Goal: Task Accomplishment & Management: Manage account settings

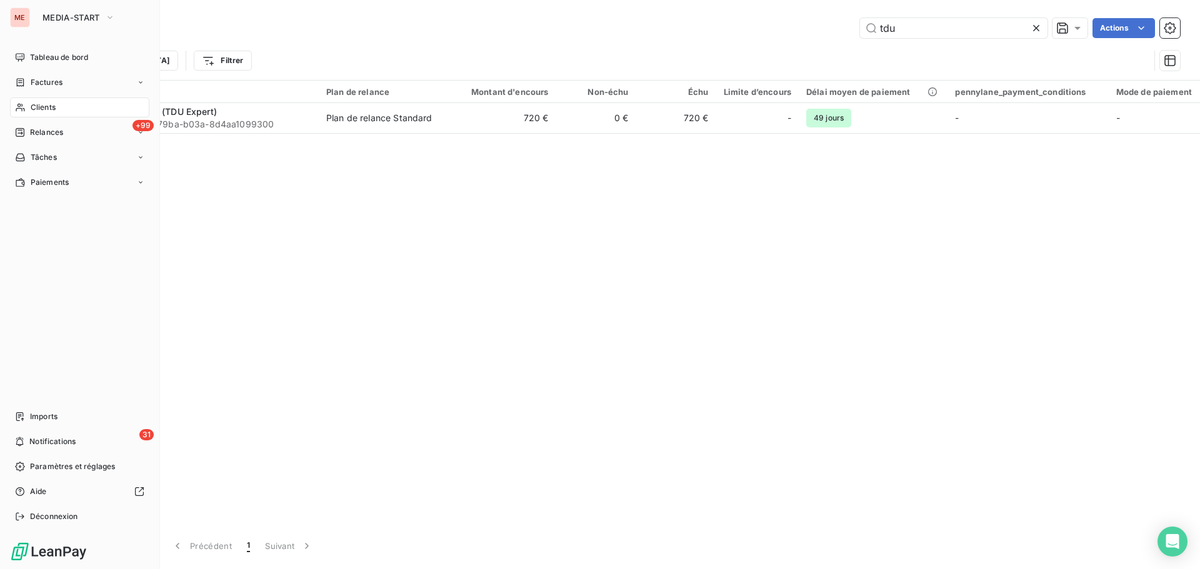
click at [31, 107] on span "Clients" at bounding box center [43, 107] width 25 height 11
click at [47, 103] on span "Clients" at bounding box center [43, 107] width 25 height 11
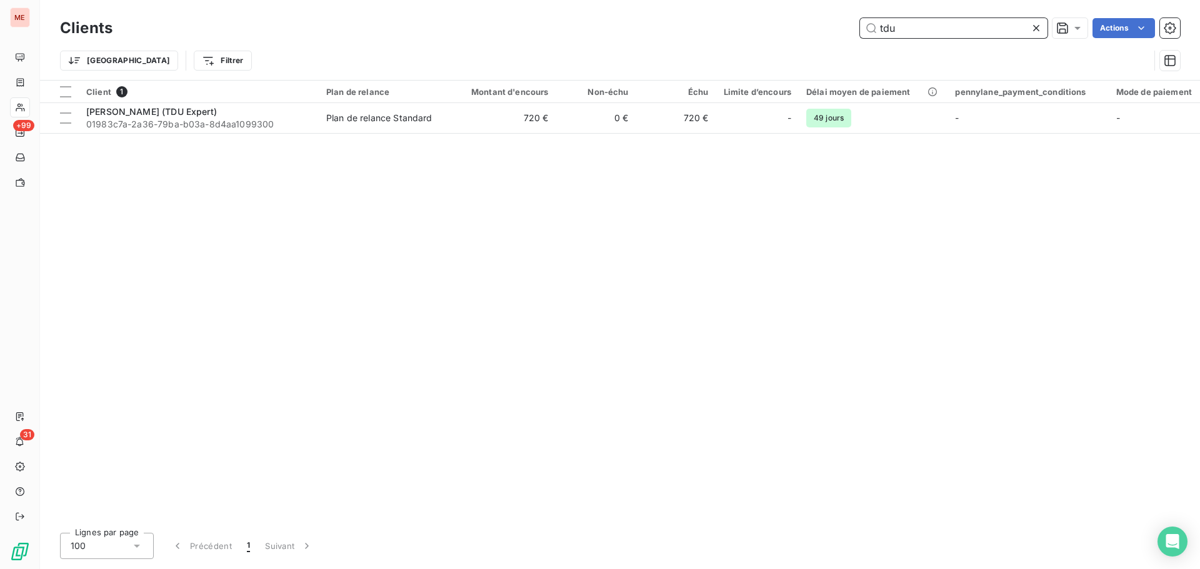
click at [914, 24] on input "tdu" at bounding box center [953, 28] width 187 height 20
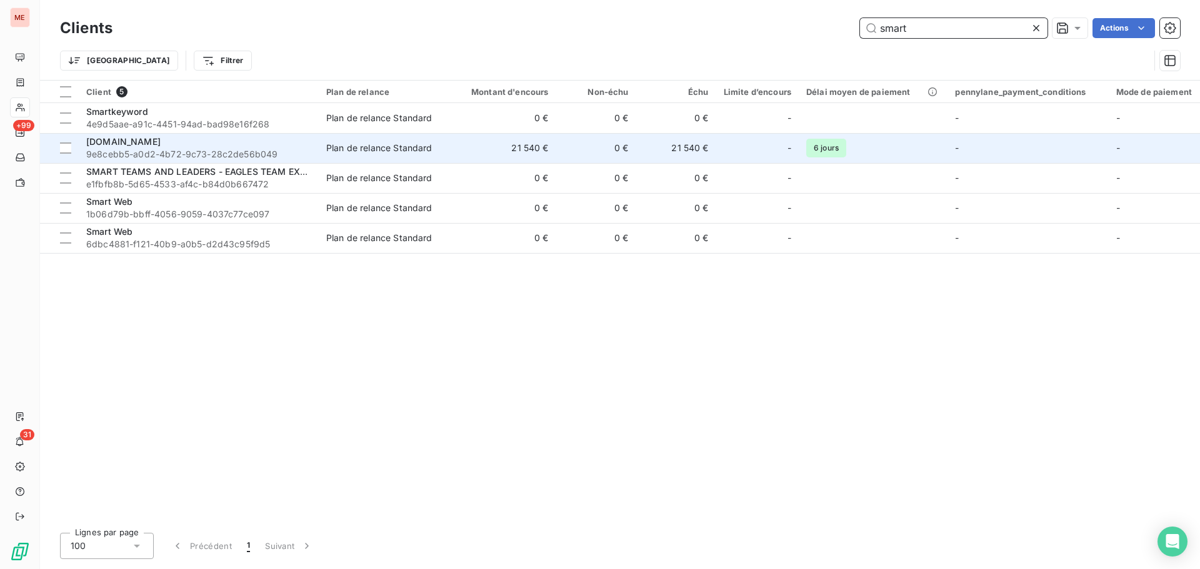
type input "smart"
click at [226, 140] on div "[DOMAIN_NAME]" at bounding box center [198, 142] width 225 height 12
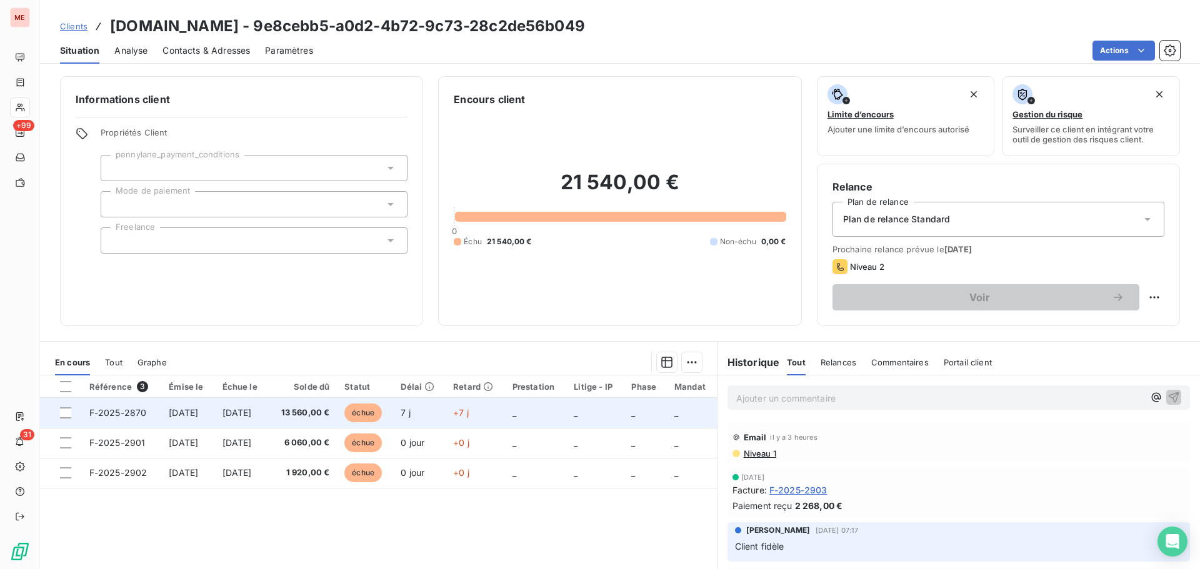
click at [269, 423] on td "[DATE]" at bounding box center [242, 413] width 54 height 30
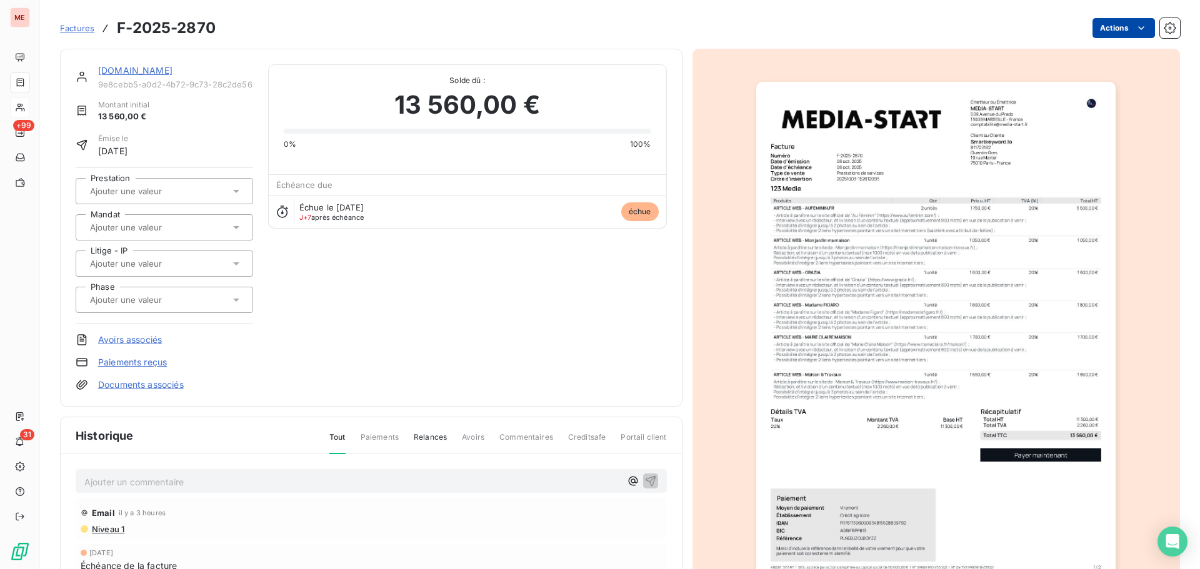
click at [1106, 27] on html "ME +99 31 Factures F-2025-2870 Actions [DOMAIN_NAME] 9e8cebb5-a0d2-4b72-9c73-28…" at bounding box center [600, 284] width 1200 height 569
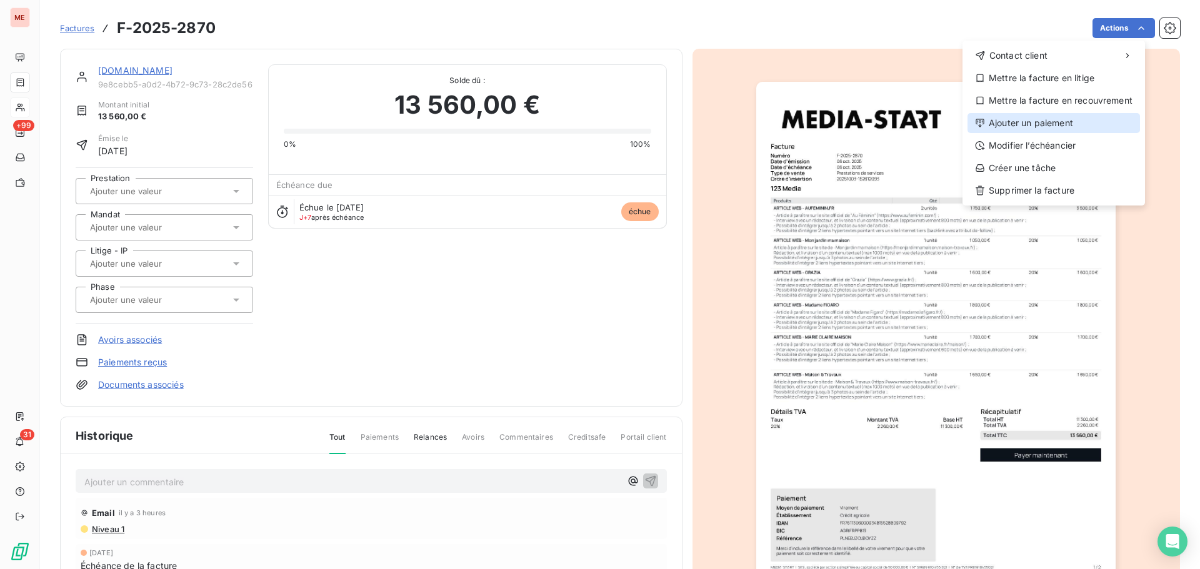
click at [1012, 116] on div "Ajouter un paiement" at bounding box center [1053, 123] width 172 height 20
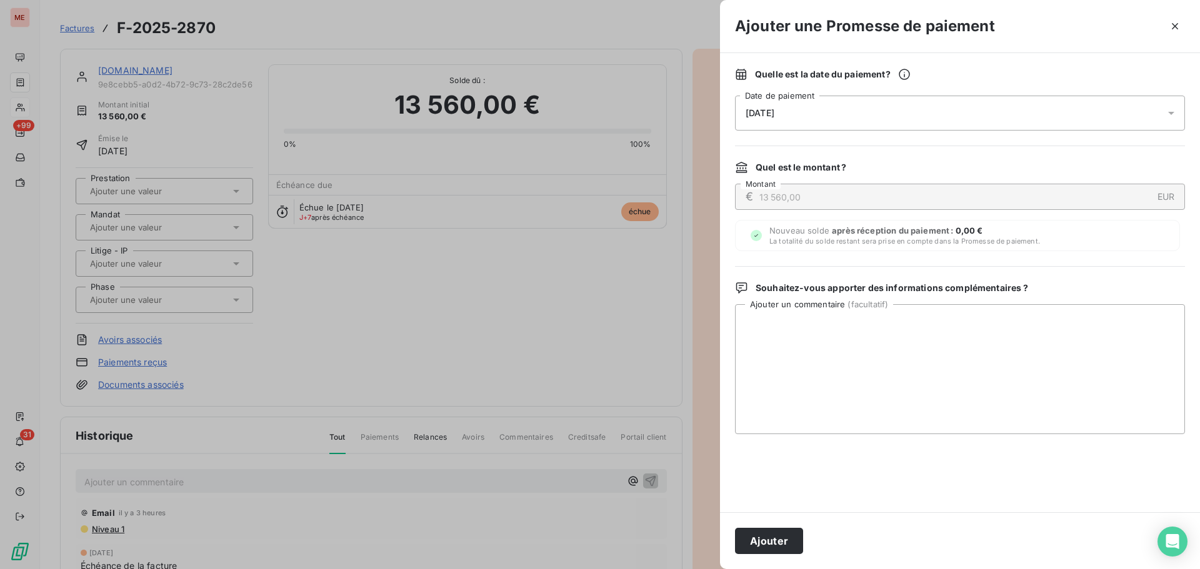
click at [882, 114] on div "[DATE]" at bounding box center [960, 113] width 450 height 35
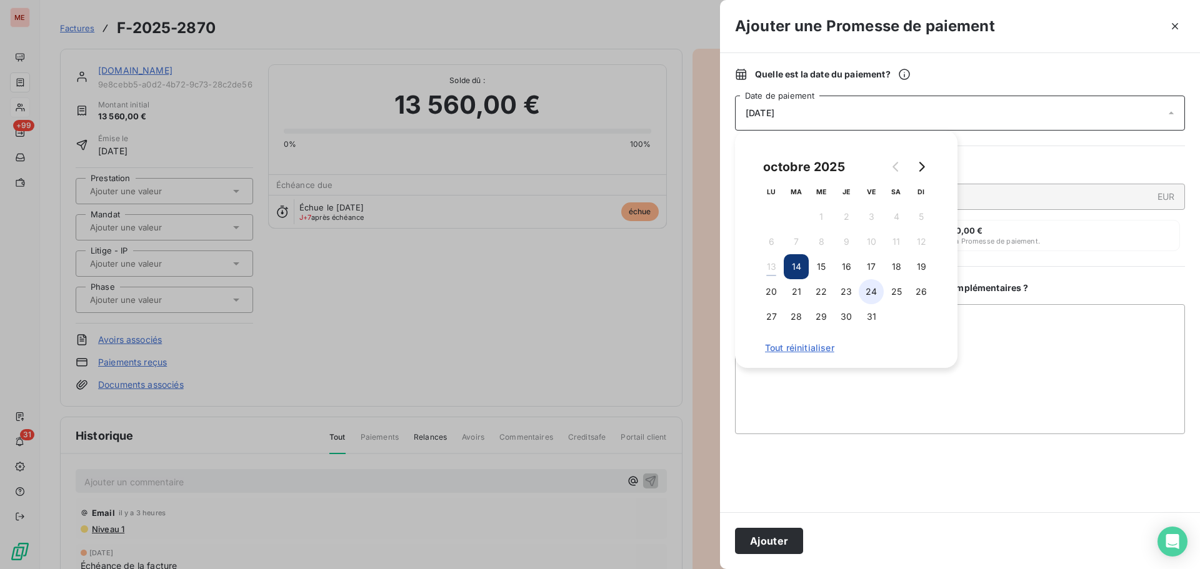
click at [879, 292] on button "24" at bounding box center [871, 291] width 25 height 25
click at [756, 547] on button "Ajouter" at bounding box center [769, 541] width 68 height 26
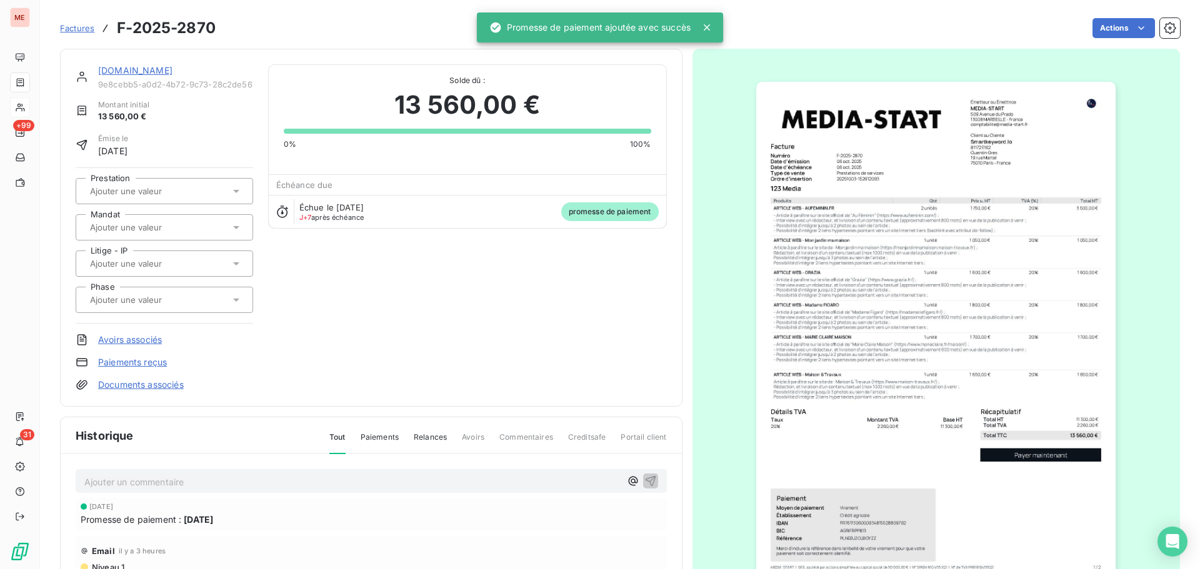
click at [158, 72] on link "[DOMAIN_NAME]" at bounding box center [135, 70] width 74 height 11
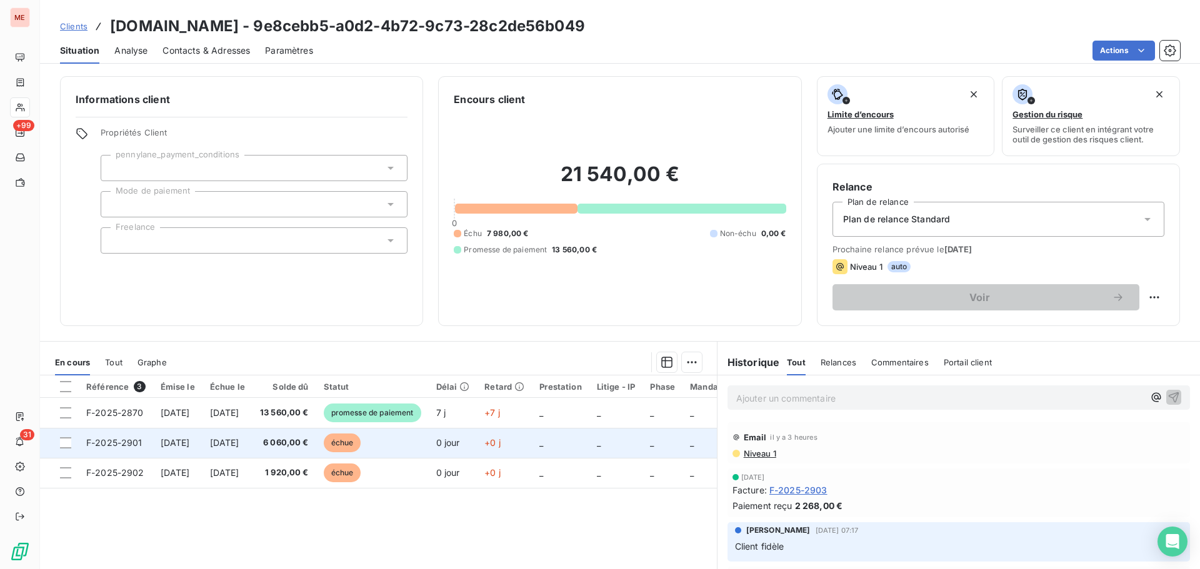
click at [222, 444] on td "[DATE]" at bounding box center [227, 443] width 50 height 30
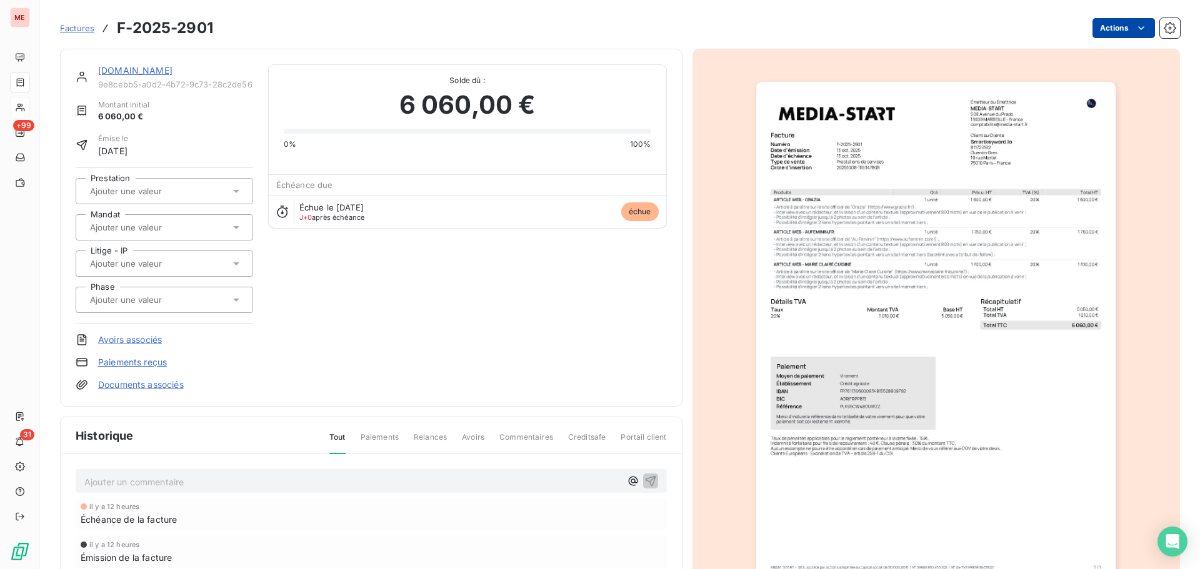
click at [1095, 29] on html "ME +99 31 Factures F-2025-2901 Actions [DOMAIN_NAME] 9e8cebb5-a0d2-4b72-9c73-28…" at bounding box center [600, 284] width 1200 height 569
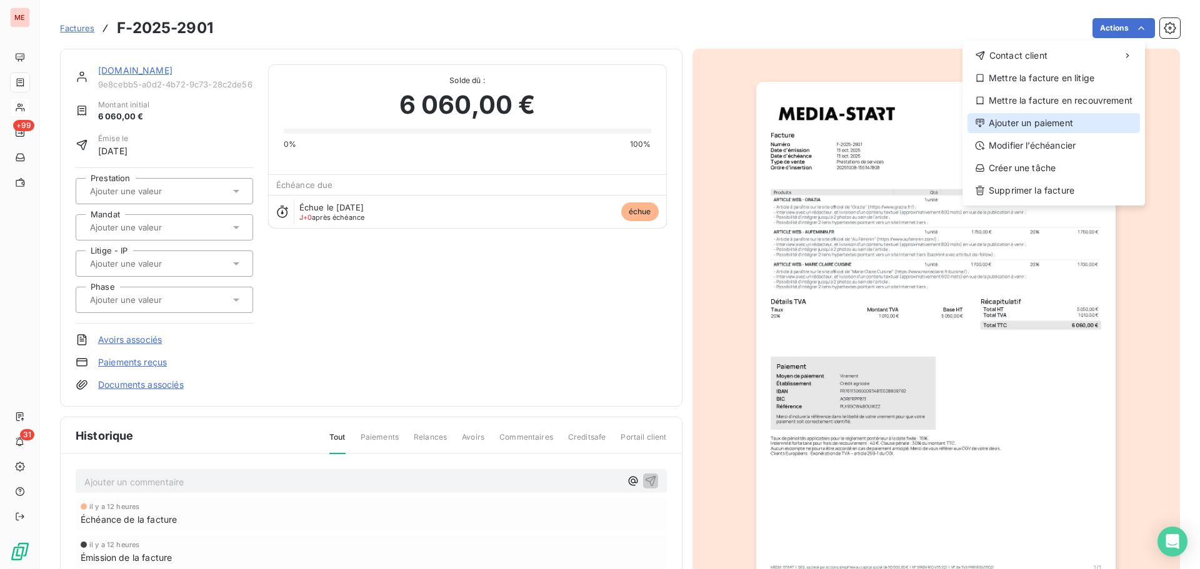
click at [1037, 123] on div "Ajouter un paiement" at bounding box center [1053, 123] width 172 height 20
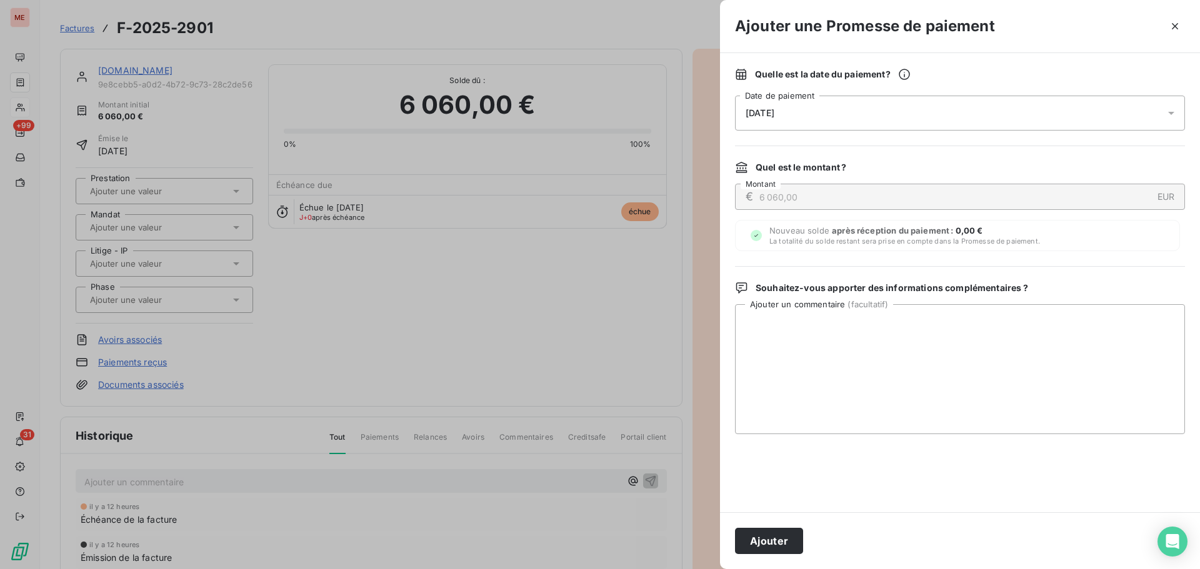
click at [924, 119] on div "[DATE]" at bounding box center [960, 113] width 450 height 35
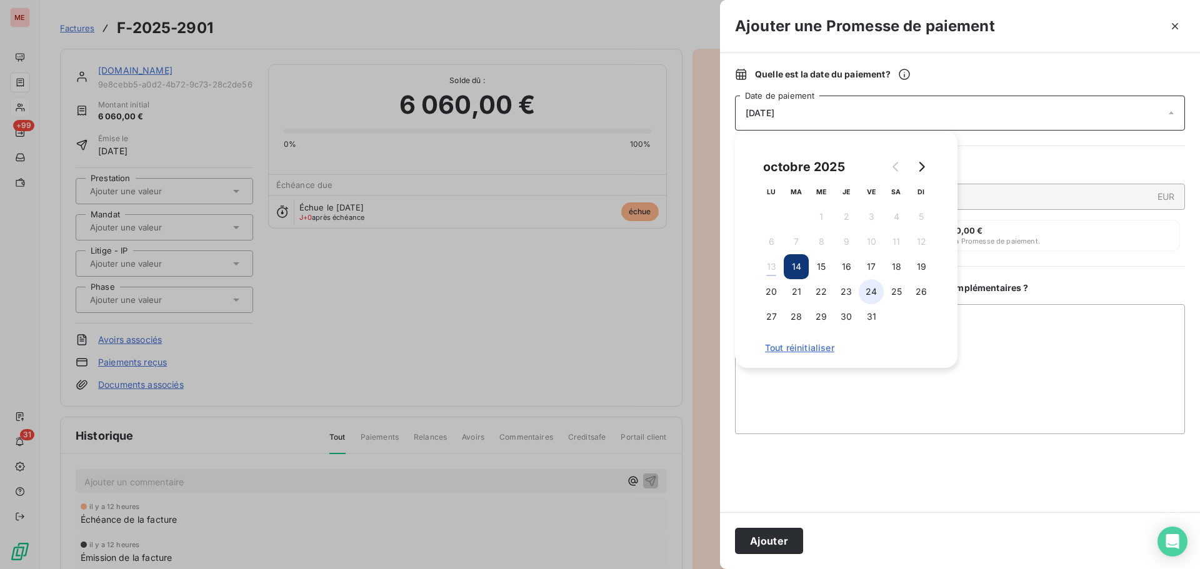
click at [876, 286] on button "24" at bounding box center [871, 291] width 25 height 25
click at [786, 546] on button "Ajouter" at bounding box center [769, 541] width 68 height 26
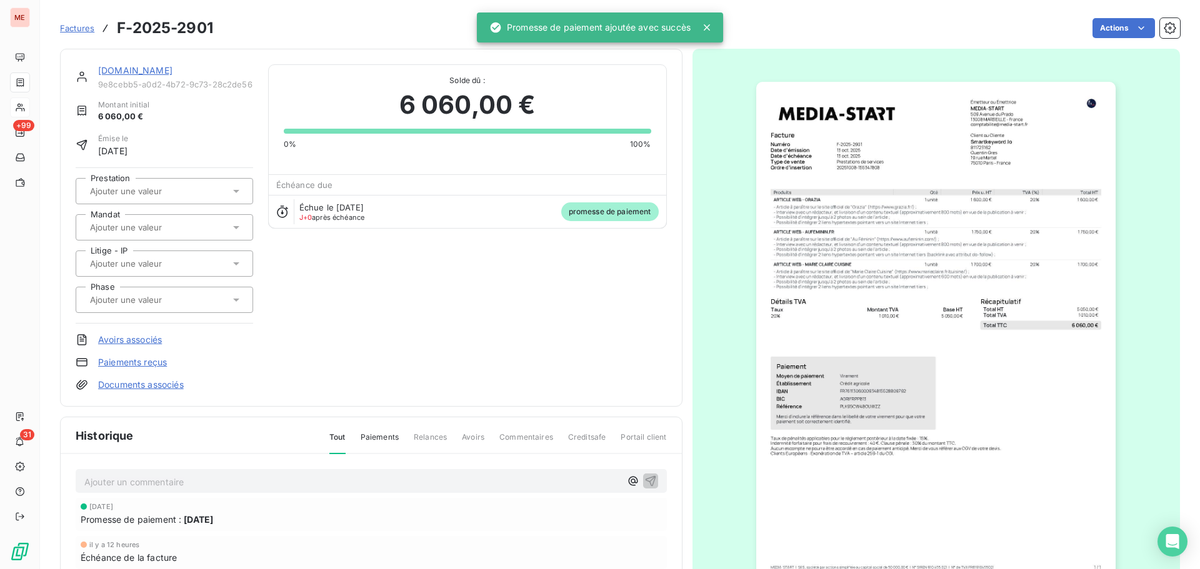
click at [126, 69] on link "[DOMAIN_NAME]" at bounding box center [135, 70] width 74 height 11
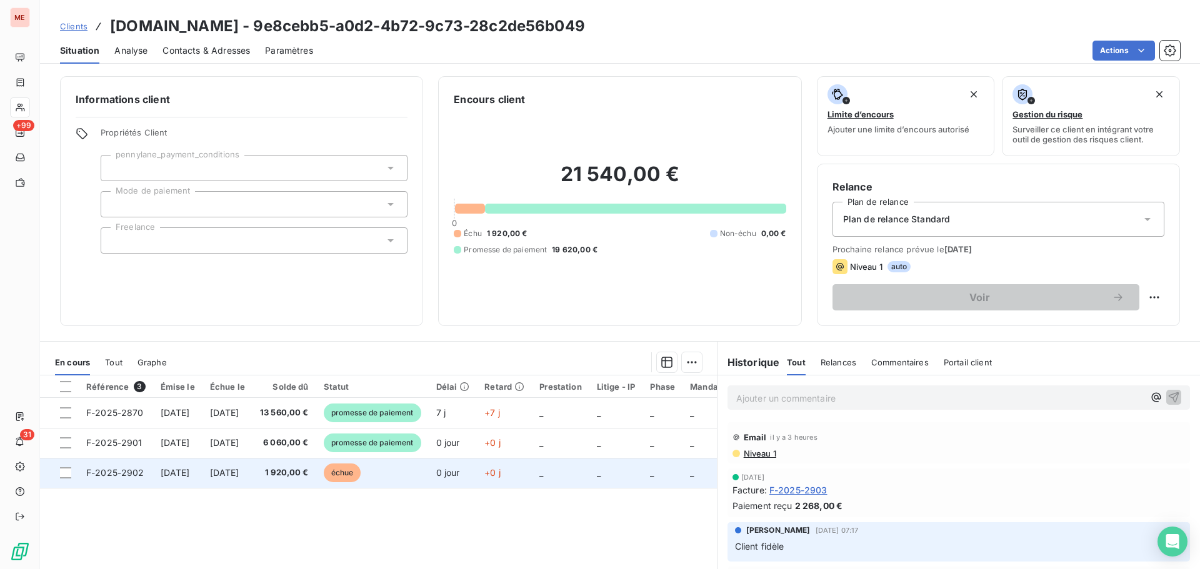
click at [202, 474] on td "[DATE]" at bounding box center [177, 473] width 49 height 30
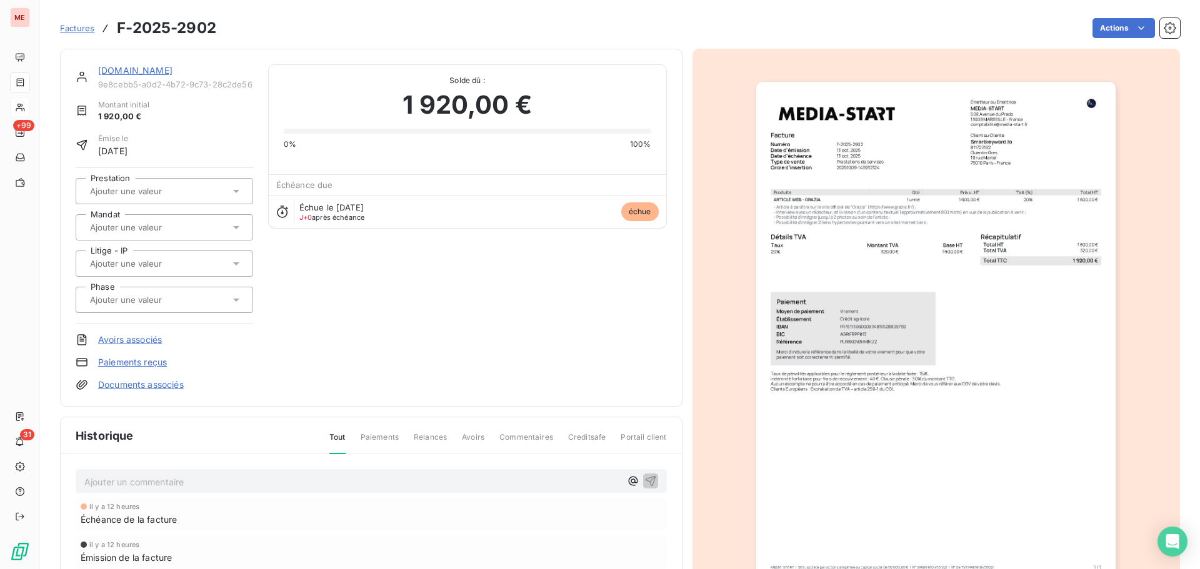
click at [140, 69] on link "[DOMAIN_NAME]" at bounding box center [135, 70] width 74 height 11
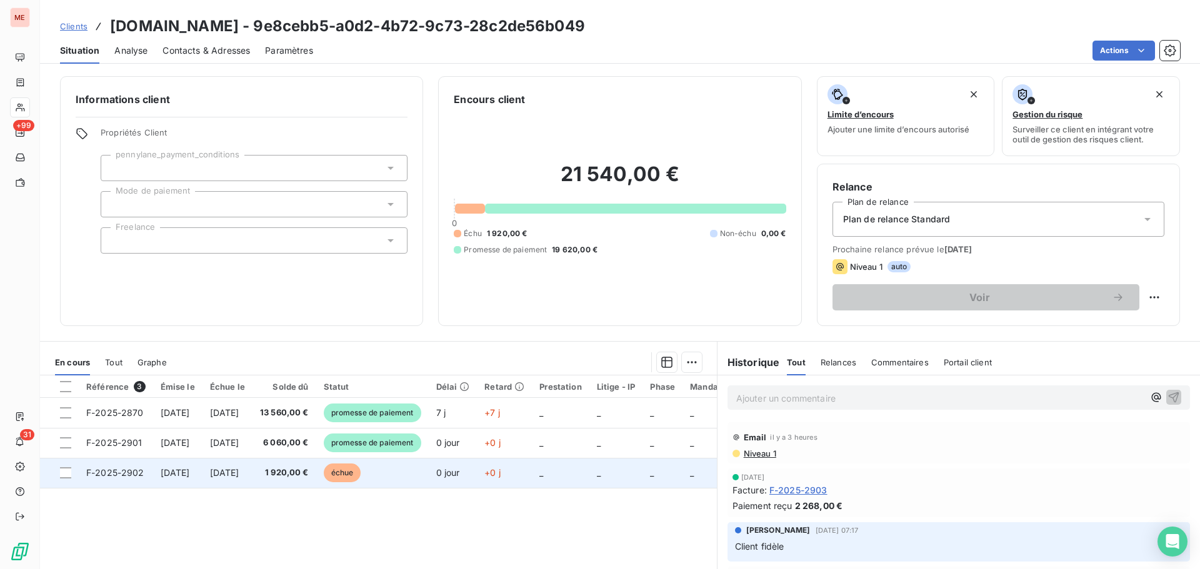
click at [361, 467] on span "échue" at bounding box center [342, 473] width 37 height 19
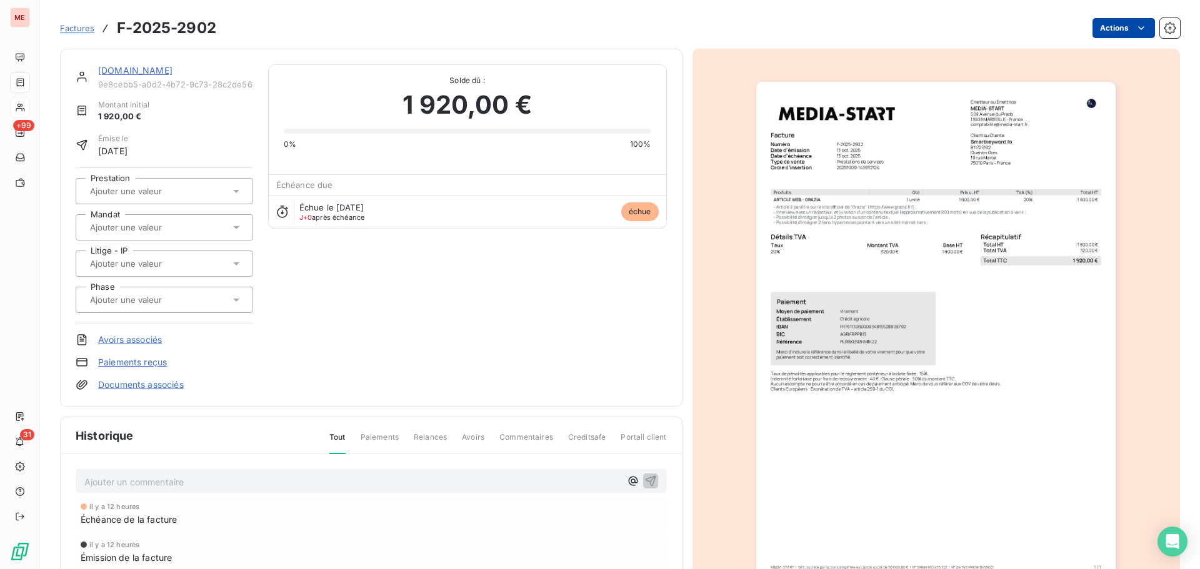
click at [1102, 24] on html "ME +99 31 Factures F-2025-2902 Actions [DOMAIN_NAME] 9e8cebb5-a0d2-4b72-9c73-28…" at bounding box center [600, 284] width 1200 height 569
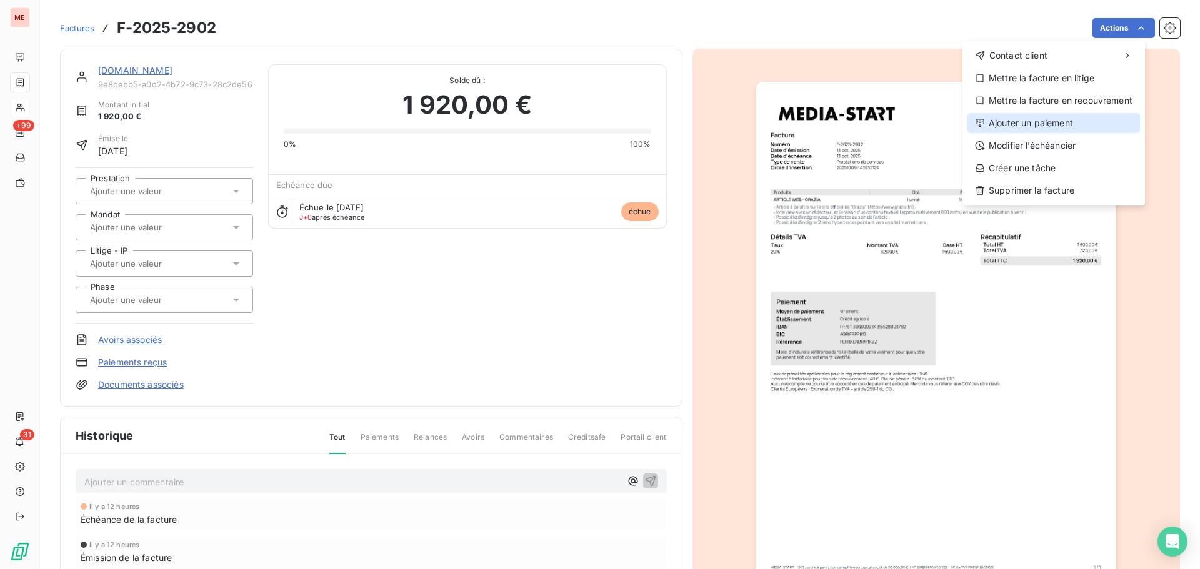
click at [1061, 127] on div "Ajouter un paiement" at bounding box center [1053, 123] width 172 height 20
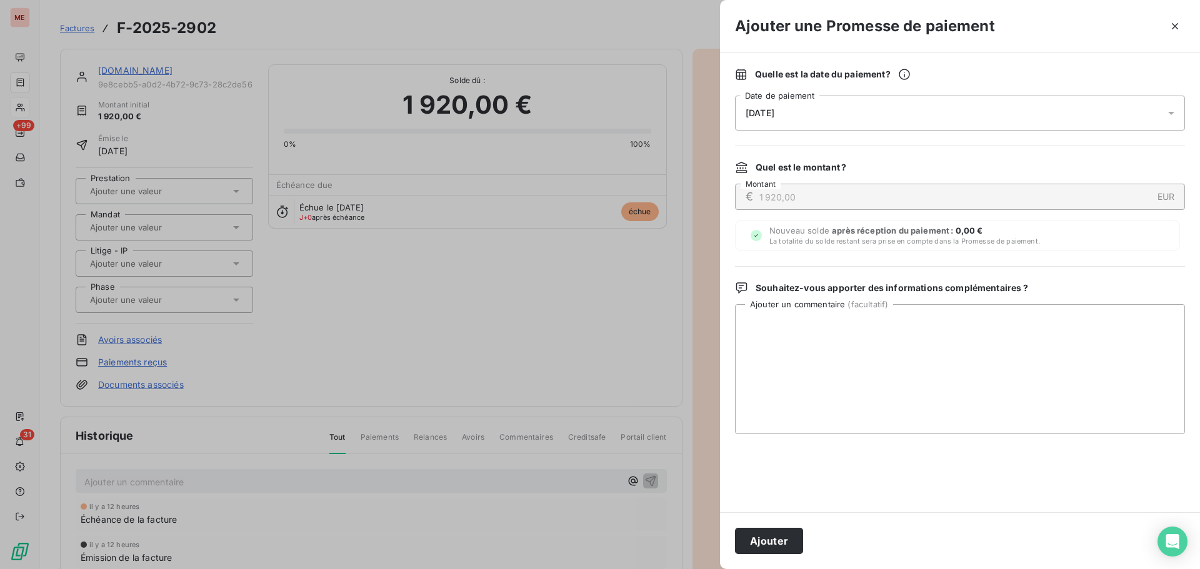
click at [852, 102] on div "[DATE]" at bounding box center [960, 113] width 450 height 35
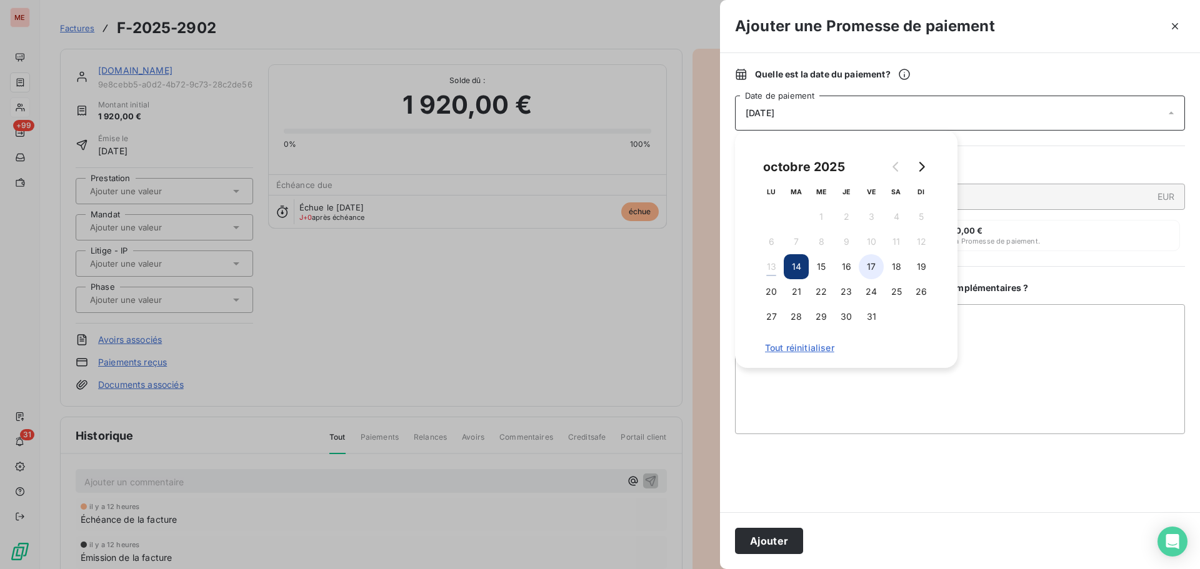
click at [874, 274] on button "17" at bounding box center [871, 266] width 25 height 25
click at [880, 289] on button "24" at bounding box center [871, 291] width 25 height 25
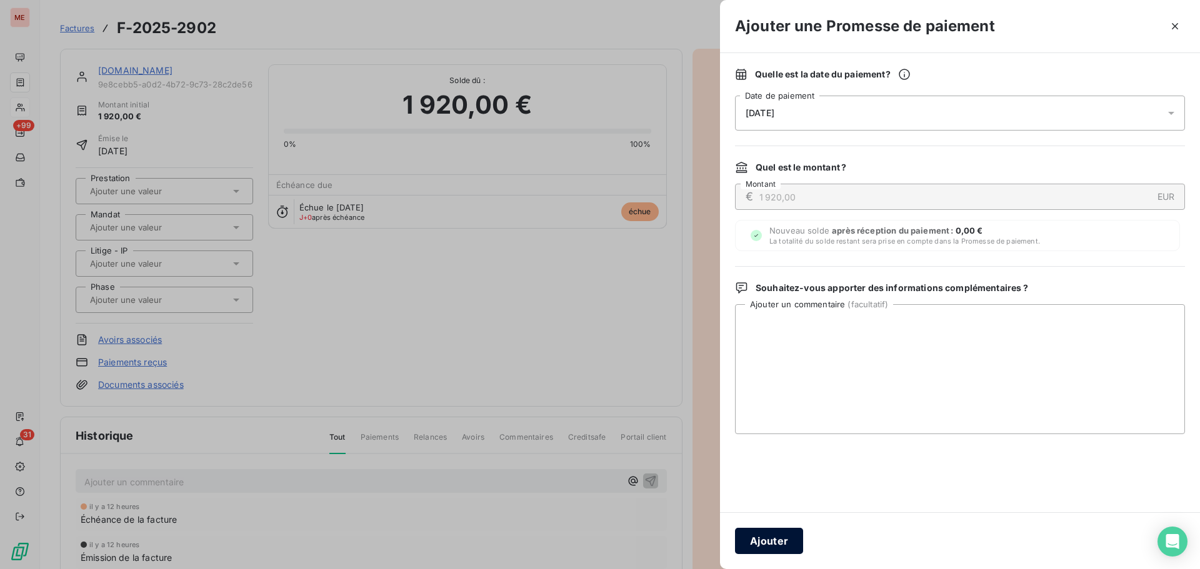
click at [752, 531] on button "Ajouter" at bounding box center [769, 541] width 68 height 26
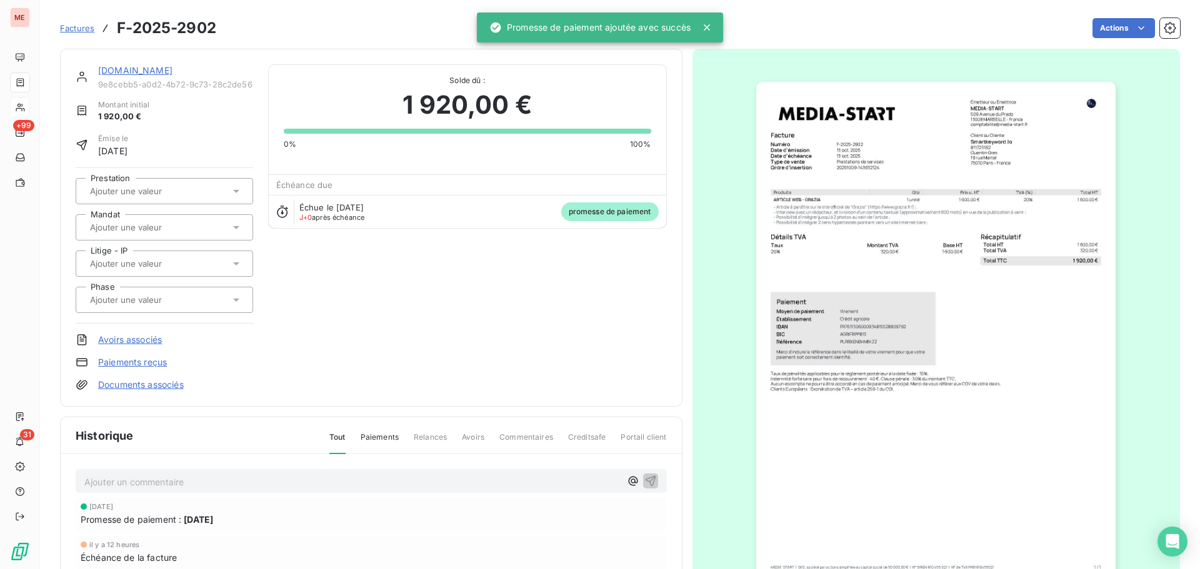
click at [112, 67] on link "[DOMAIN_NAME]" at bounding box center [135, 70] width 74 height 11
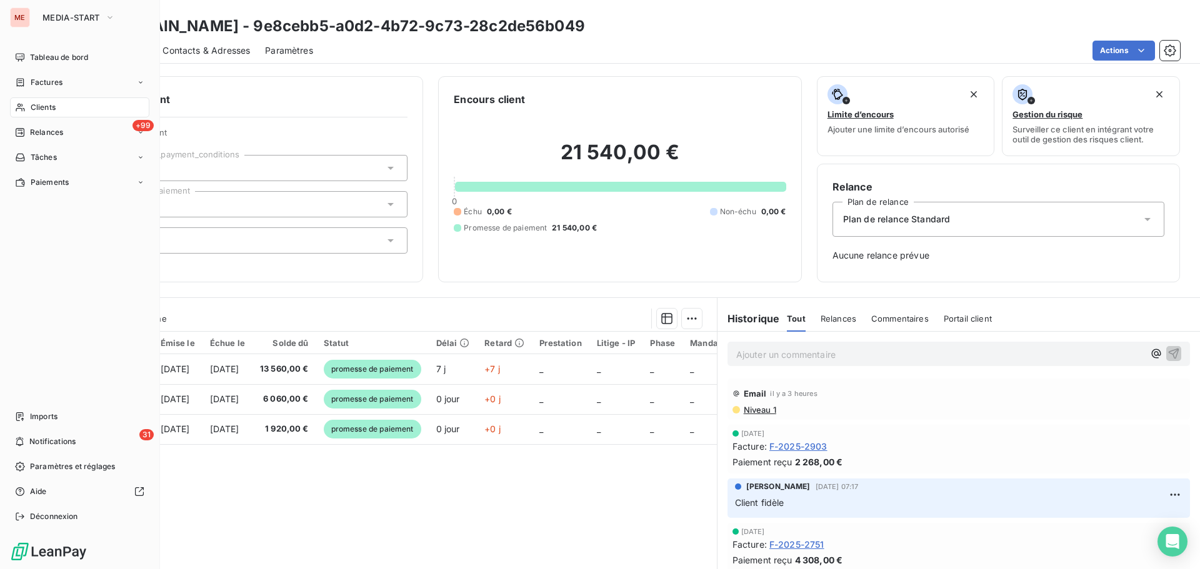
click at [19, 101] on div "Clients" at bounding box center [79, 107] width 139 height 20
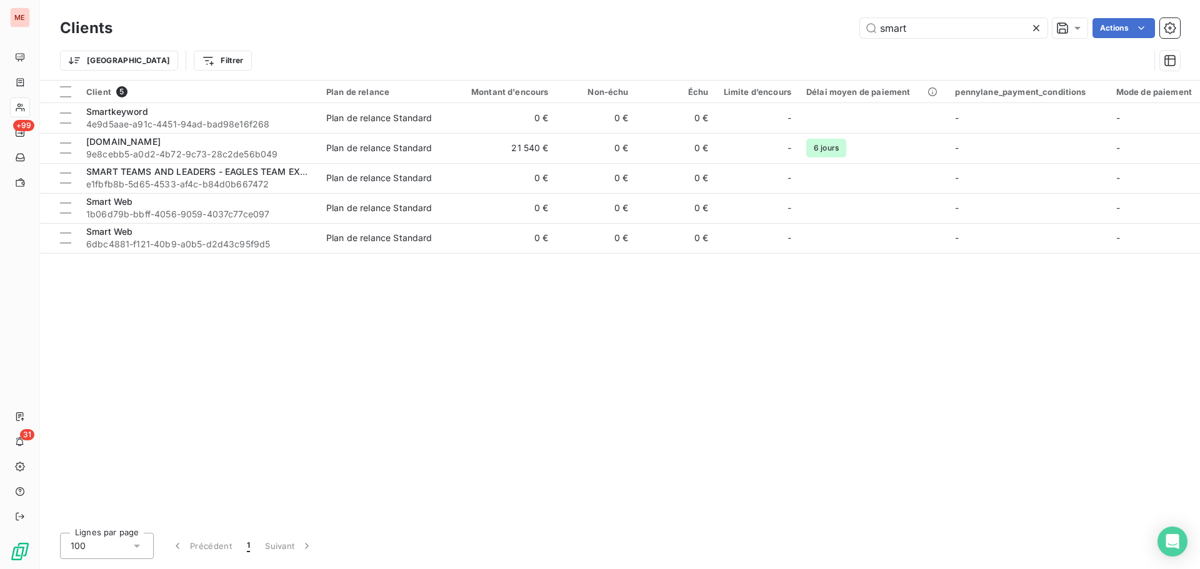
click at [920, 7] on div "Clients smart Actions Trier Filtrer" at bounding box center [620, 40] width 1160 height 80
click at [915, 27] on input "smart" at bounding box center [953, 28] width 187 height 20
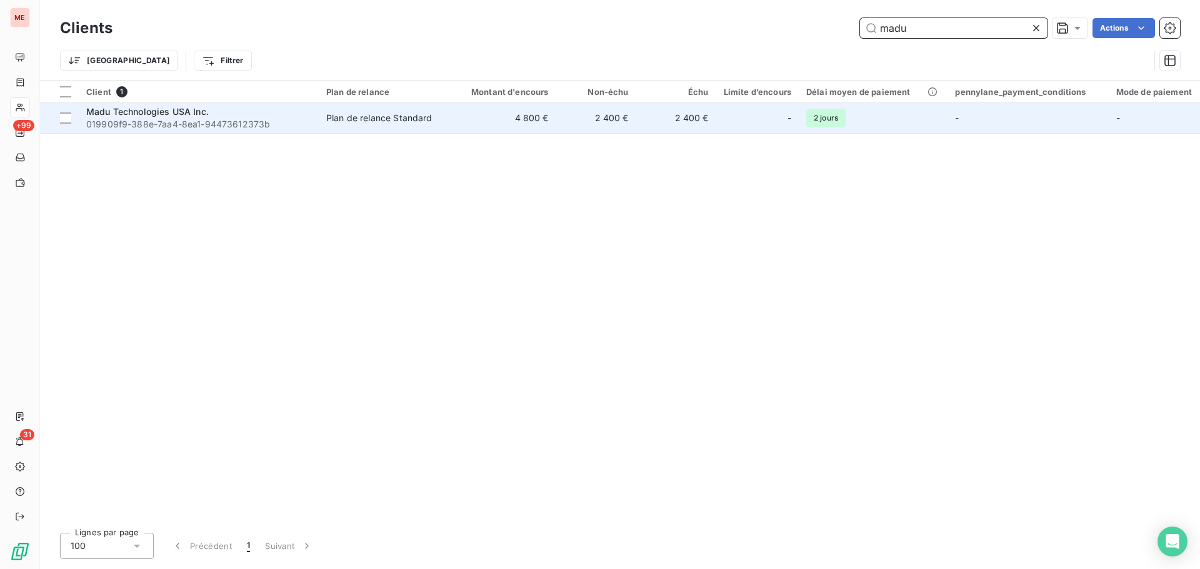
type input "madu"
click at [311, 104] on td "Madu Technologies USA Inc. 019909f9-388e-7aa4-8ea1-94473612373b" at bounding box center [199, 118] width 240 height 30
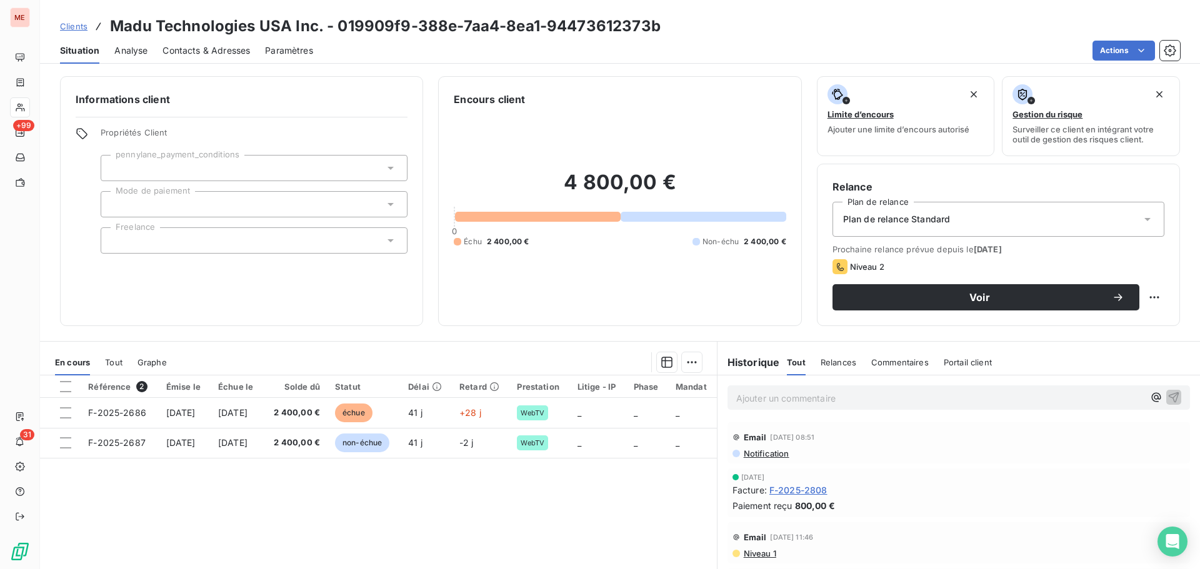
click at [222, 311] on div "Informations client Propriétés Client pennylane_payment_conditions Mode de paie…" at bounding box center [241, 201] width 363 height 250
click at [222, 50] on span "Contacts & Adresses" at bounding box center [205, 50] width 87 height 12
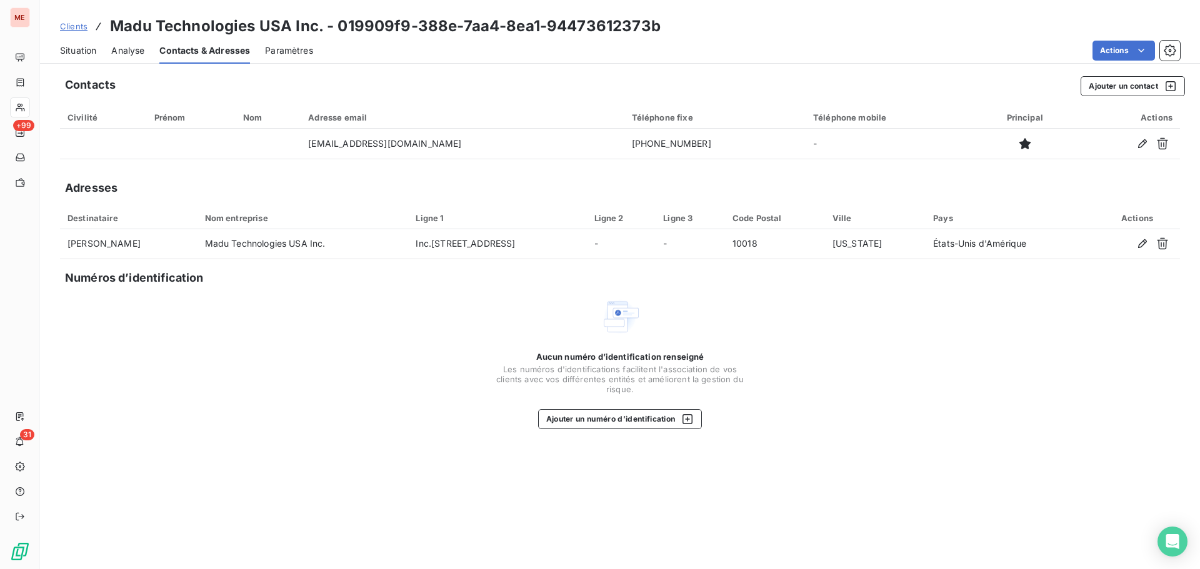
click at [66, 47] on span "Situation" at bounding box center [78, 50] width 36 height 12
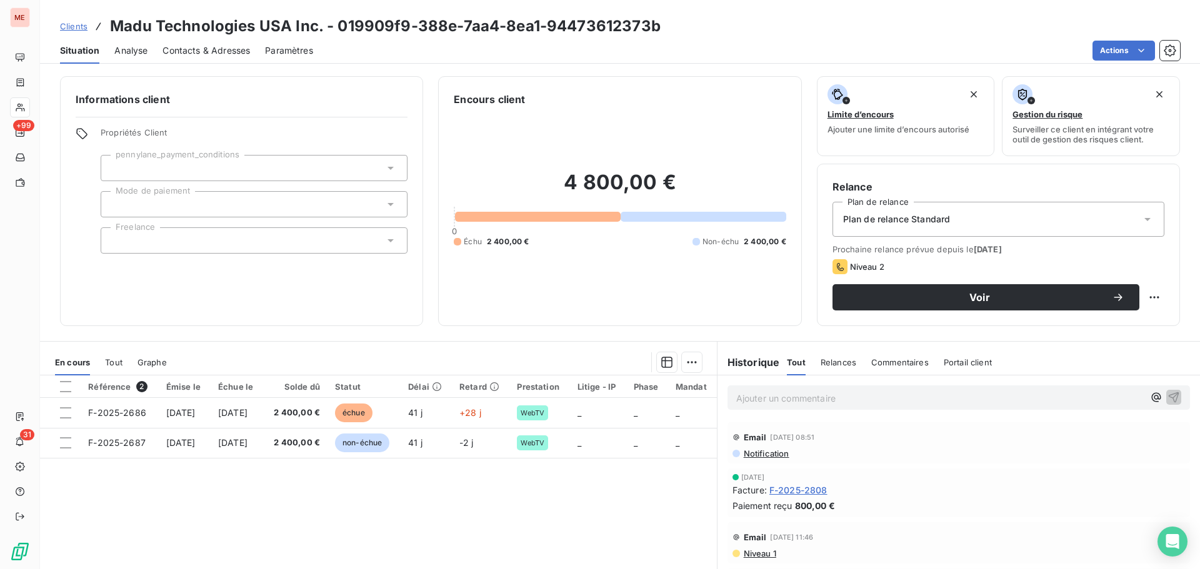
click at [215, 44] on span "Contacts & Adresses" at bounding box center [205, 50] width 87 height 12
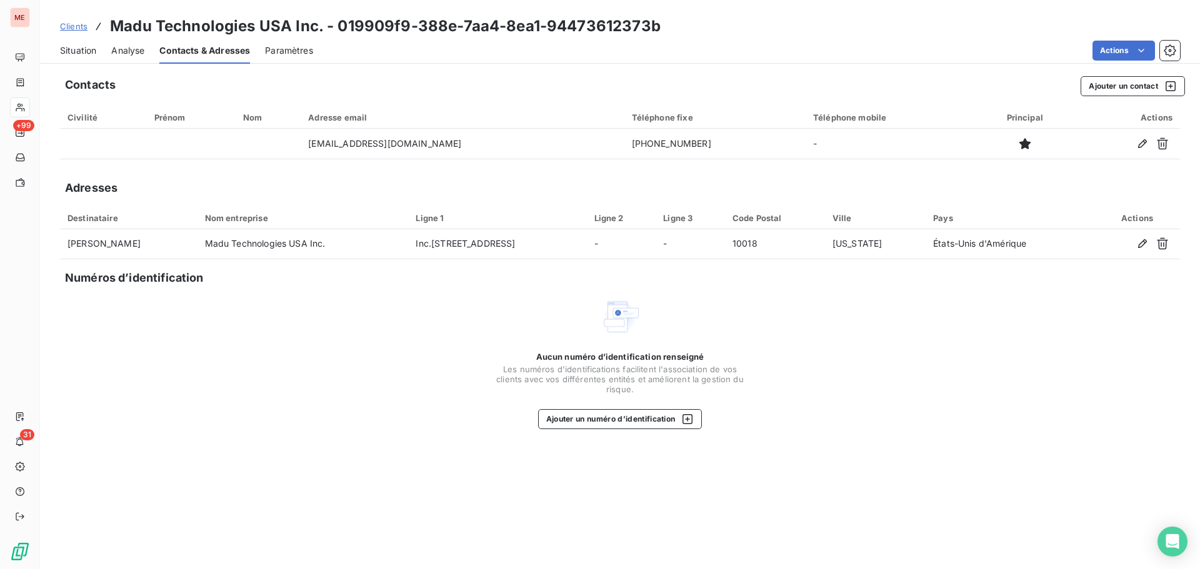
click at [74, 49] on span "Situation" at bounding box center [78, 50] width 36 height 12
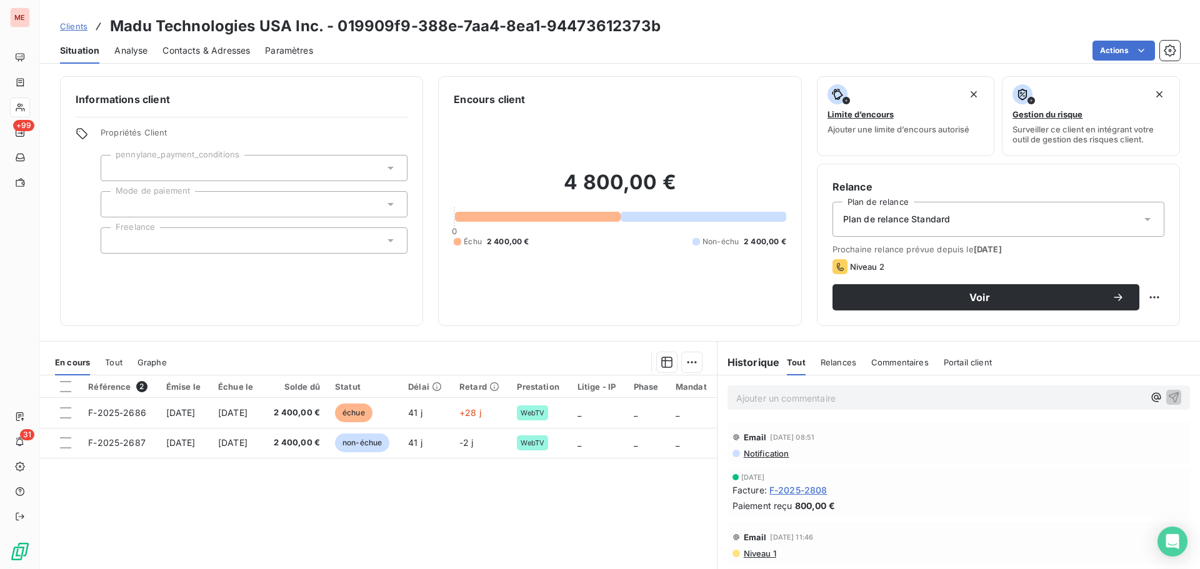
click at [757, 396] on p "Ajouter un commentaire ﻿" at bounding box center [939, 399] width 407 height 16
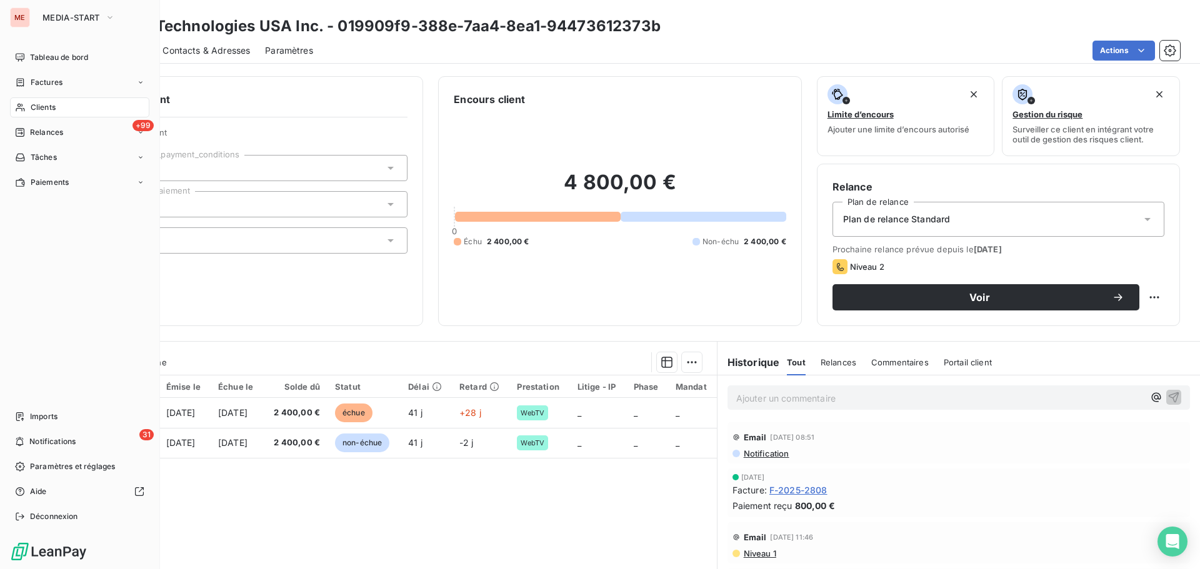
click at [32, 97] on div "Clients" at bounding box center [79, 107] width 139 height 20
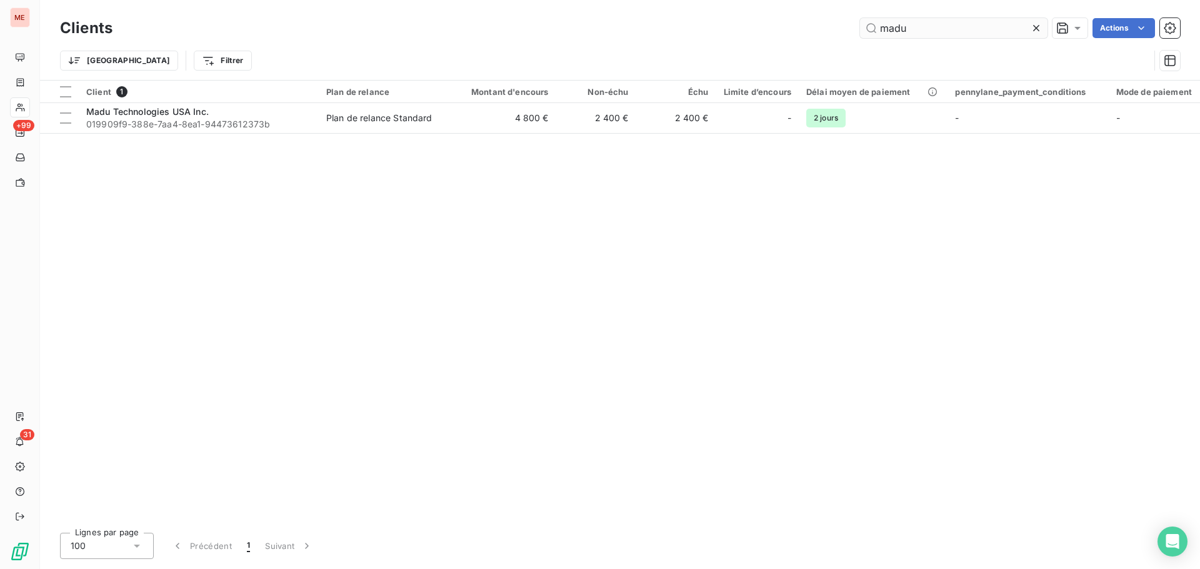
click at [889, 31] on input "madu" at bounding box center [953, 28] width 187 height 20
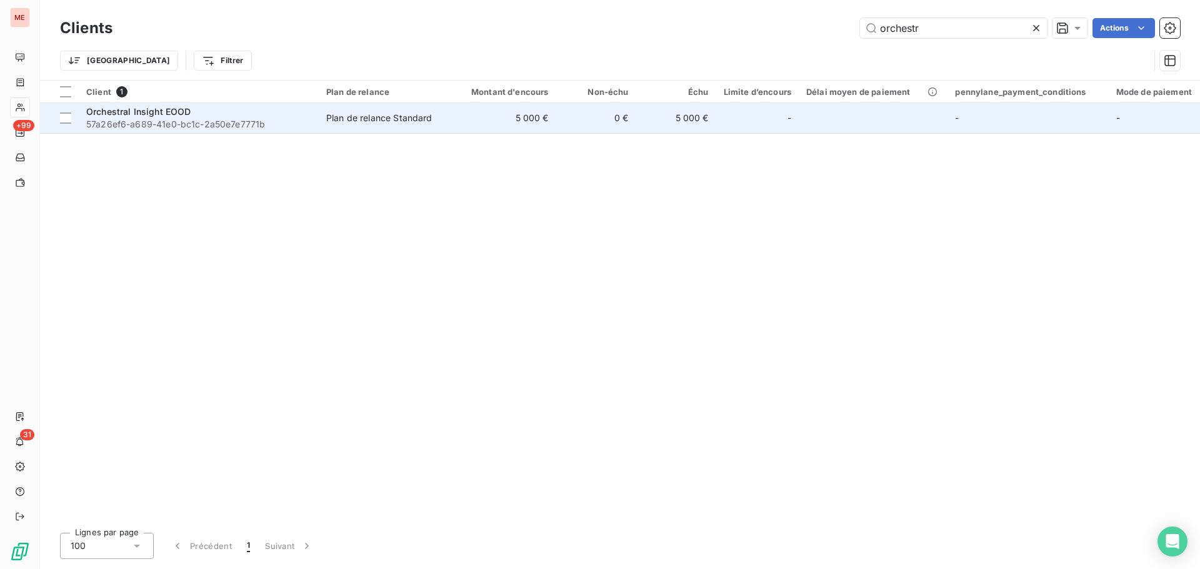
type input "orchestr"
click at [307, 120] on span "57a26ef6-a689-41e0-bc1c-2a50e7e7771b" at bounding box center [198, 124] width 225 height 12
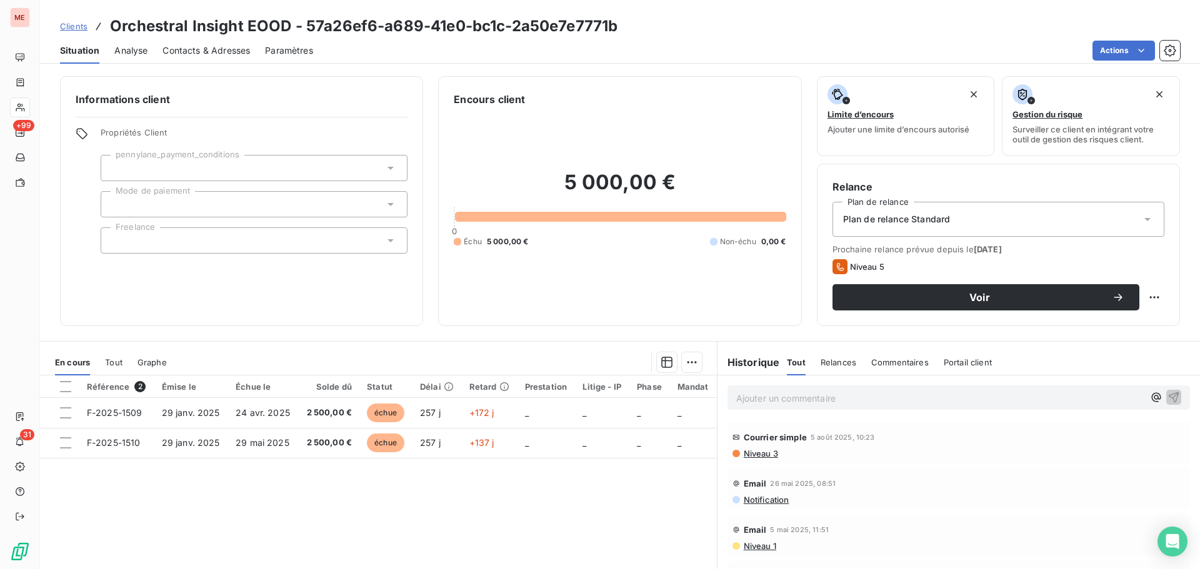
click at [397, 490] on div "Référence 2 Émise le Échue le Solde dû Statut Délai Retard Prestation Litige - …" at bounding box center [378, 496] width 677 height 241
click at [207, 52] on span "Contacts & Adresses" at bounding box center [205, 50] width 87 height 12
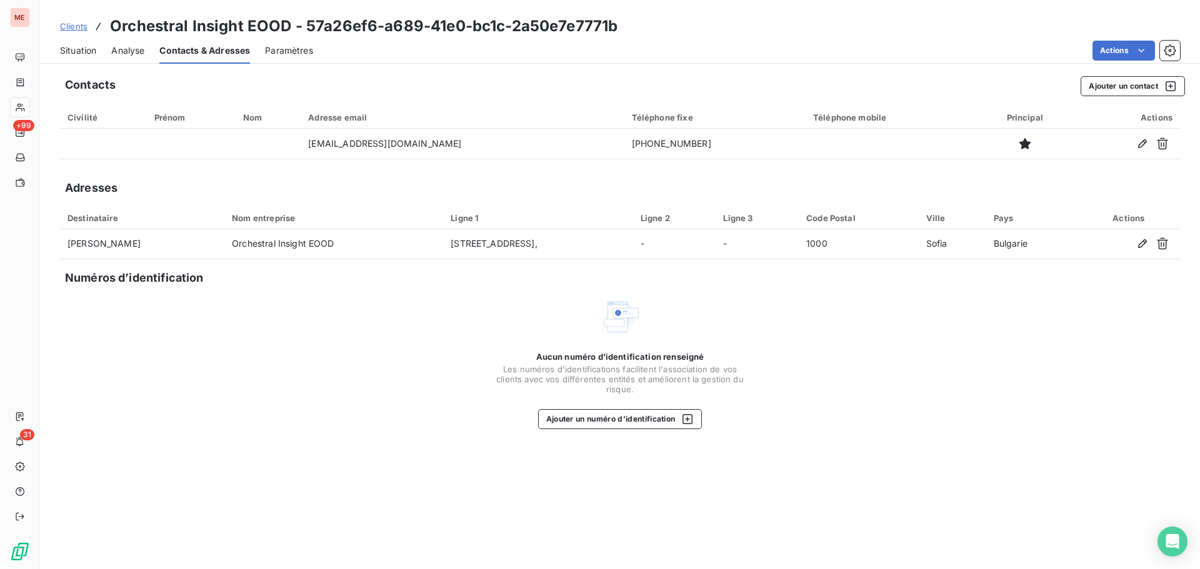
click at [65, 48] on span "Situation" at bounding box center [78, 50] width 36 height 12
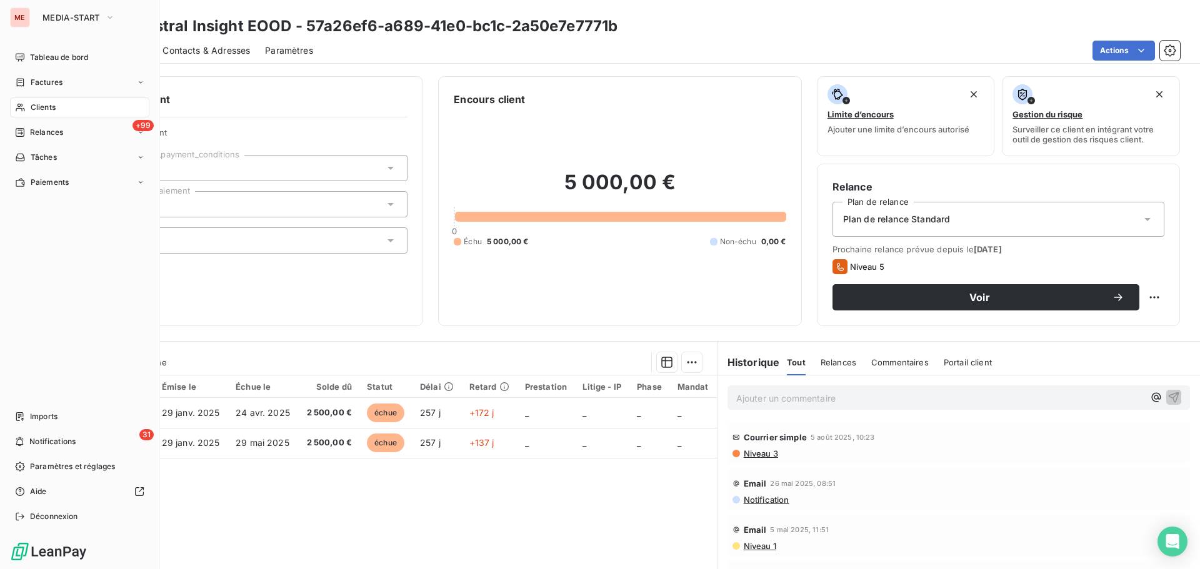
click at [52, 106] on span "Clients" at bounding box center [43, 107] width 25 height 11
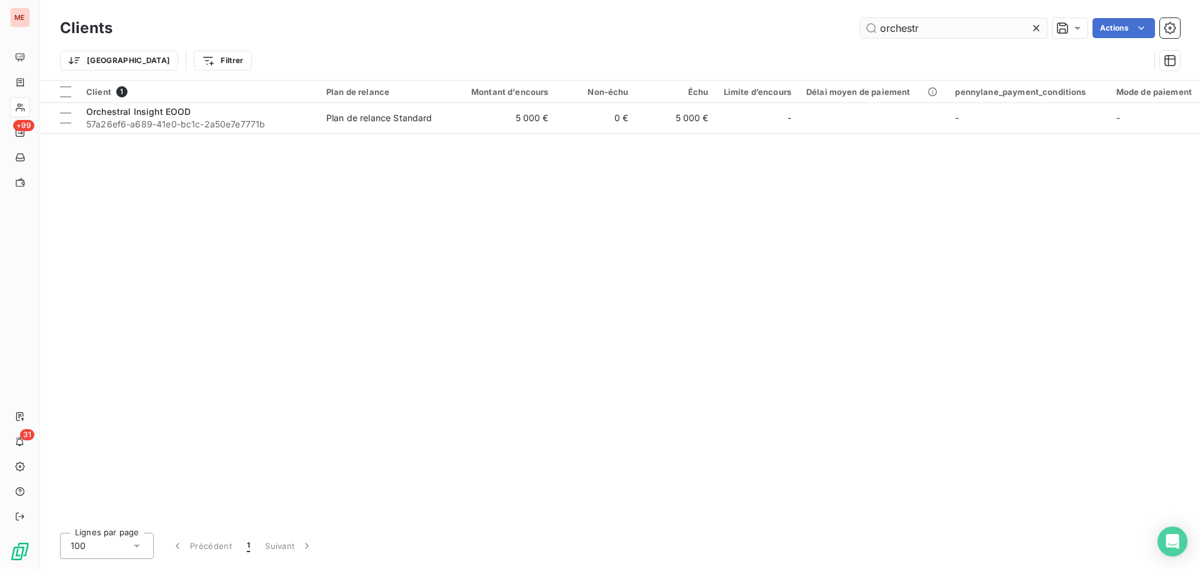
click at [921, 27] on input "orchestr" at bounding box center [953, 28] width 187 height 20
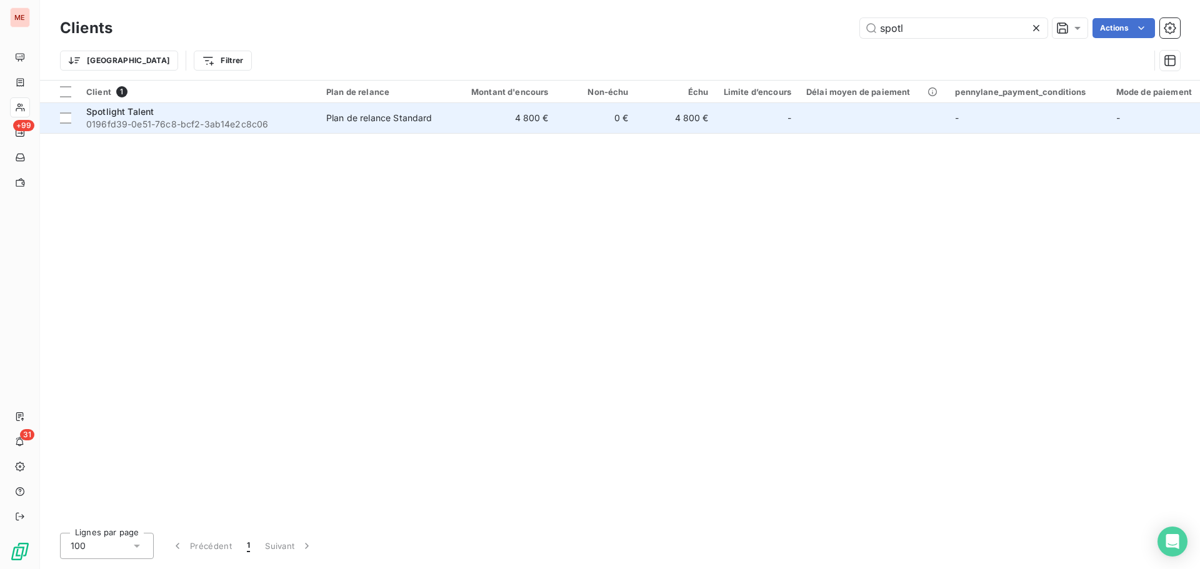
type input "spotl"
click at [244, 128] on span "0196fd39-0e51-76c8-bcf2-3ab14e2c8c06" at bounding box center [198, 124] width 225 height 12
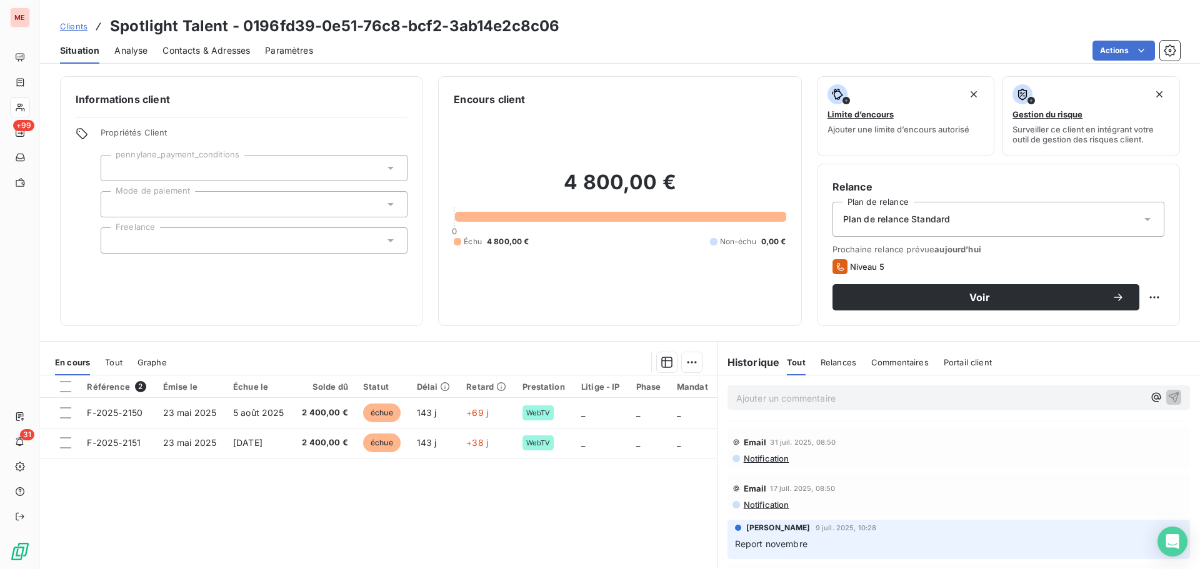
scroll to position [251, 0]
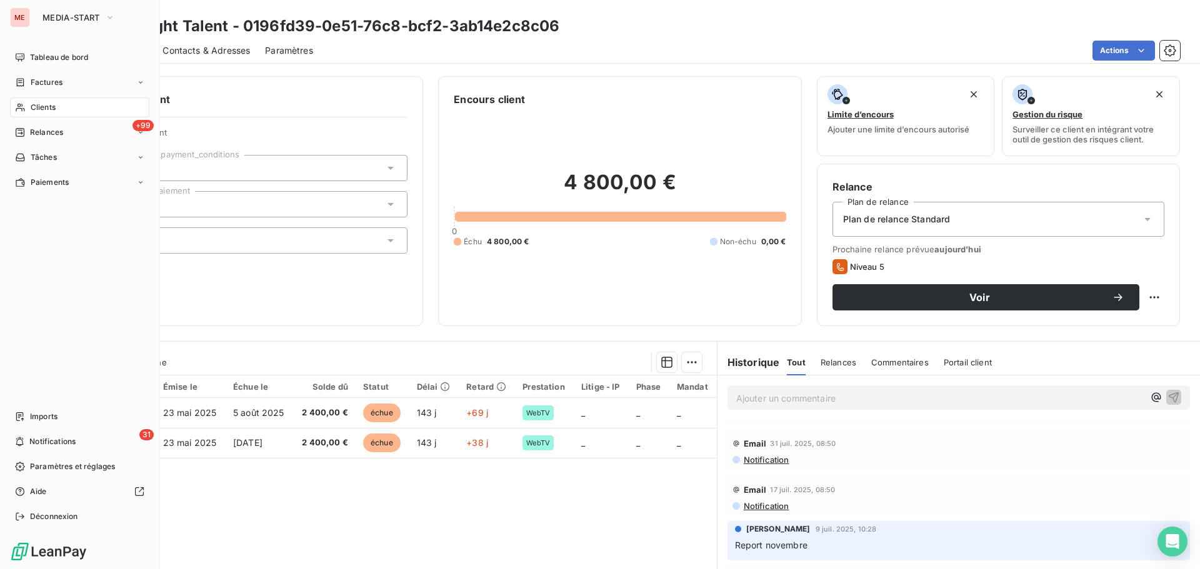
click at [46, 104] on span "Clients" at bounding box center [43, 107] width 25 height 11
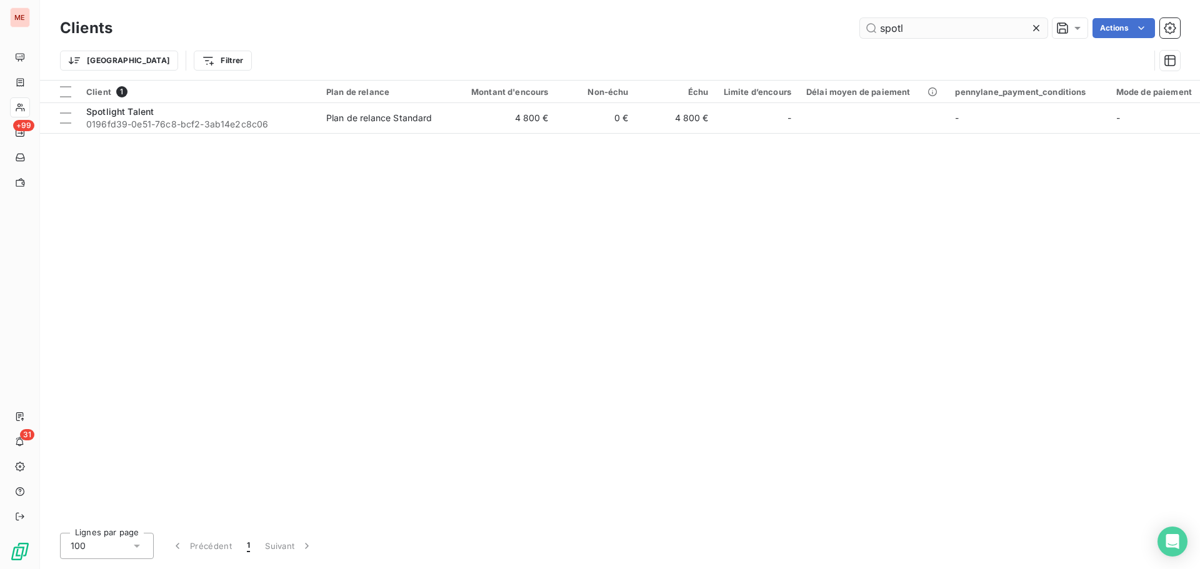
click at [900, 25] on input "spotl" at bounding box center [953, 28] width 187 height 20
type input "parle"
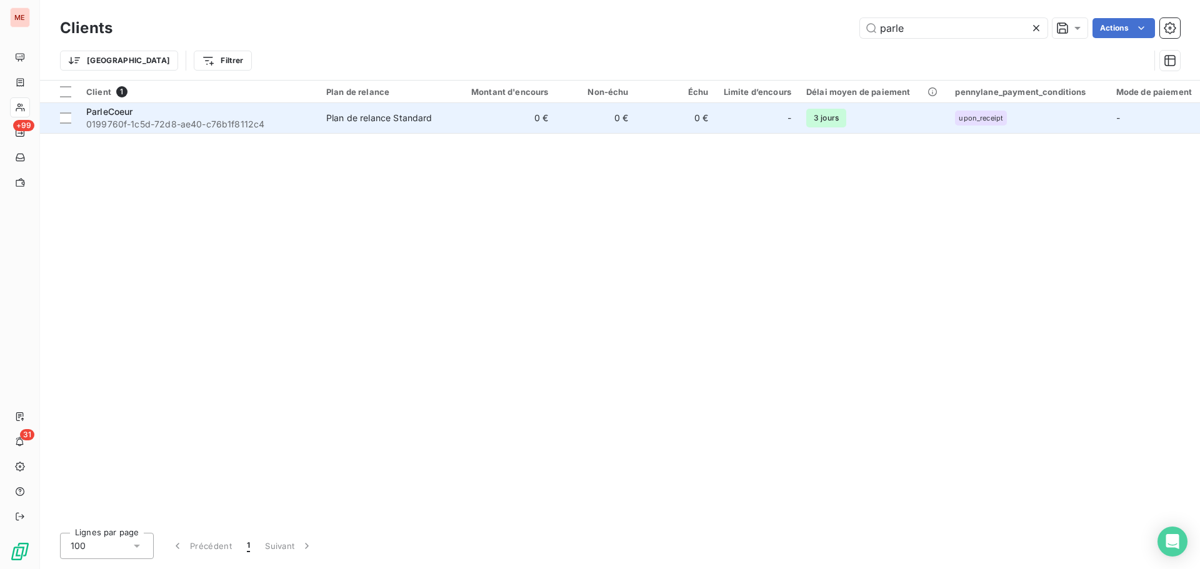
click at [233, 127] on span "0199760f-1c5d-72d8-ae40-c76b1f8112c4" at bounding box center [198, 124] width 225 height 12
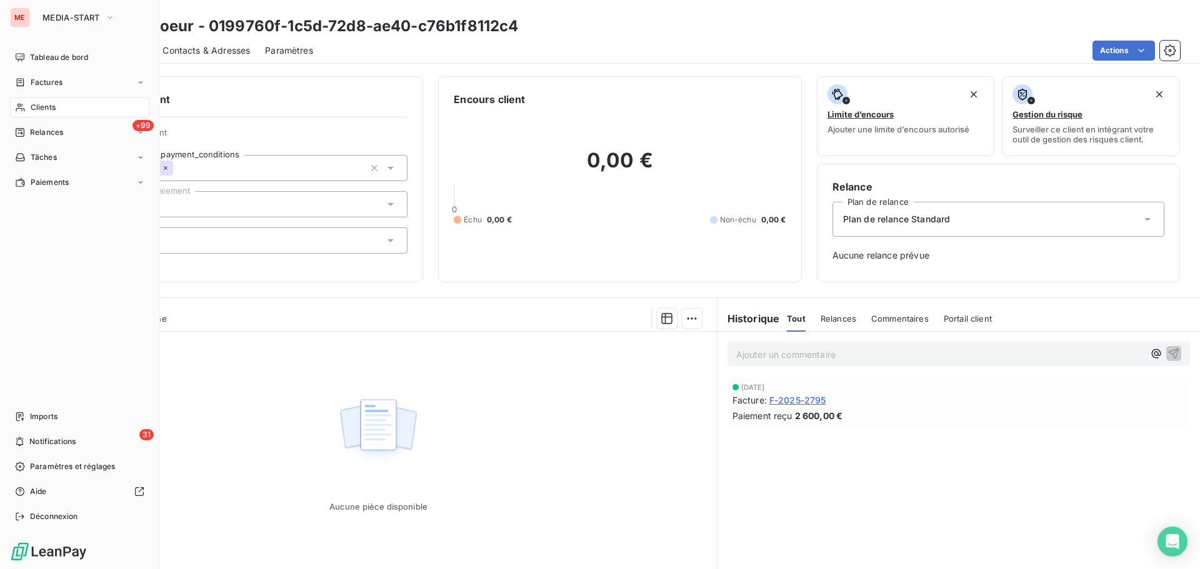
click at [34, 111] on span "Clients" at bounding box center [43, 107] width 25 height 11
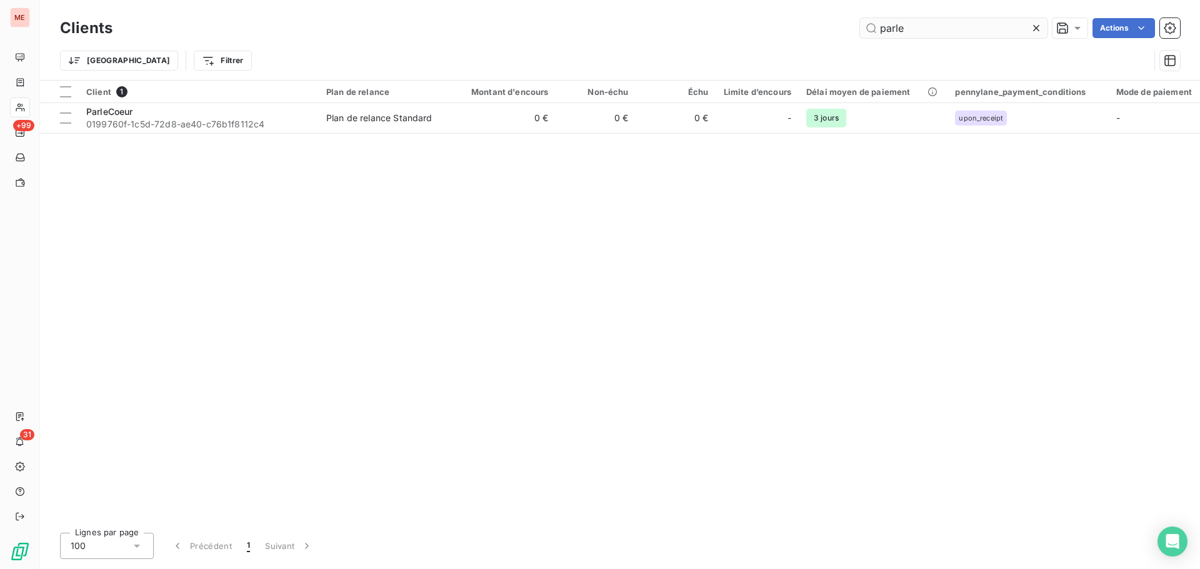
click at [910, 27] on input "parle" at bounding box center [953, 28] width 187 height 20
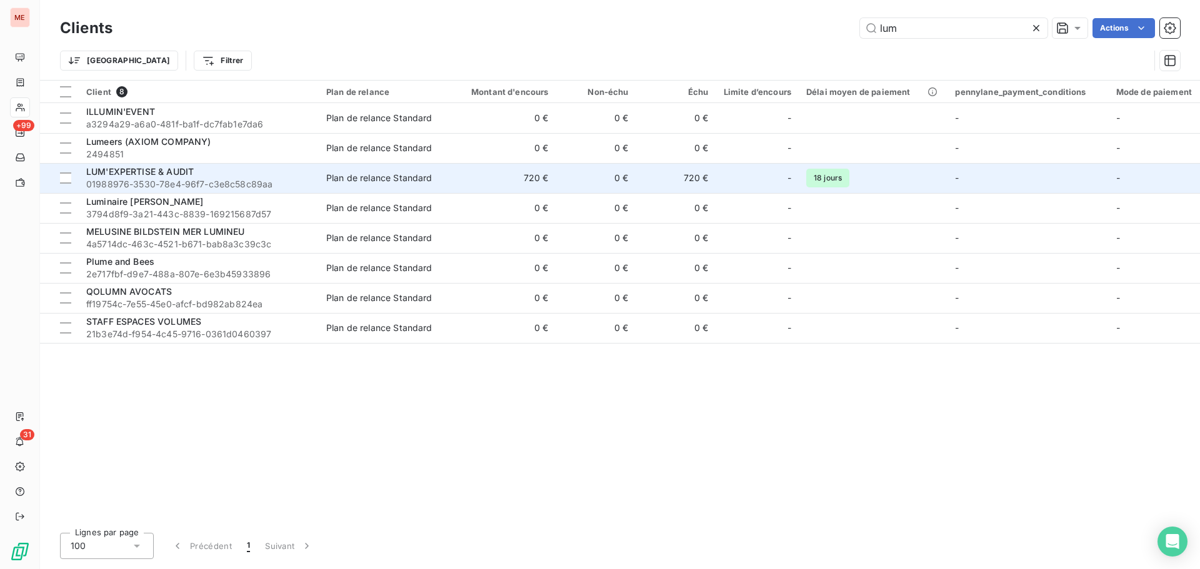
type input "lum"
click at [216, 183] on span "01988976-3530-78e4-96f7-c3e8c58c89aa" at bounding box center [198, 184] width 225 height 12
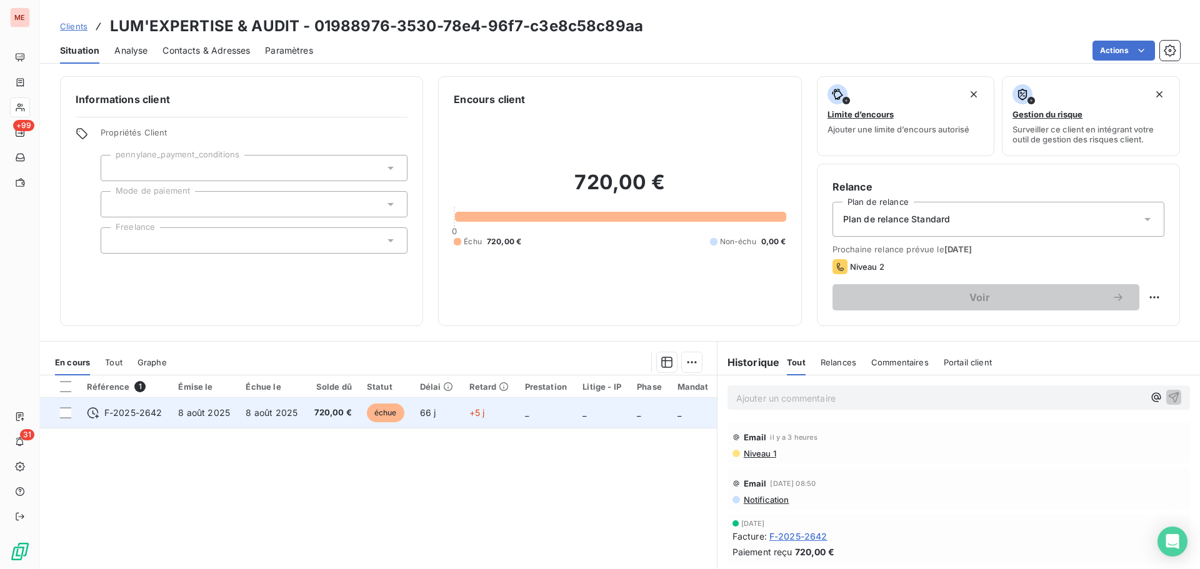
click at [288, 410] on span "8 août 2025" at bounding box center [272, 412] width 52 height 11
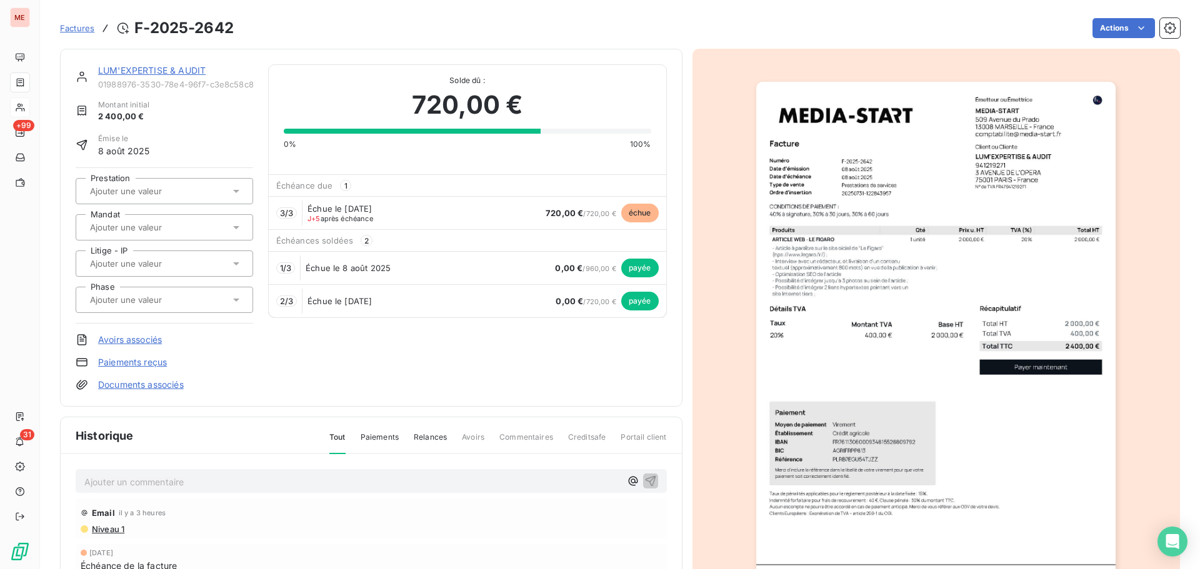
click at [161, 69] on link "LUM'EXPERTISE & AUDIT" at bounding box center [151, 70] width 107 height 11
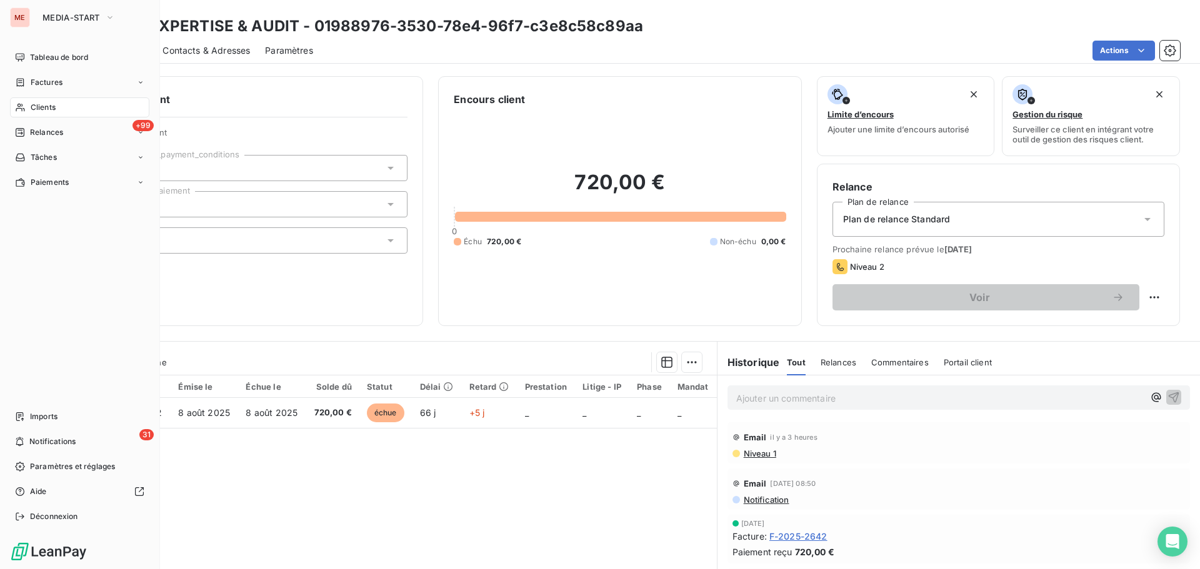
click at [27, 106] on div "Clients" at bounding box center [79, 107] width 139 height 20
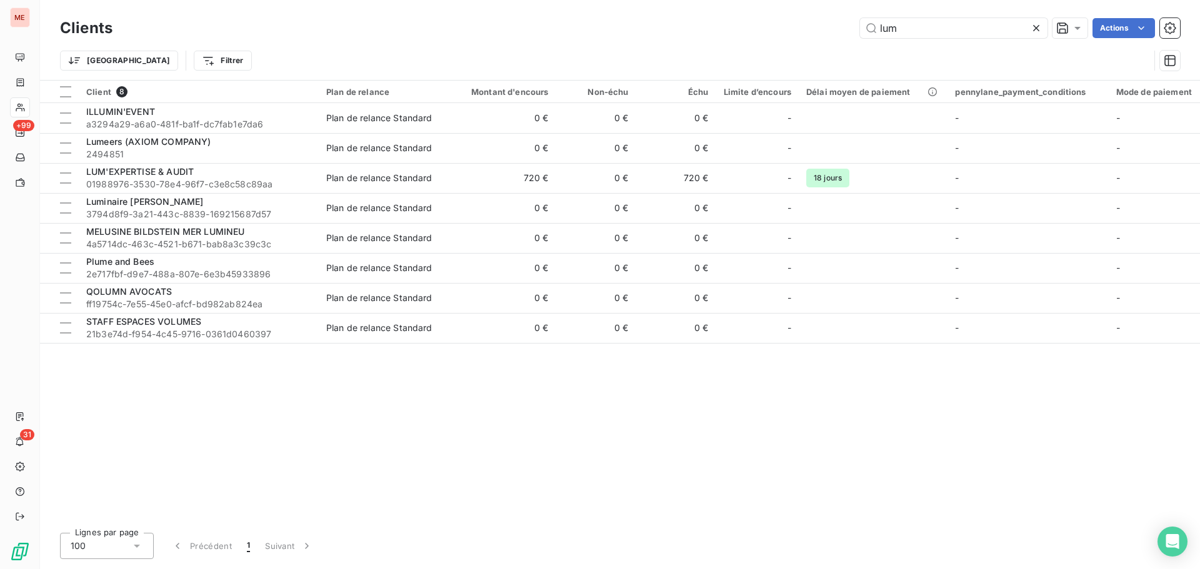
click at [952, 41] on div "Trier Filtrer" at bounding box center [620, 60] width 1120 height 39
click at [969, 28] on input "lum" at bounding box center [953, 28] width 187 height 20
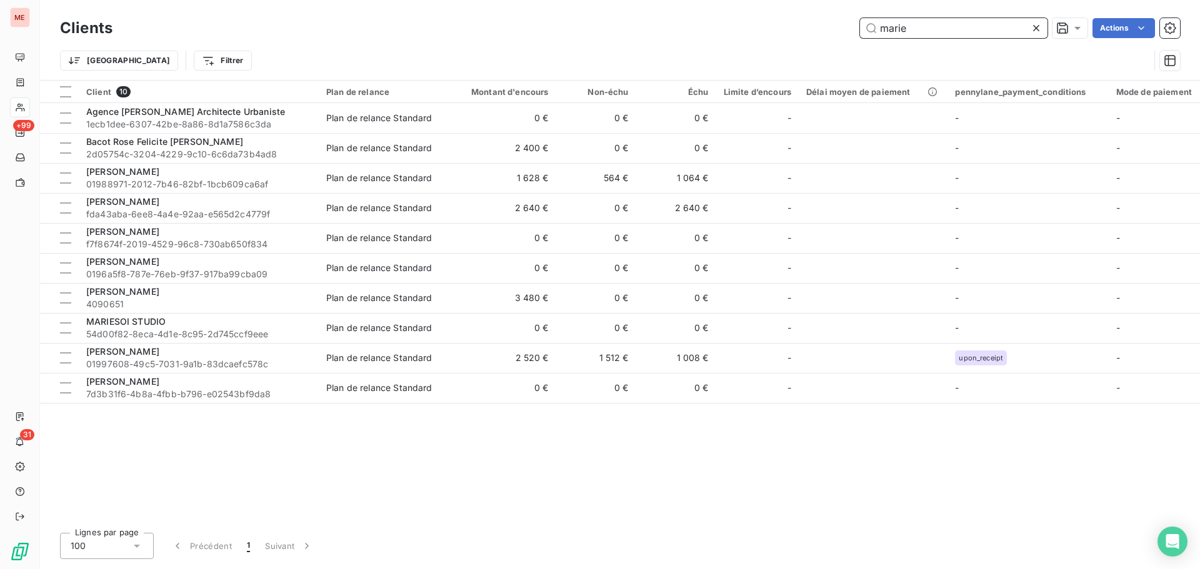
type input "marie"
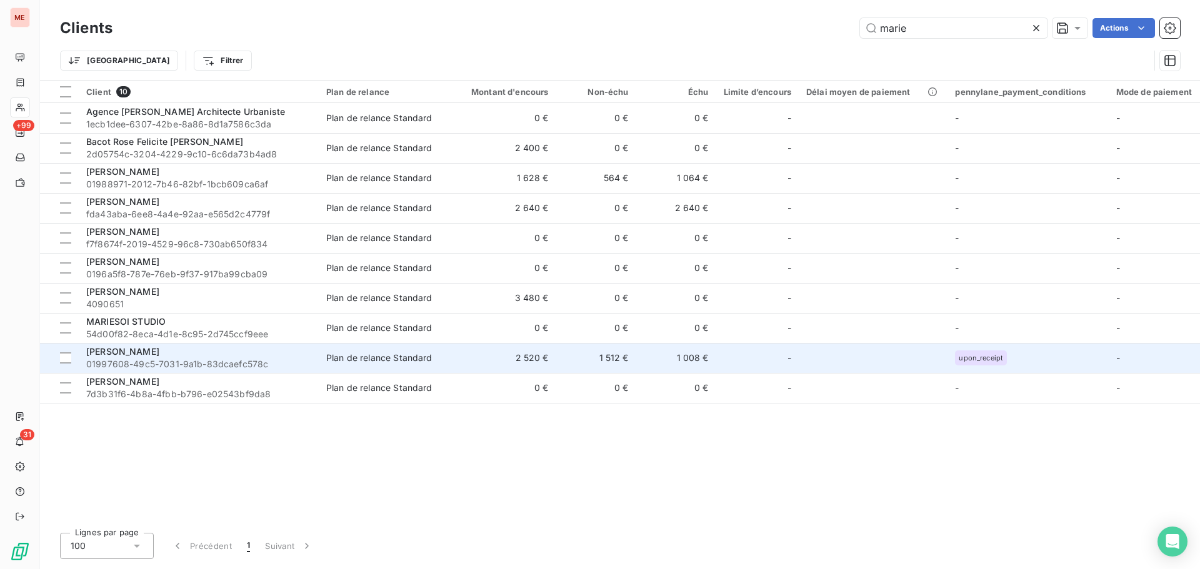
click at [207, 354] on div "[PERSON_NAME]" at bounding box center [198, 352] width 225 height 12
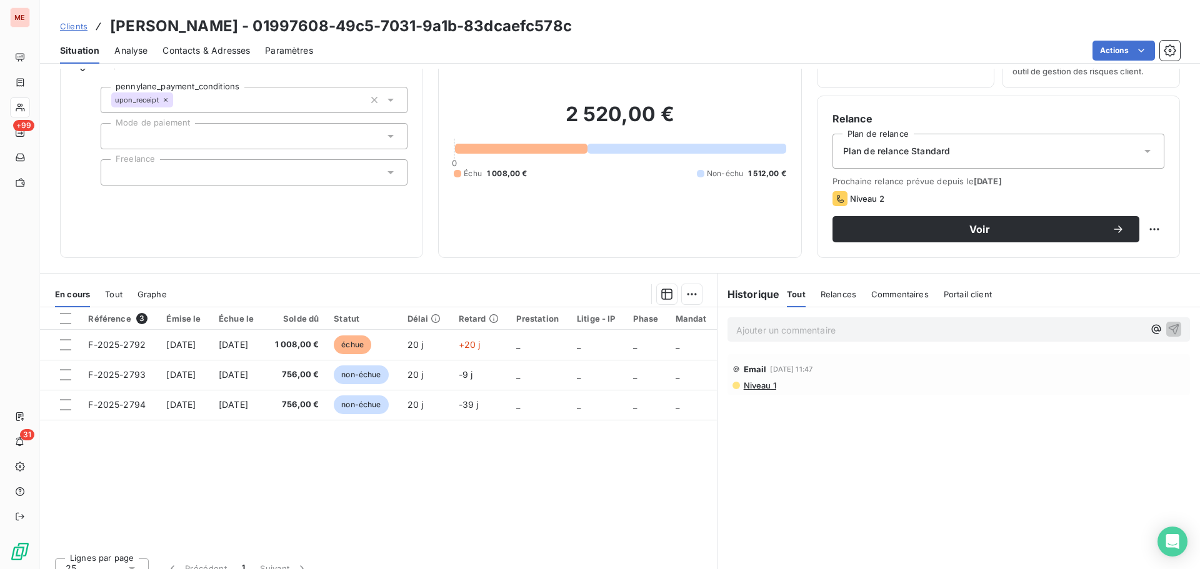
scroll to position [69, 0]
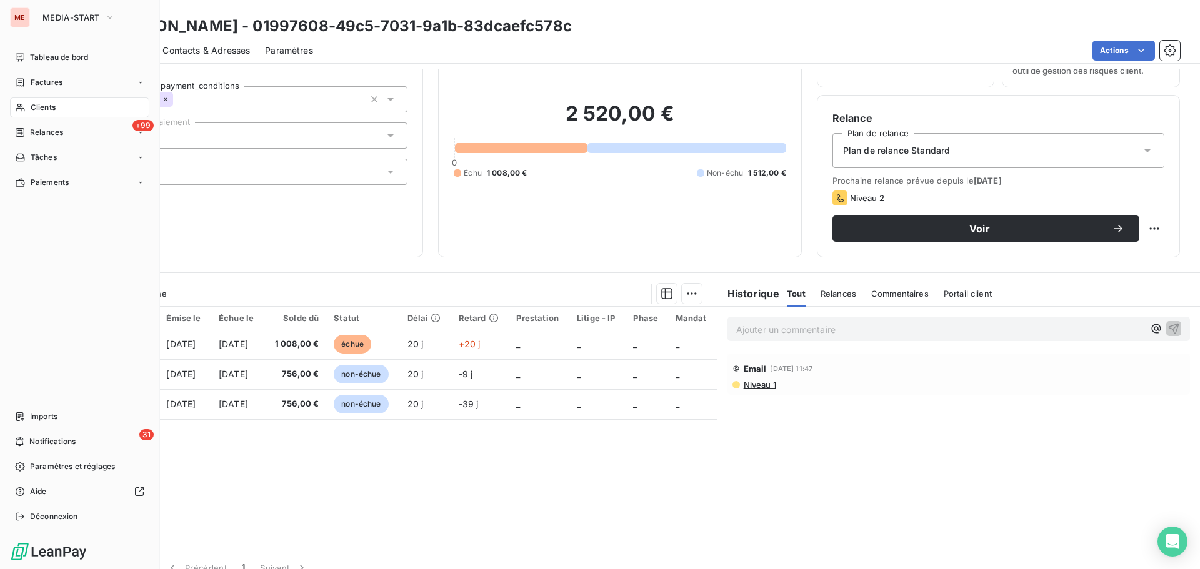
click at [26, 111] on div "Clients" at bounding box center [79, 107] width 139 height 20
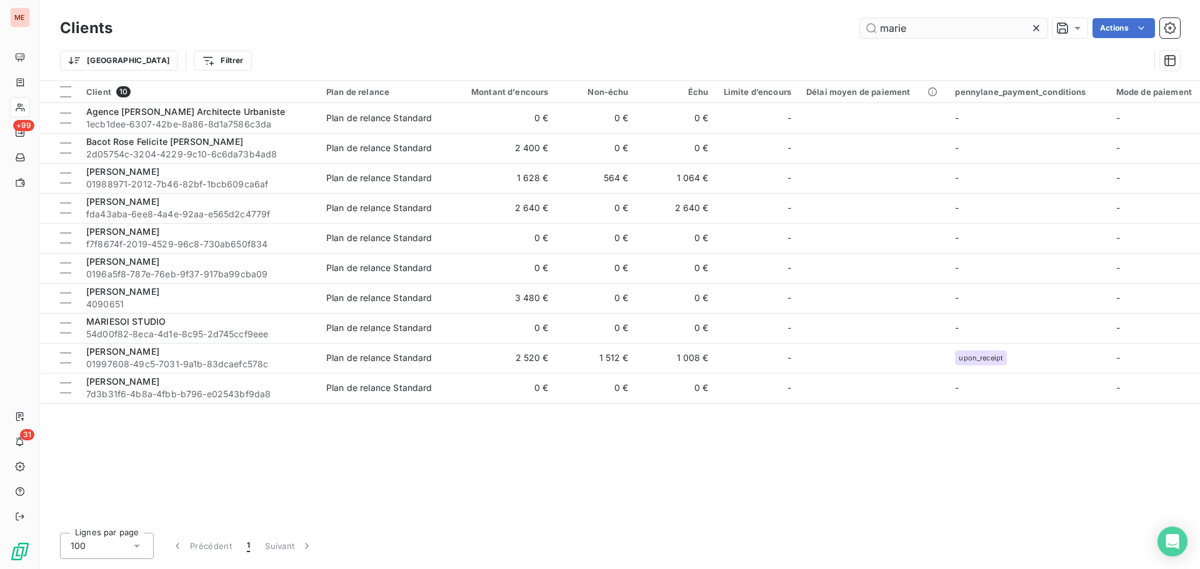
click at [929, 26] on input "marie" at bounding box center [953, 28] width 187 height 20
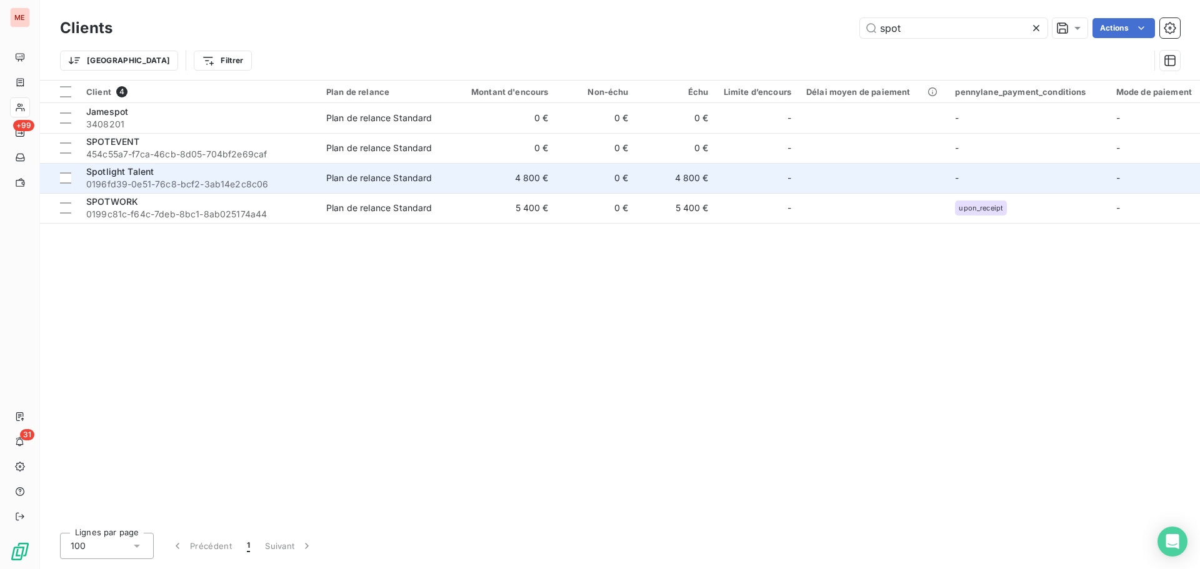
type input "spot"
click at [188, 177] on div "Spotlight Talent" at bounding box center [198, 172] width 225 height 12
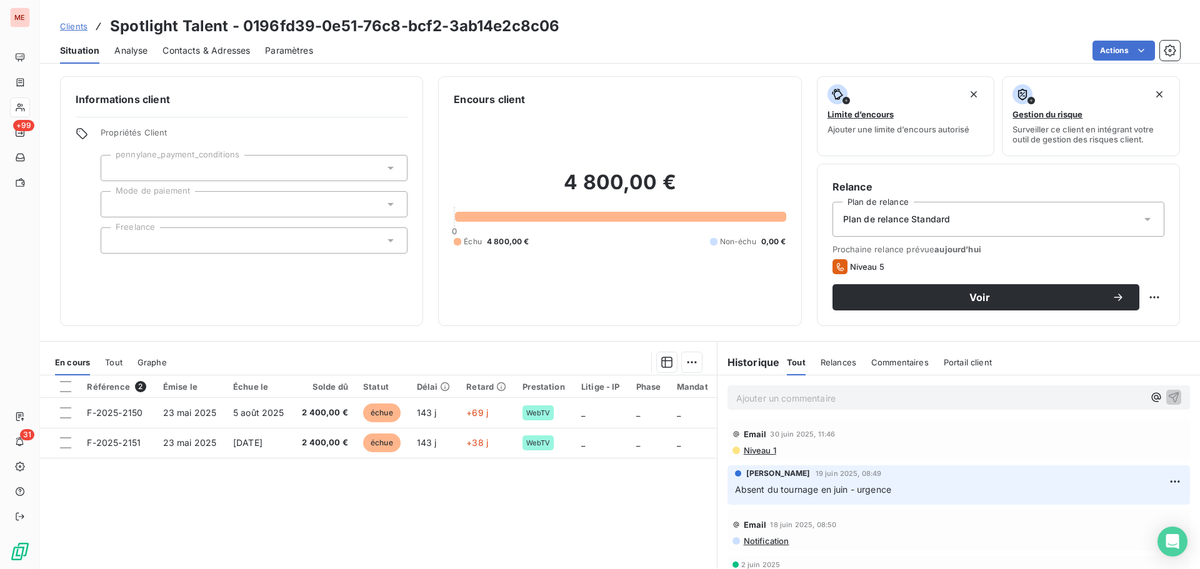
scroll to position [84, 0]
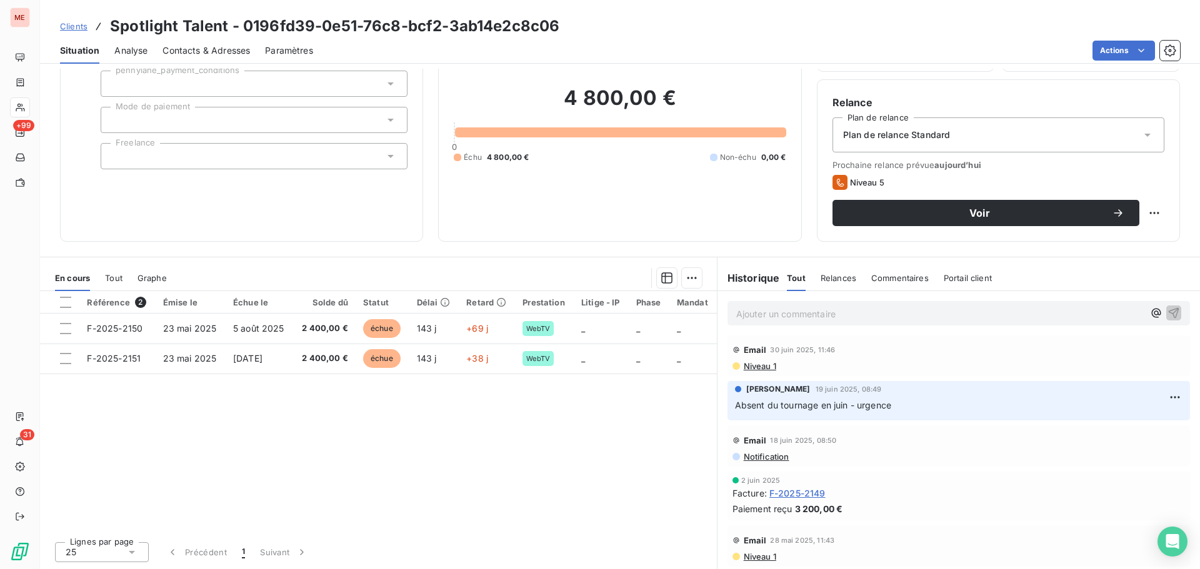
click at [797, 494] on span "F-2025-2149" at bounding box center [797, 493] width 56 height 13
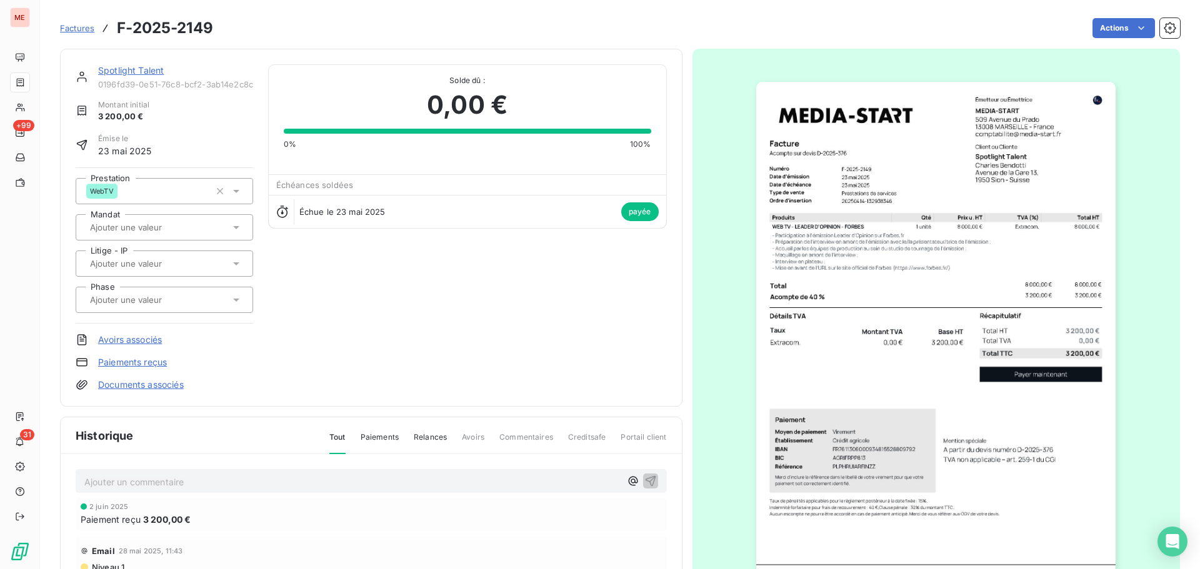
click at [134, 72] on link "Spotlight Talent" at bounding box center [131, 70] width 66 height 11
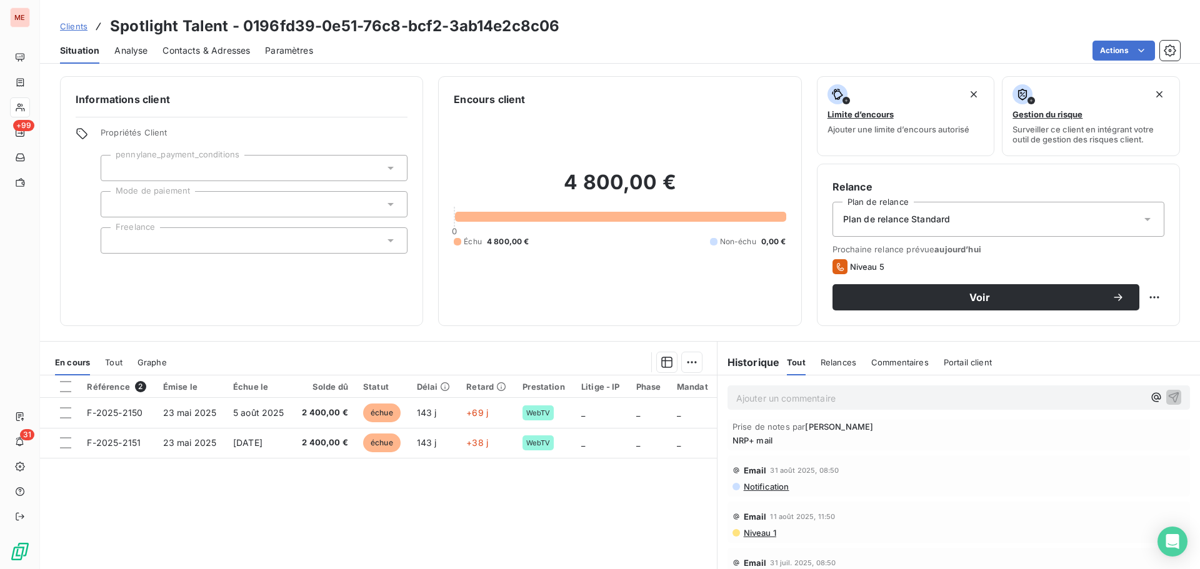
scroll to position [84, 0]
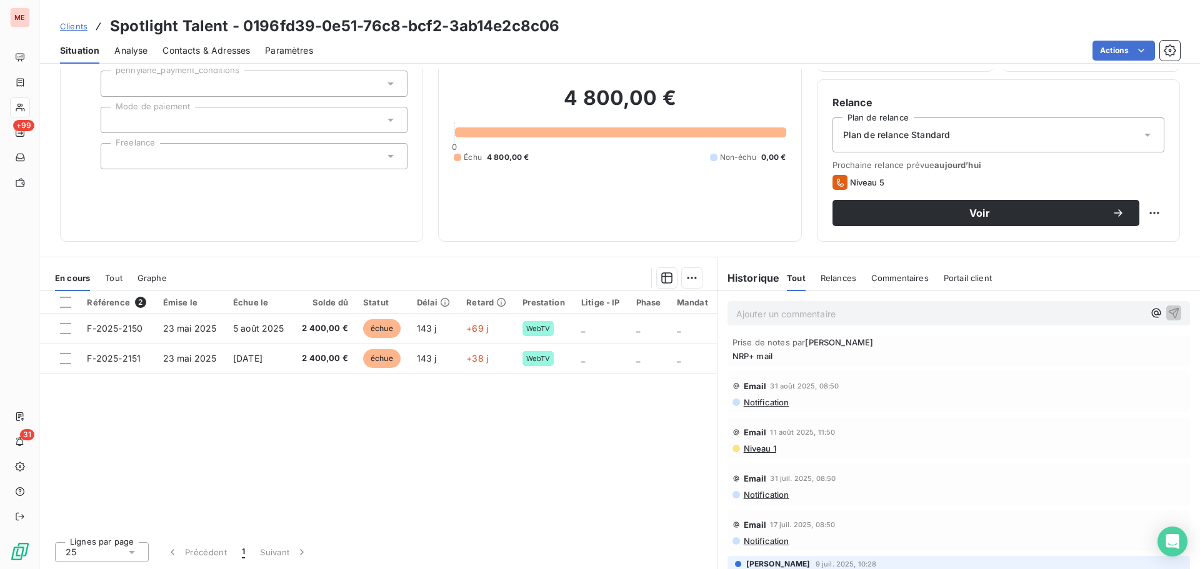
click at [462, 242] on div "Informations client Propriétés Client pennylane_payment_conditions Mode de paie…" at bounding box center [620, 319] width 1160 height 501
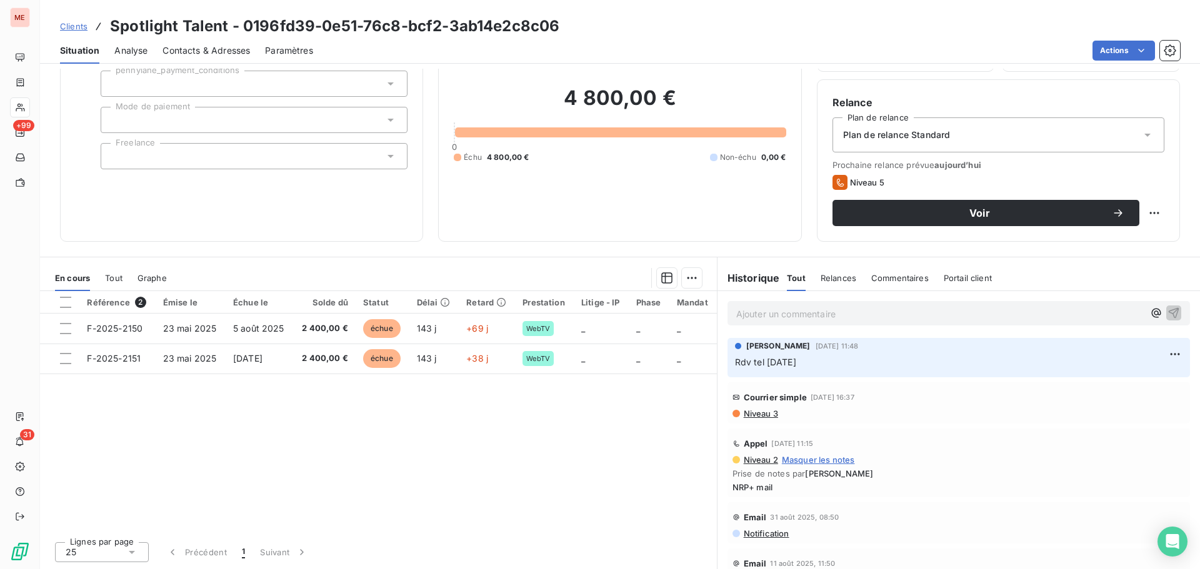
click at [202, 54] on span "Contacts & Adresses" at bounding box center [205, 50] width 87 height 12
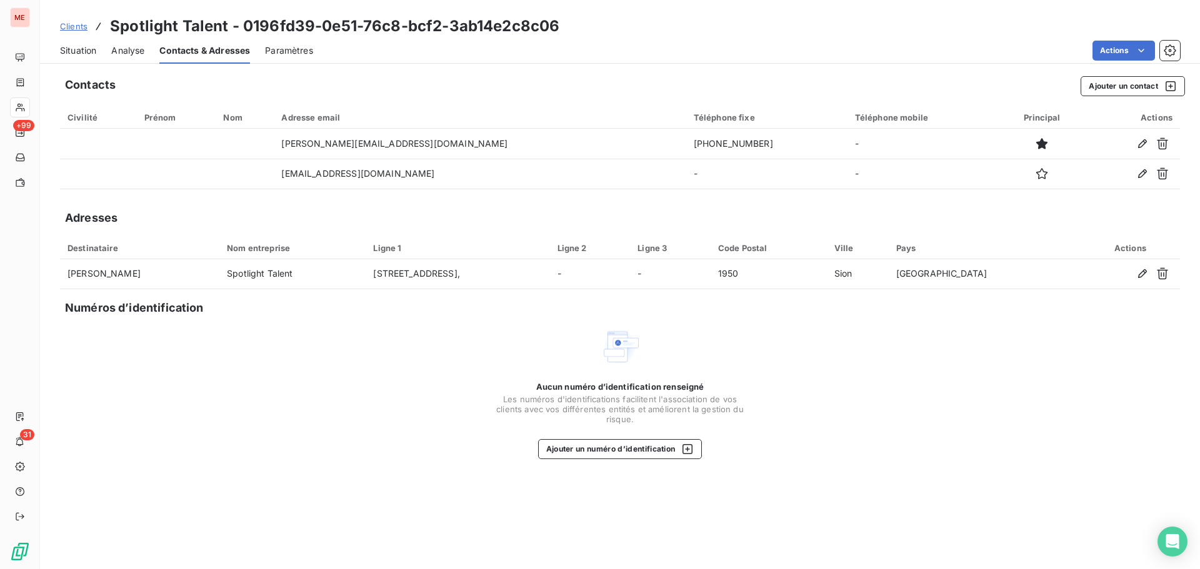
click at [90, 47] on span "Situation" at bounding box center [78, 50] width 36 height 12
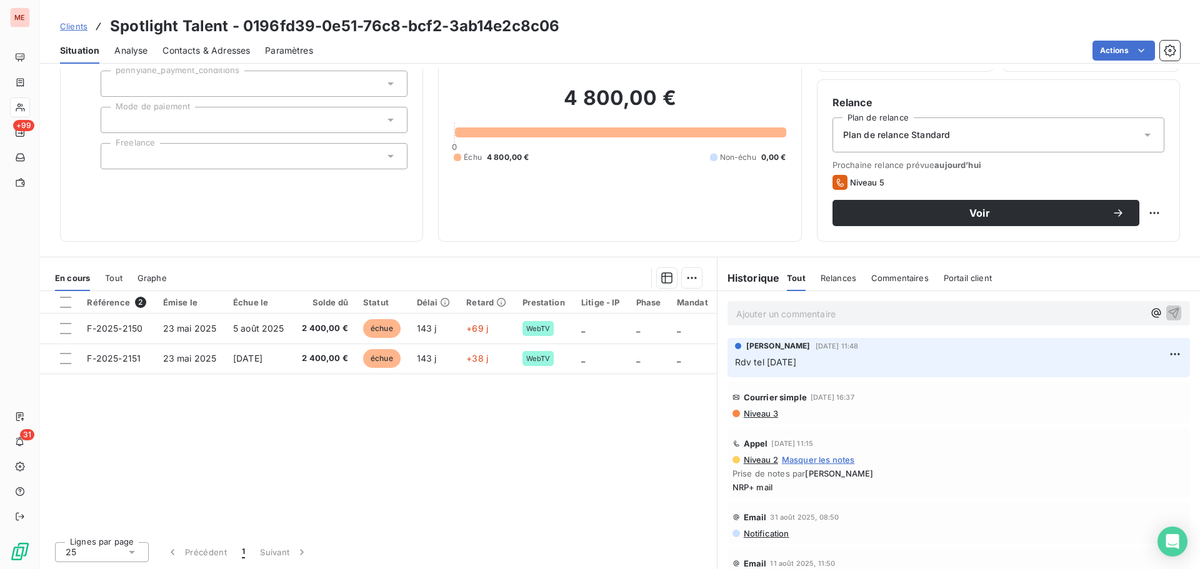
click at [202, 51] on span "Contacts & Adresses" at bounding box center [205, 50] width 87 height 12
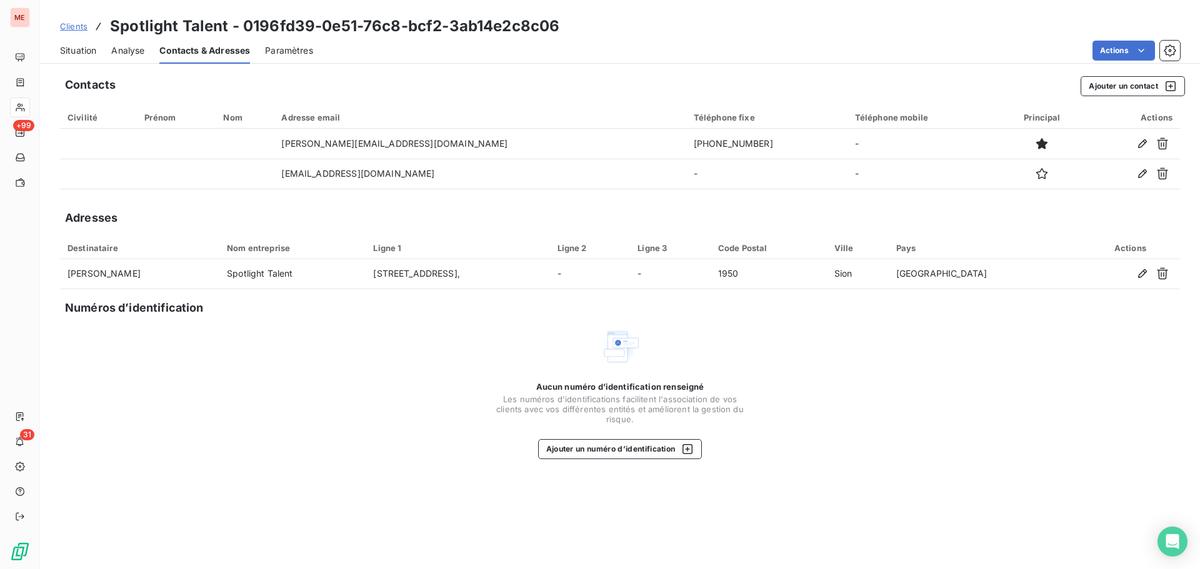
click at [81, 52] on span "Situation" at bounding box center [78, 50] width 36 height 12
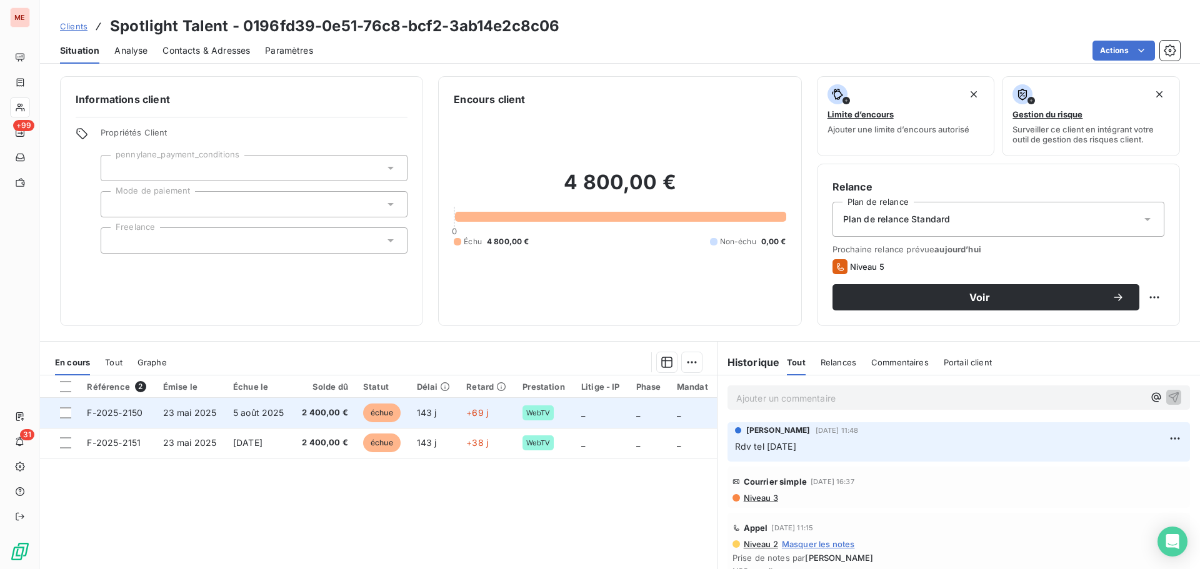
click at [333, 417] on span "2 400,00 €" at bounding box center [324, 413] width 47 height 12
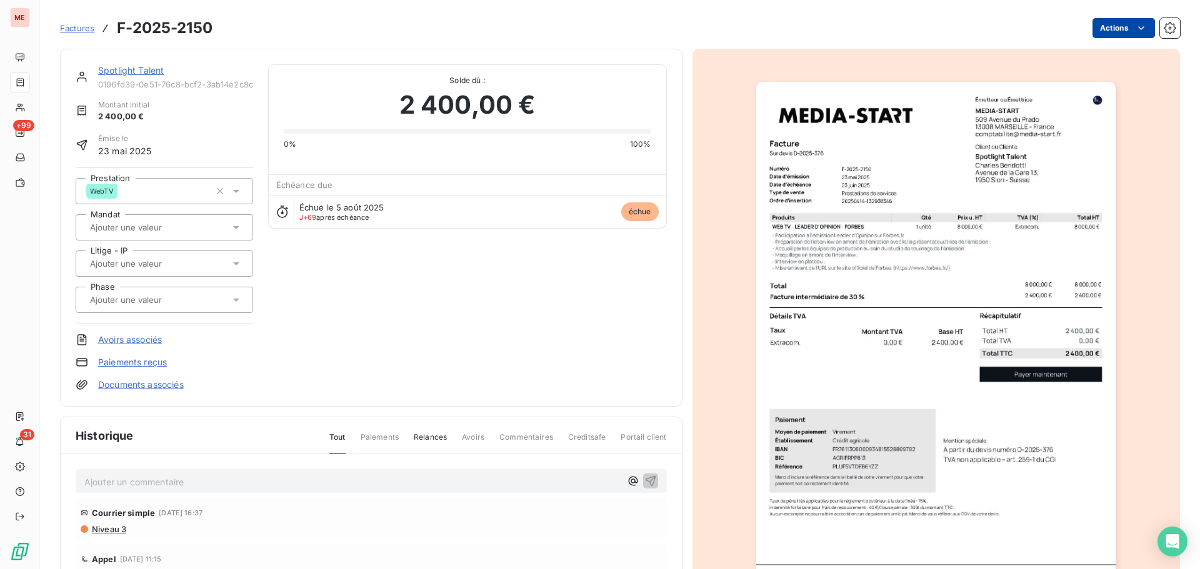
click at [1118, 20] on html "ME +99 31 Factures F-2025-2150 Actions Spotlight Talent 0196fd39-0e51-76c8-bcf2…" at bounding box center [600, 284] width 1200 height 569
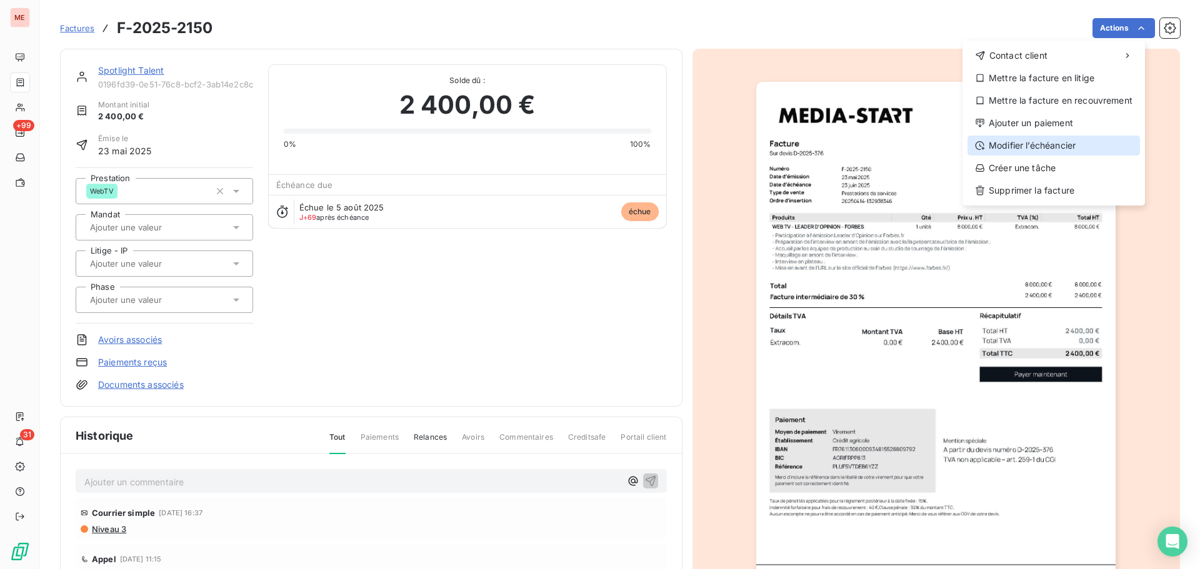
click at [1031, 148] on div "Modifier l’échéancier" at bounding box center [1053, 146] width 172 height 20
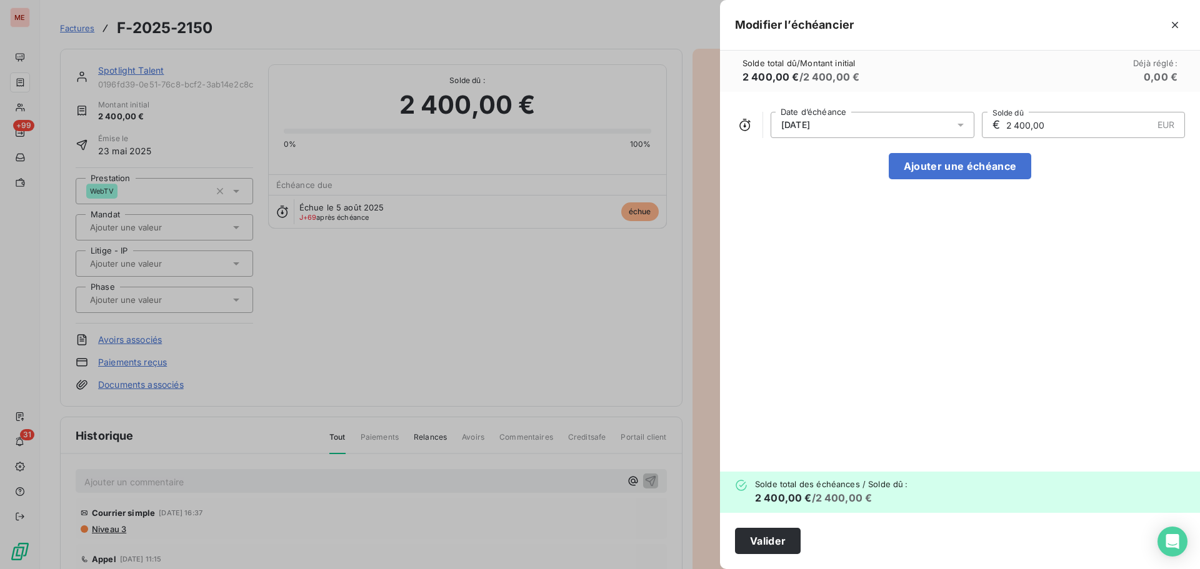
click at [924, 122] on div "[DATE]" at bounding box center [873, 125] width 204 height 26
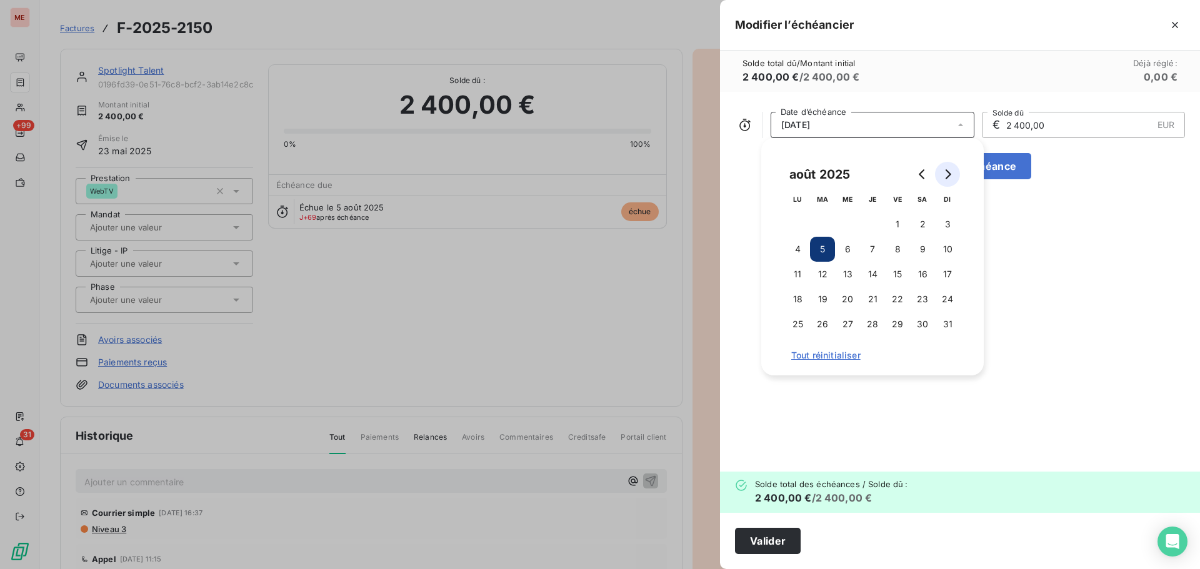
click at [942, 177] on icon "Go to next month" at bounding box center [947, 174] width 10 height 10
click at [917, 281] on button "15" at bounding box center [922, 274] width 25 height 25
click at [776, 531] on button "Valider" at bounding box center [768, 541] width 66 height 26
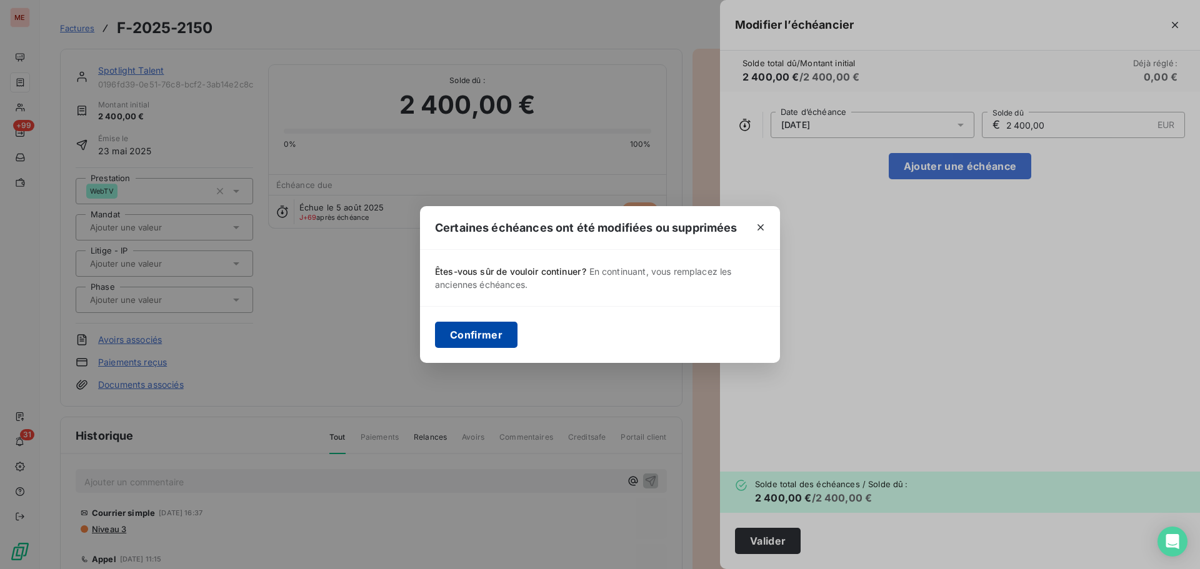
click at [490, 347] on button "Confirmer" at bounding box center [476, 335] width 82 height 26
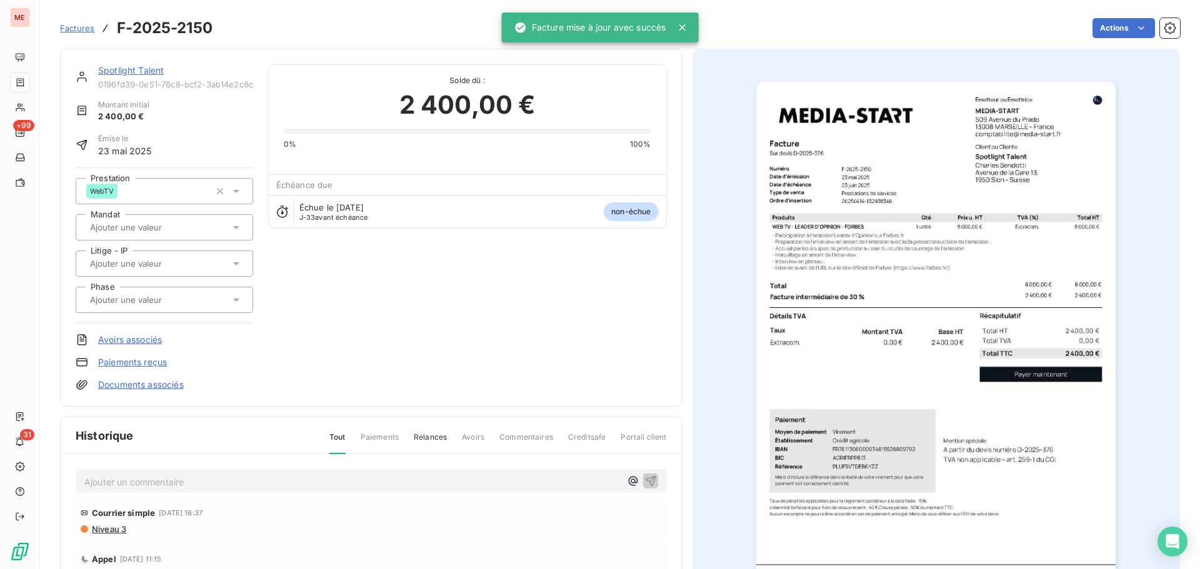
click at [106, 67] on link "Spotlight Talent" at bounding box center [131, 70] width 66 height 11
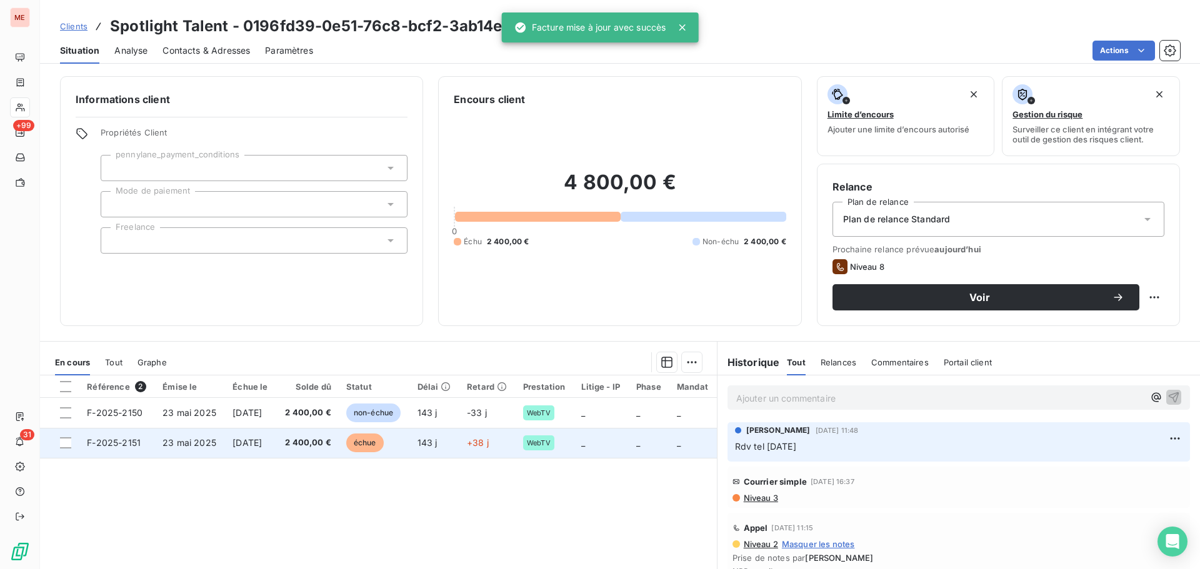
click at [384, 436] on span "échue" at bounding box center [364, 443] width 37 height 19
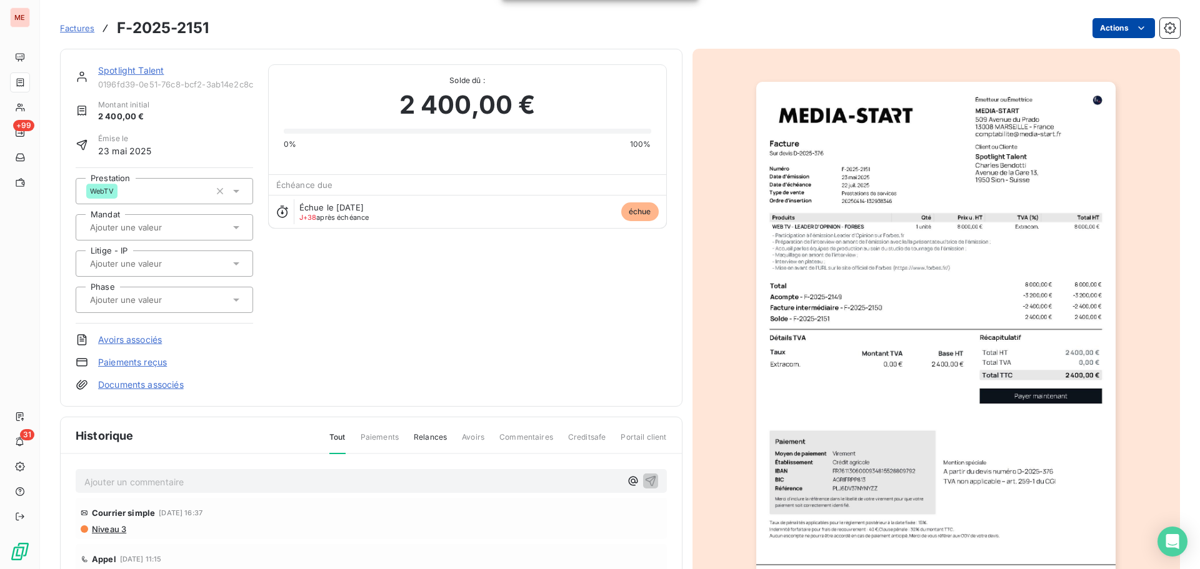
click at [1114, 24] on html "ME +99 31 Factures F-2025-2151 Actions Spotlight Talent 0196fd39-0e51-76c8-bcf2…" at bounding box center [600, 284] width 1200 height 569
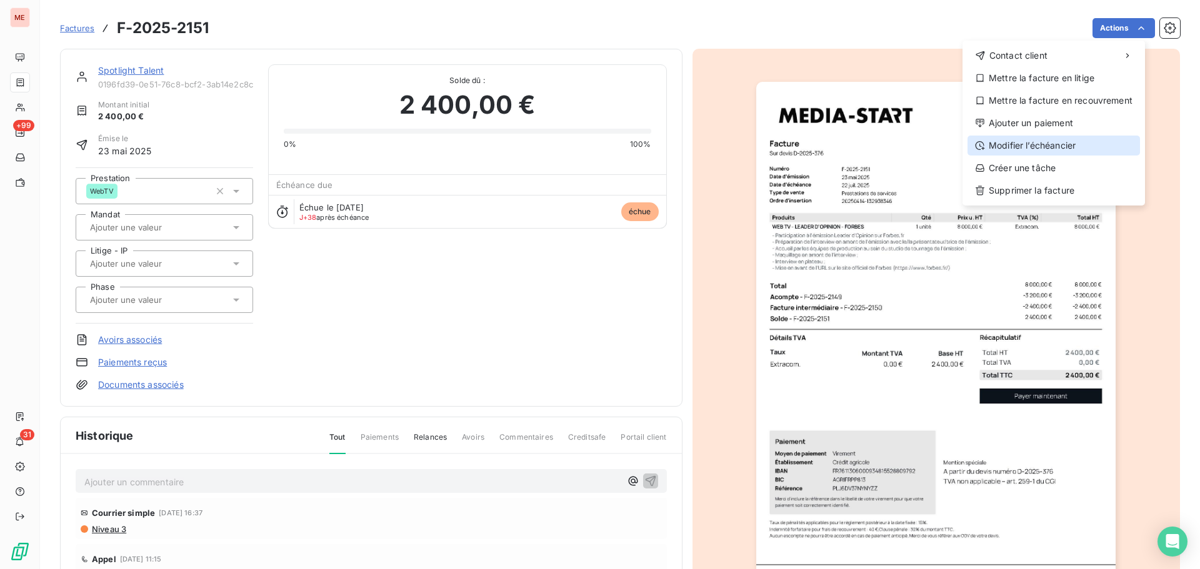
click at [1029, 146] on div "Modifier l’échéancier" at bounding box center [1053, 146] width 172 height 20
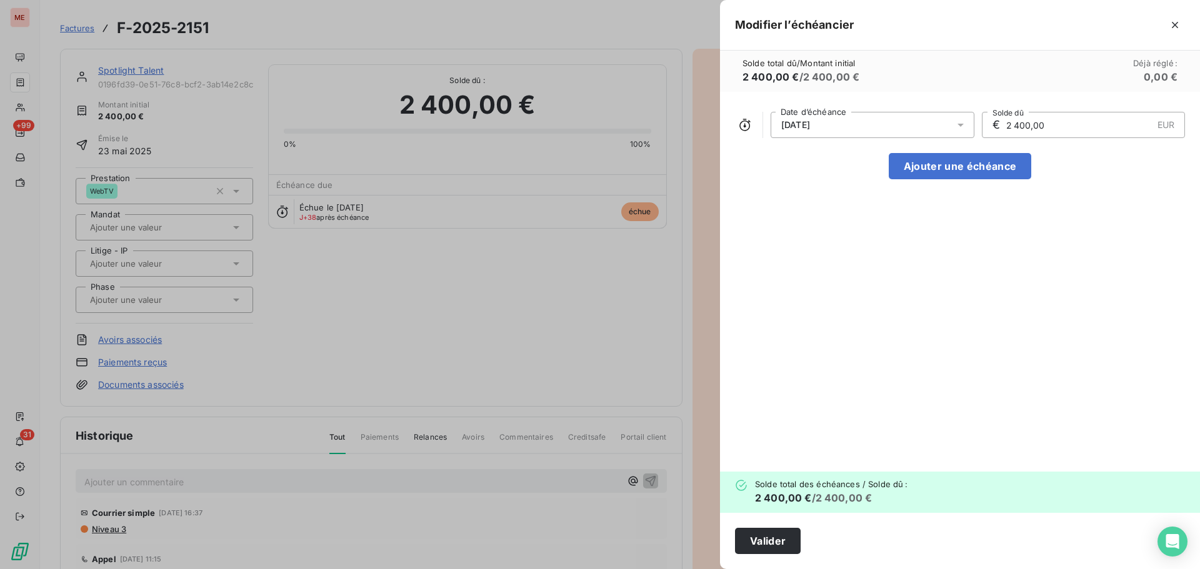
click at [903, 135] on div "[DATE]" at bounding box center [873, 125] width 204 height 26
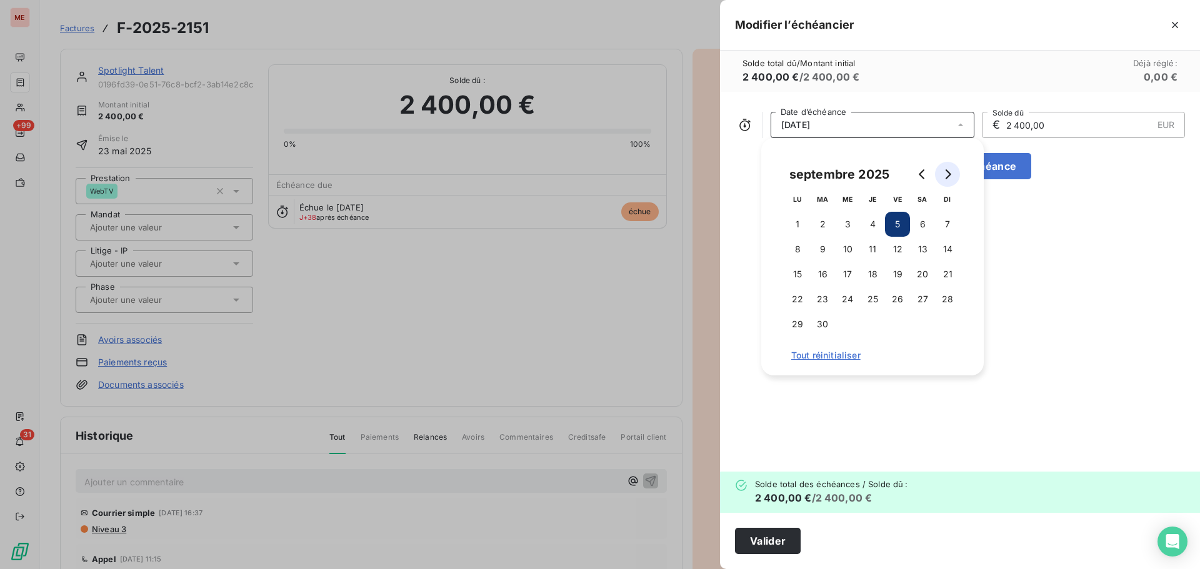
click at [949, 172] on icon "Go to next month" at bounding box center [947, 174] width 10 height 10
click at [877, 274] on button "15" at bounding box center [872, 274] width 25 height 25
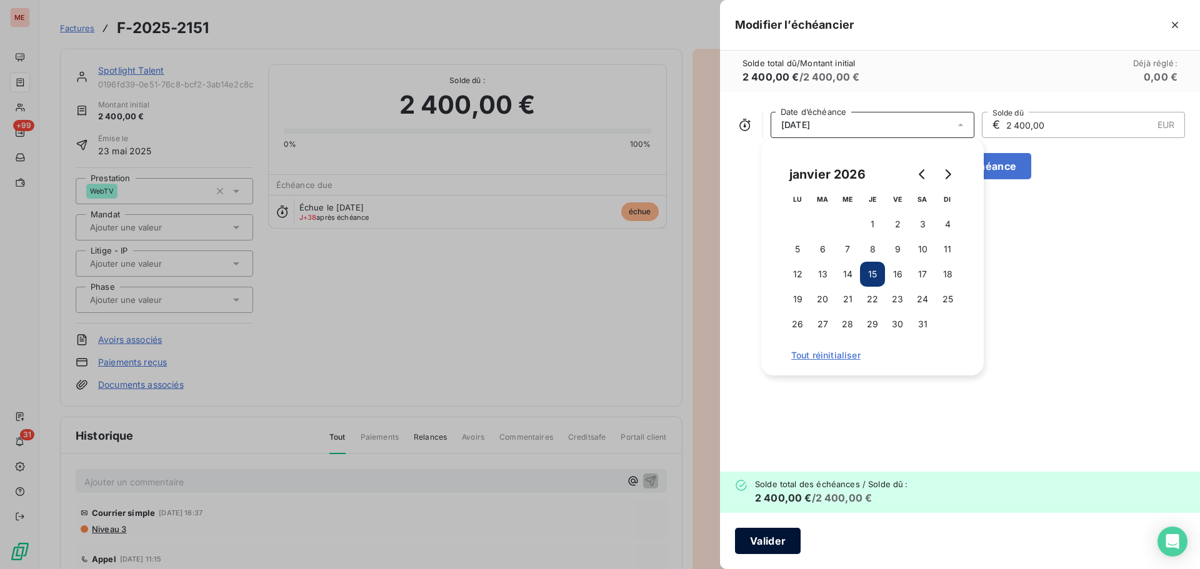
click at [773, 539] on button "Valider" at bounding box center [768, 541] width 66 height 26
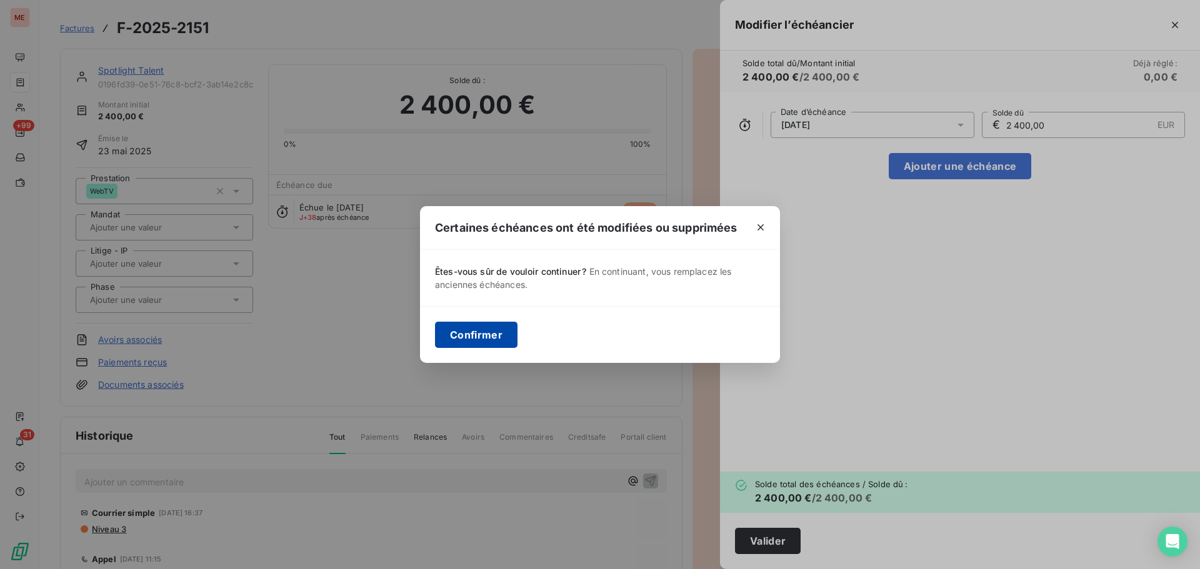
click at [465, 332] on button "Confirmer" at bounding box center [476, 335] width 82 height 26
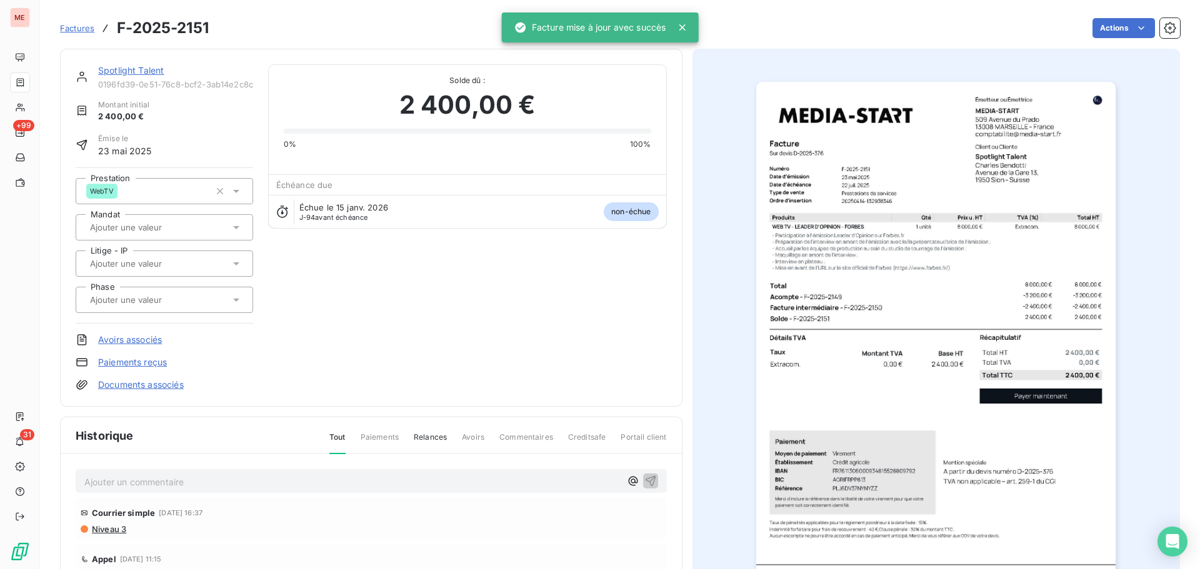
click at [123, 75] on link "Spotlight Talent" at bounding box center [131, 70] width 66 height 11
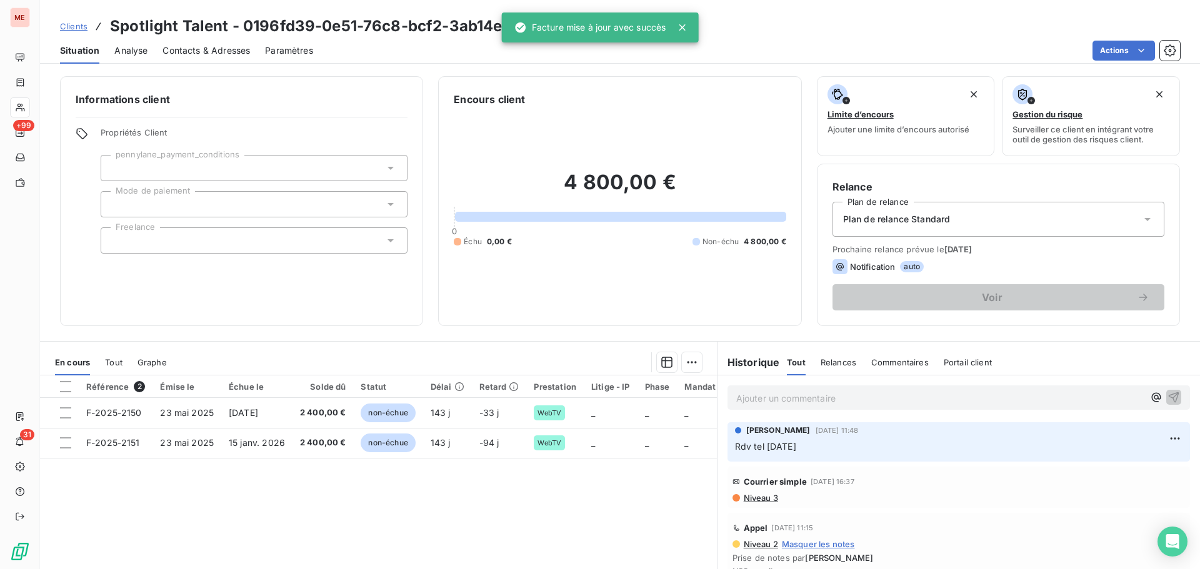
click at [766, 406] on p "Ajouter un commentaire ﻿" at bounding box center [939, 399] width 407 height 16
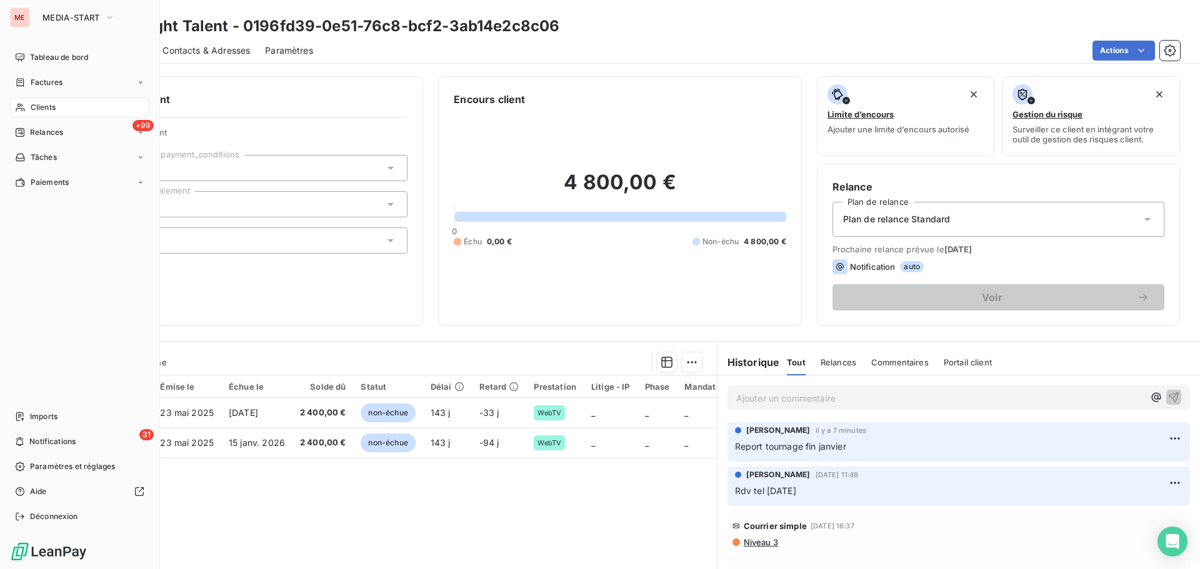
click at [30, 113] on div "Clients" at bounding box center [79, 107] width 139 height 20
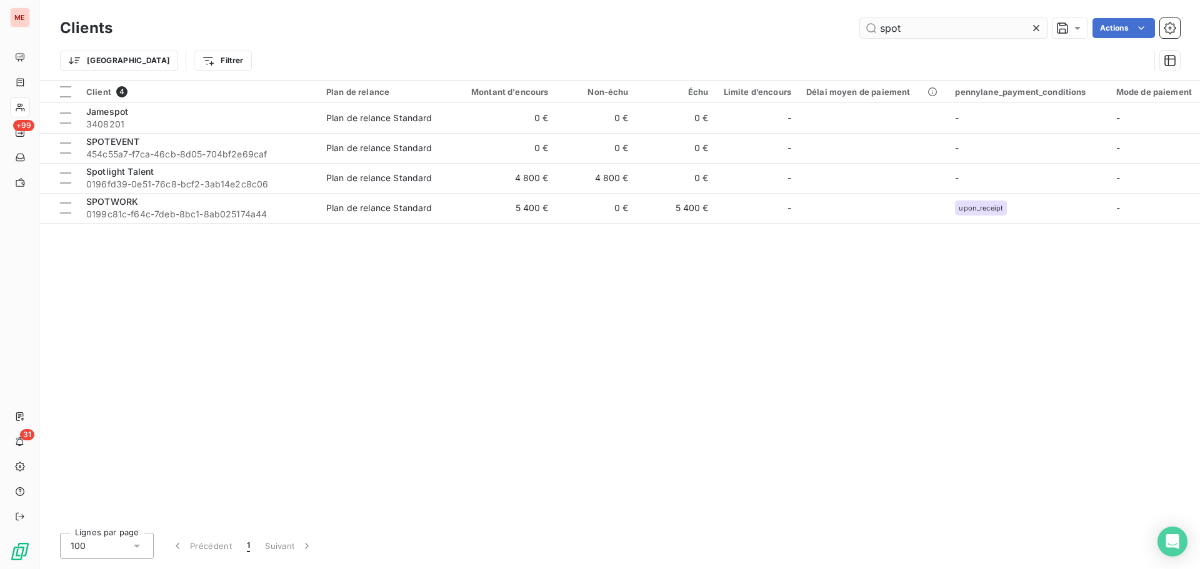
click at [880, 28] on input "spot" at bounding box center [953, 28] width 187 height 20
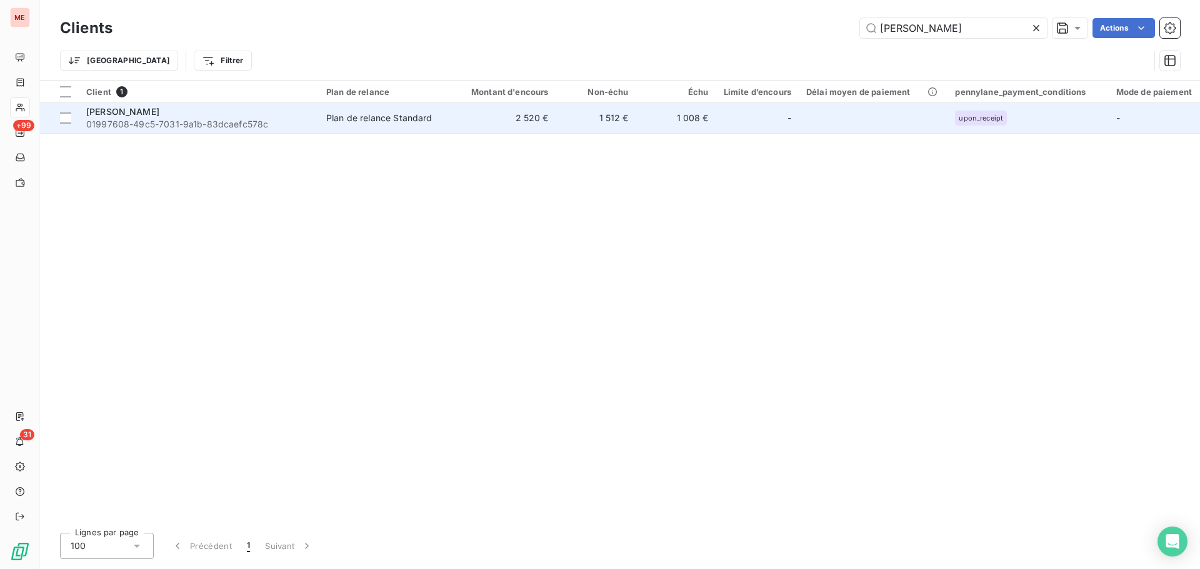
type input "[PERSON_NAME]"
click at [155, 110] on div "[PERSON_NAME]" at bounding box center [198, 112] width 225 height 12
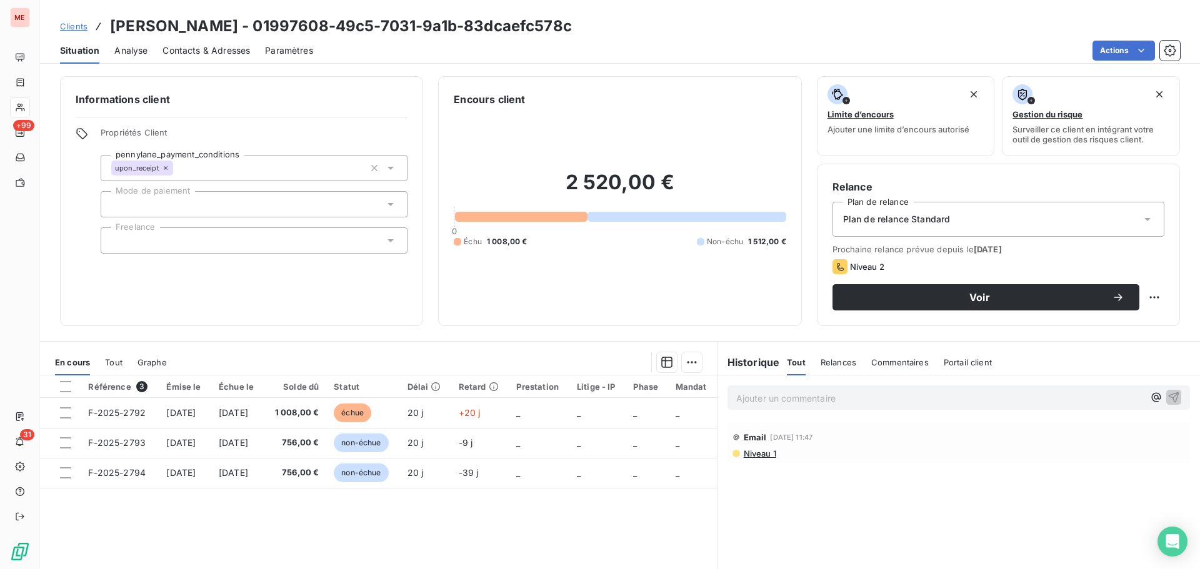
click at [324, 361] on div at bounding box center [442, 362] width 520 height 20
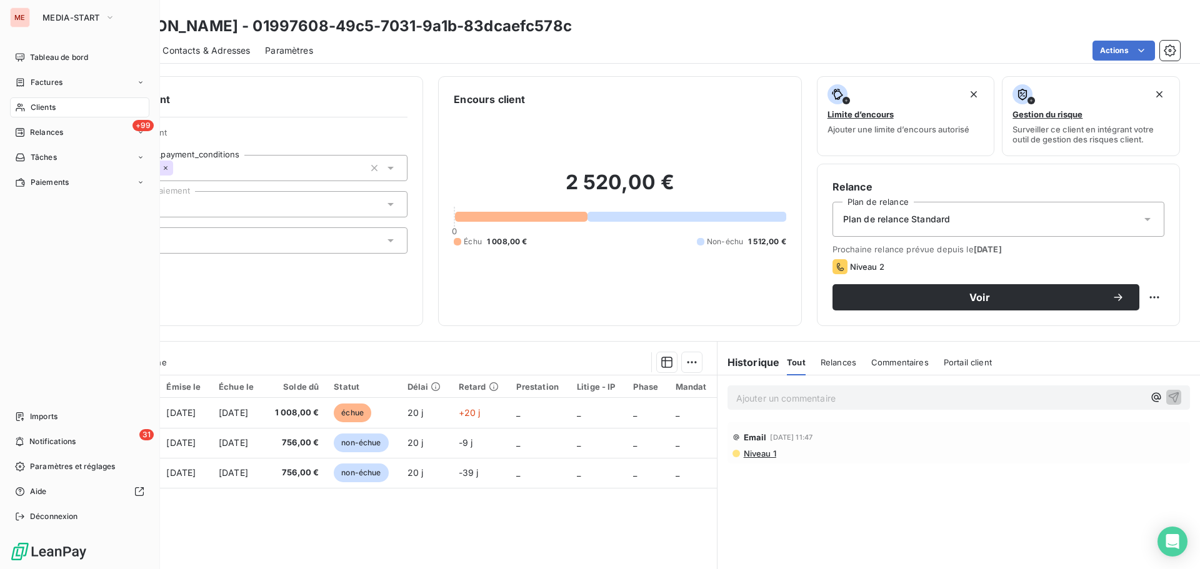
click at [23, 107] on icon at bounding box center [20, 107] width 11 height 10
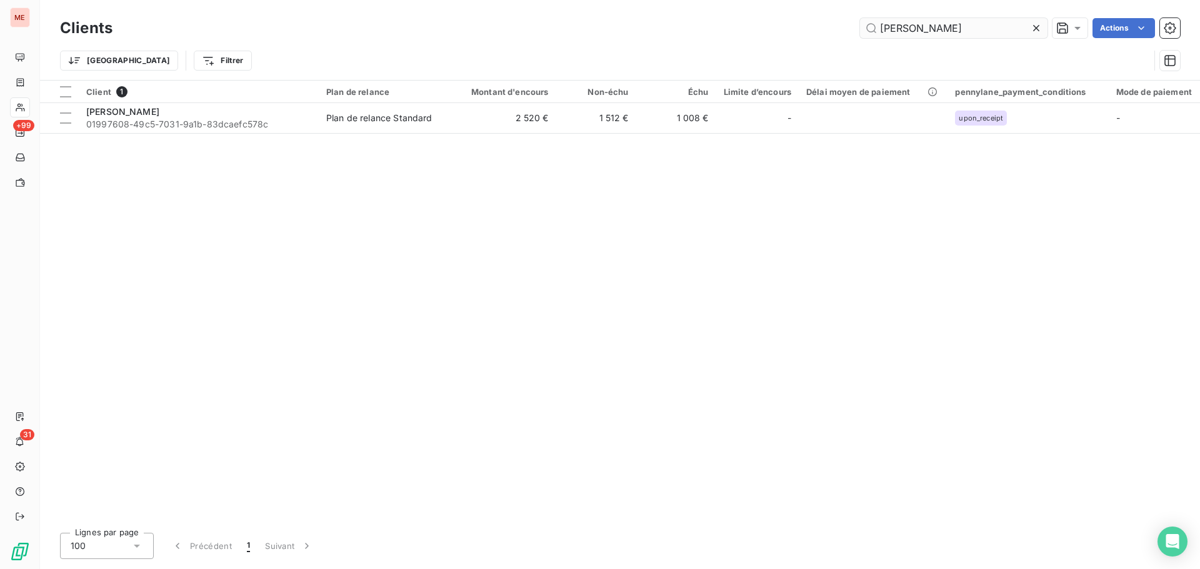
click at [931, 19] on input "[PERSON_NAME]" at bounding box center [953, 28] width 187 height 20
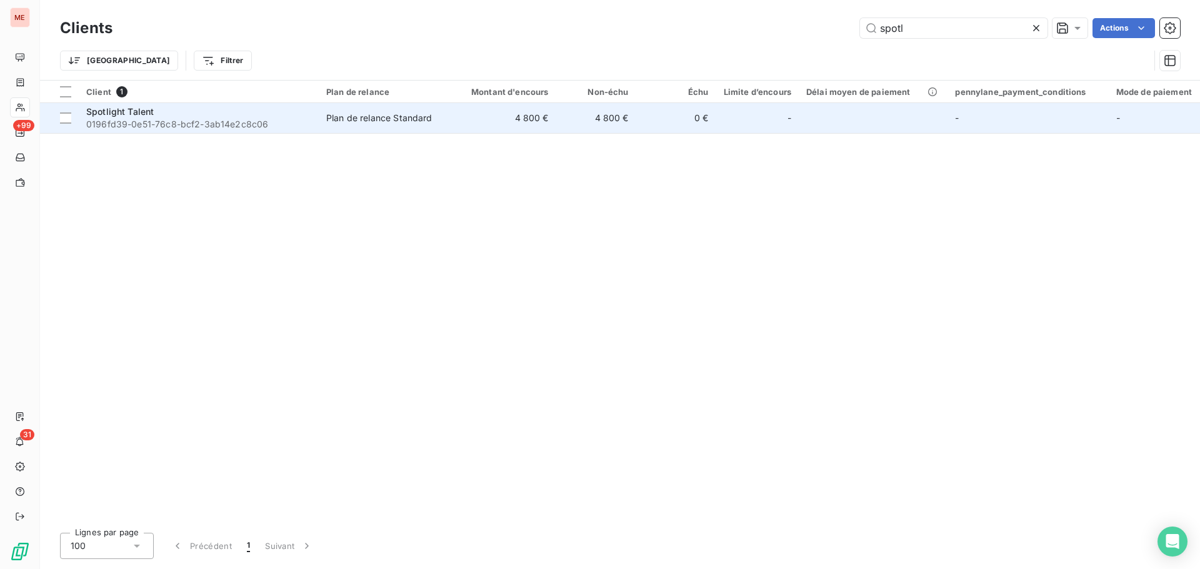
type input "spotl"
click at [115, 118] on span "0196fd39-0e51-76c8-bcf2-3ab14e2c8c06" at bounding box center [198, 124] width 225 height 12
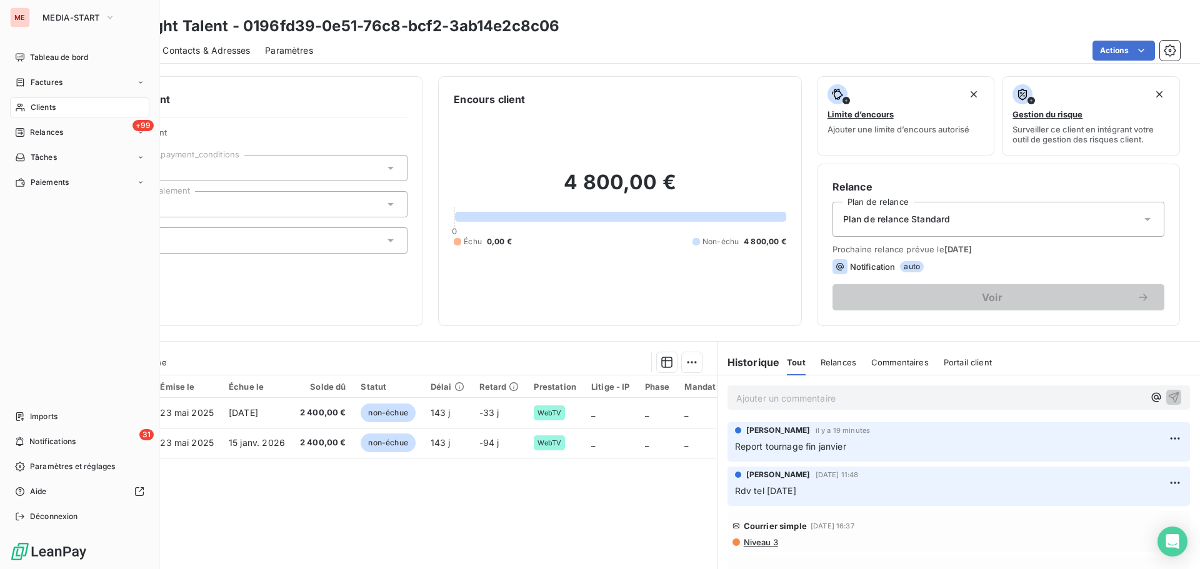
click at [29, 109] on div "Clients" at bounding box center [79, 107] width 139 height 20
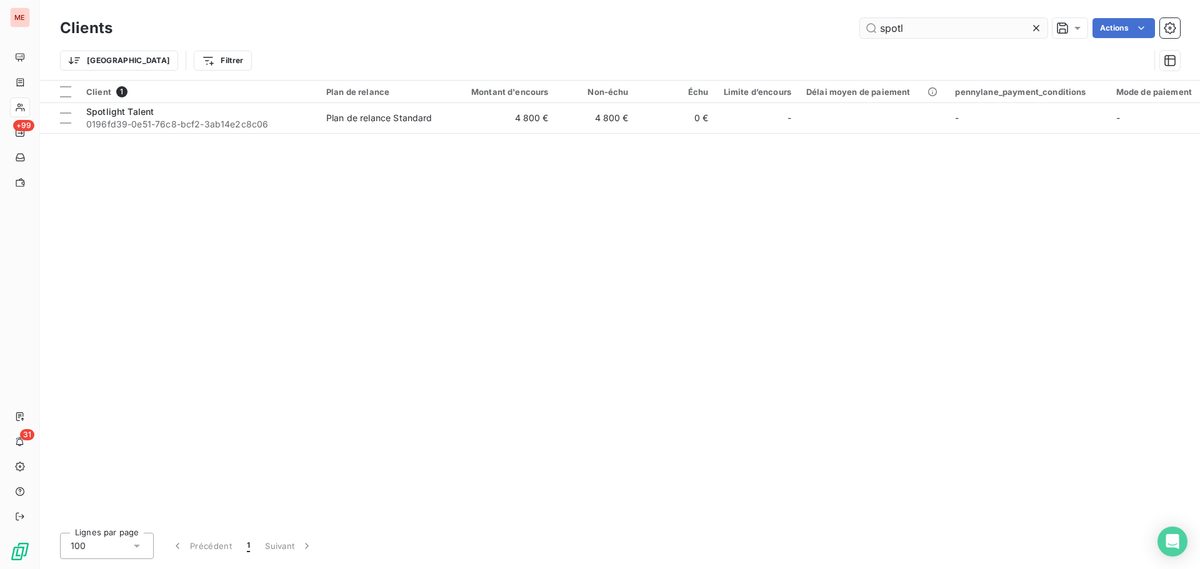
click at [887, 23] on input "spotl" at bounding box center [953, 28] width 187 height 20
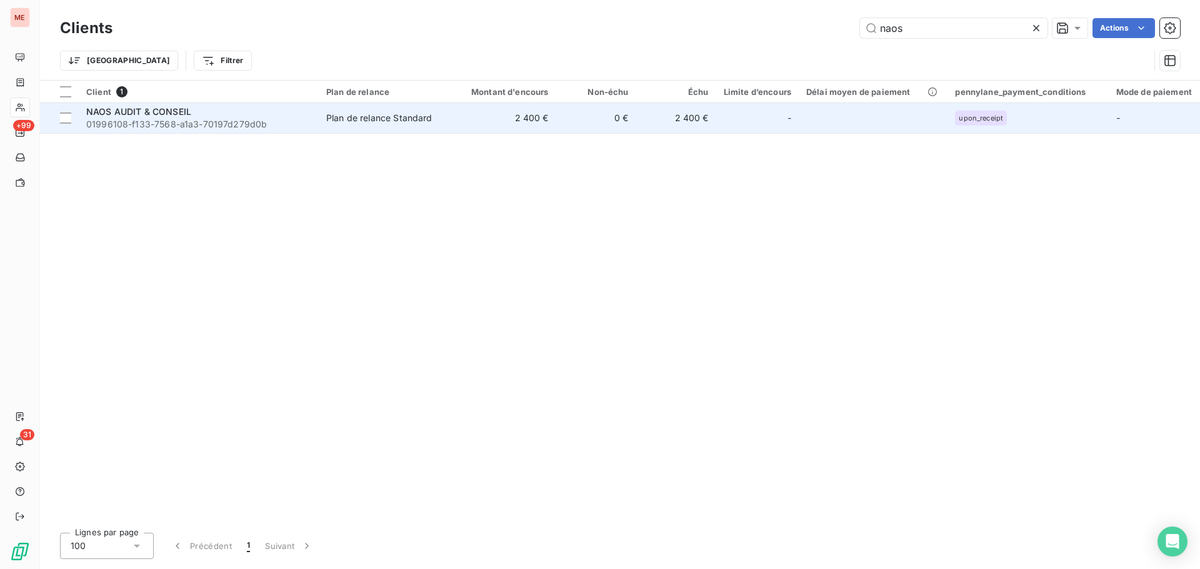
type input "naos"
click at [157, 118] on span "01996108-f133-7568-a1a3-70197d279d0b" at bounding box center [198, 124] width 225 height 12
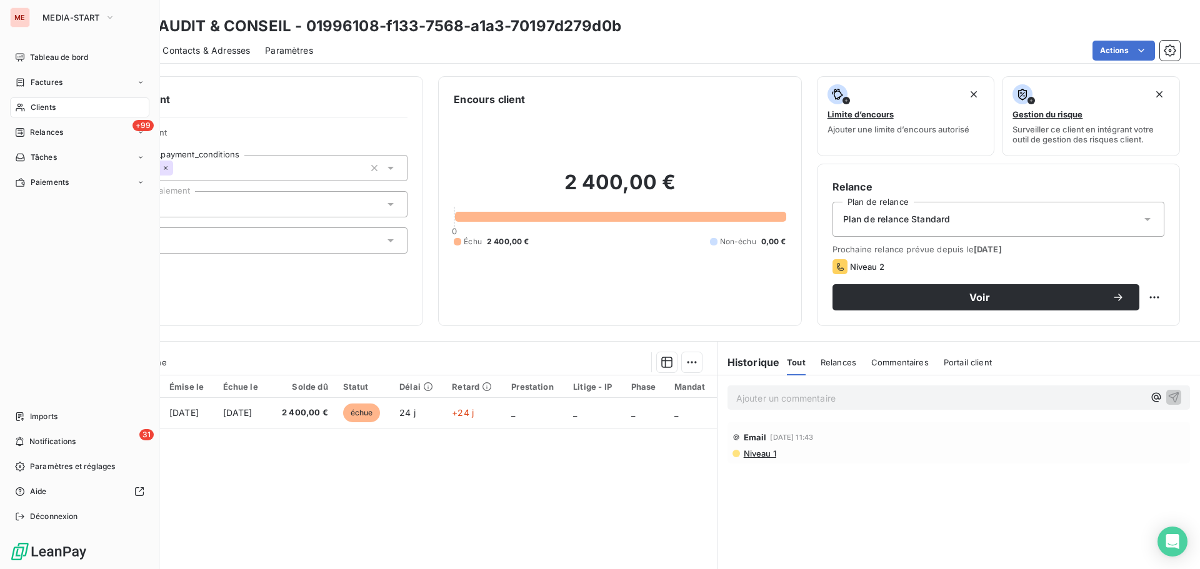
click at [32, 104] on span "Clients" at bounding box center [43, 107] width 25 height 11
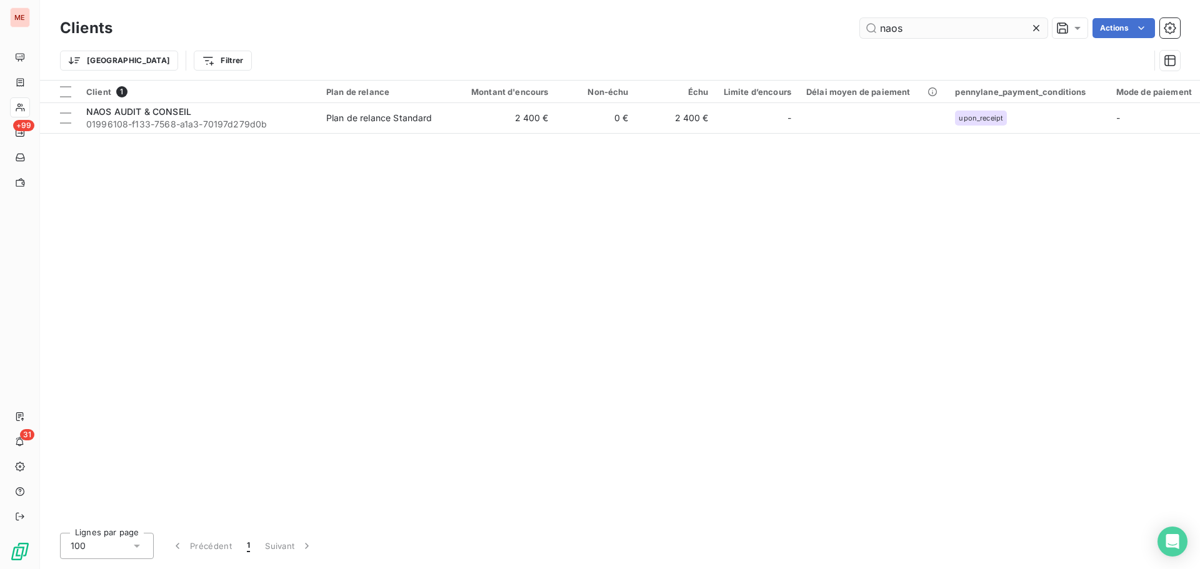
click at [918, 30] on input "naos" at bounding box center [953, 28] width 187 height 20
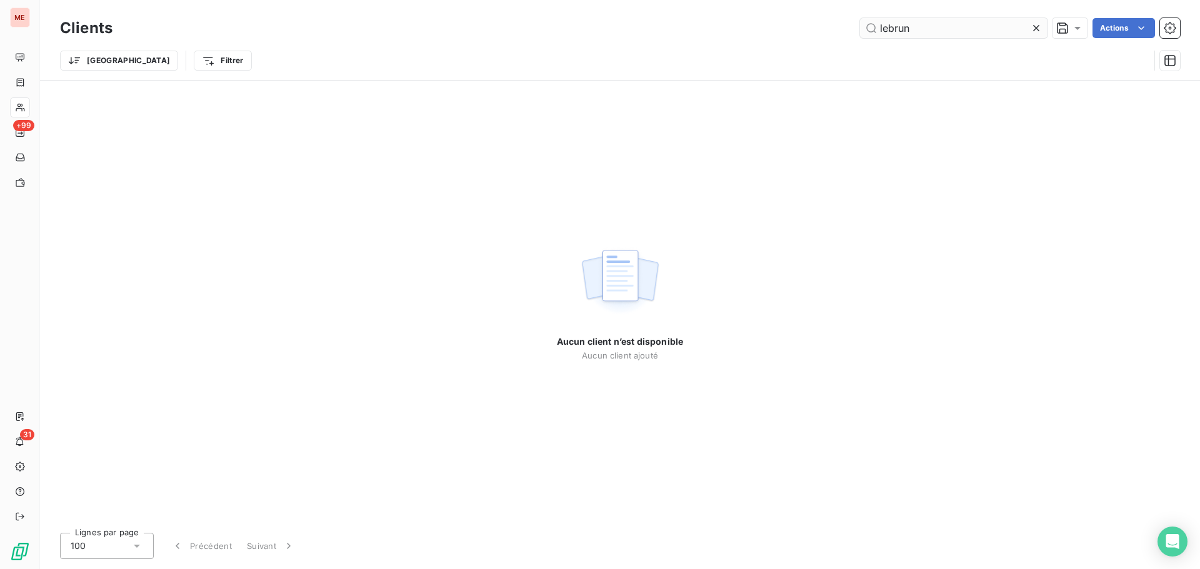
click at [890, 32] on input "lebrun" at bounding box center [953, 28] width 187 height 20
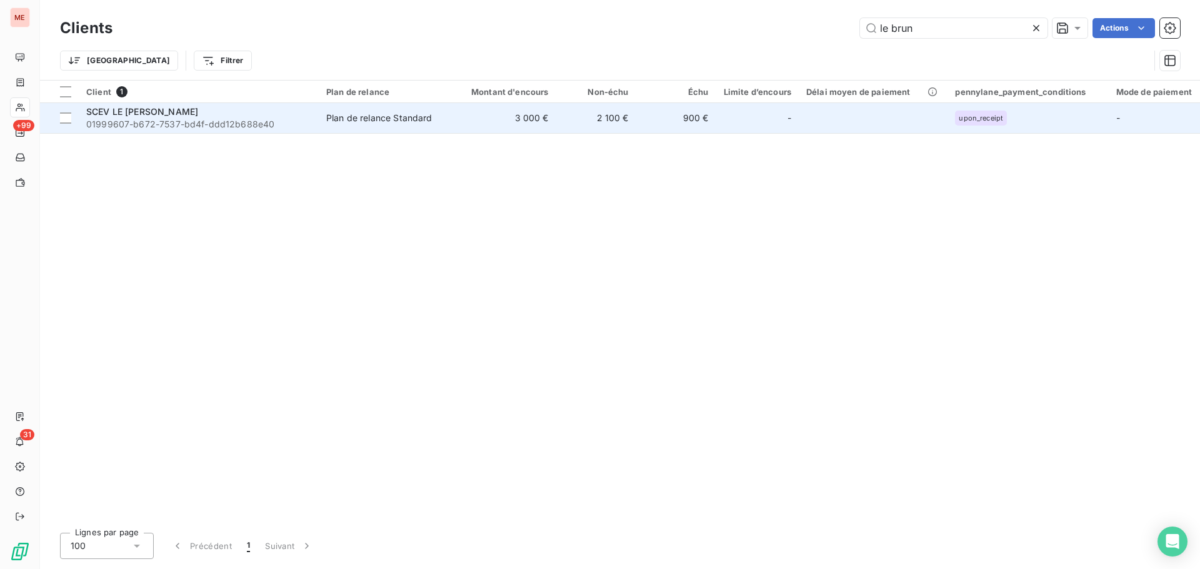
type input "le brun"
click at [173, 128] on span "01999607-b672-7537-bd4f-ddd12b688e40" at bounding box center [198, 124] width 225 height 12
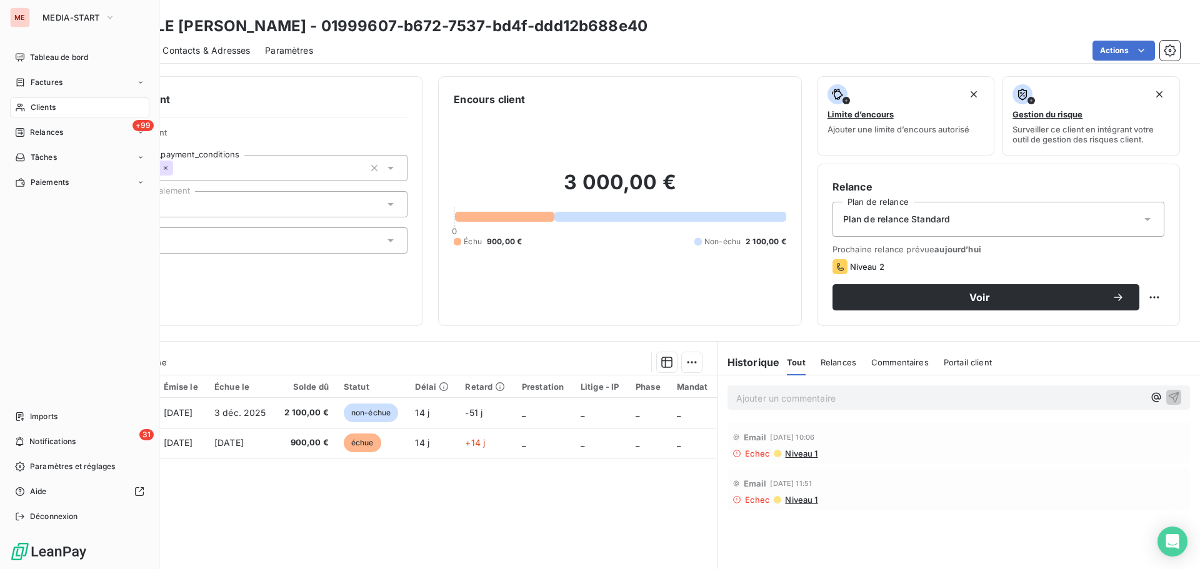
click at [31, 105] on span "Clients" at bounding box center [43, 107] width 25 height 11
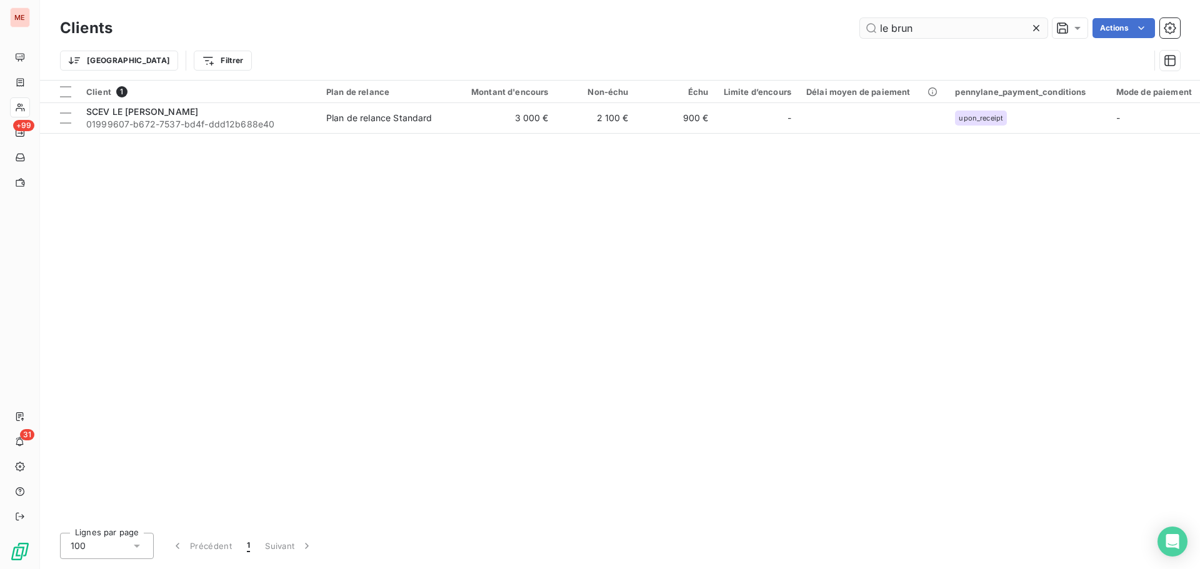
click at [917, 18] on input "le brun" at bounding box center [953, 28] width 187 height 20
type input "naos"
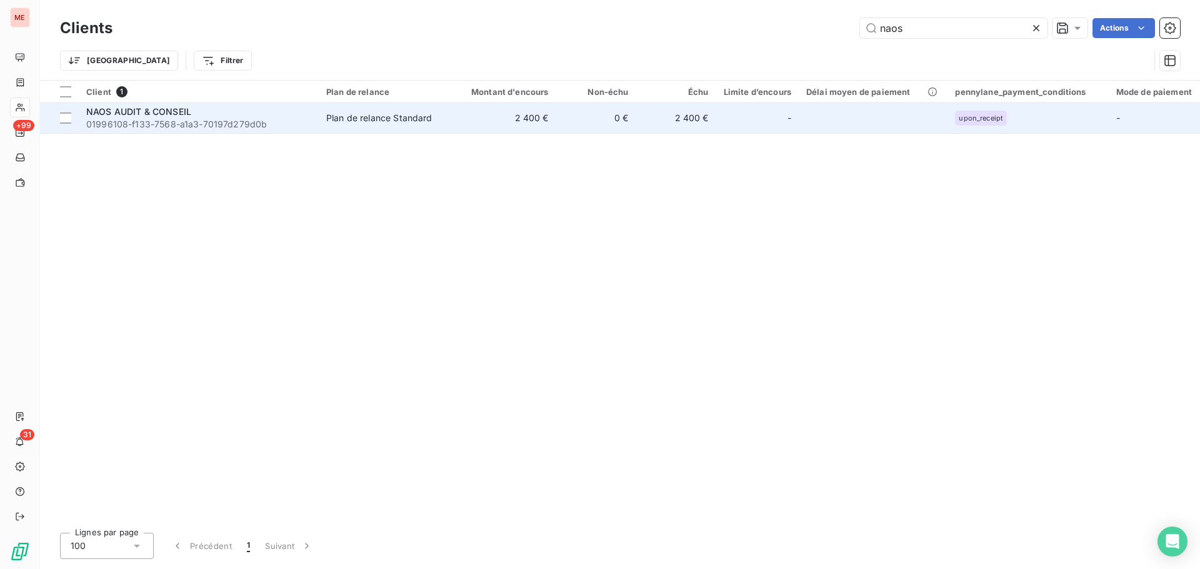
click at [216, 121] on span "01996108-f133-7568-a1a3-70197d279d0b" at bounding box center [198, 124] width 225 height 12
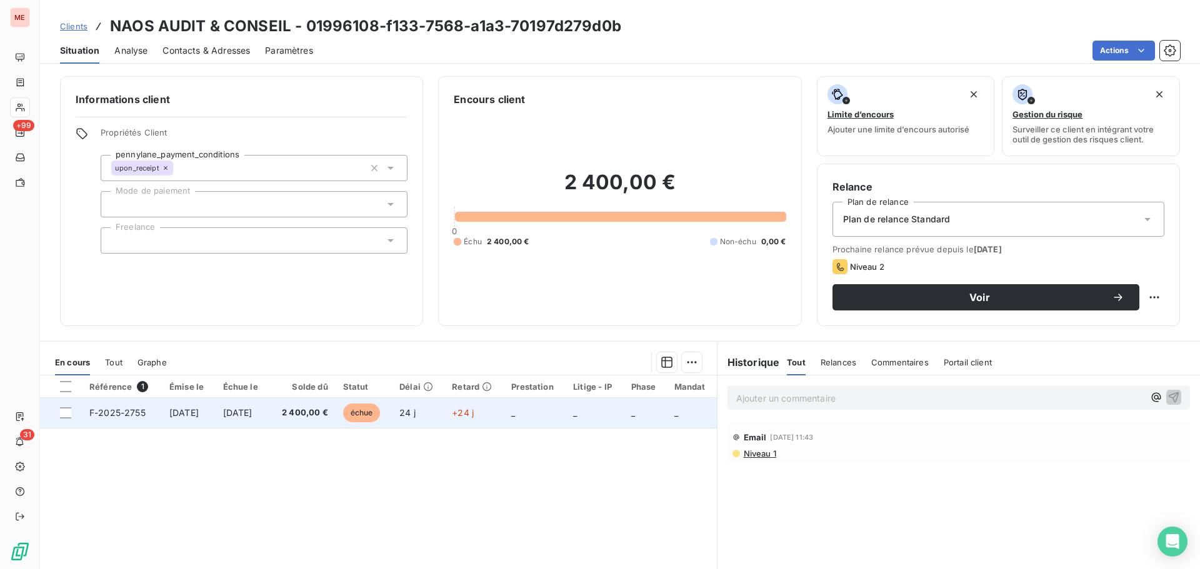
click at [306, 420] on td "2 400,00 €" at bounding box center [302, 413] width 66 height 30
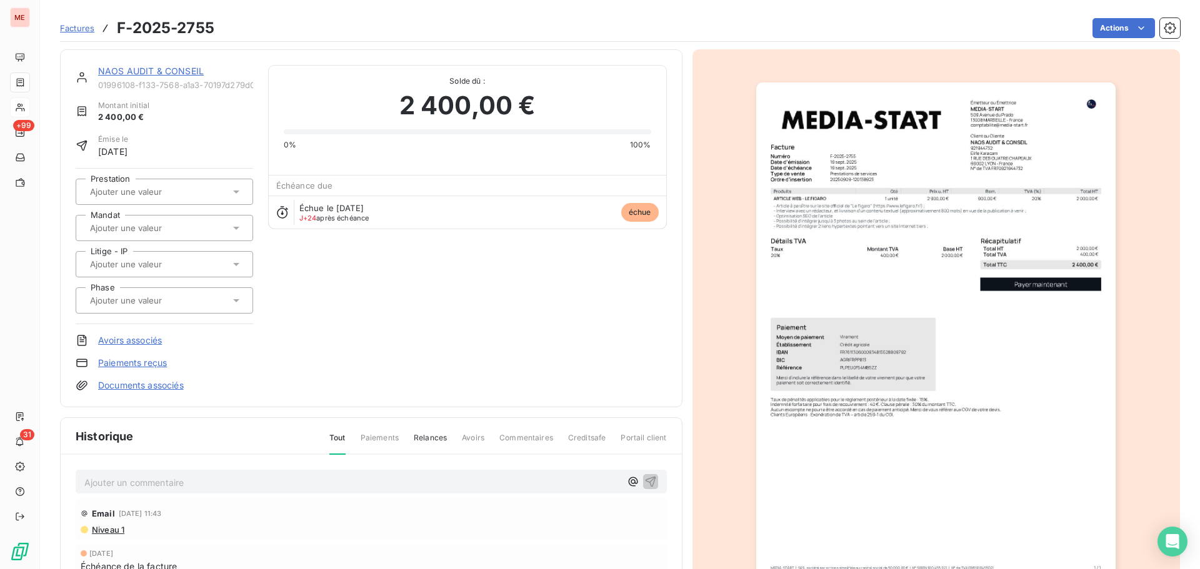
scroll to position [9, 0]
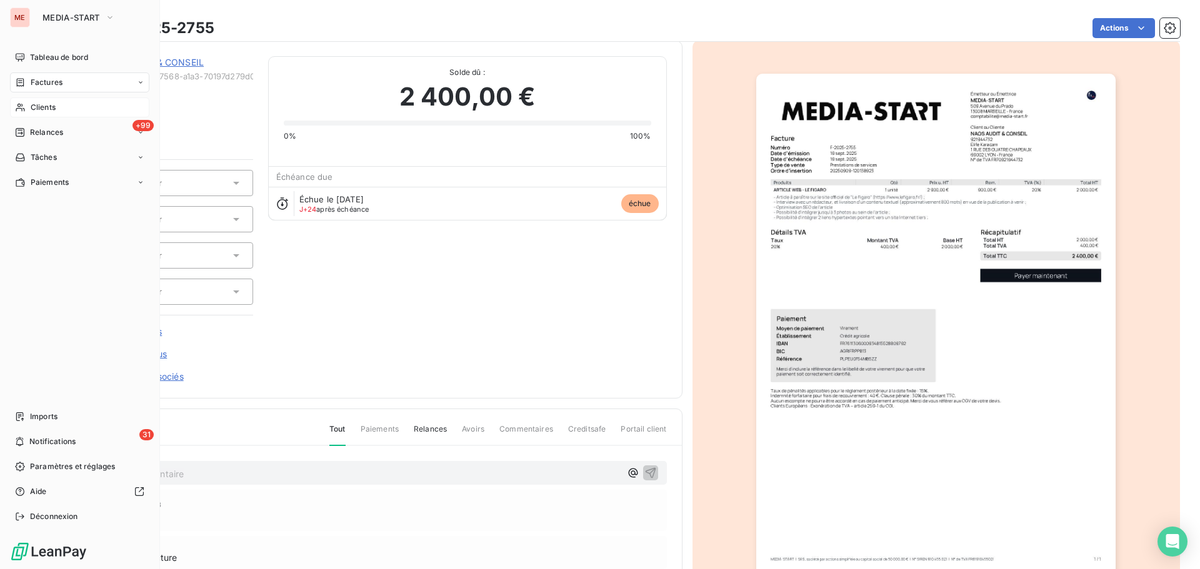
click at [21, 104] on icon at bounding box center [20, 107] width 11 height 10
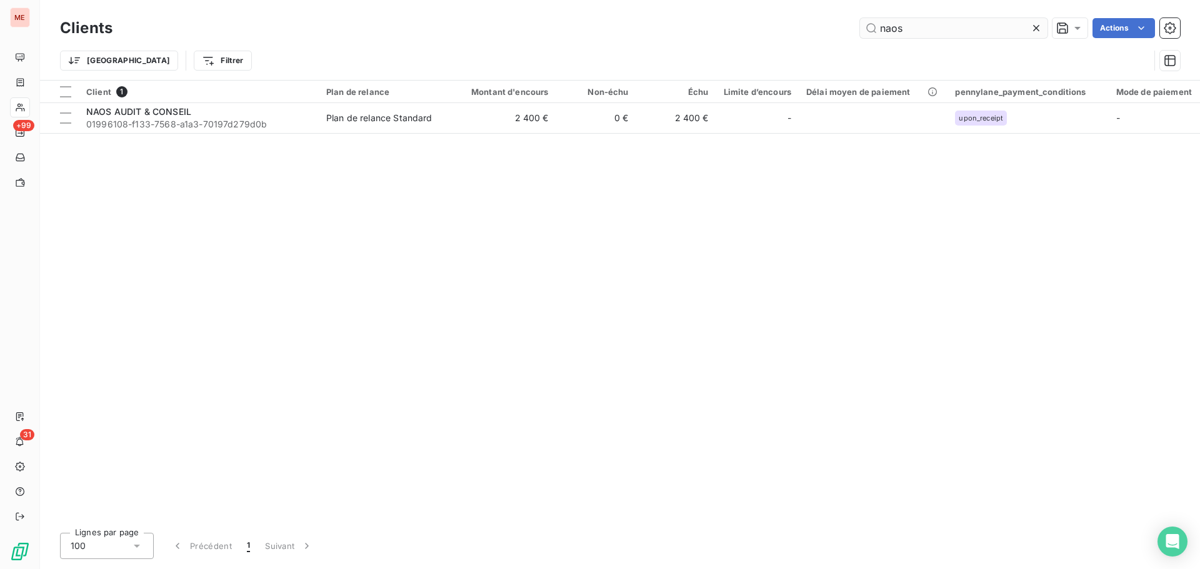
click at [896, 29] on input "naos" at bounding box center [953, 28] width 187 height 20
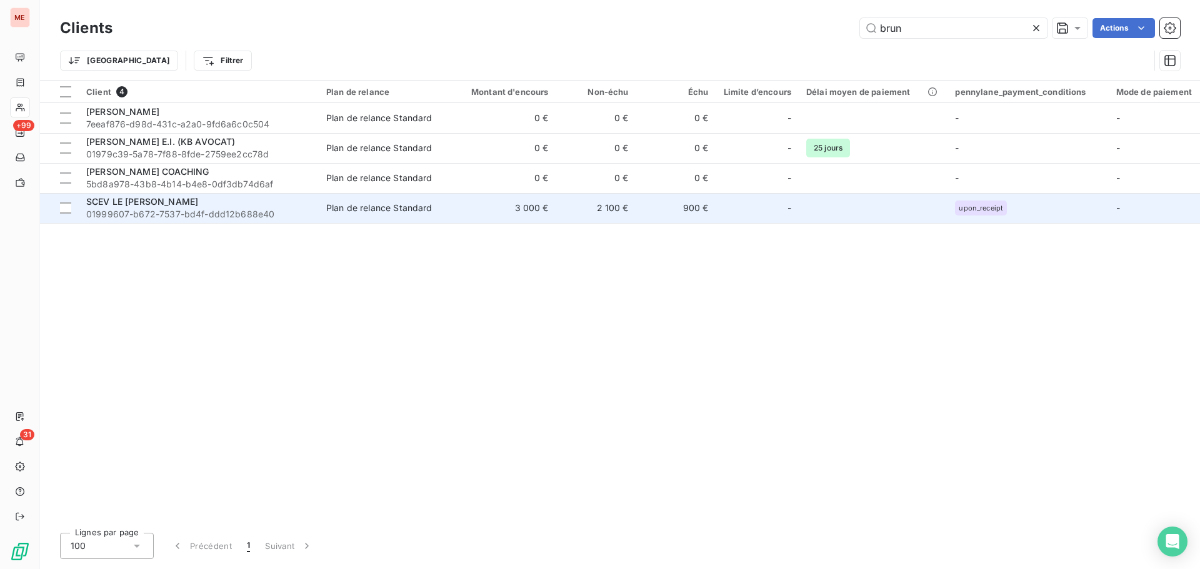
type input "brun"
click at [224, 209] on span "01999607-b672-7537-bd4f-ddd12b688e40" at bounding box center [198, 214] width 225 height 12
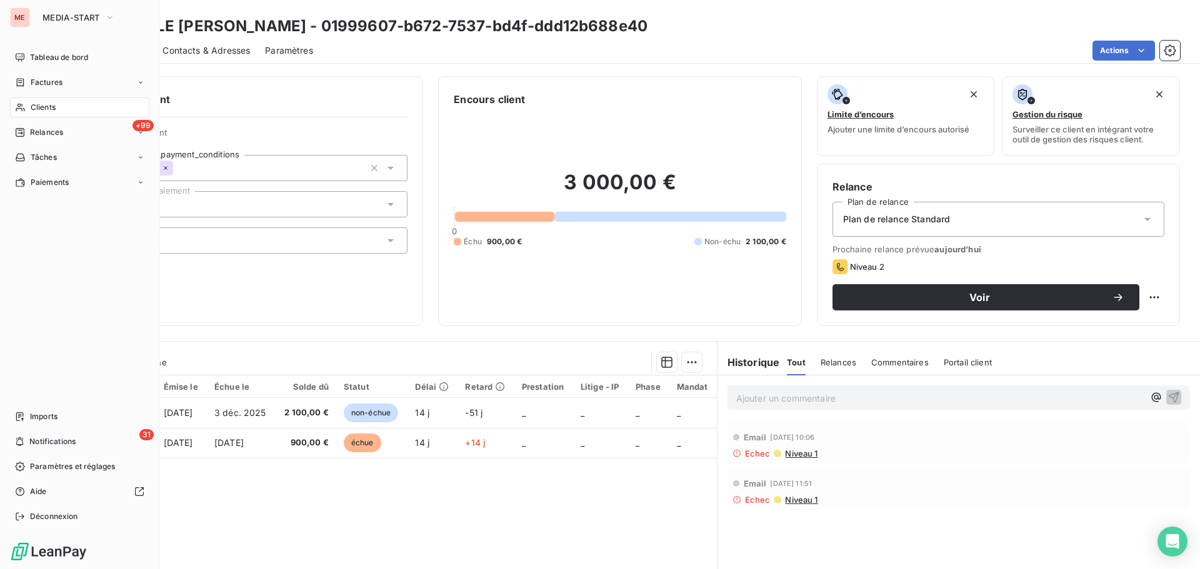
click at [69, 109] on div "Clients" at bounding box center [79, 107] width 139 height 20
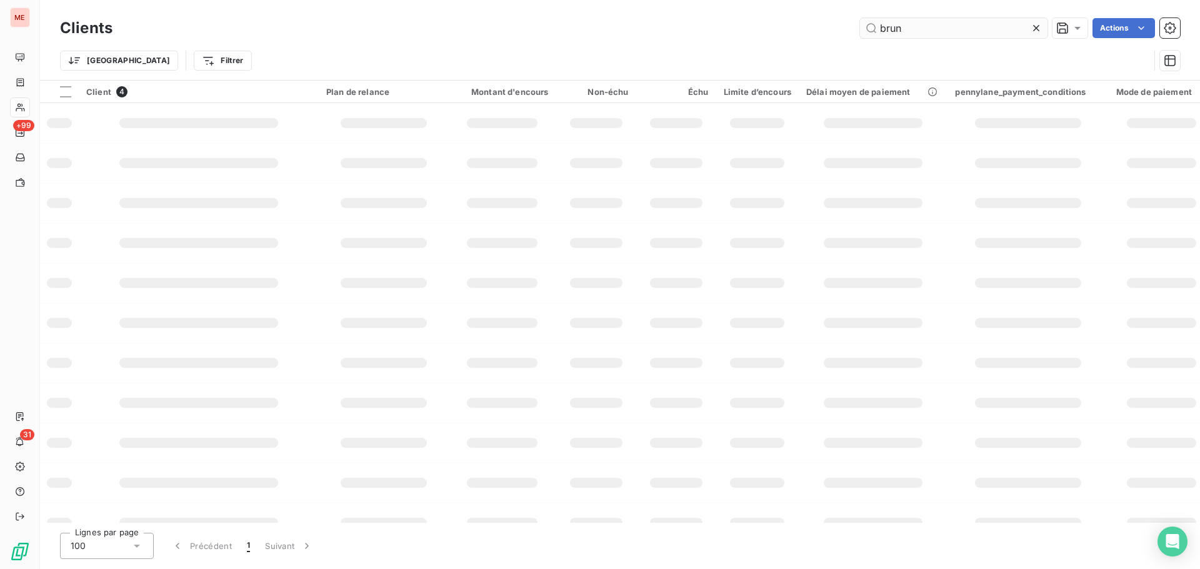
click at [890, 37] on input "brun" at bounding box center [953, 28] width 187 height 20
type input "l"
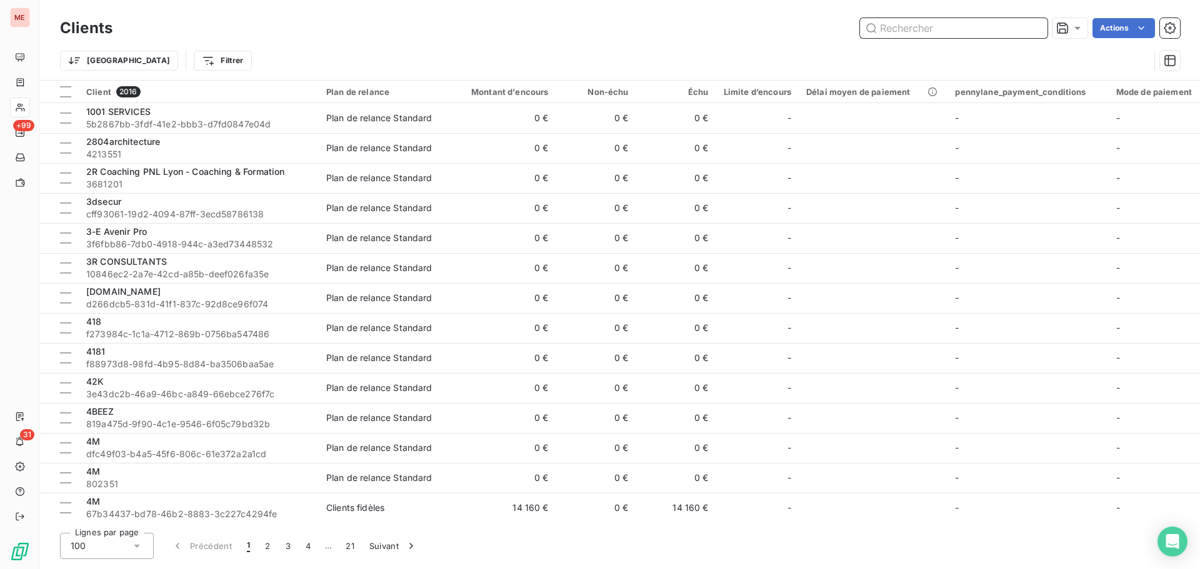
click at [906, 29] on input "text" at bounding box center [953, 28] width 187 height 20
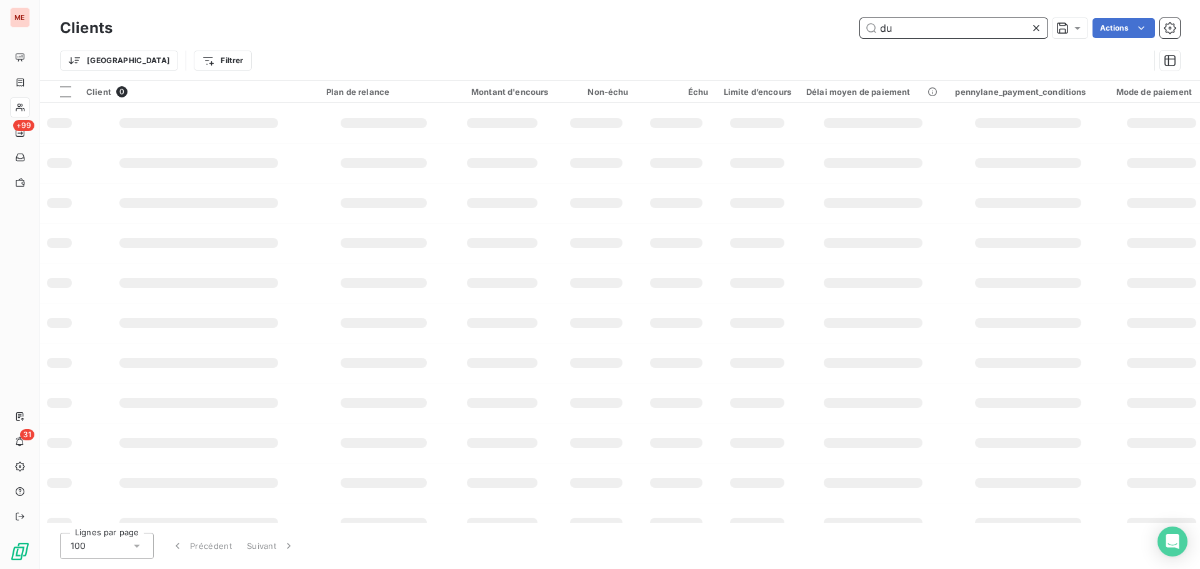
type input "d"
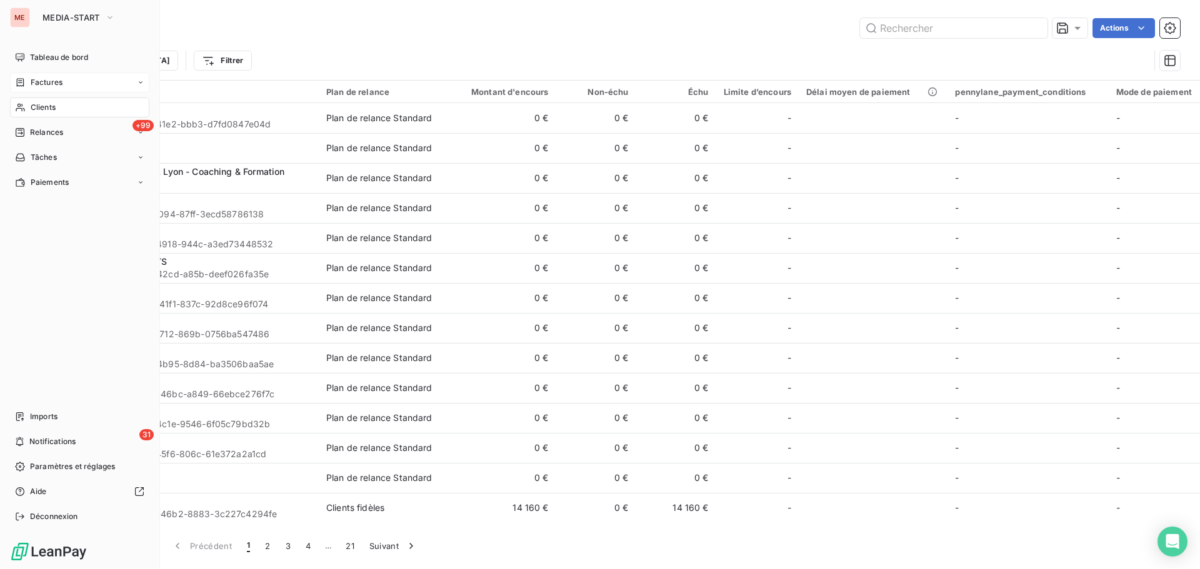
click at [47, 79] on span "Factures" at bounding box center [47, 82] width 32 height 11
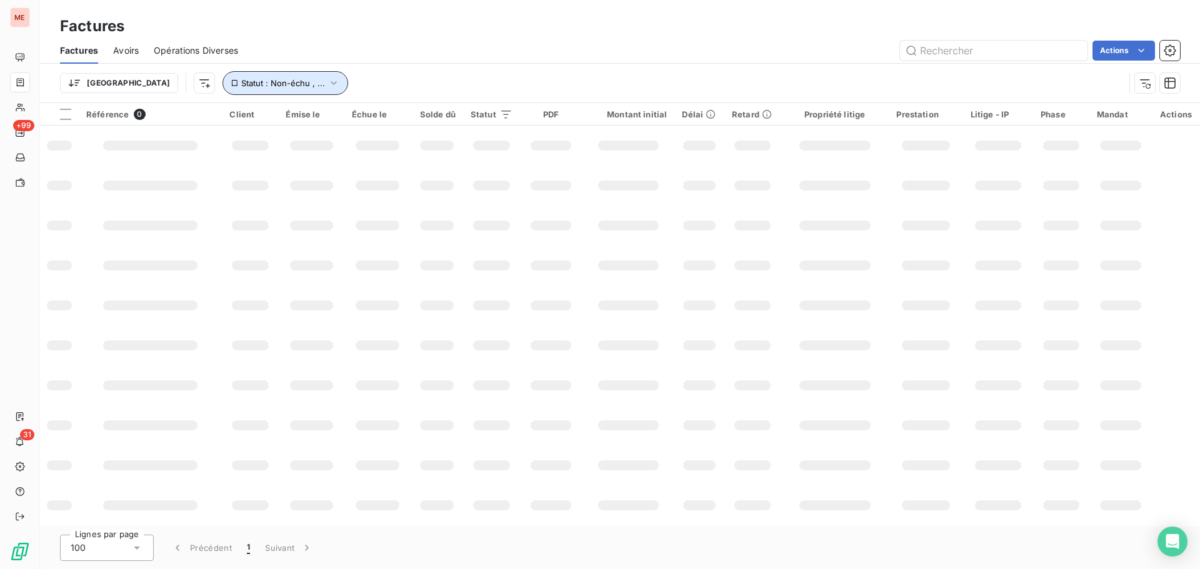
click at [249, 76] on button "Statut : Non-échu , ..." at bounding box center [285, 83] width 126 height 24
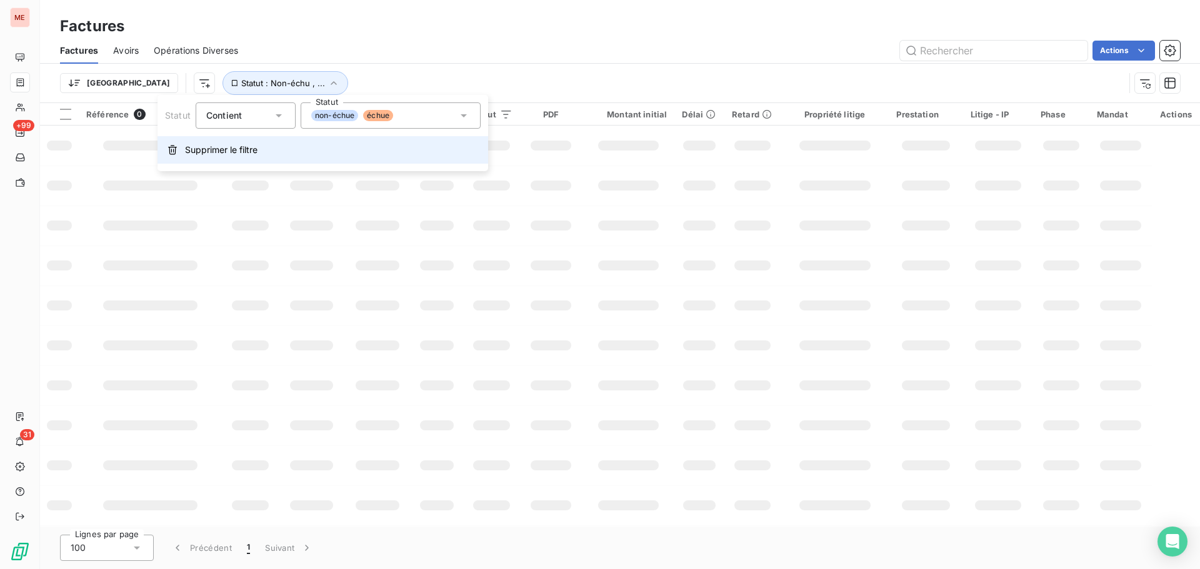
click at [216, 151] on span "Supprimer le filtre" at bounding box center [221, 150] width 72 height 12
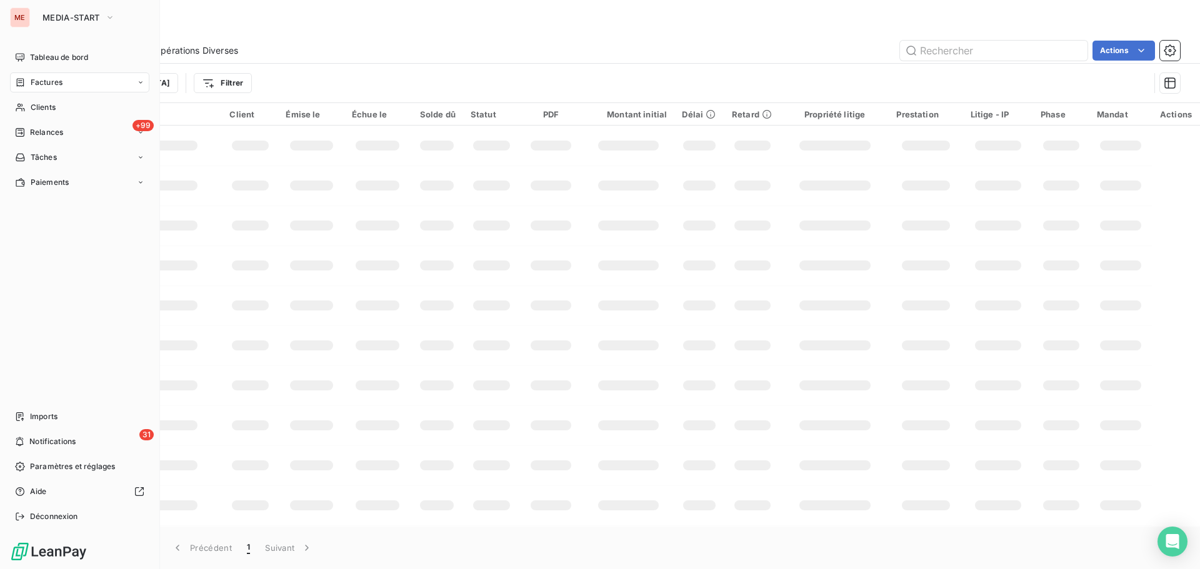
click at [64, 68] on nav "Tableau de bord Factures Clients +99 Relances Tâches Paiements" at bounding box center [79, 119] width 139 height 145
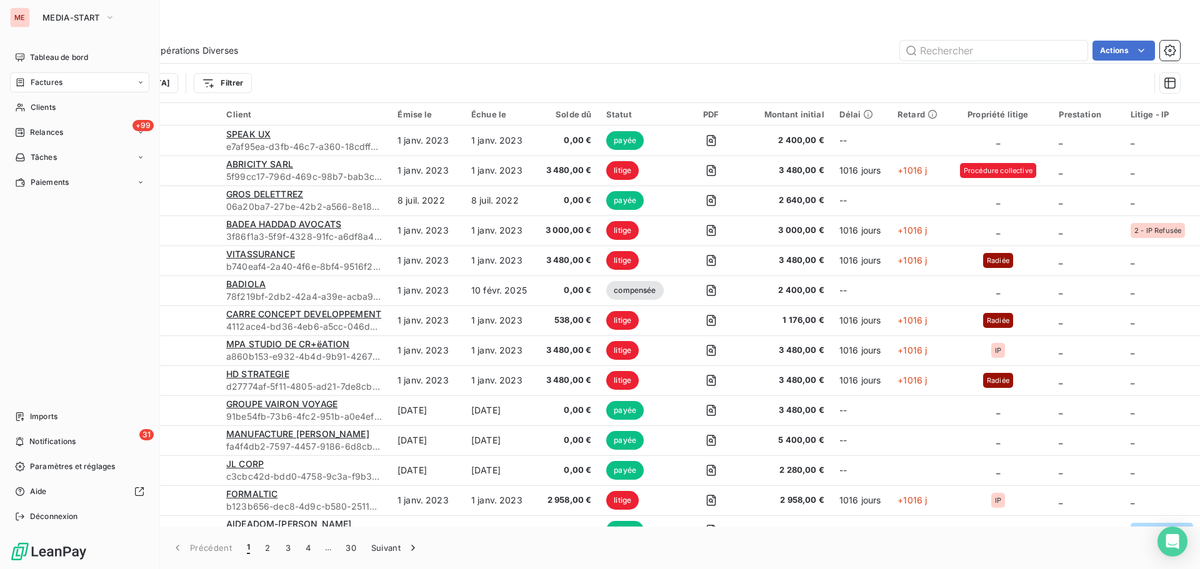
click at [47, 84] on span "Factures" at bounding box center [47, 82] width 32 height 11
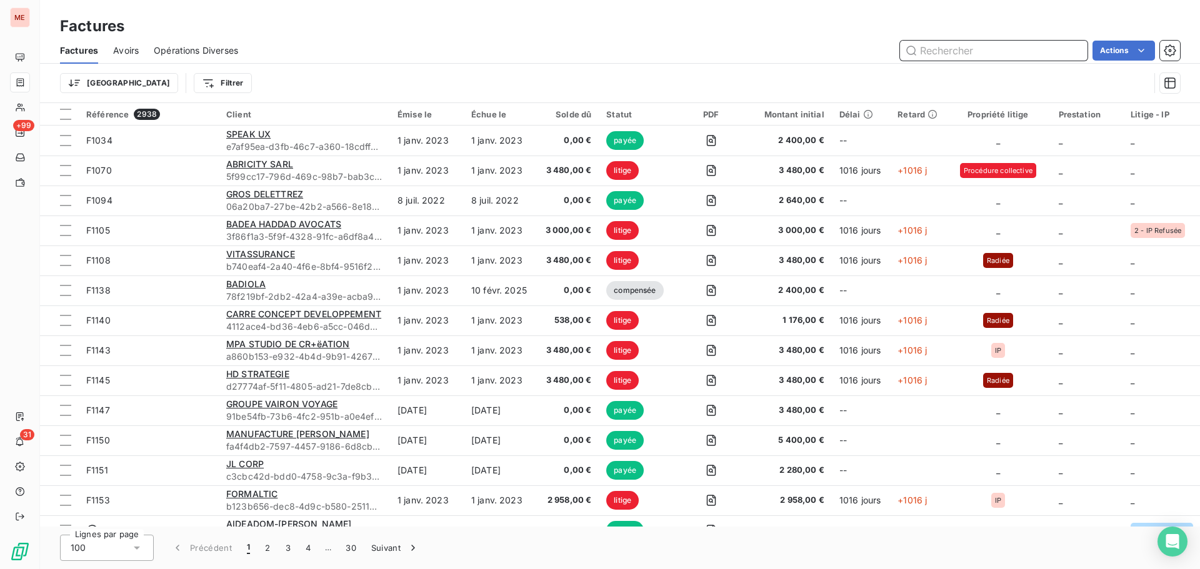
click at [950, 56] on input "text" at bounding box center [993, 51] width 187 height 20
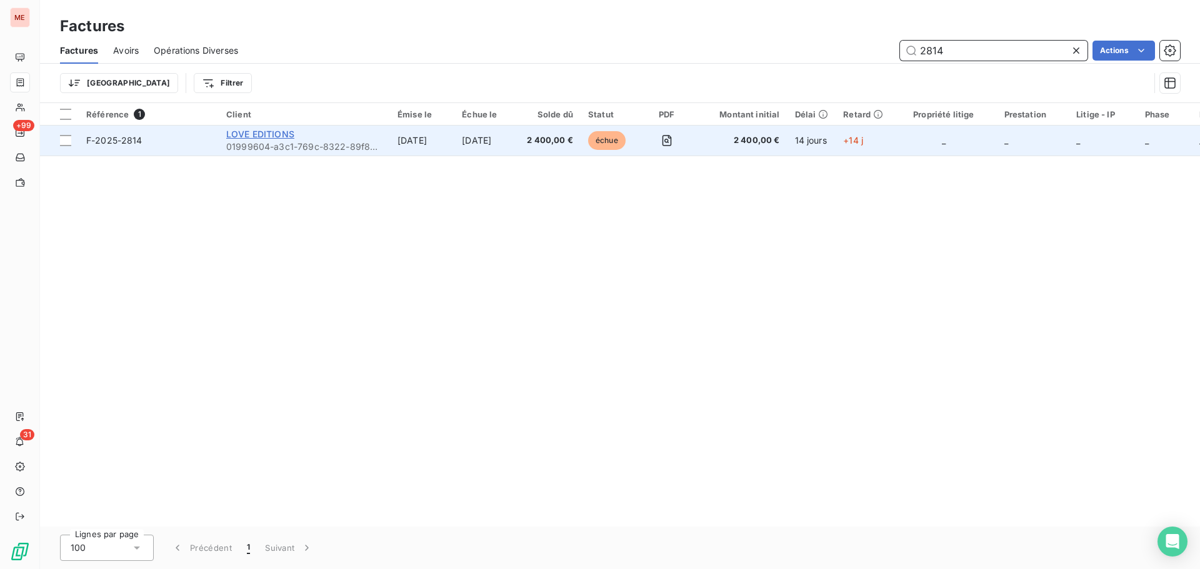
type input "2814"
click at [267, 134] on span "LOVE EDITIONS" at bounding box center [260, 134] width 68 height 11
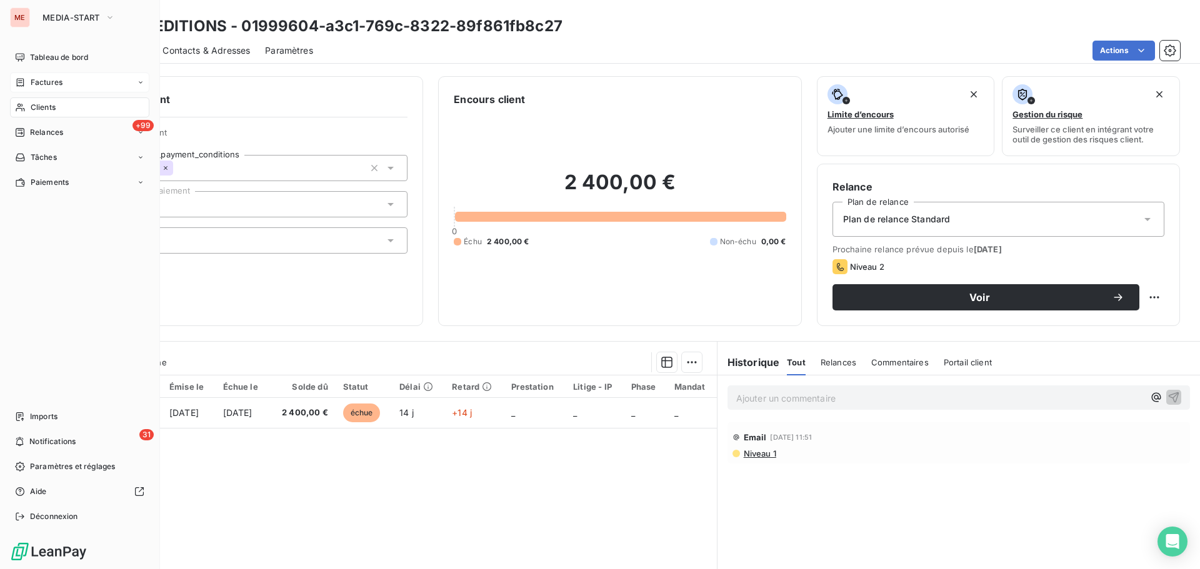
click at [24, 107] on icon at bounding box center [20, 107] width 11 height 10
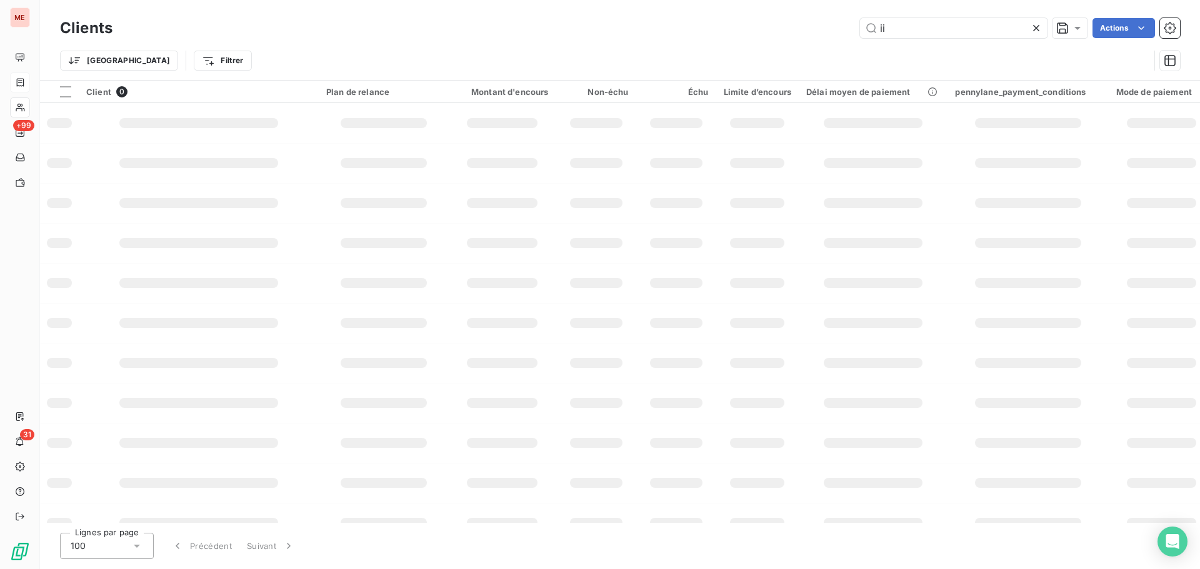
type input "i"
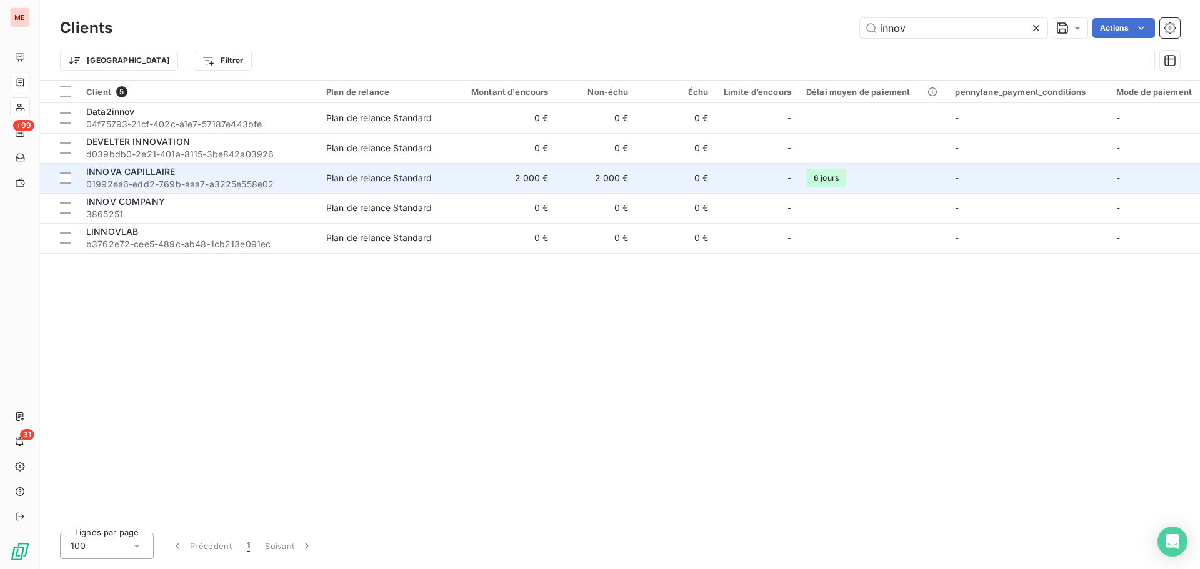
type input "innov"
click at [216, 178] on span "01992ea6-edd2-769b-aaa7-a3225e558e02" at bounding box center [198, 184] width 225 height 12
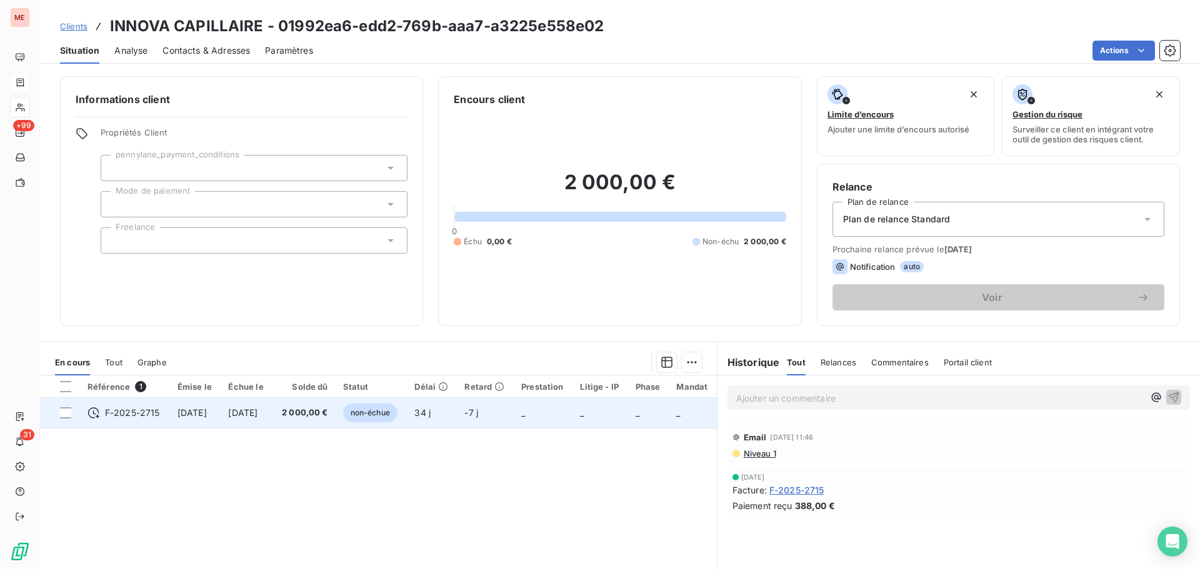
click at [335, 406] on td "2 000,00 €" at bounding box center [303, 413] width 62 height 30
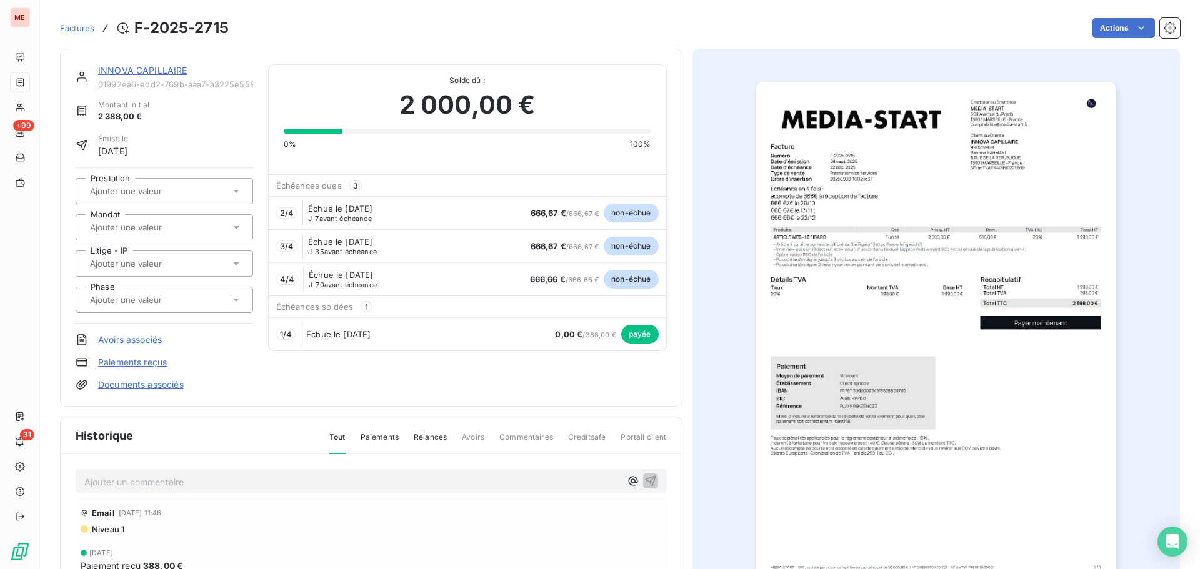
click at [145, 67] on link "INNOVA CAPILLAIRE" at bounding box center [142, 70] width 89 height 11
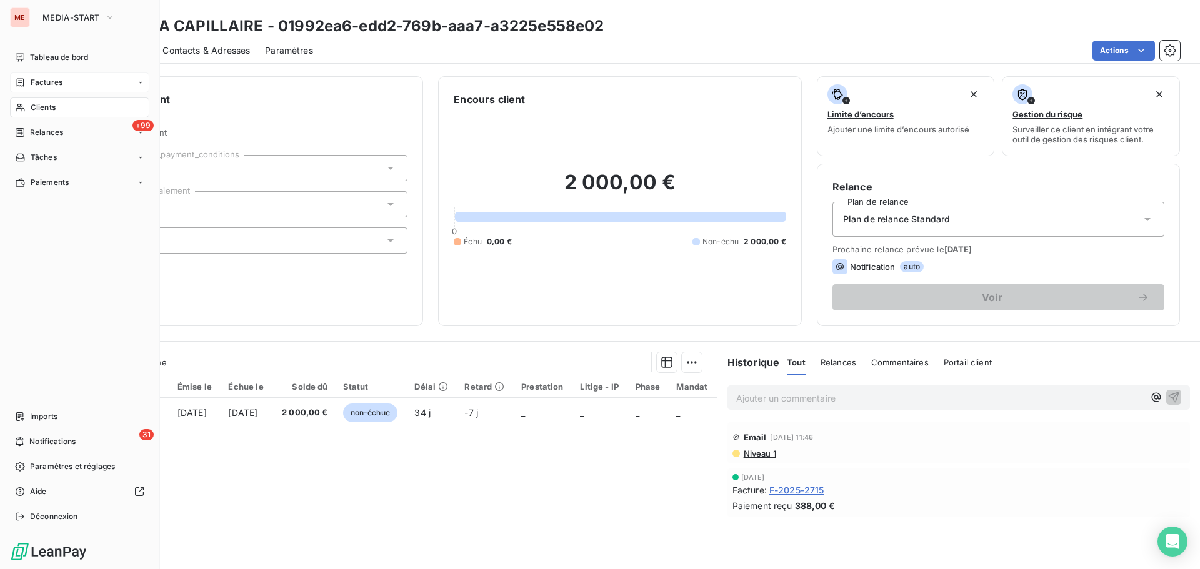
drag, startPoint x: 36, startPoint y: 116, endPoint x: 30, endPoint y: 107, distance: 9.9
click at [31, 107] on span "Clients" at bounding box center [43, 107] width 25 height 11
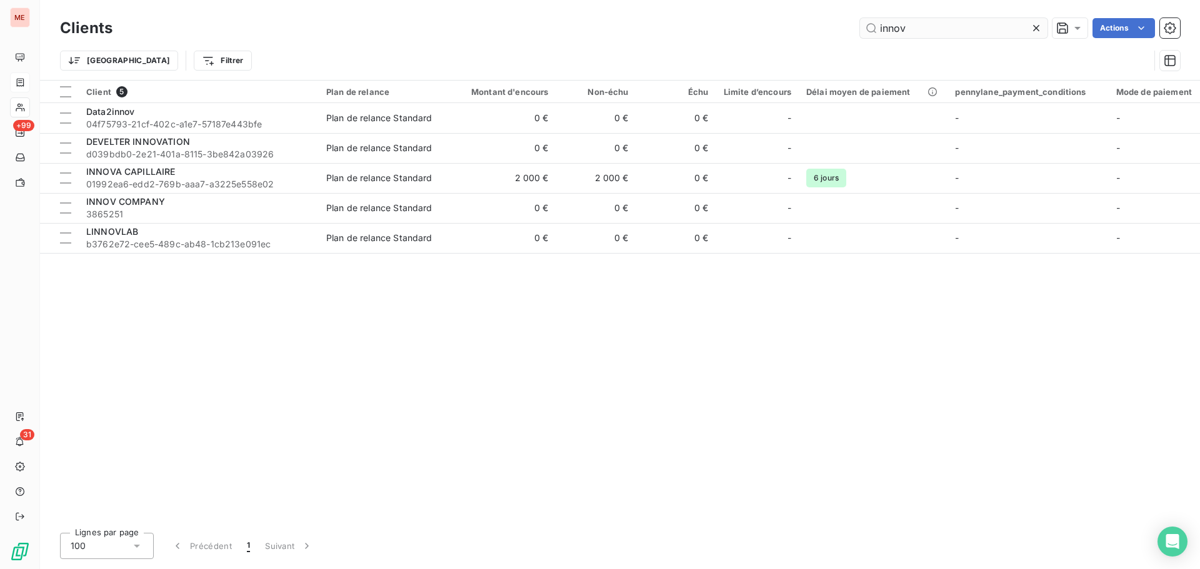
click at [917, 28] on input "innov" at bounding box center [953, 28] width 187 height 20
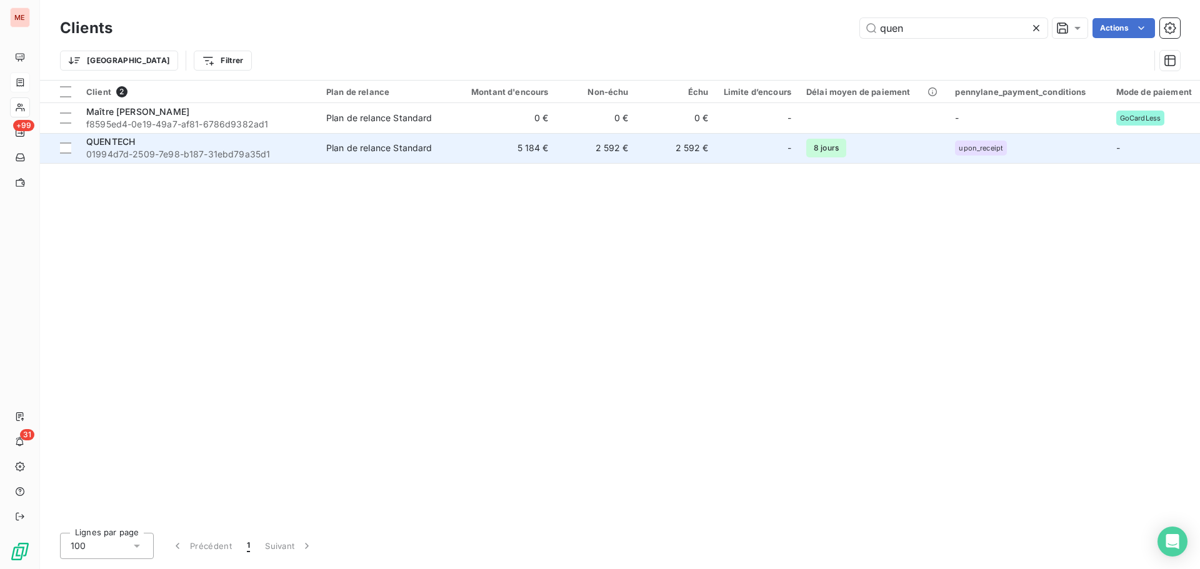
type input "quen"
click at [181, 151] on span "01994d7d-2509-7e98-b187-31ebd79a35d1" at bounding box center [198, 154] width 225 height 12
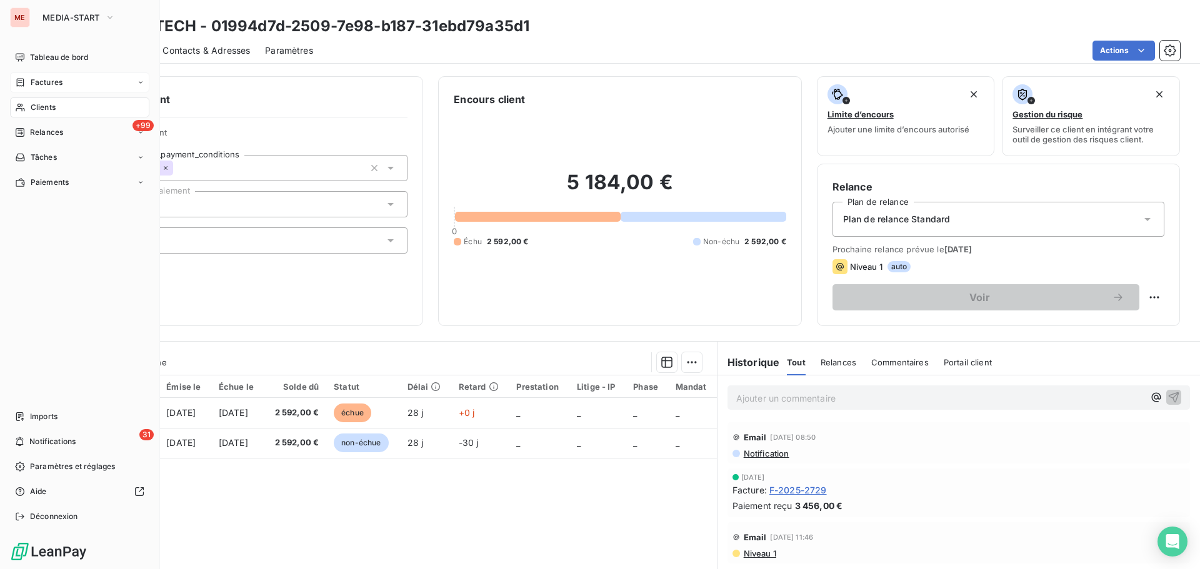
click at [30, 100] on div "Clients" at bounding box center [79, 107] width 139 height 20
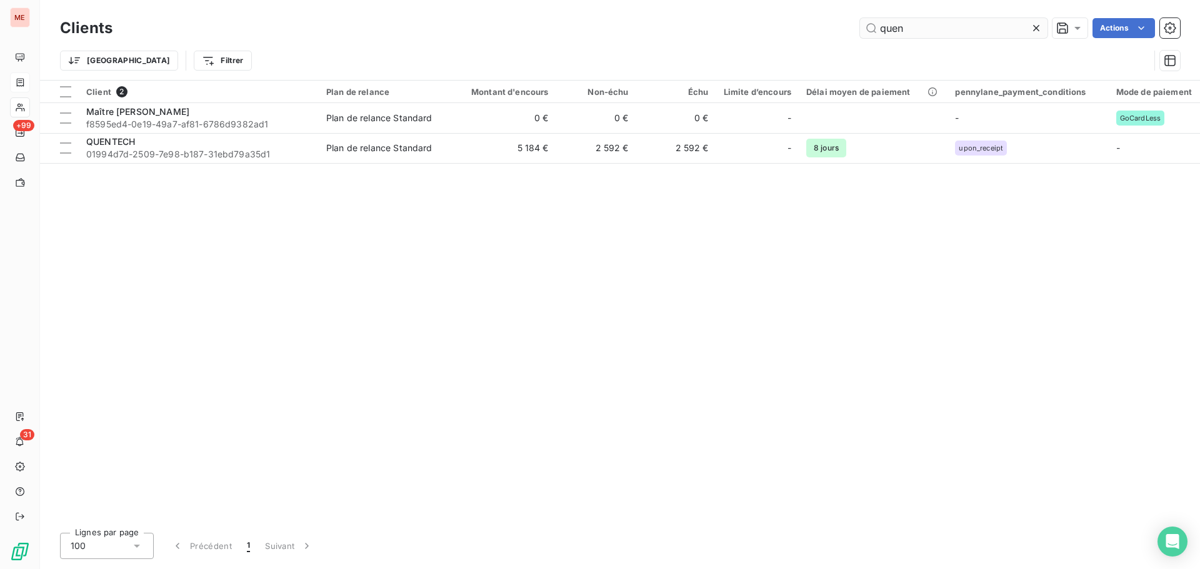
click at [951, 32] on input "quen" at bounding box center [953, 28] width 187 height 20
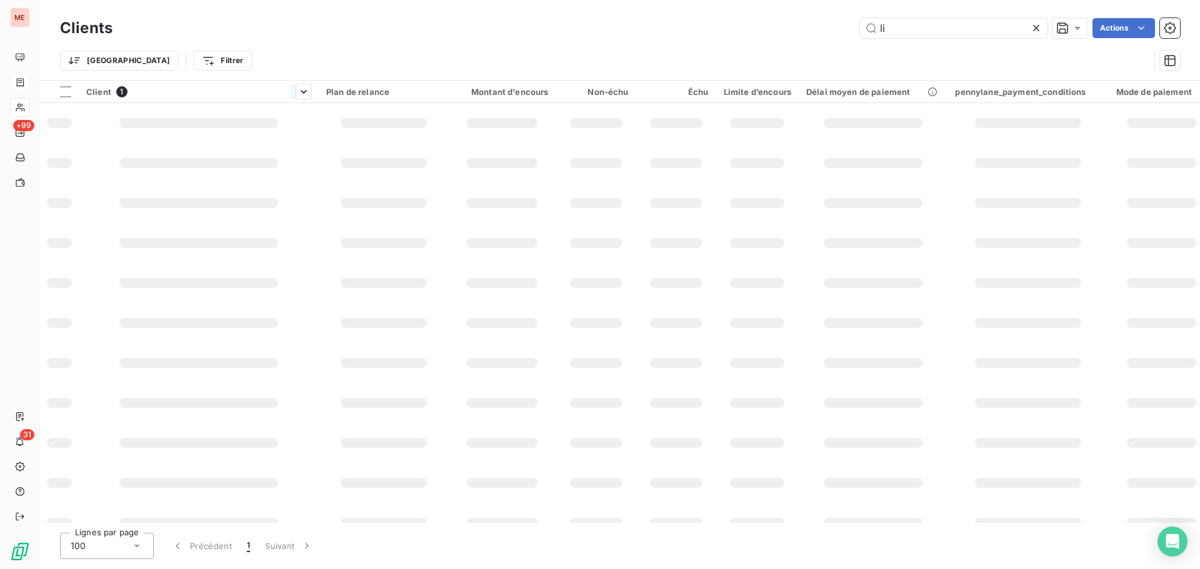
type input "l"
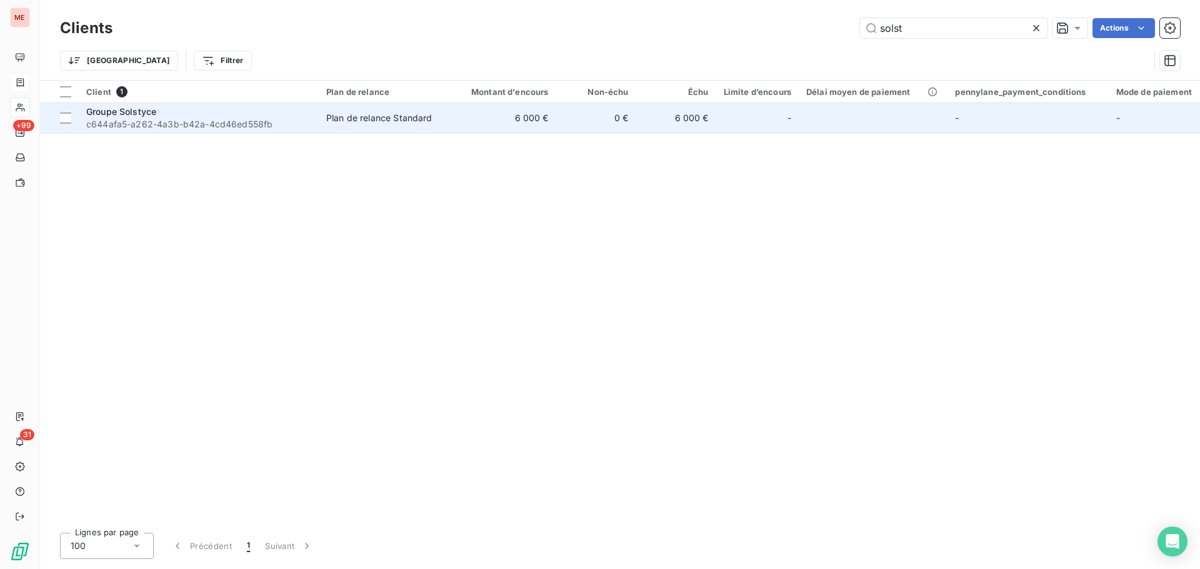
type input "solst"
click at [168, 124] on span "c644afa5-a262-4a3b-b42a-4cd46ed558fb" at bounding box center [198, 124] width 225 height 12
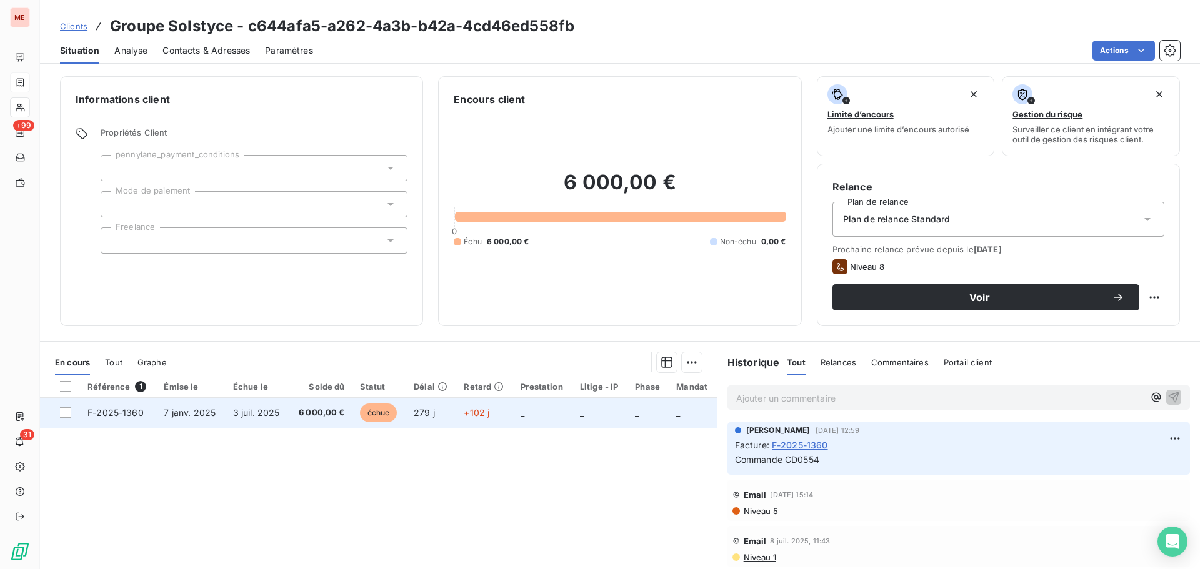
click at [289, 407] on td "6 000,00 €" at bounding box center [320, 413] width 63 height 30
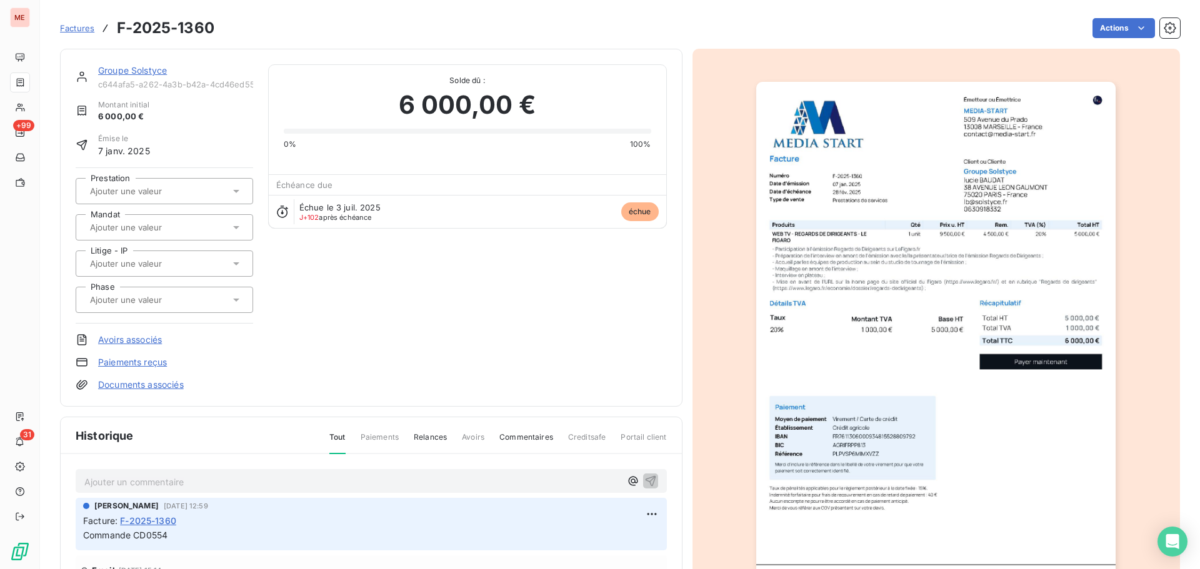
click at [143, 72] on link "Groupe Solstyce" at bounding box center [132, 70] width 69 height 11
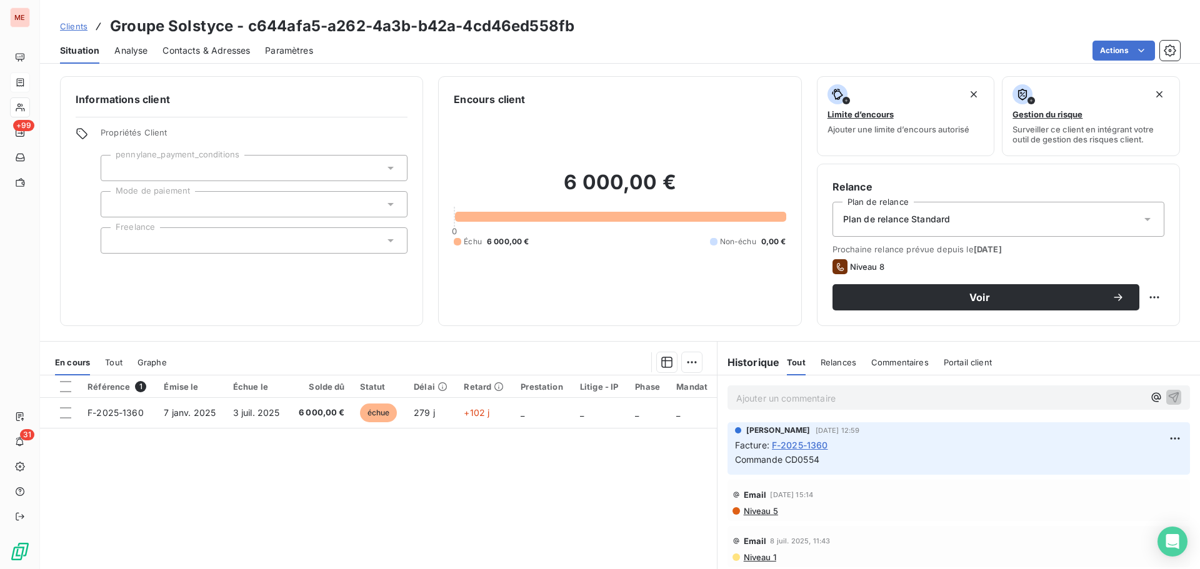
click at [216, 49] on span "Contacts & Adresses" at bounding box center [205, 50] width 87 height 12
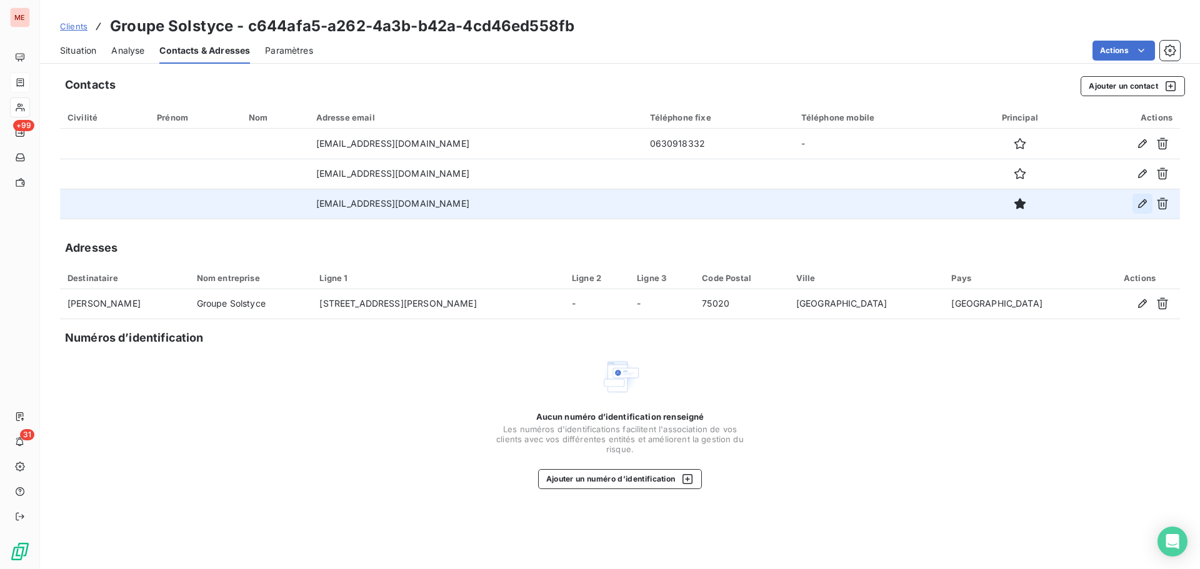
click at [1145, 202] on icon "button" at bounding box center [1142, 203] width 12 height 12
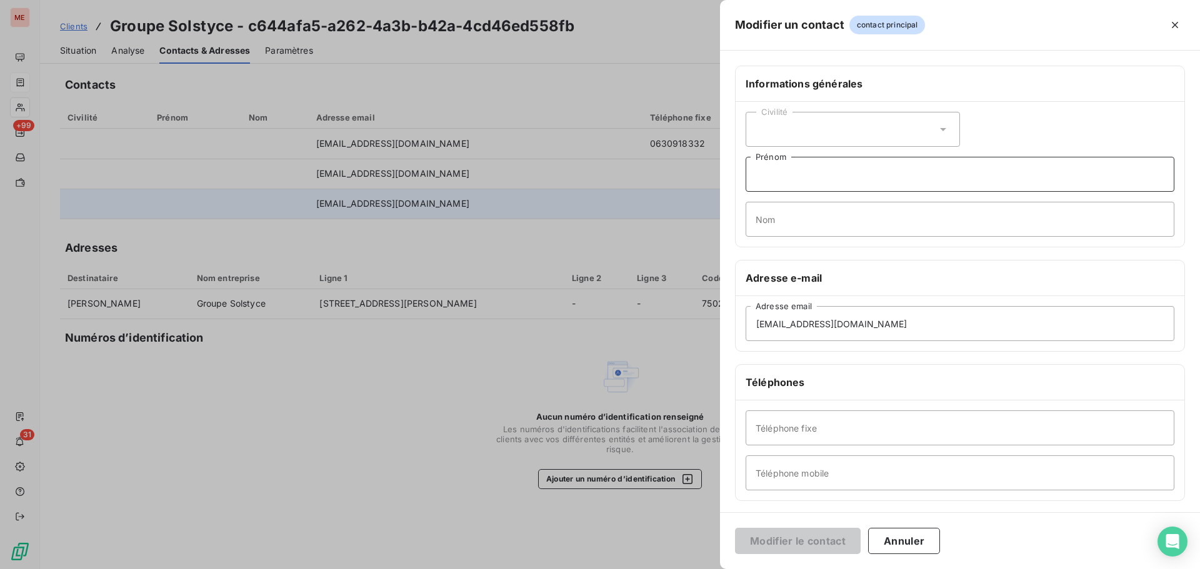
click at [799, 178] on input "Prénom" at bounding box center [960, 174] width 429 height 35
type input "Kenza"
click at [782, 209] on input "Nom" at bounding box center [960, 219] width 429 height 35
type input "Le PERSON"
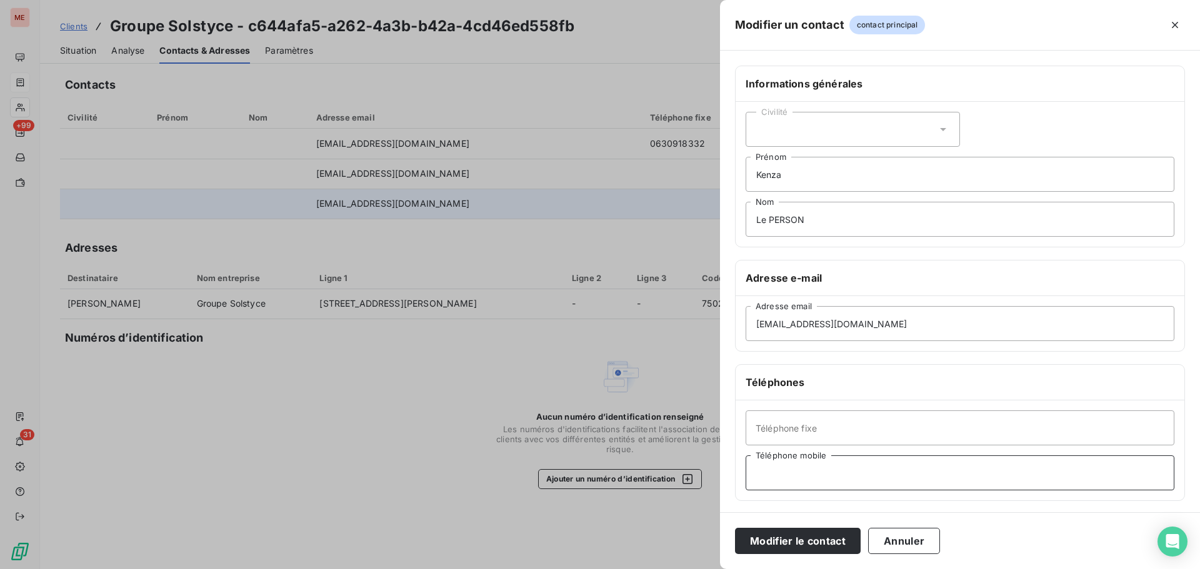
click at [809, 473] on input "Téléphone mobile" at bounding box center [960, 473] width 429 height 35
paste input "06 99 07 38 47"
click at [777, 472] on input "06 99 07 38 47" at bounding box center [960, 473] width 429 height 35
type input "06 99 07 38 47"
click at [786, 542] on button "Modifier le contact" at bounding box center [798, 541] width 126 height 26
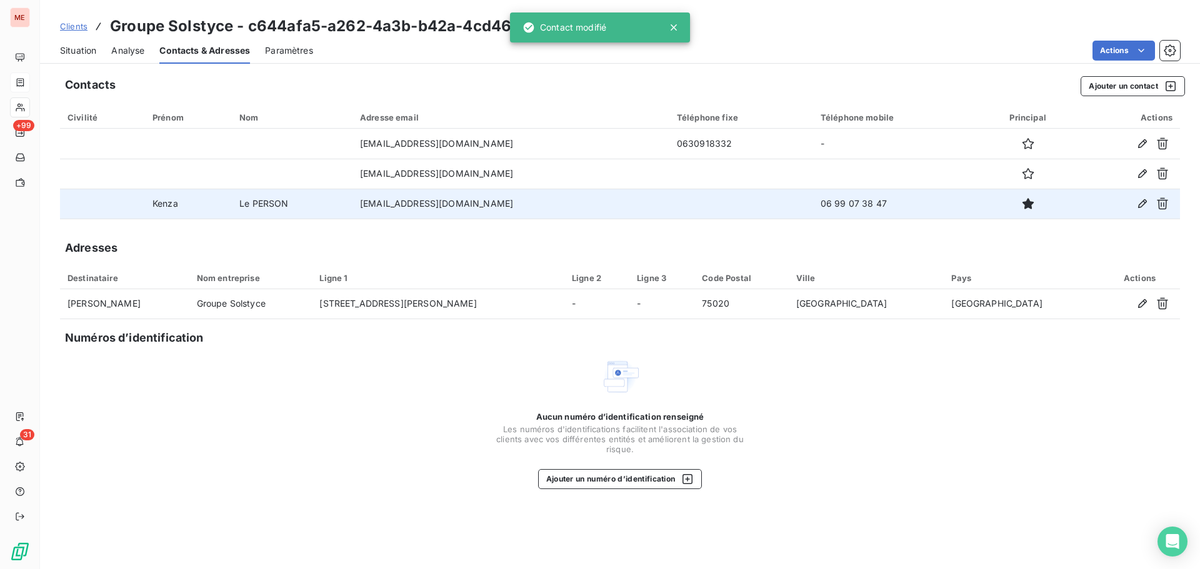
click at [76, 47] on span "Situation" at bounding box center [78, 50] width 36 height 12
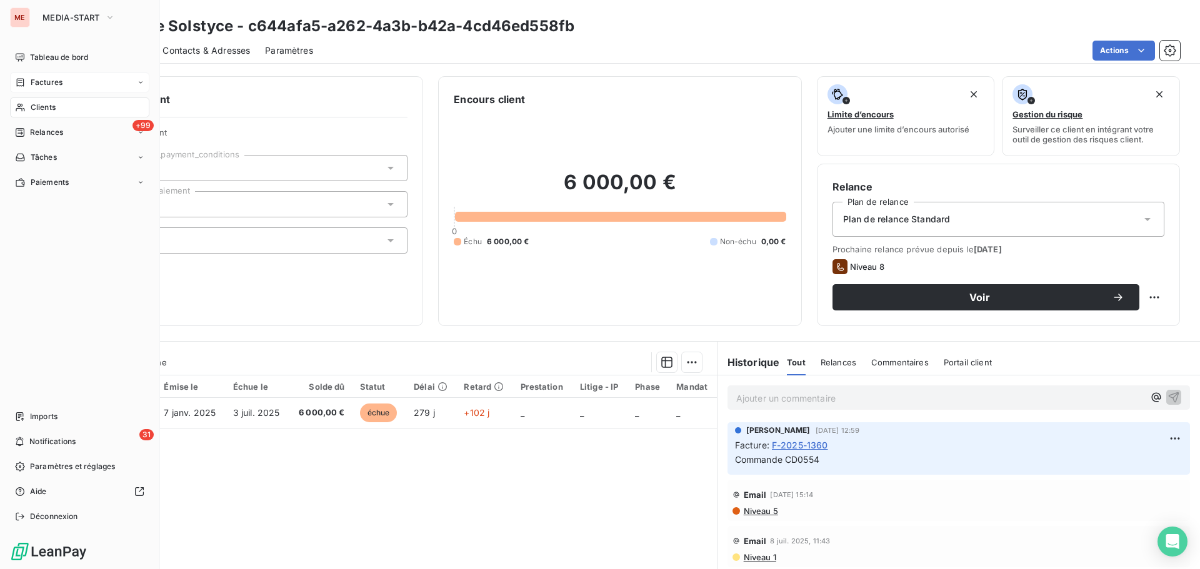
click at [21, 109] on icon at bounding box center [20, 108] width 9 height 8
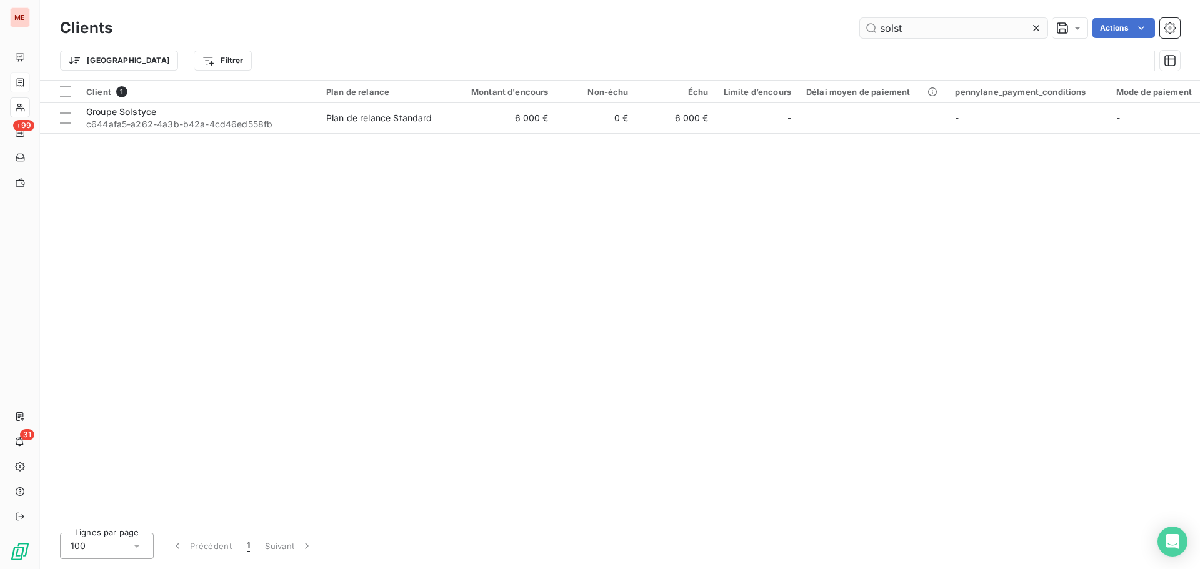
click at [909, 32] on input "solst" at bounding box center [953, 28] width 187 height 20
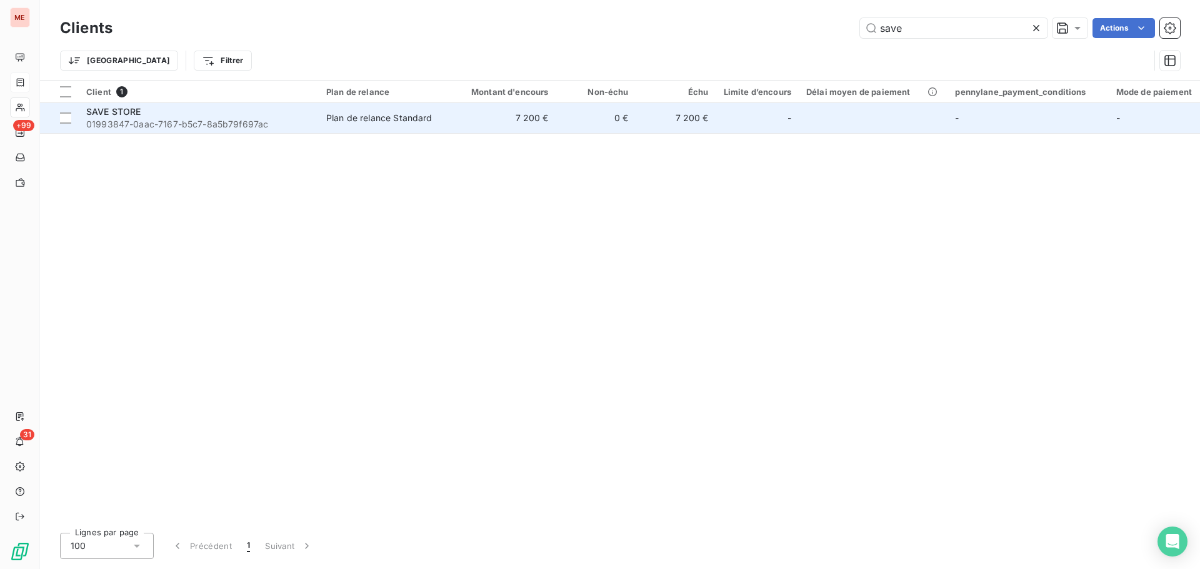
type input "save"
click at [441, 116] on span "Plan de relance Standard" at bounding box center [383, 118] width 115 height 12
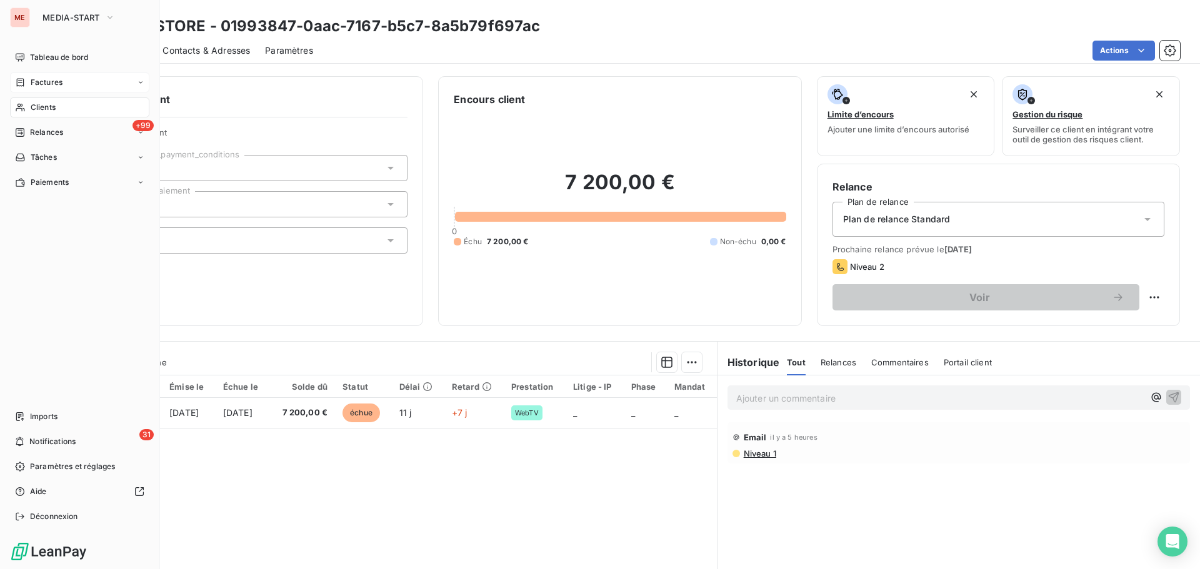
click at [23, 106] on icon at bounding box center [20, 107] width 11 height 10
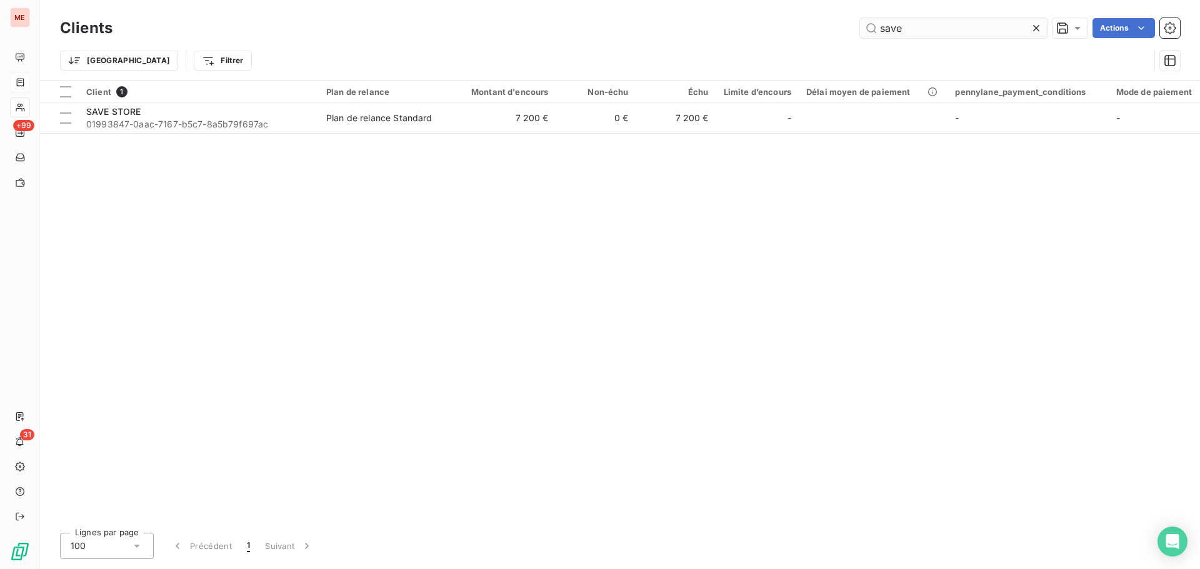
click at [902, 34] on input "save" at bounding box center [953, 28] width 187 height 20
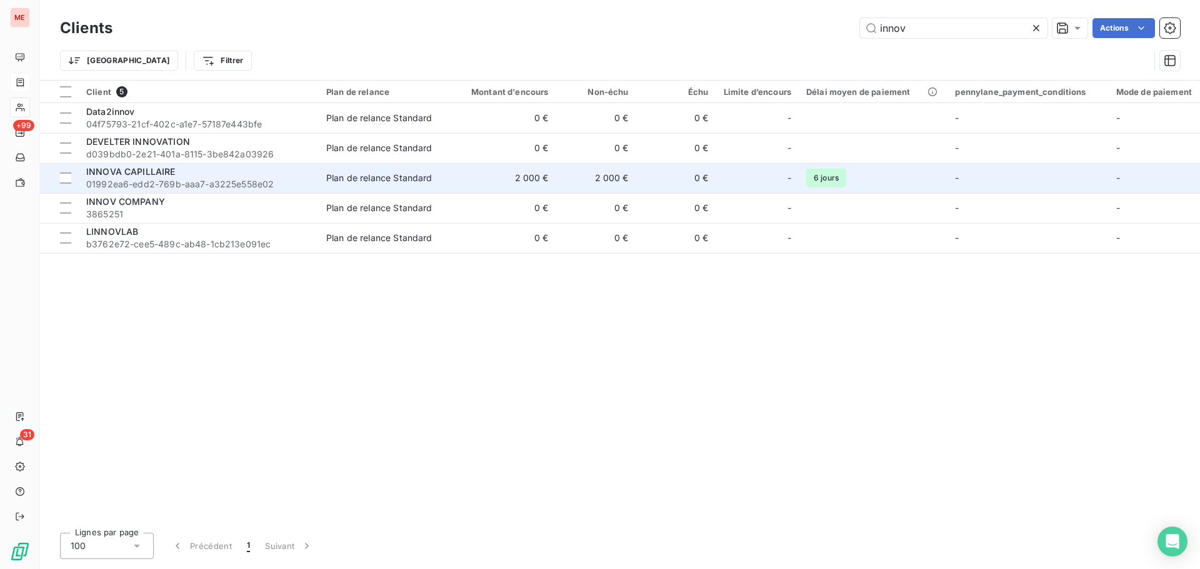
type input "innov"
click at [203, 177] on div "INNOVA CAPILLAIRE" at bounding box center [198, 172] width 225 height 12
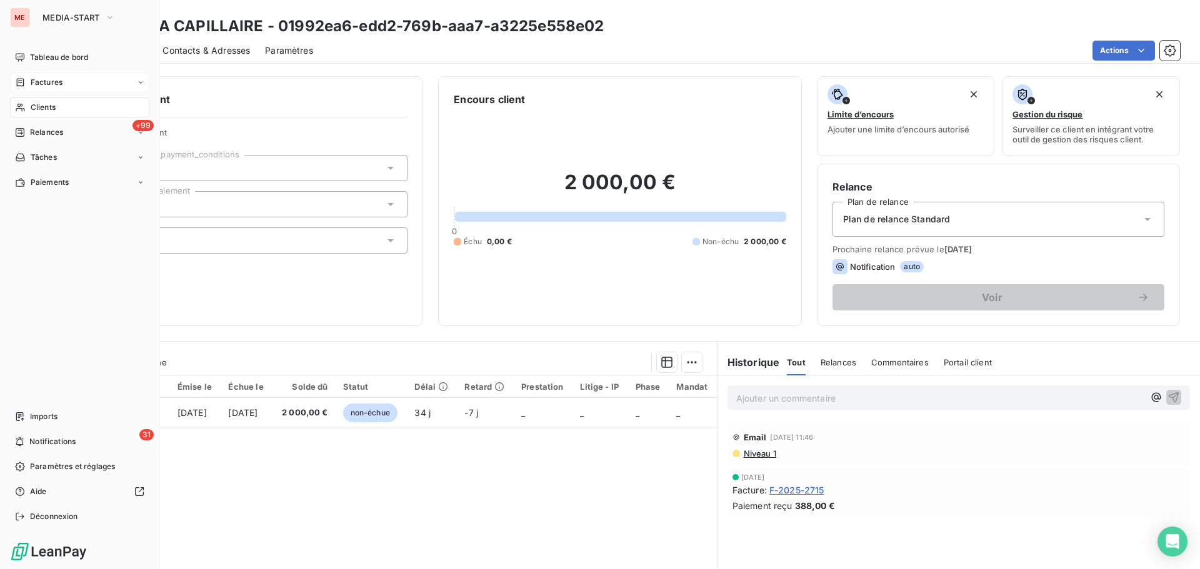
click at [24, 113] on div "Clients" at bounding box center [79, 107] width 139 height 20
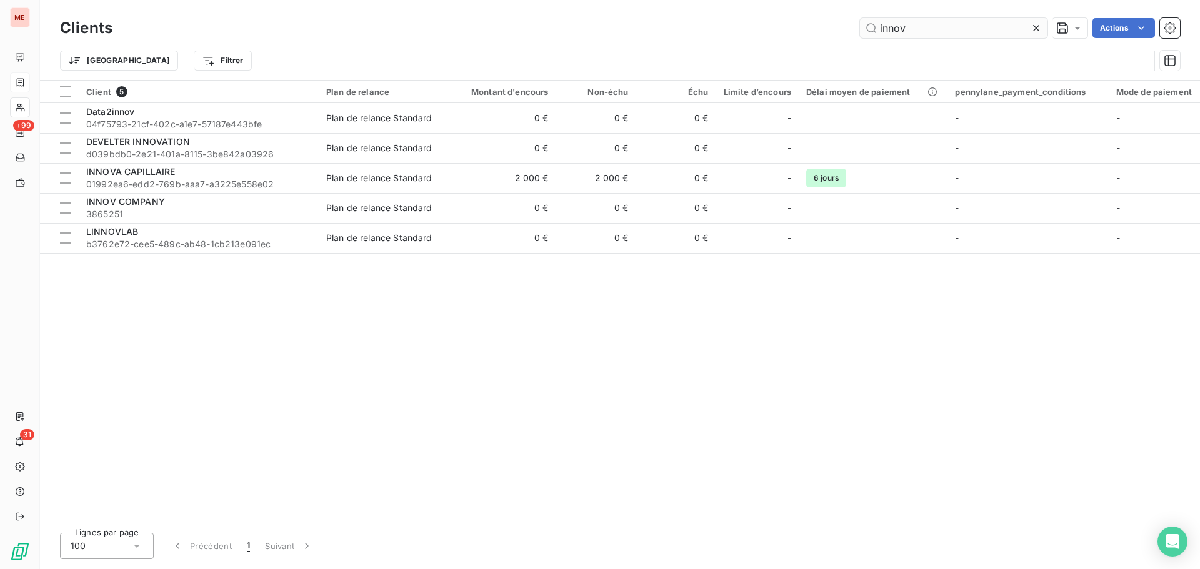
click at [899, 37] on input "innov" at bounding box center [953, 28] width 187 height 20
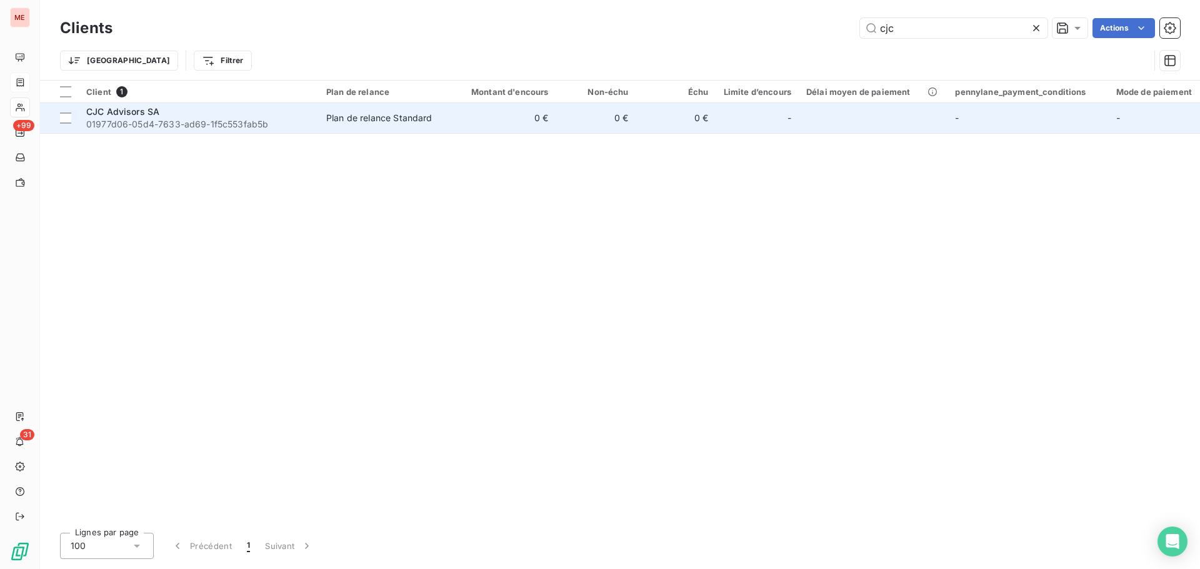
type input "cjc"
click at [429, 132] on td "Plan de relance Standard" at bounding box center [384, 118] width 130 height 30
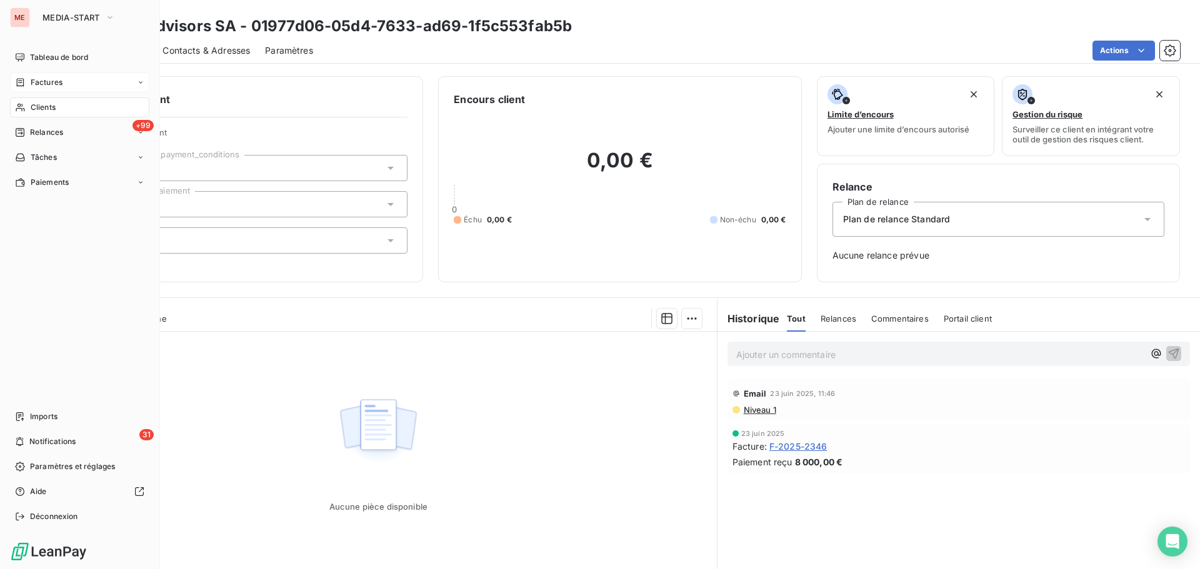
click at [51, 104] on span "Clients" at bounding box center [43, 107] width 25 height 11
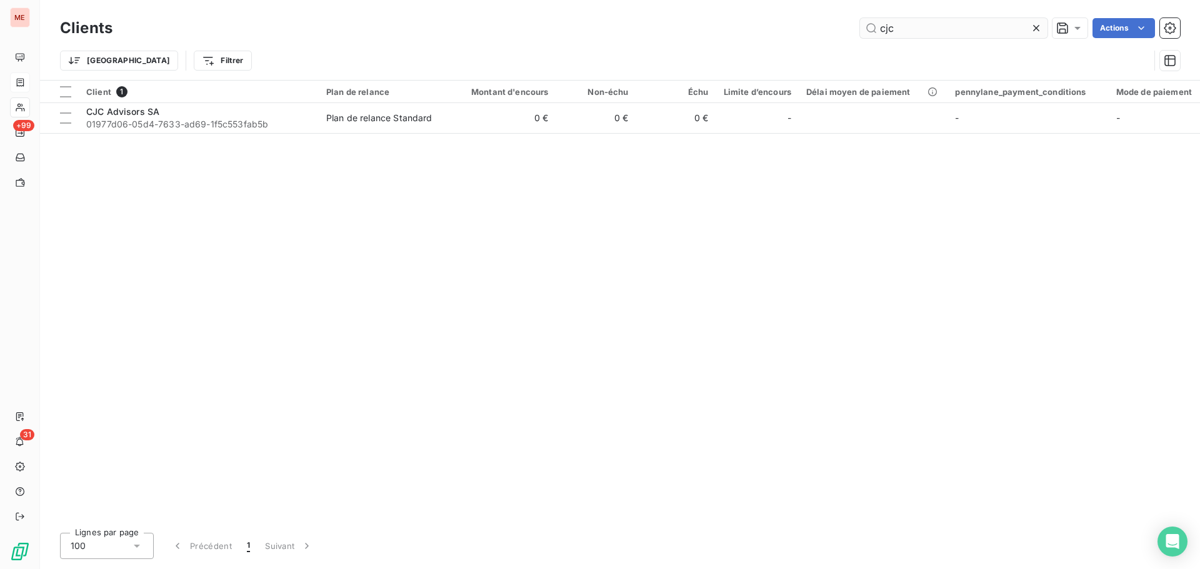
click at [902, 28] on input "cjc" at bounding box center [953, 28] width 187 height 20
click at [910, 21] on input "alleli" at bounding box center [953, 28] width 187 height 20
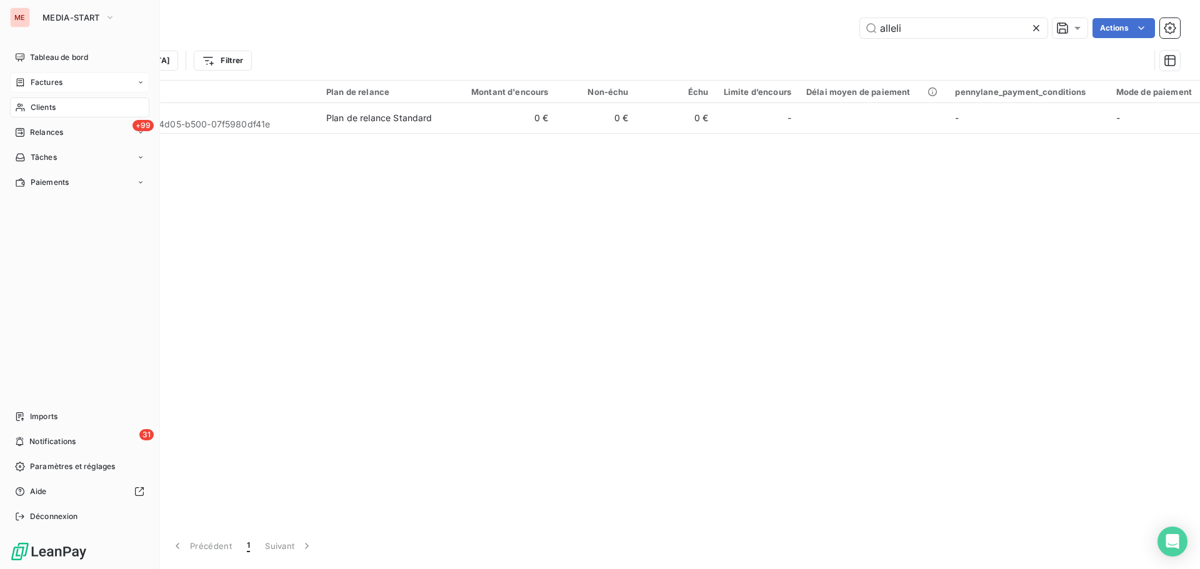
click at [33, 102] on span "Clients" at bounding box center [43, 107] width 25 height 11
click at [56, 108] on span "Clients" at bounding box center [43, 107] width 25 height 11
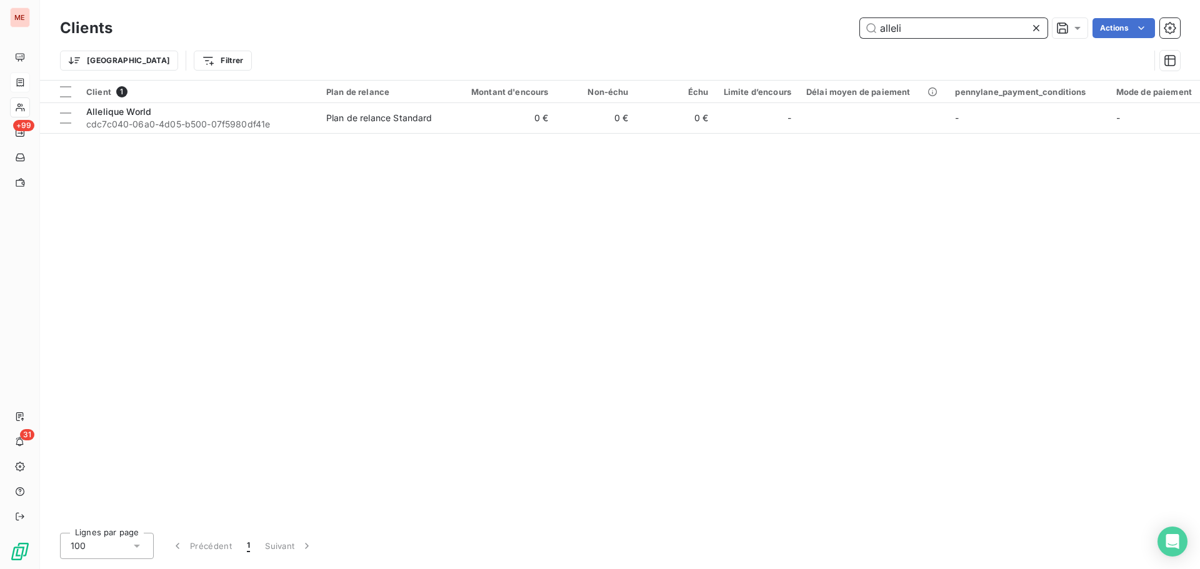
click at [886, 21] on input "alleli" at bounding box center [953, 28] width 187 height 20
click at [946, 34] on input "alleli" at bounding box center [953, 28] width 187 height 20
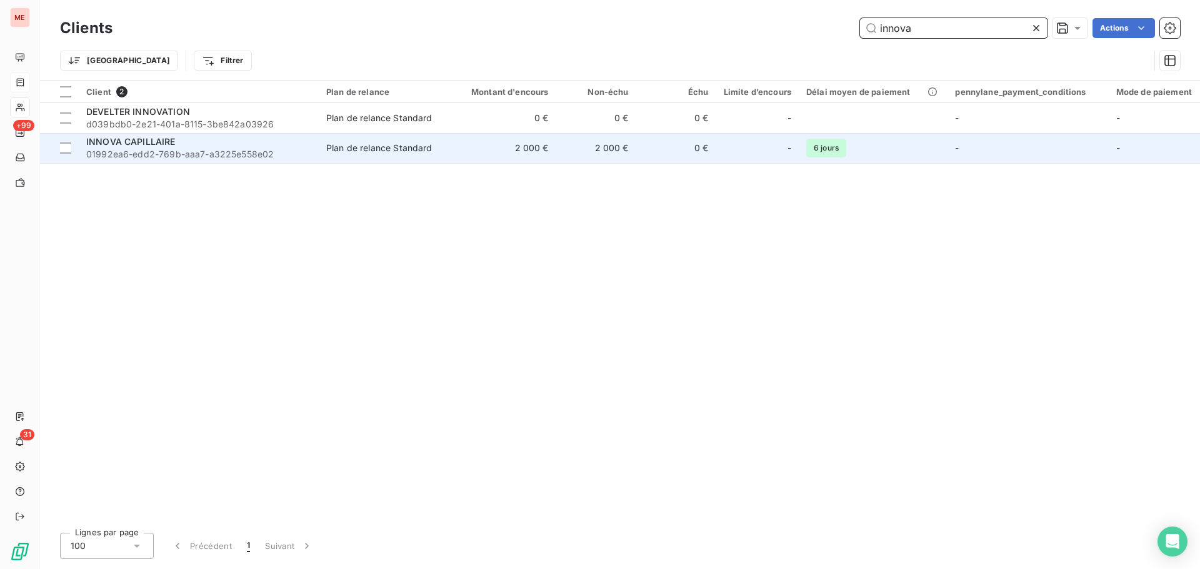
type input "innova"
click at [302, 151] on span "01992ea6-edd2-769b-aaa7-a3225e558e02" at bounding box center [198, 154] width 225 height 12
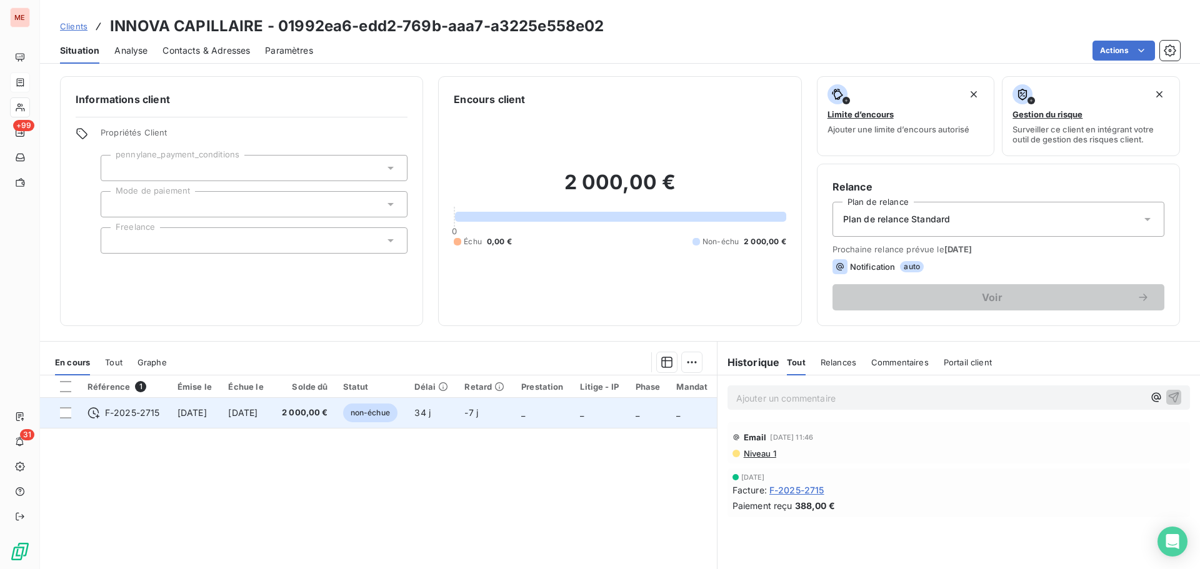
click at [311, 421] on td "2 000,00 €" at bounding box center [303, 413] width 62 height 30
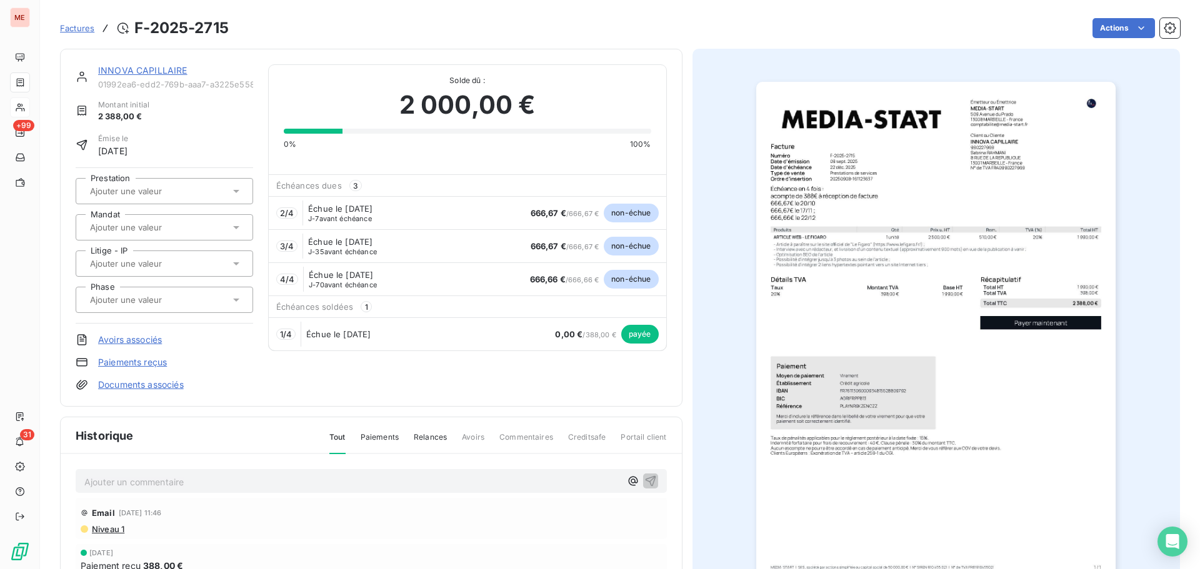
click at [484, 311] on div "Échéances soldées 1" at bounding box center [467, 306] width 397 height 21
click at [478, 379] on div "INNOVA CAPILLAIRE 01992ea6-edd2-769b-aaa7-a3225e558e02 Montant initial 2 388,00…" at bounding box center [371, 227] width 591 height 327
click at [126, 67] on link "INNOVA CAPILLAIRE" at bounding box center [142, 70] width 89 height 11
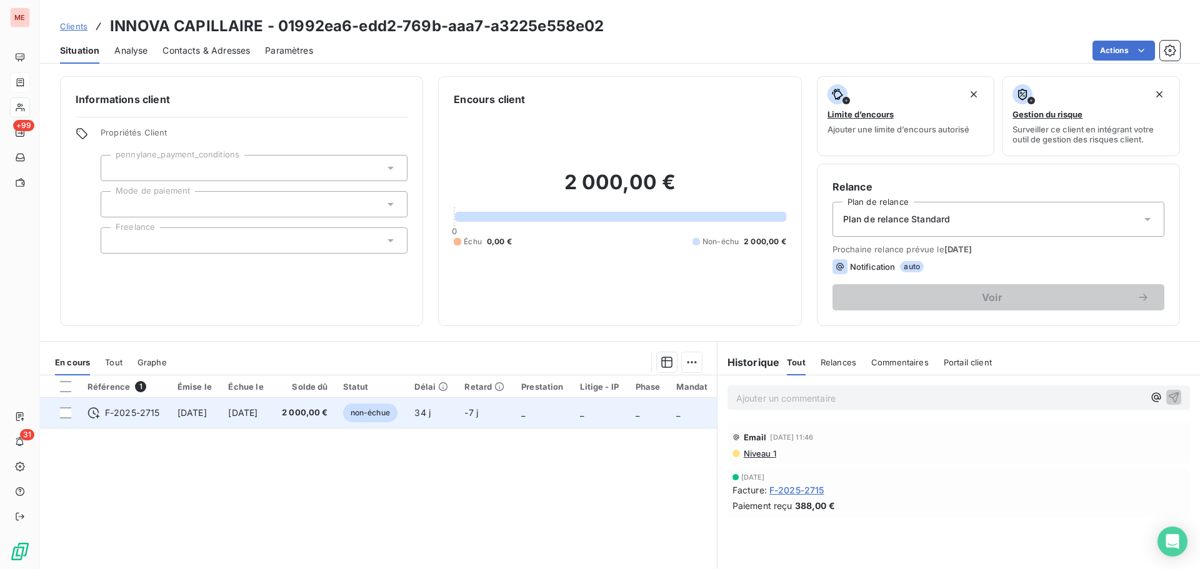
click at [314, 409] on span "2 000,00 €" at bounding box center [303, 413] width 47 height 12
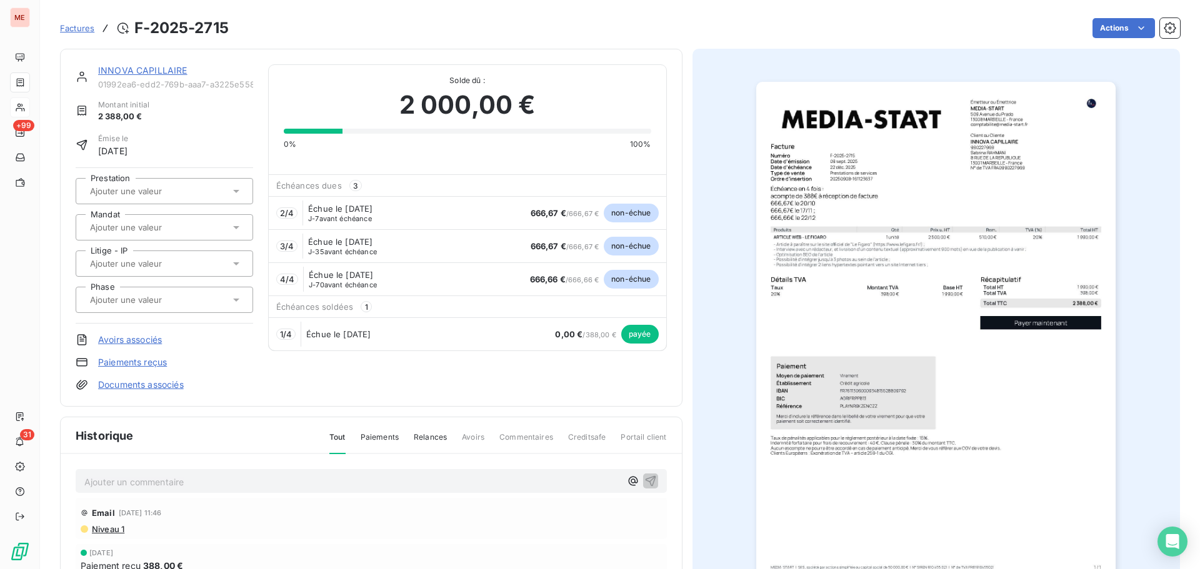
click at [517, 386] on div "INNOVA CAPILLAIRE 01992ea6-edd2-769b-aaa7-a3225e558e02 Montant initial 2 388,00…" at bounding box center [371, 227] width 591 height 327
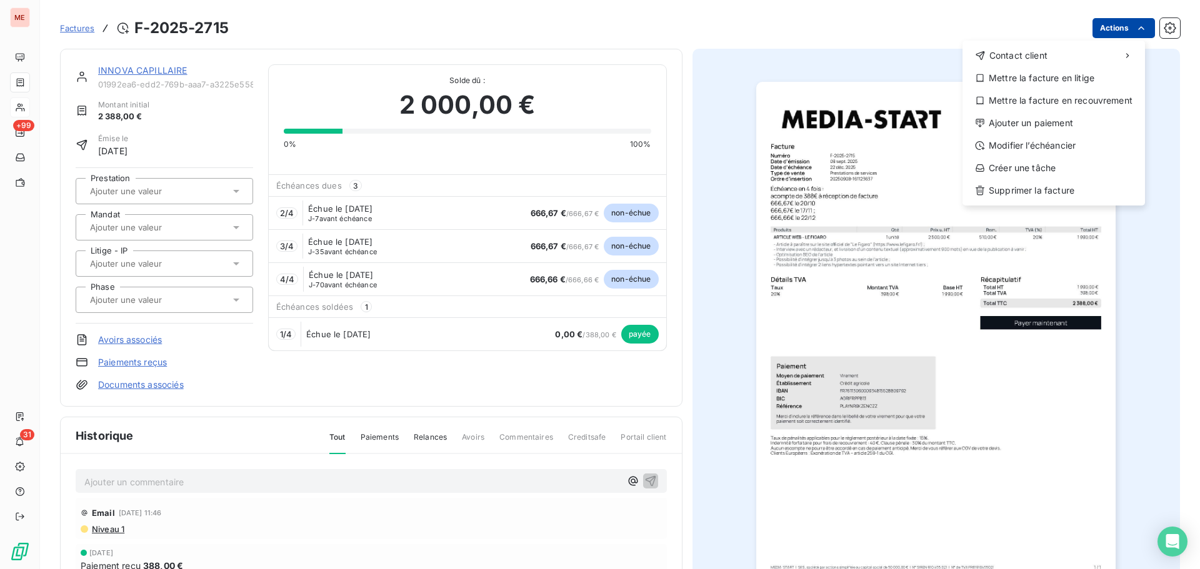
click at [1119, 28] on html "ME +99 31 Factures F-2025-2715 Actions Contact client Mettre la facture en liti…" at bounding box center [600, 284] width 1200 height 569
click at [910, 83] on html "ME +99 31 Factures F-2025-2715 Actions Contact client Mettre la facture en liti…" at bounding box center [600, 284] width 1200 height 569
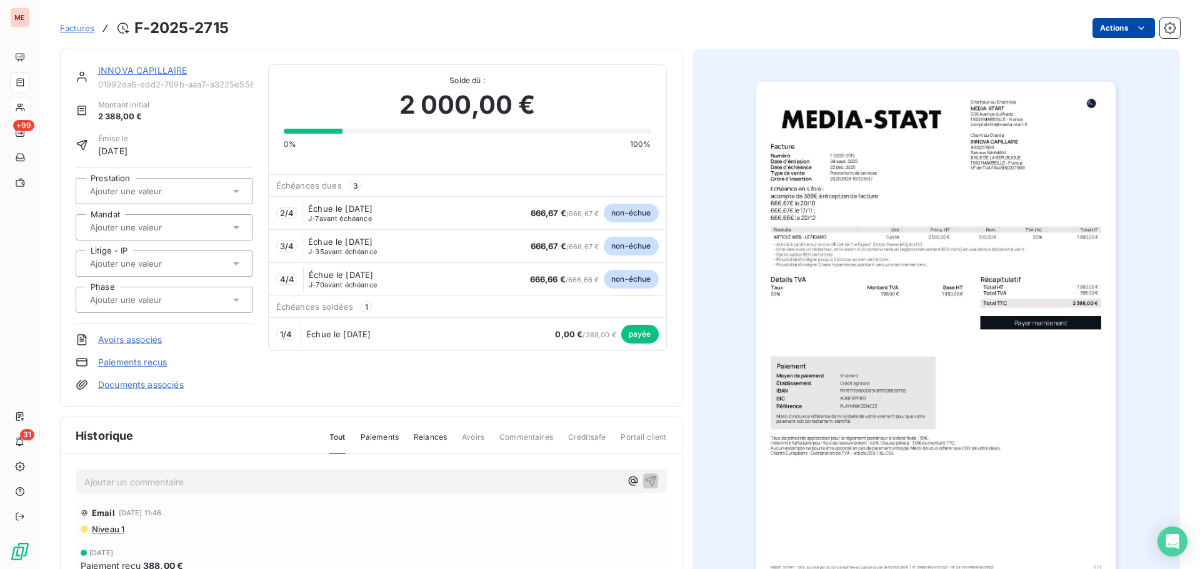
click at [1108, 30] on html "ME +99 31 Factures F-2025-2715 Actions INNOVA CAPILLAIRE 01992ea6-edd2-769b-aaa…" at bounding box center [600, 284] width 1200 height 569
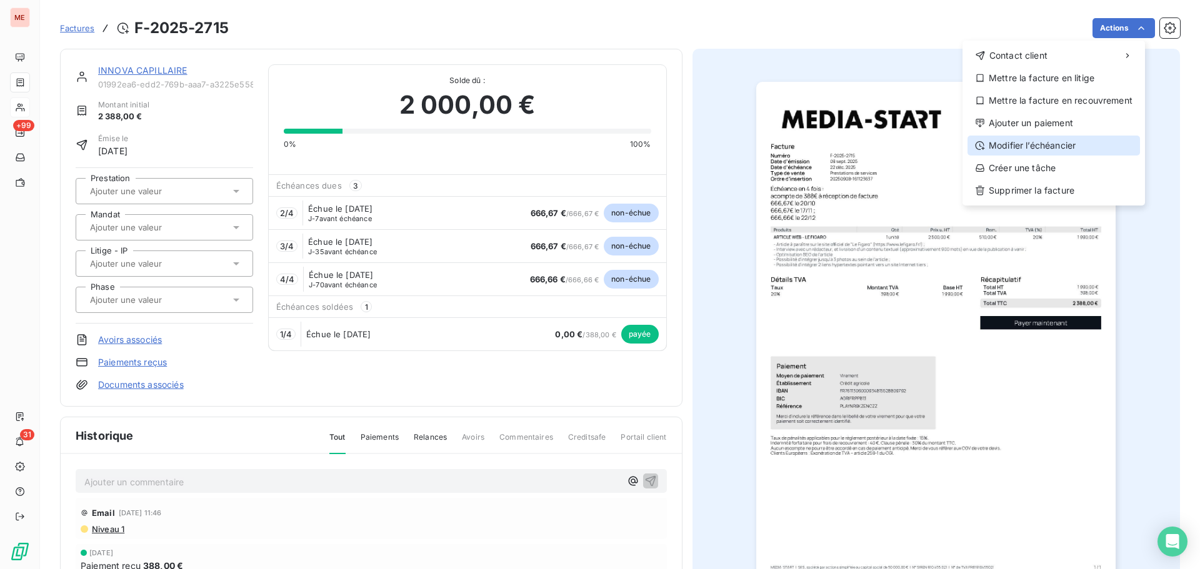
click at [1092, 137] on div "Modifier l’échéancier" at bounding box center [1053, 146] width 172 height 20
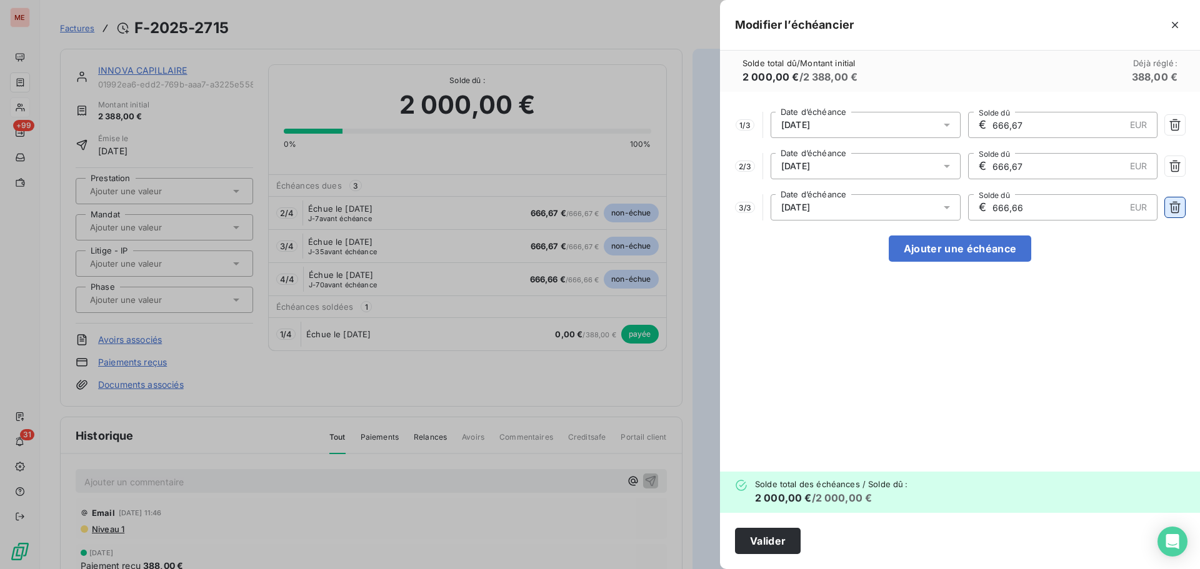
click at [1176, 204] on icon "button" at bounding box center [1174, 208] width 11 height 12
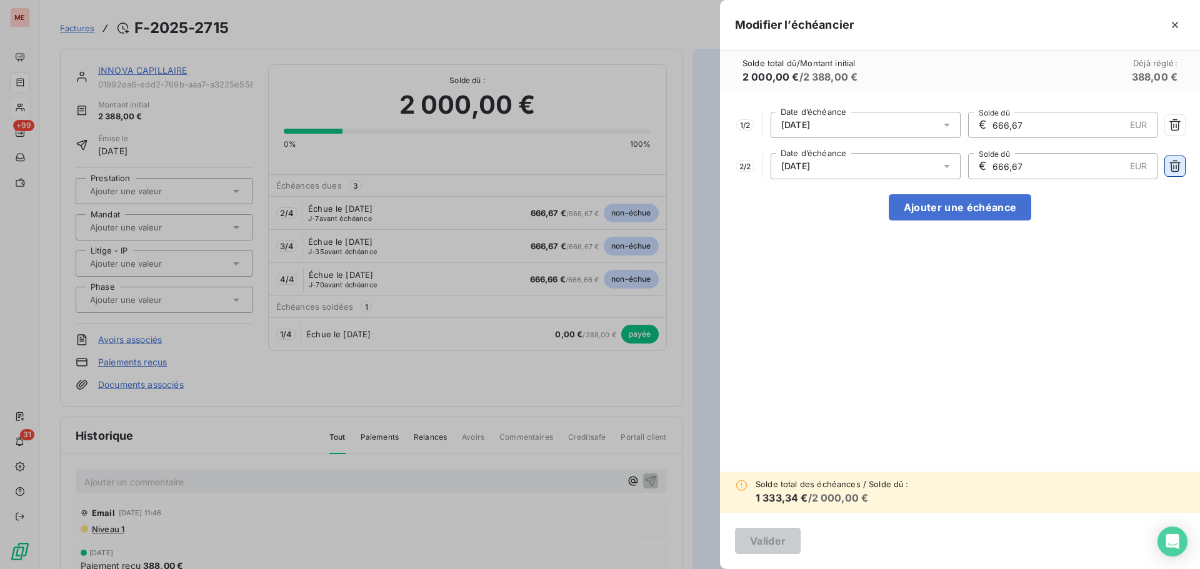
click at [1172, 169] on icon "button" at bounding box center [1175, 166] width 12 height 12
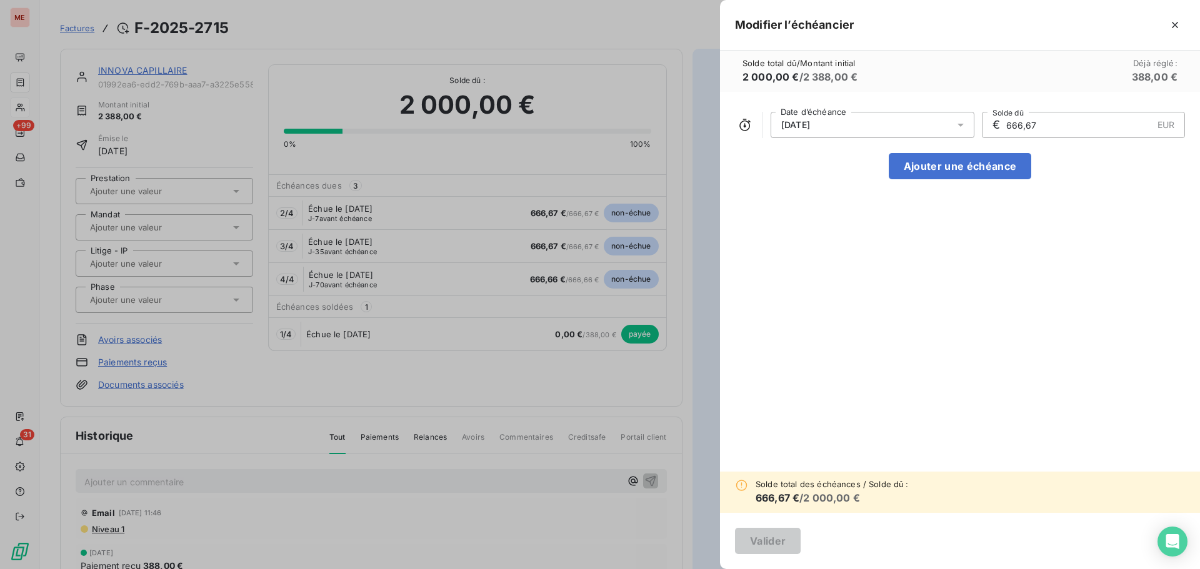
click at [964, 126] on icon at bounding box center [960, 125] width 12 height 12
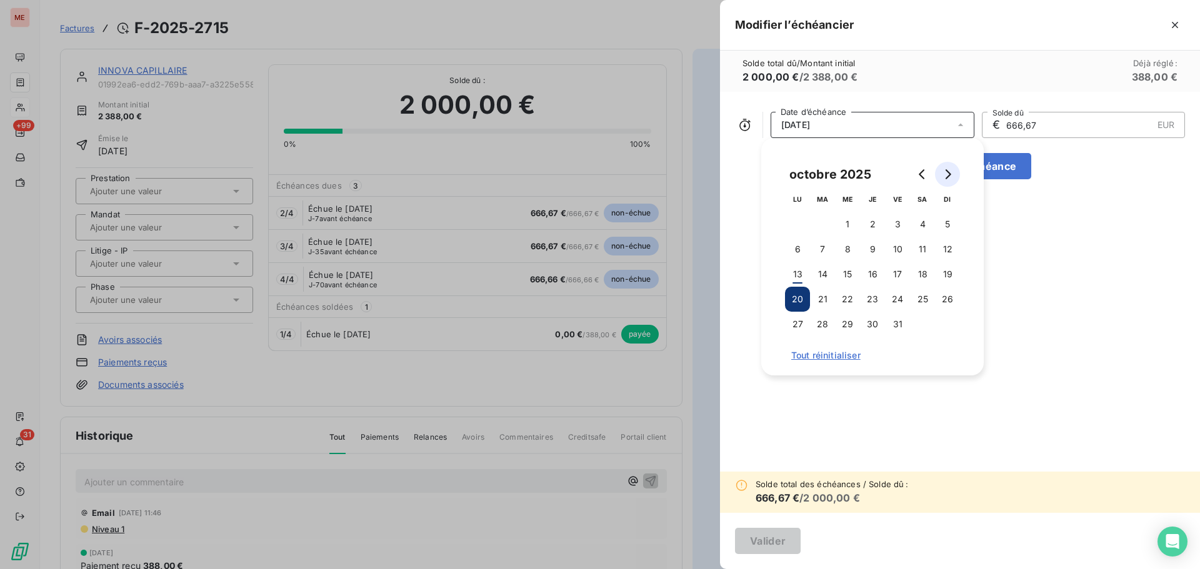
click at [956, 177] on button "Go to next month" at bounding box center [947, 174] width 25 height 25
click at [873, 266] on button "15" at bounding box center [872, 274] width 25 height 25
click at [1054, 267] on div "[DATE] Date d’échéance € 666,67 EUR Solde dû Ajouter une échéance" at bounding box center [960, 282] width 480 height 380
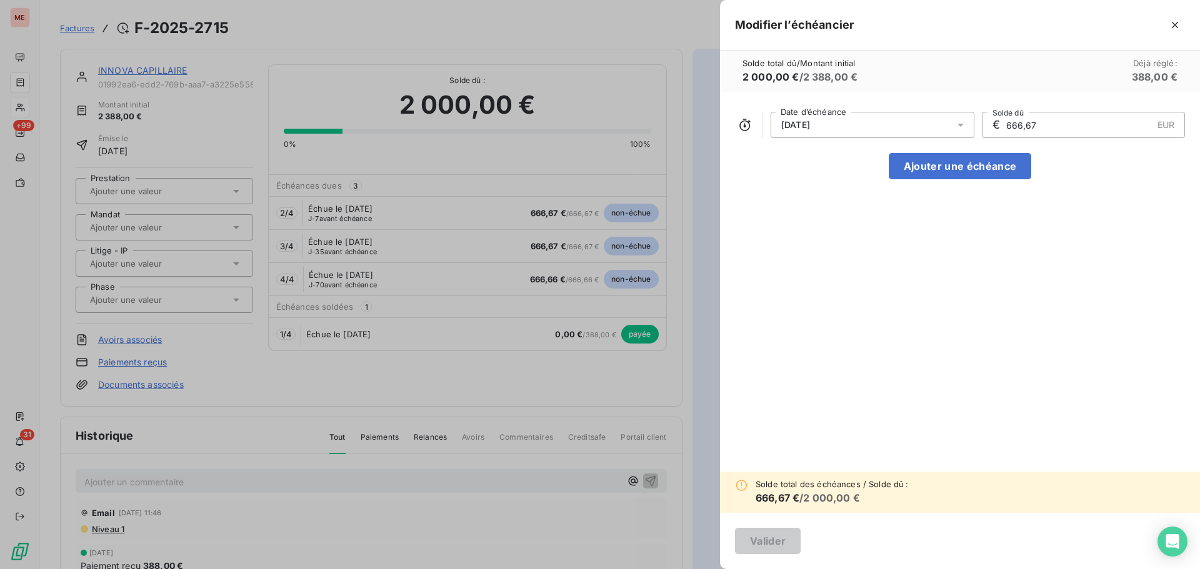
click at [1047, 128] on input "666,67" at bounding box center [1078, 124] width 147 height 25
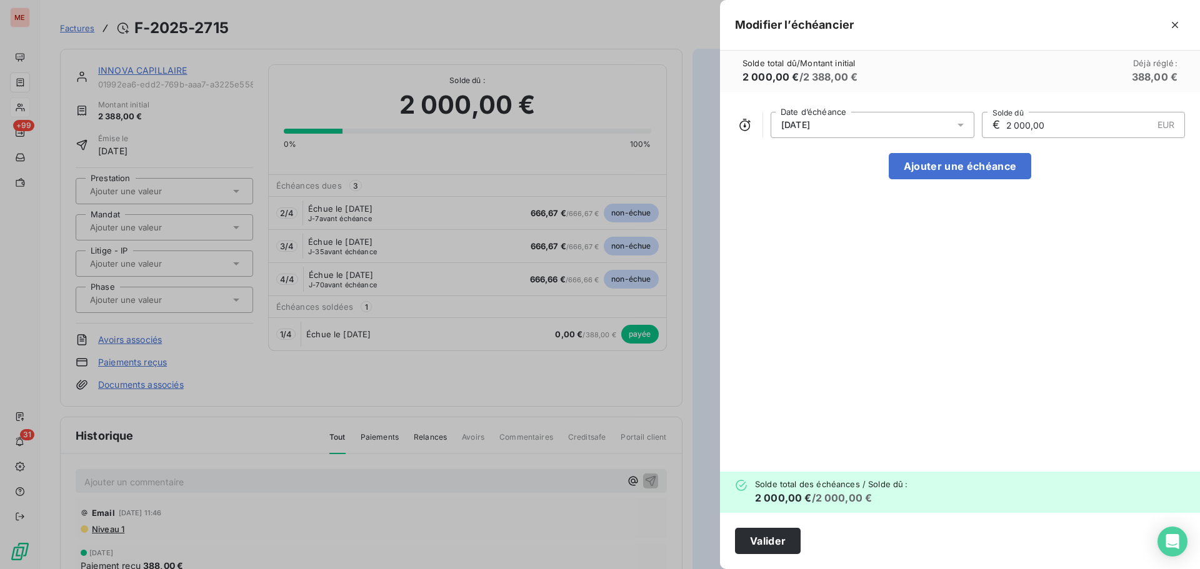
type input "2 000,00"
drag, startPoint x: 984, startPoint y: 342, endPoint x: 989, endPoint y: 335, distance: 8.5
click at [989, 335] on div "[DATE] Date d’échéance € 2 000,00 EUR Solde dû Ajouter une échéance" at bounding box center [960, 282] width 480 height 380
click at [781, 546] on button "Valider" at bounding box center [768, 541] width 66 height 26
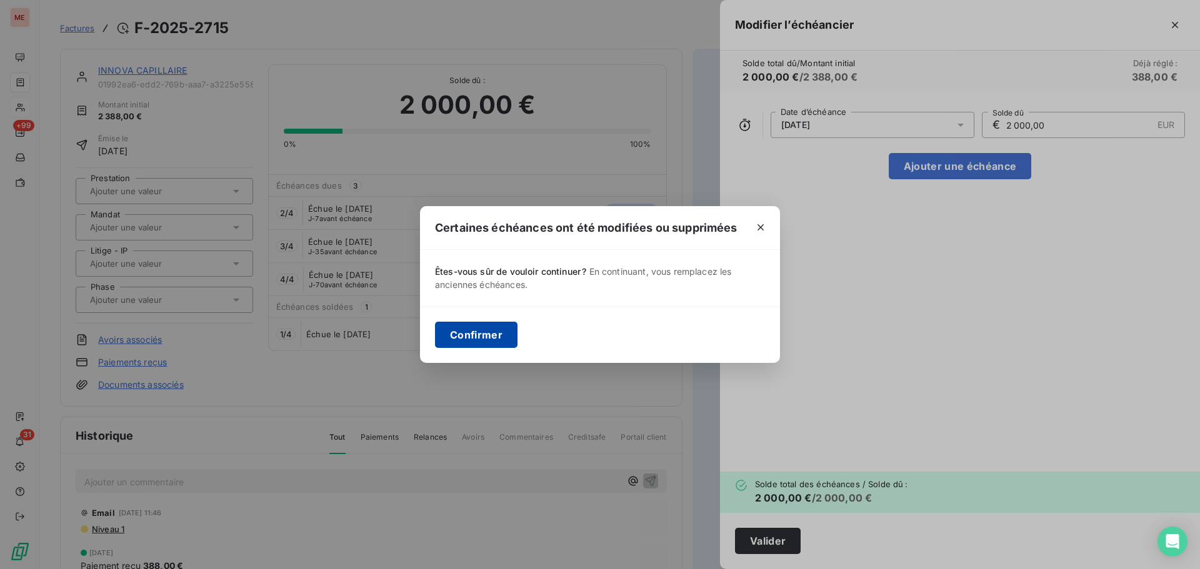
click at [454, 336] on button "Confirmer" at bounding box center [476, 335] width 82 height 26
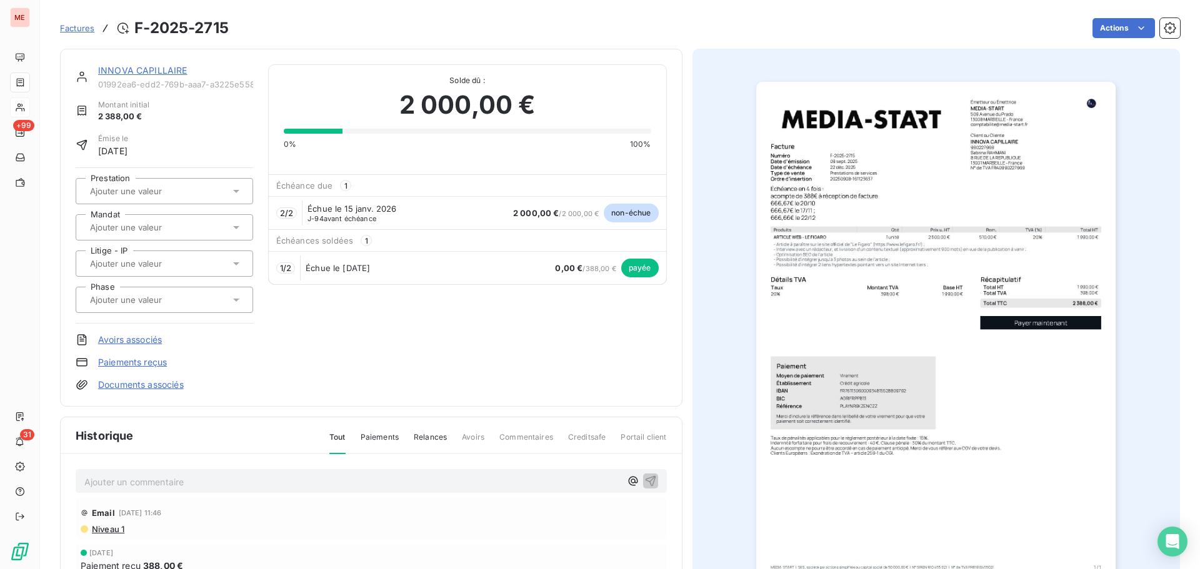
click at [128, 77] on div "INNOVA CAPILLAIRE" at bounding box center [175, 70] width 155 height 12
click at [131, 72] on link "INNOVA CAPILLAIRE" at bounding box center [142, 70] width 89 height 11
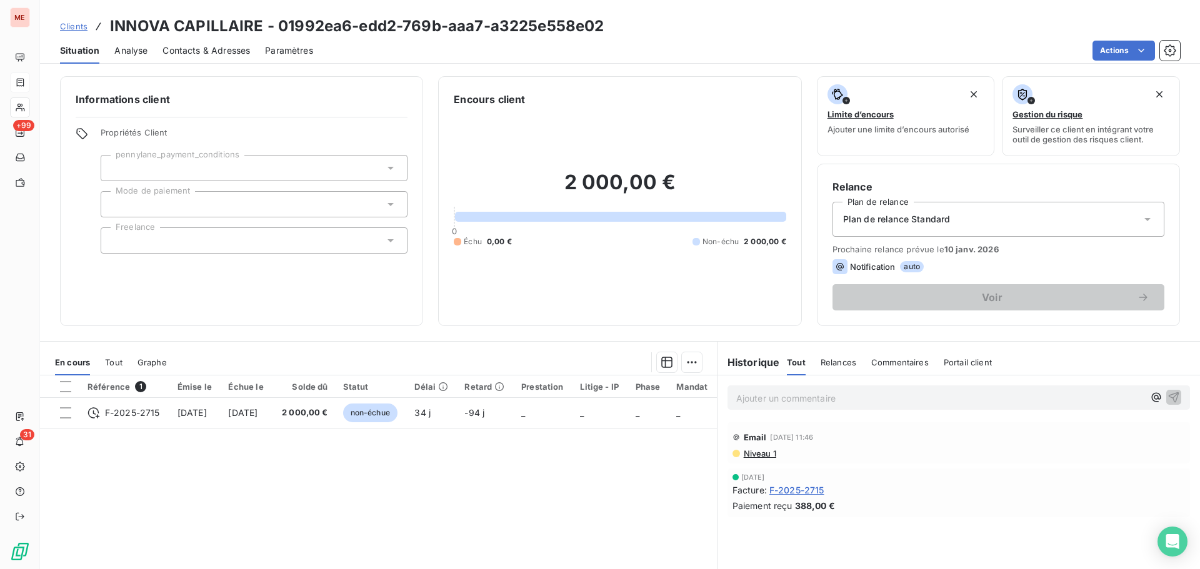
click at [750, 401] on p "Ajouter un commentaire ﻿" at bounding box center [939, 399] width 407 height 16
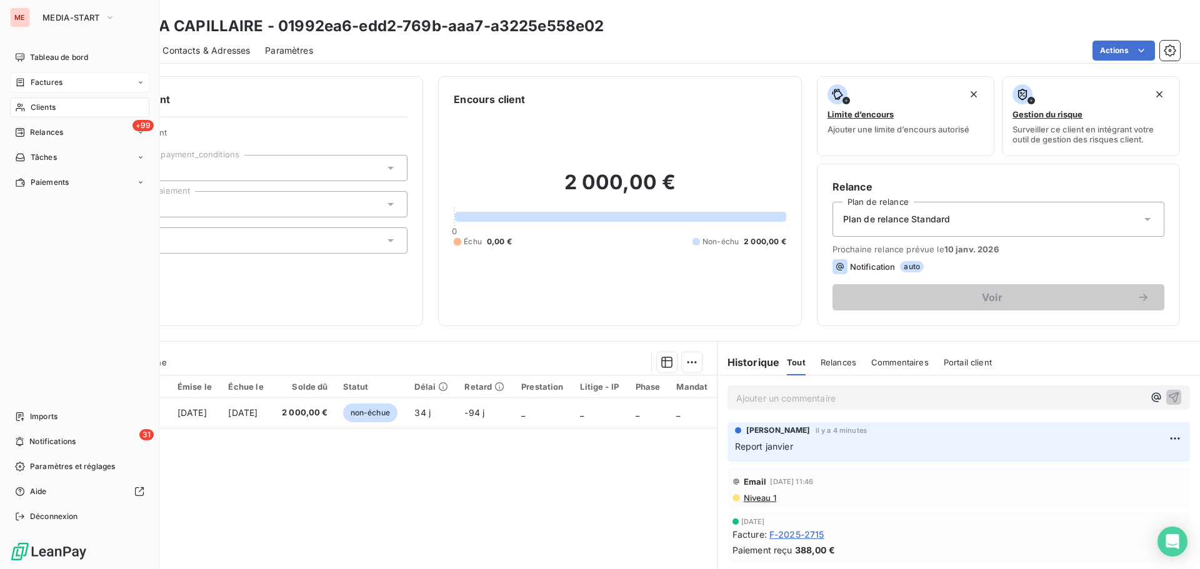
click at [21, 102] on icon at bounding box center [20, 107] width 11 height 10
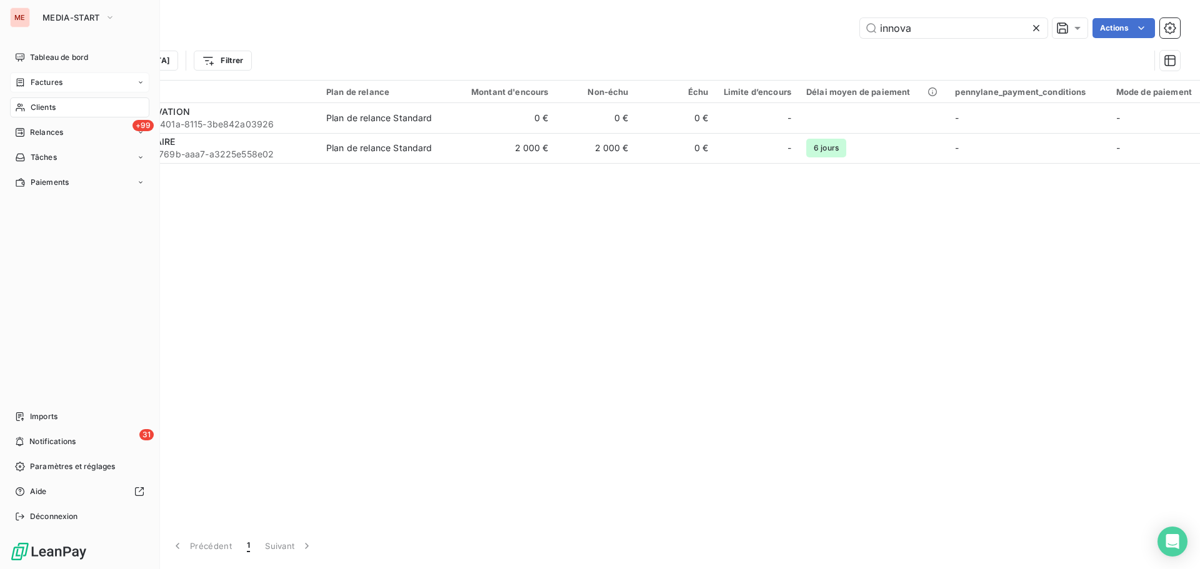
click at [21, 102] on icon at bounding box center [20, 107] width 11 height 10
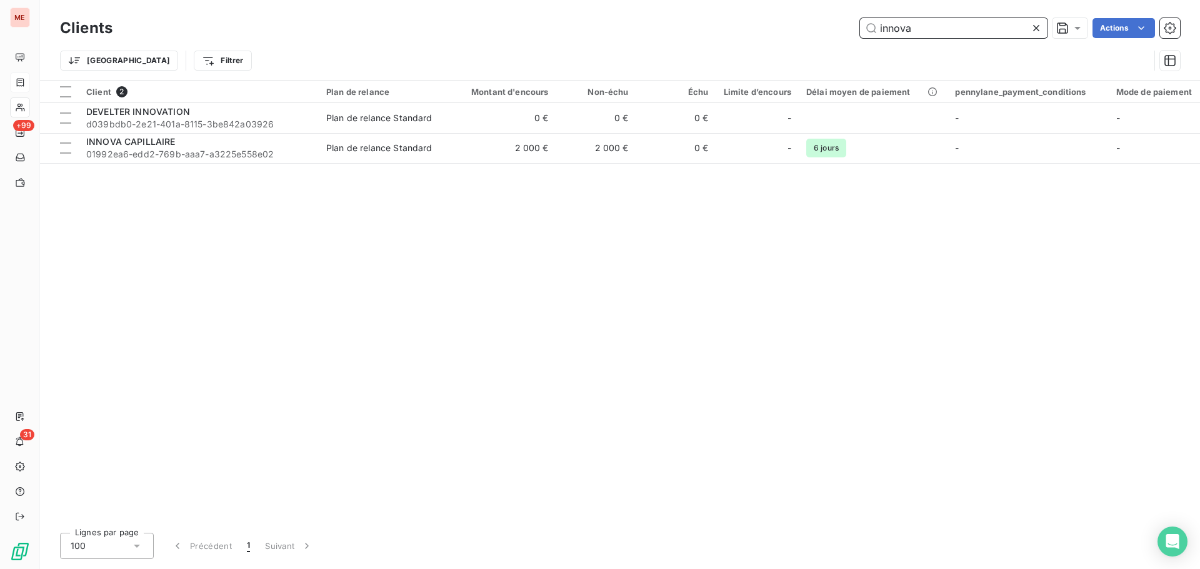
click at [911, 21] on input "innova" at bounding box center [953, 28] width 187 height 20
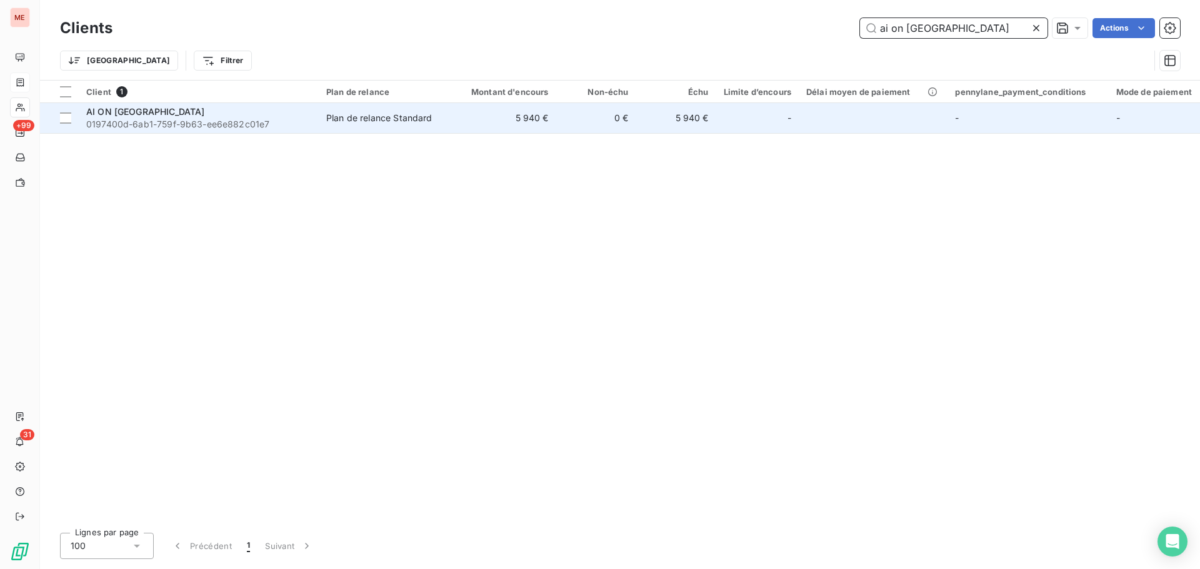
type input "ai on [GEOGRAPHIC_DATA]"
click at [208, 132] on td "AI ON US 0197400d-6ab1-759f-9b63-ee6e882c01e7" at bounding box center [199, 118] width 240 height 30
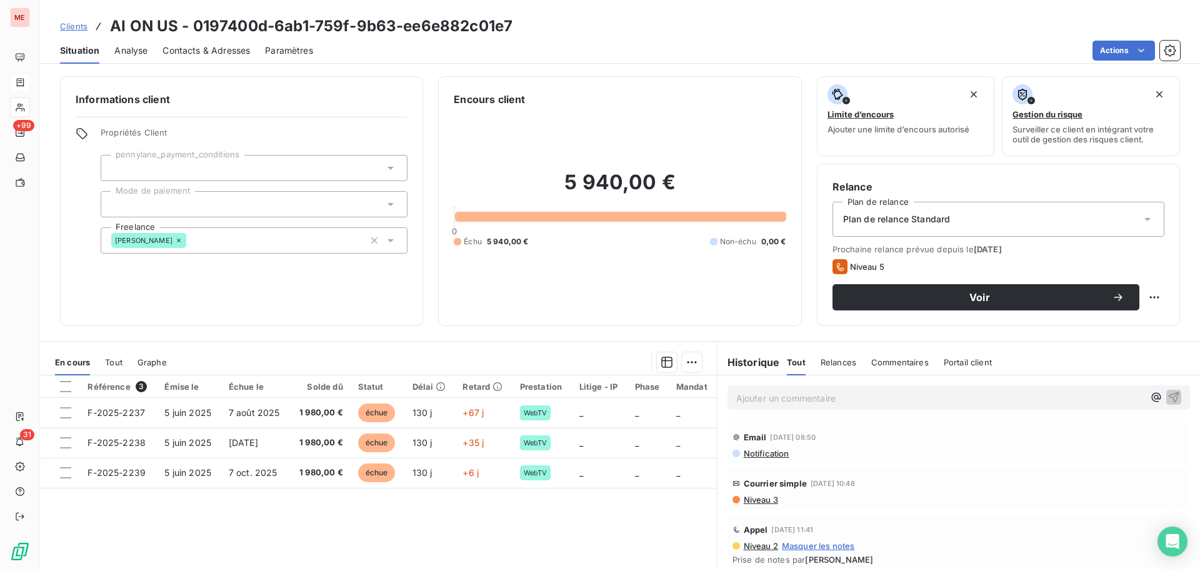
click at [226, 56] on span "Contacts & Adresses" at bounding box center [205, 50] width 87 height 12
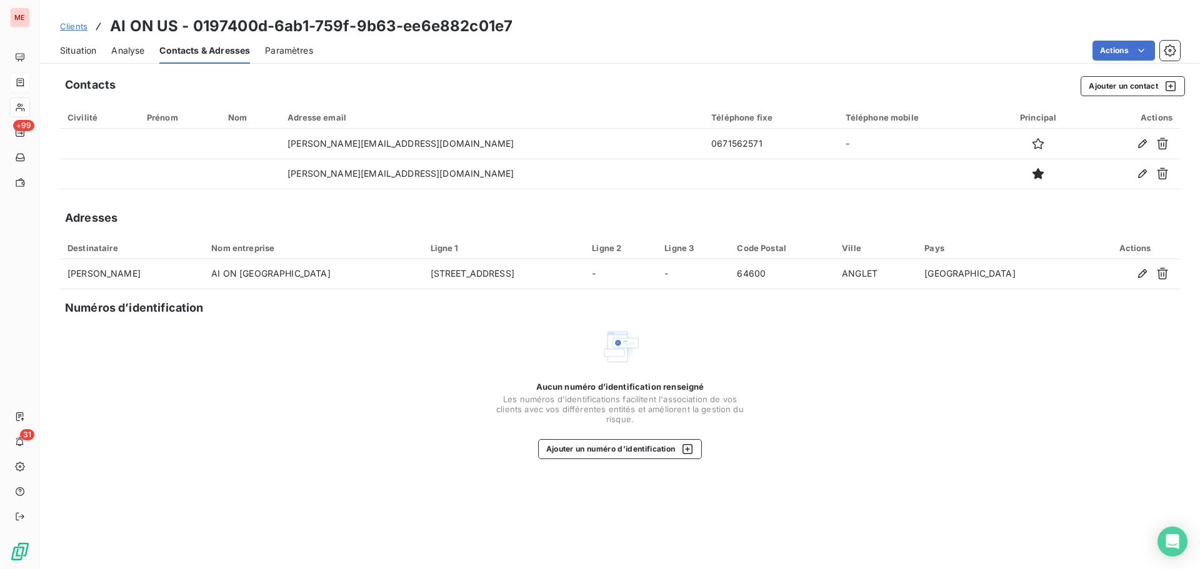
click at [78, 43] on div "Situation" at bounding box center [78, 50] width 36 height 26
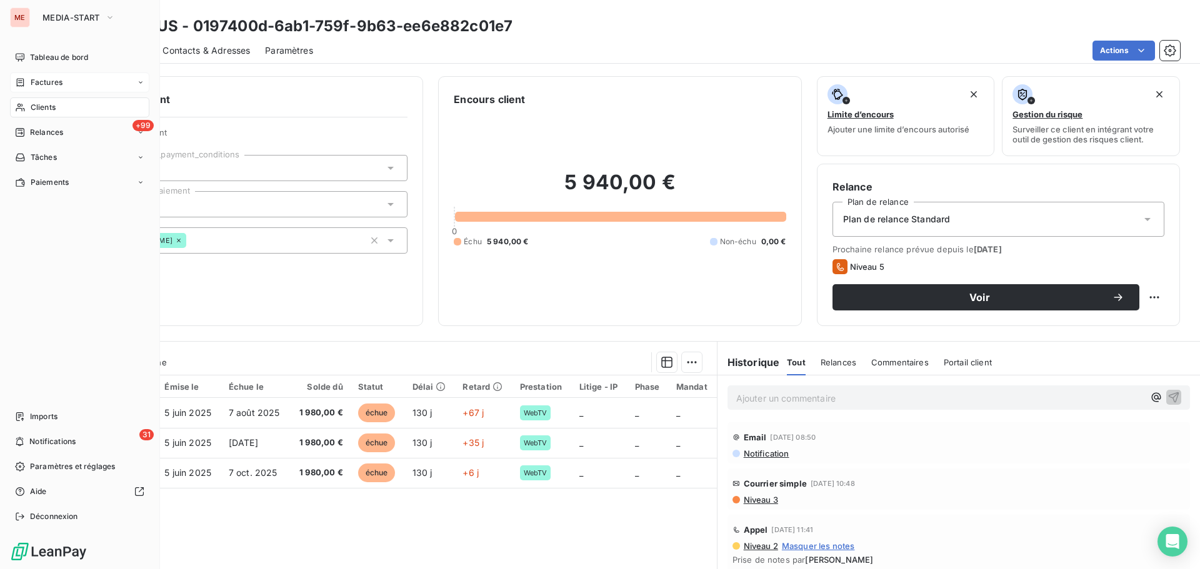
click at [26, 110] on div "Clients" at bounding box center [79, 107] width 139 height 20
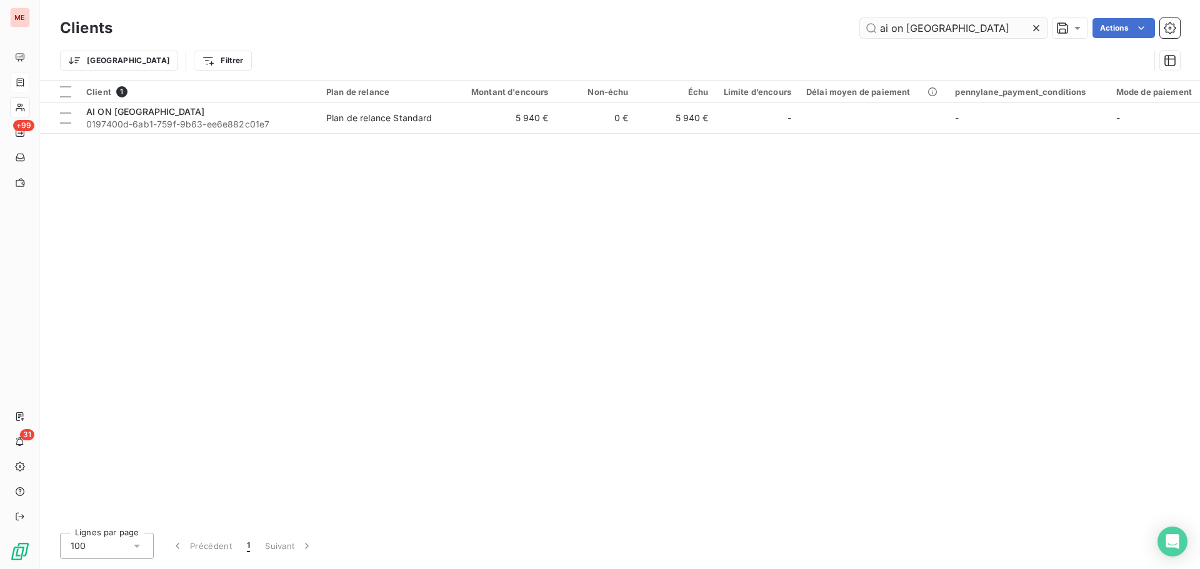
click at [935, 36] on input "ai on [GEOGRAPHIC_DATA]" at bounding box center [953, 28] width 187 height 20
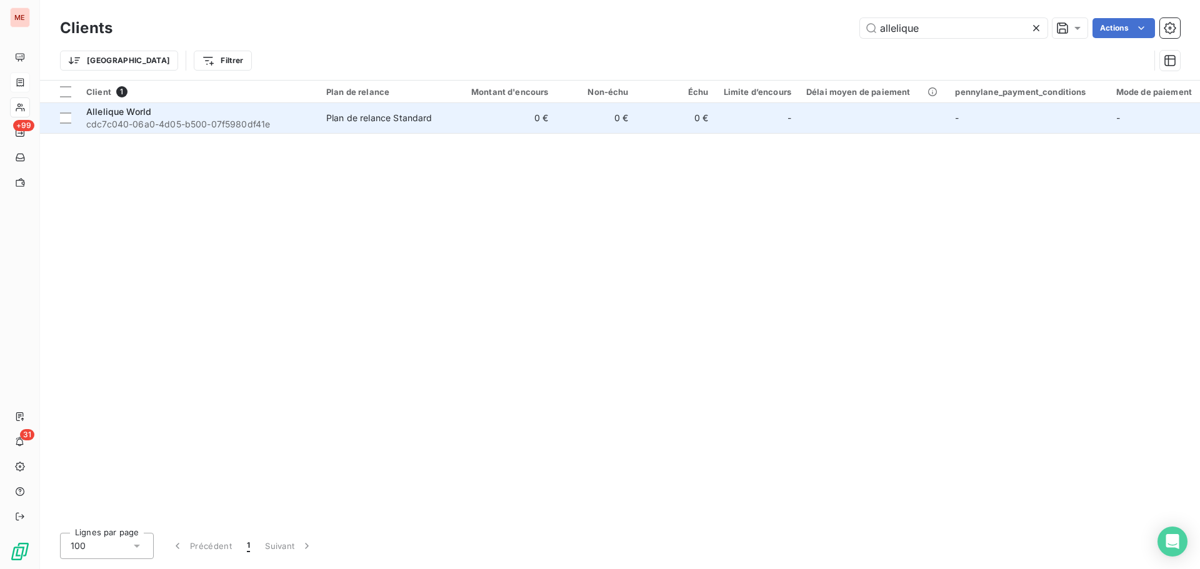
type input "allelique"
click at [196, 109] on div "Allelique World" at bounding box center [198, 112] width 225 height 12
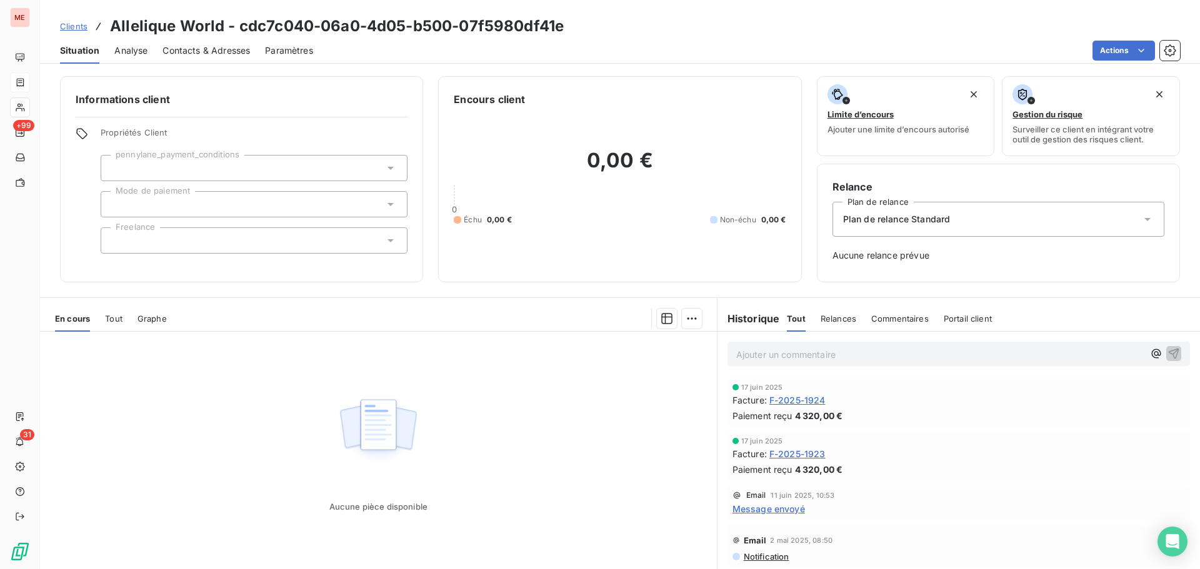
scroll to position [6, 0]
click at [806, 397] on span "F-2025-1924" at bounding box center [797, 394] width 56 height 13
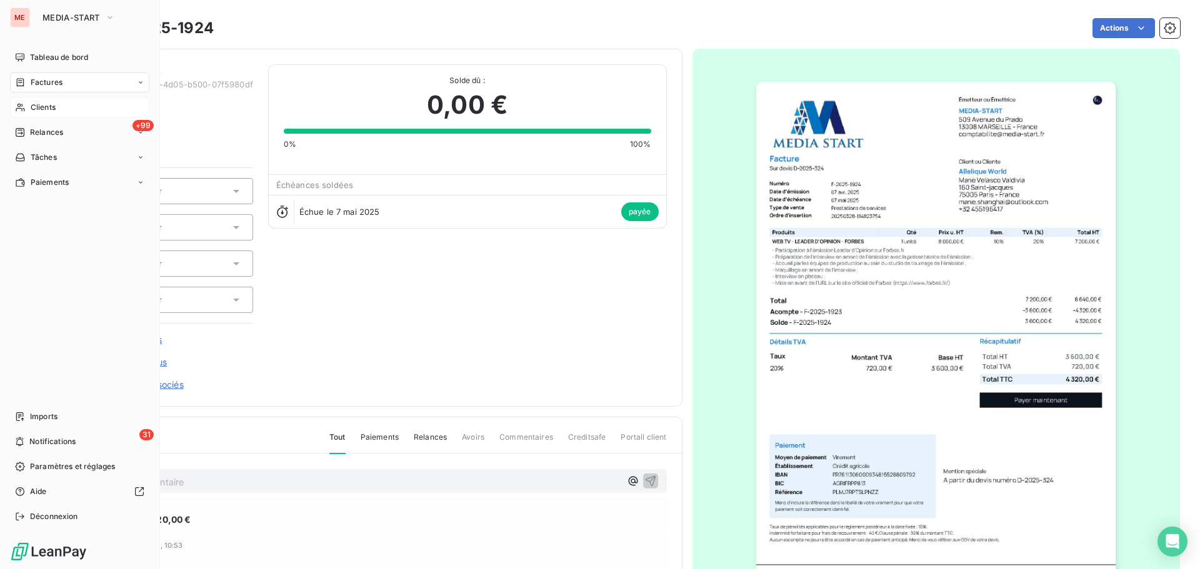
click at [26, 109] on div "Clients" at bounding box center [79, 107] width 139 height 20
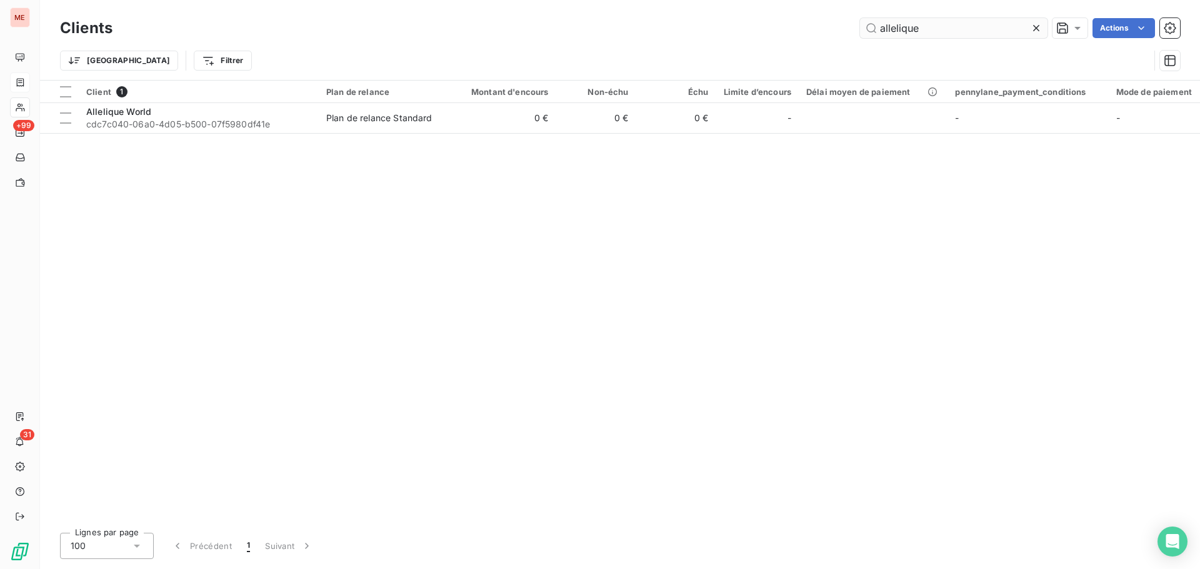
click at [904, 31] on input "allelique" at bounding box center [953, 28] width 187 height 20
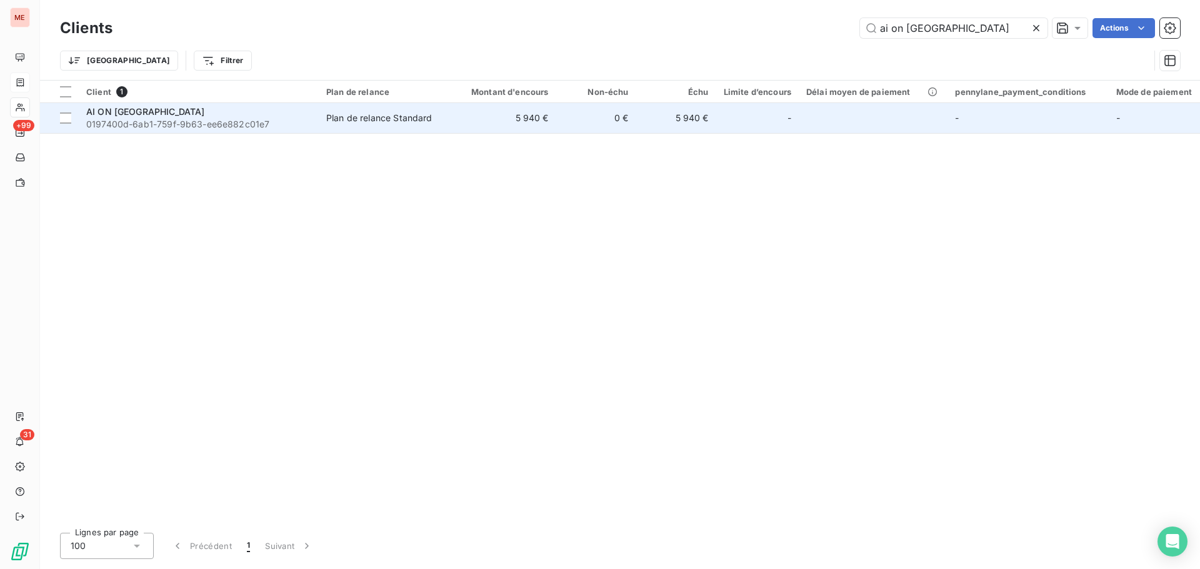
type input "ai on [GEOGRAPHIC_DATA]"
click at [237, 112] on div "AI ON [GEOGRAPHIC_DATA]" at bounding box center [198, 112] width 225 height 12
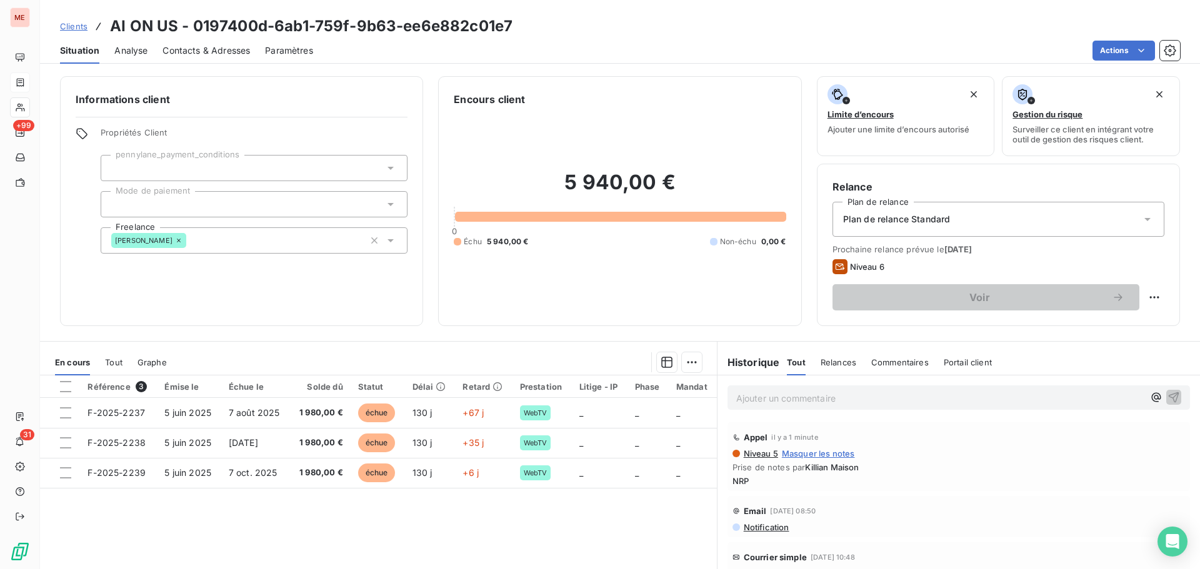
scroll to position [331, 0]
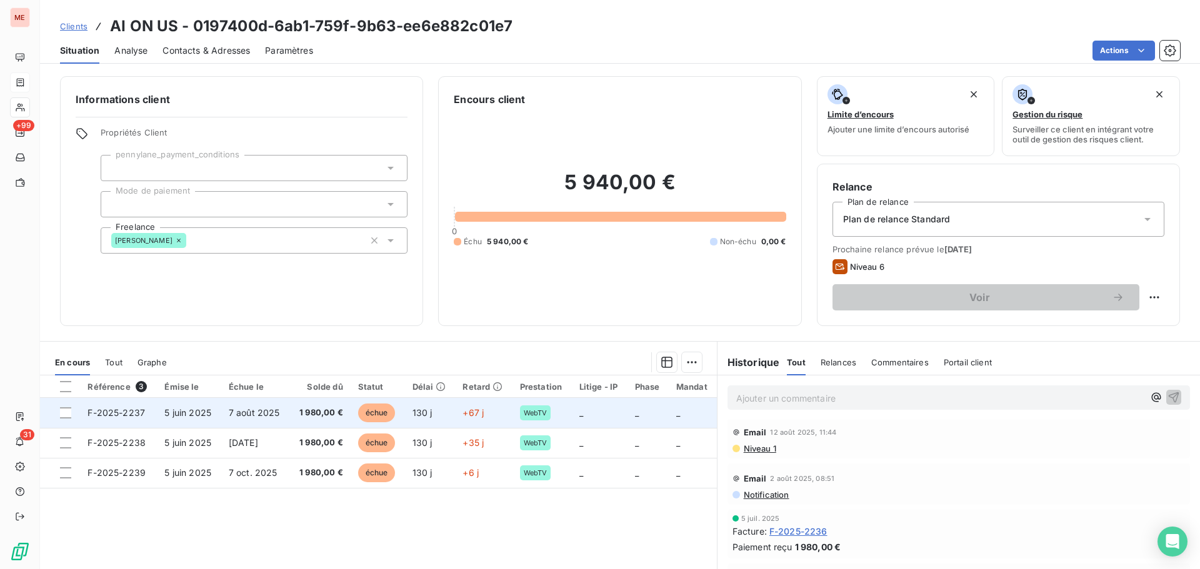
click at [286, 411] on td "7 août 2025" at bounding box center [255, 413] width 69 height 30
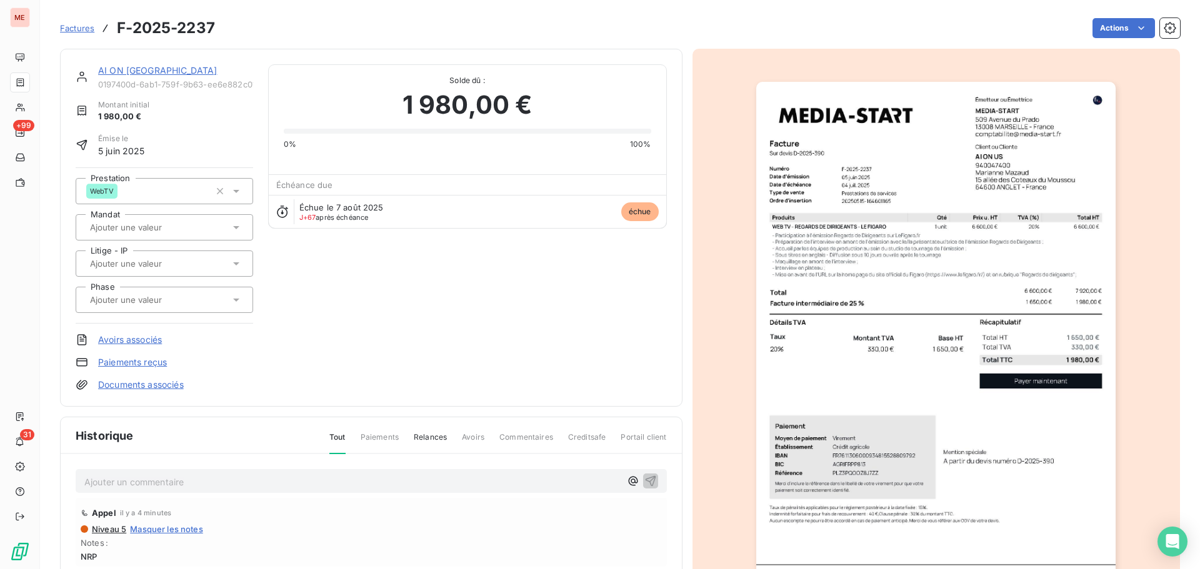
click at [123, 73] on link "AI ON [GEOGRAPHIC_DATA]" at bounding box center [157, 70] width 119 height 11
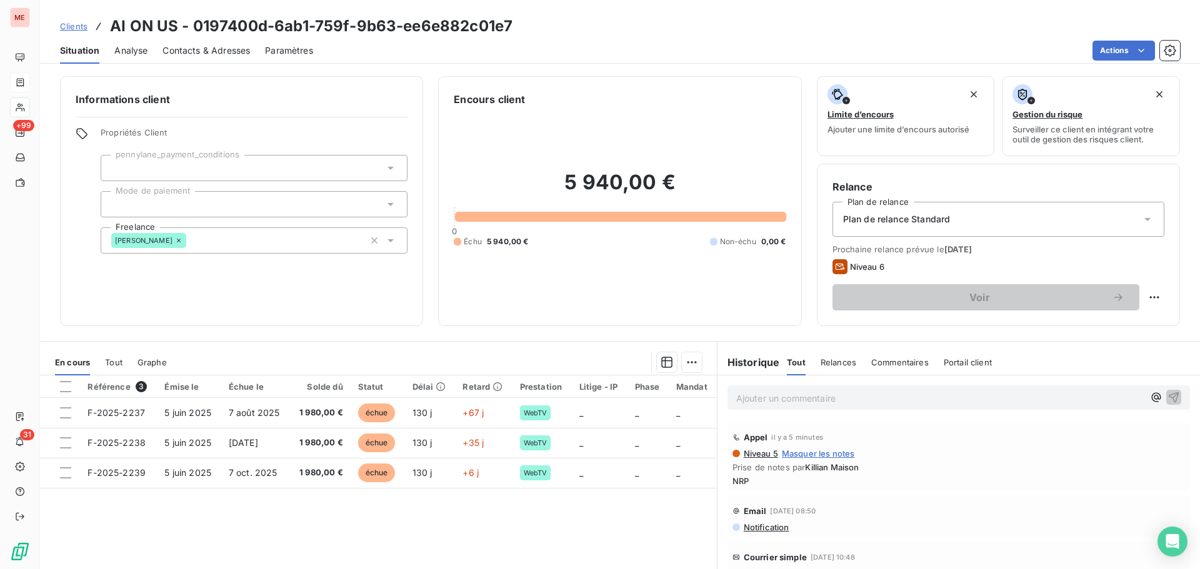
click at [195, 49] on span "Contacts & Adresses" at bounding box center [205, 50] width 87 height 12
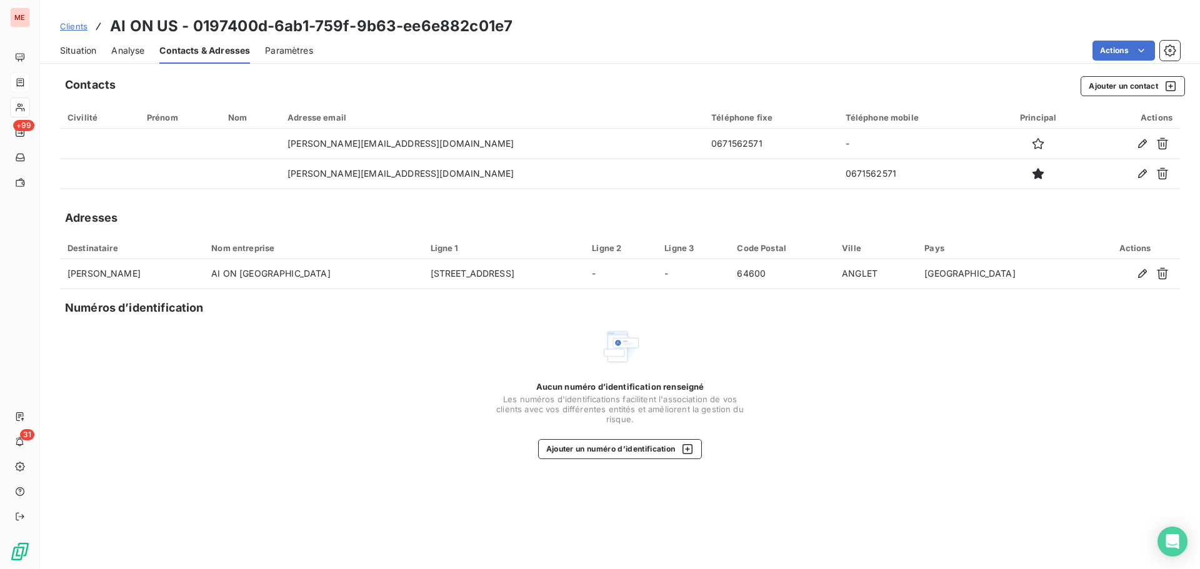
click at [79, 48] on span "Situation" at bounding box center [78, 50] width 36 height 12
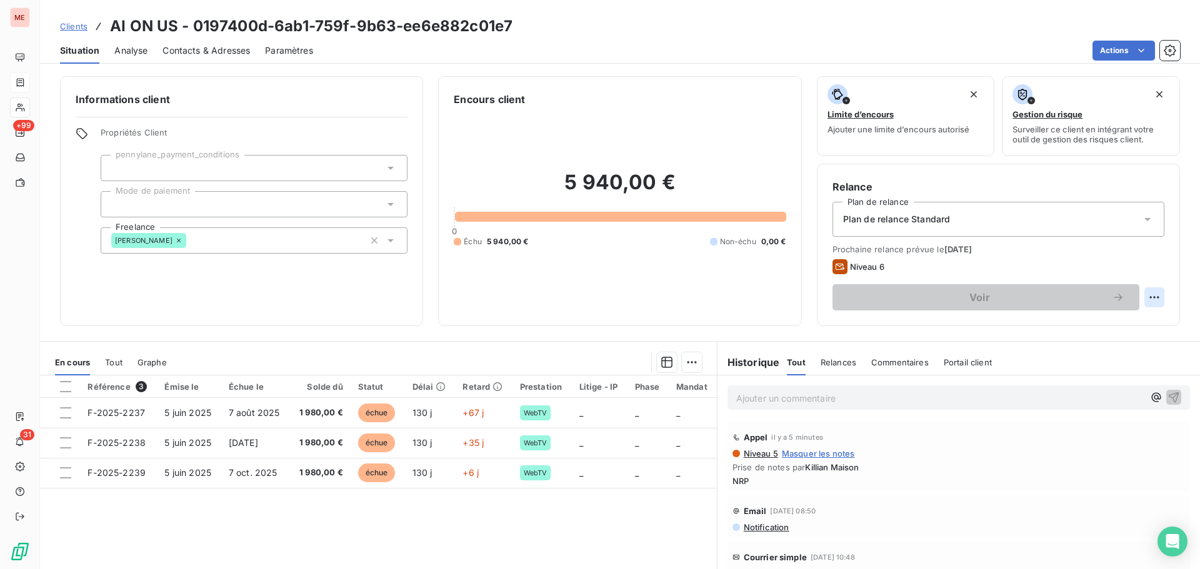
click at [1154, 302] on html "ME +99 31 Clients AI ON US - 0197400d-6ab1-759f-9b63-ee6e882c01e7 Situation Ana…" at bounding box center [600, 284] width 1200 height 569
click at [1112, 334] on div "Replanifier cette action" at bounding box center [1093, 325] width 112 height 20
select select "9"
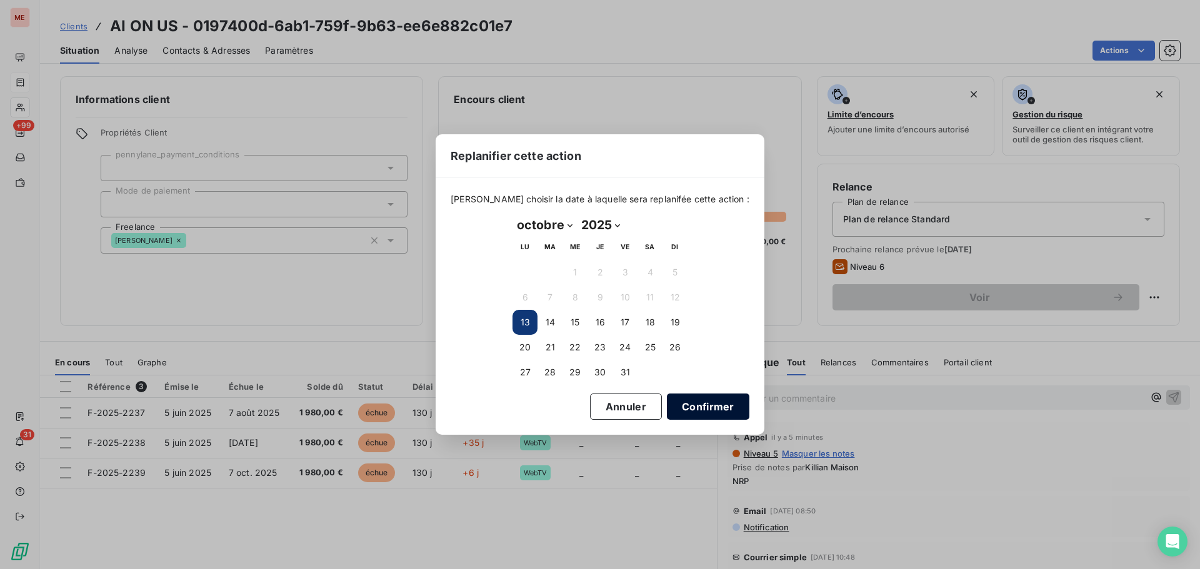
click at [680, 399] on button "Confirmer" at bounding box center [708, 407] width 82 height 26
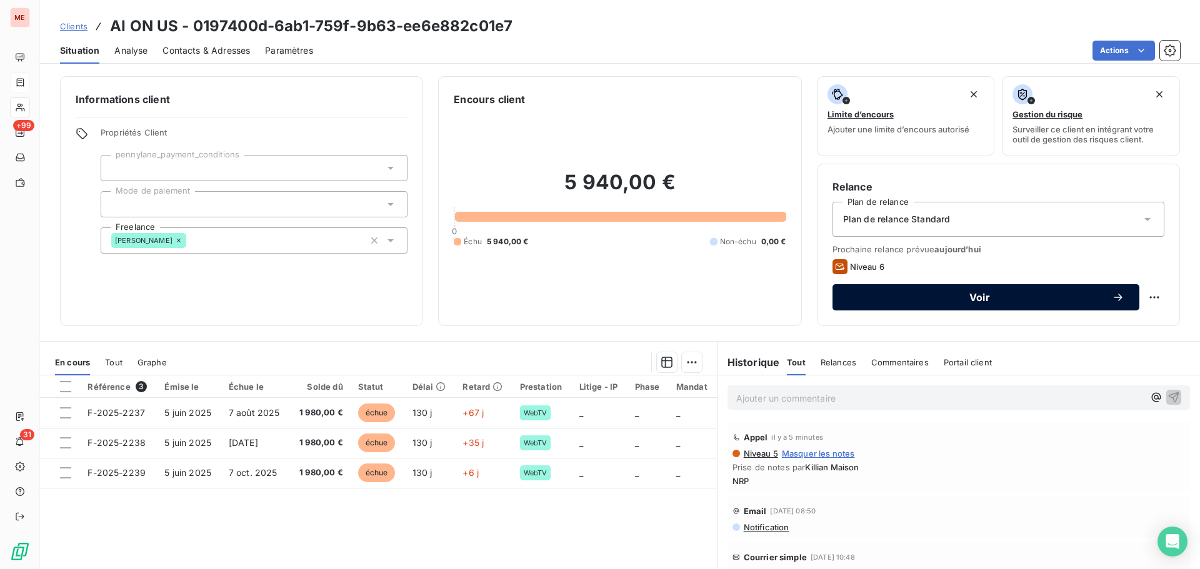
click at [932, 304] on button "Voir" at bounding box center [985, 297] width 307 height 26
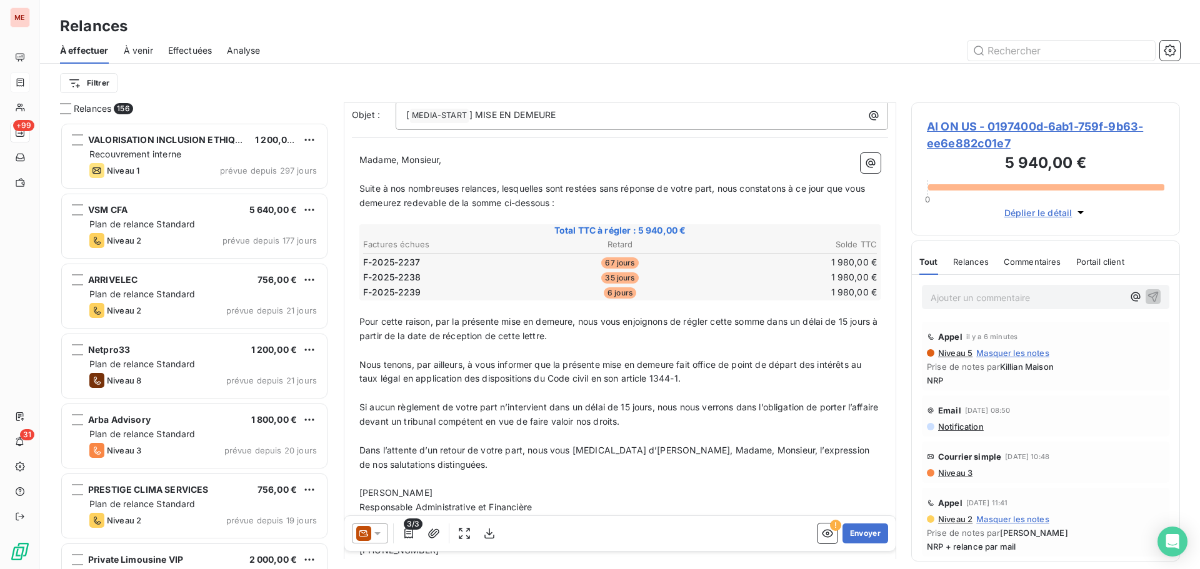
scroll to position [100, 0]
click at [856, 532] on button "Envoyer" at bounding box center [865, 534] width 46 height 20
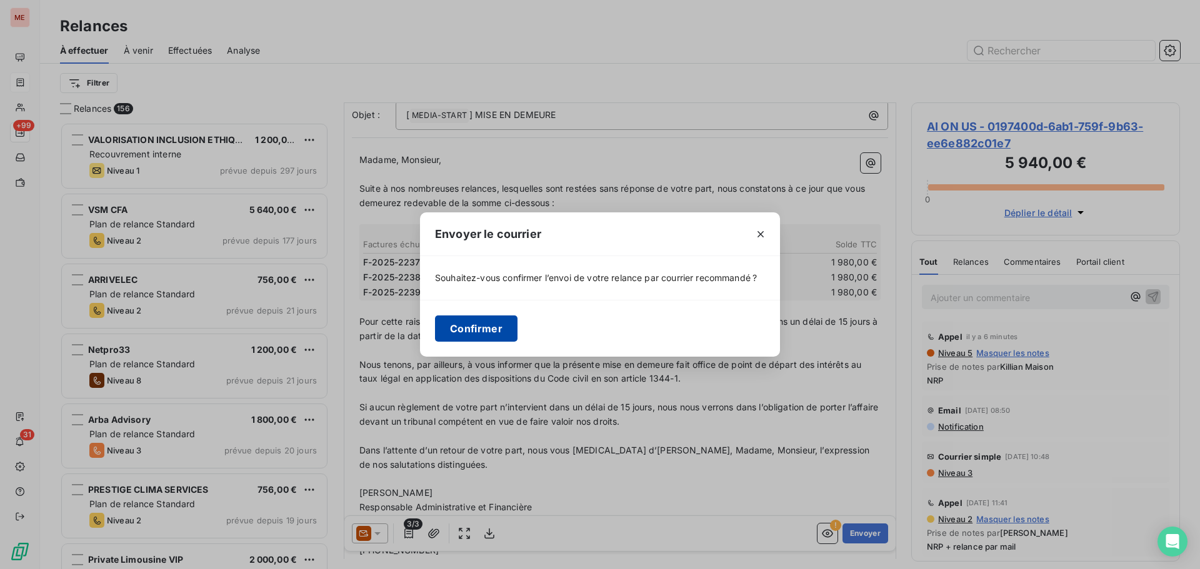
click at [456, 329] on button "Confirmer" at bounding box center [476, 329] width 82 height 26
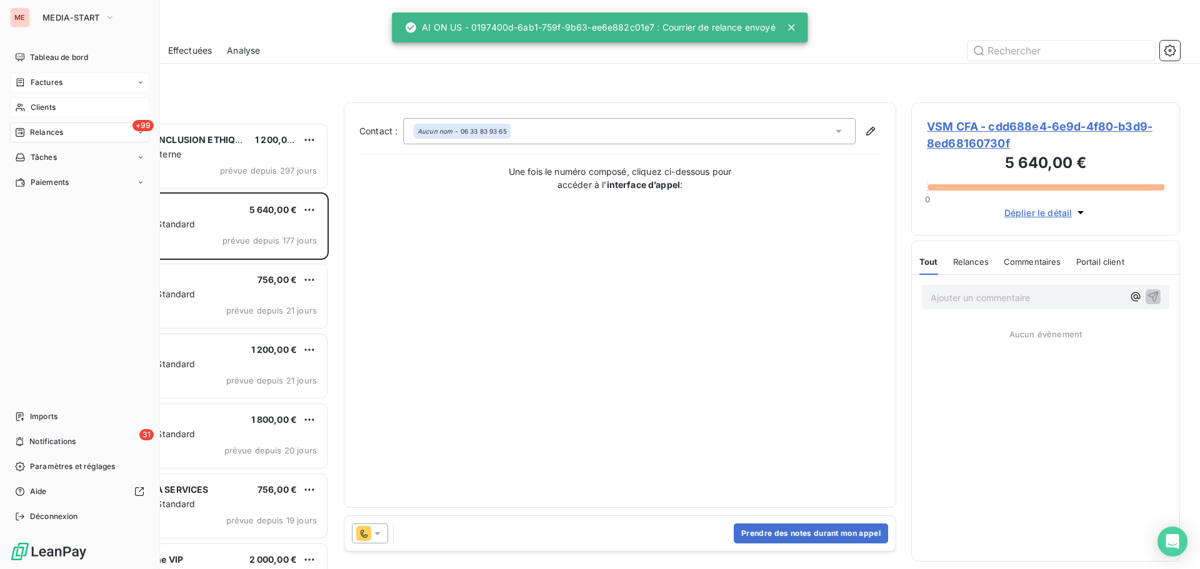
click at [33, 104] on span "Clients" at bounding box center [43, 107] width 25 height 11
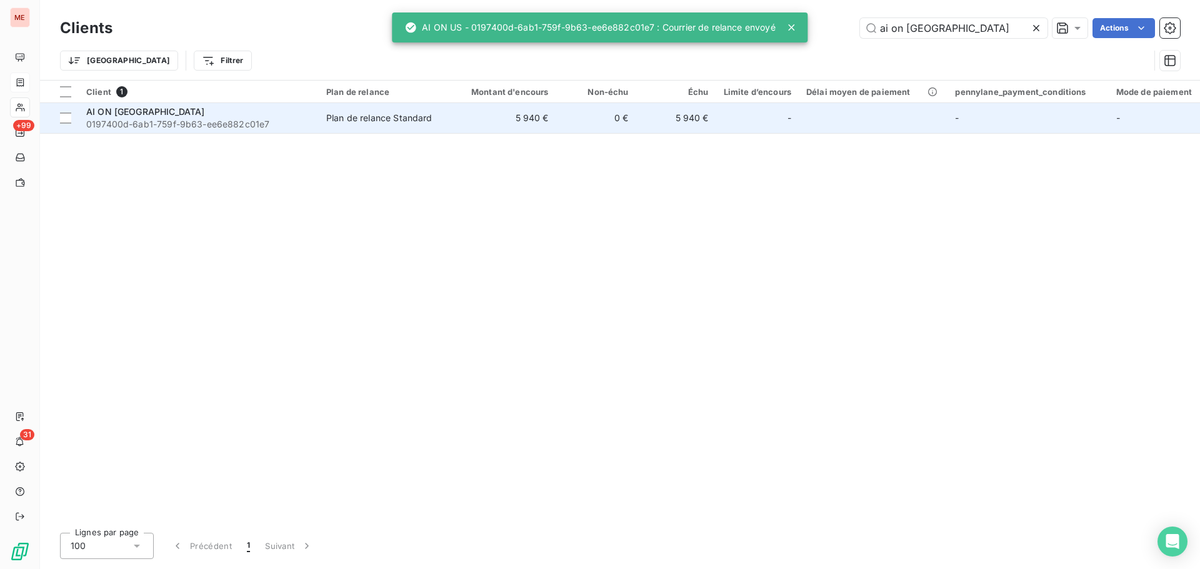
click at [319, 127] on td "Plan de relance Standard" at bounding box center [384, 118] width 130 height 30
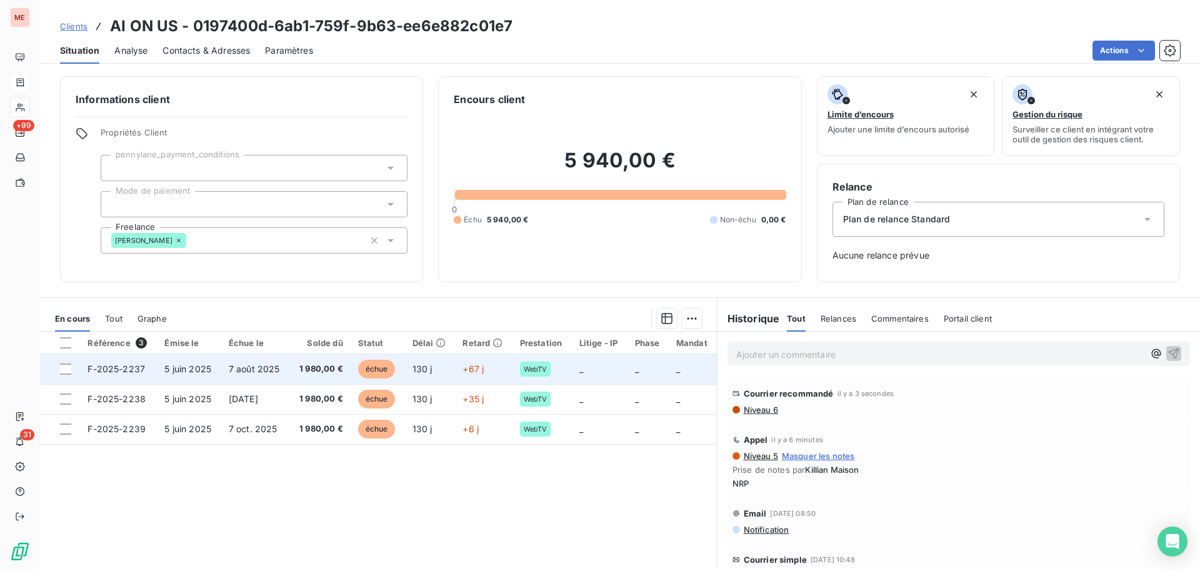
click at [314, 364] on span "1 980,00 €" at bounding box center [320, 369] width 46 height 12
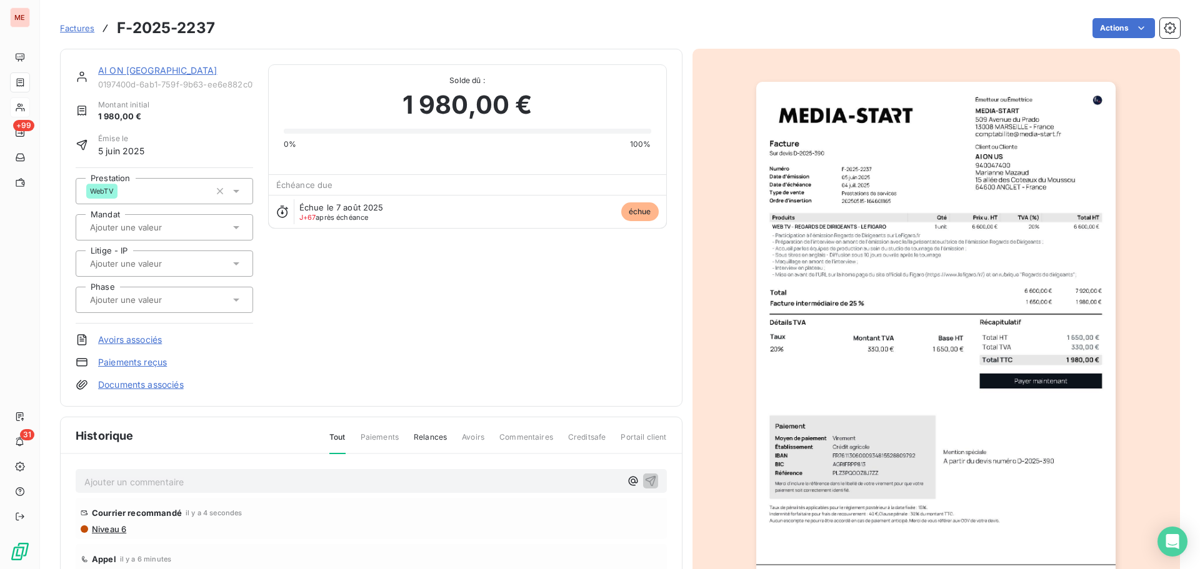
click at [178, 296] on input "text" at bounding box center [152, 299] width 126 height 11
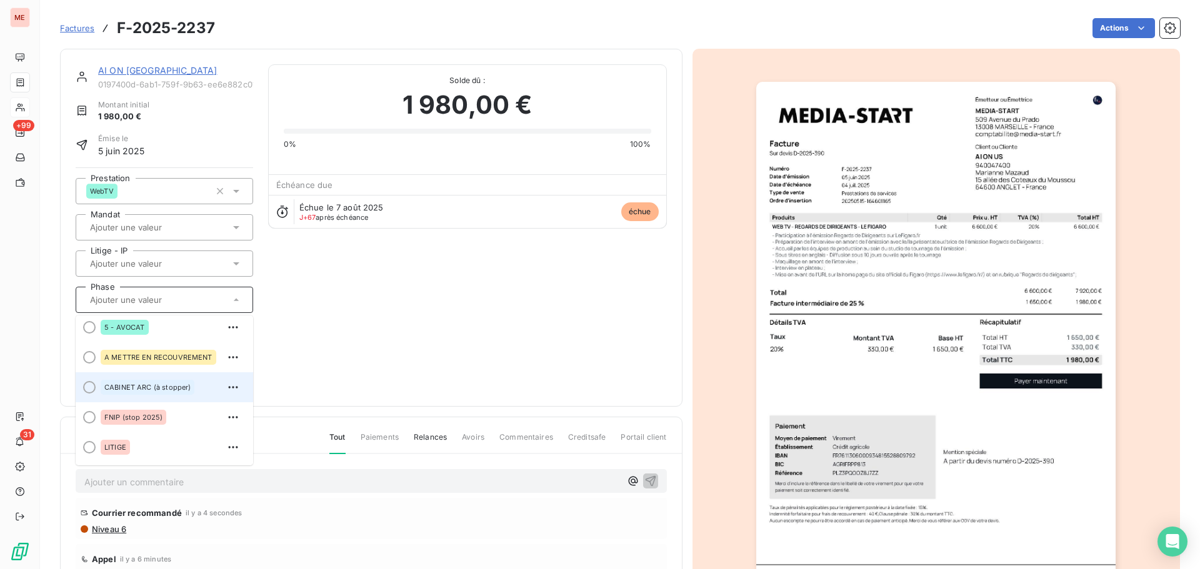
scroll to position [126, 0]
click at [179, 359] on span "A METTRE EN RECOUVREMENT" at bounding box center [158, 356] width 108 height 7
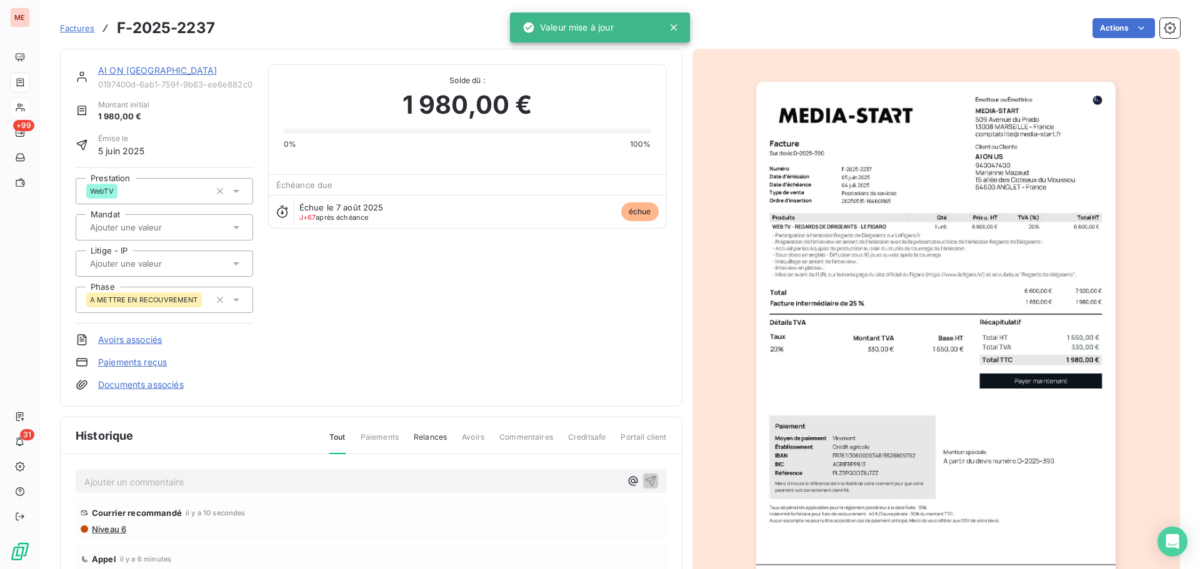
click at [114, 67] on link "AI ON [GEOGRAPHIC_DATA]" at bounding box center [157, 70] width 119 height 11
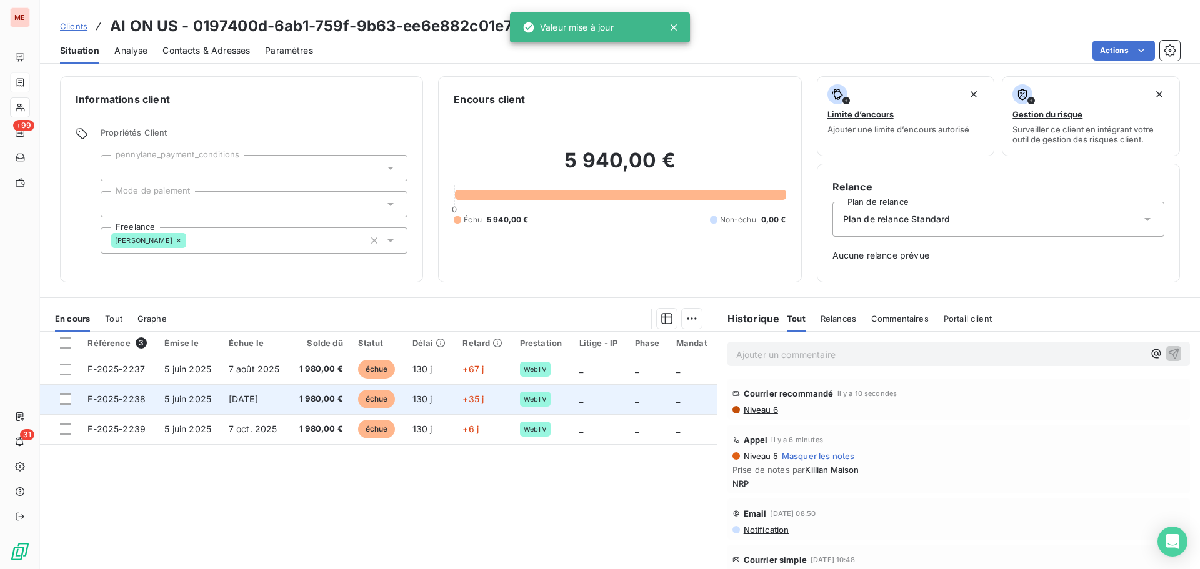
click at [257, 402] on span "[DATE]" at bounding box center [243, 399] width 29 height 11
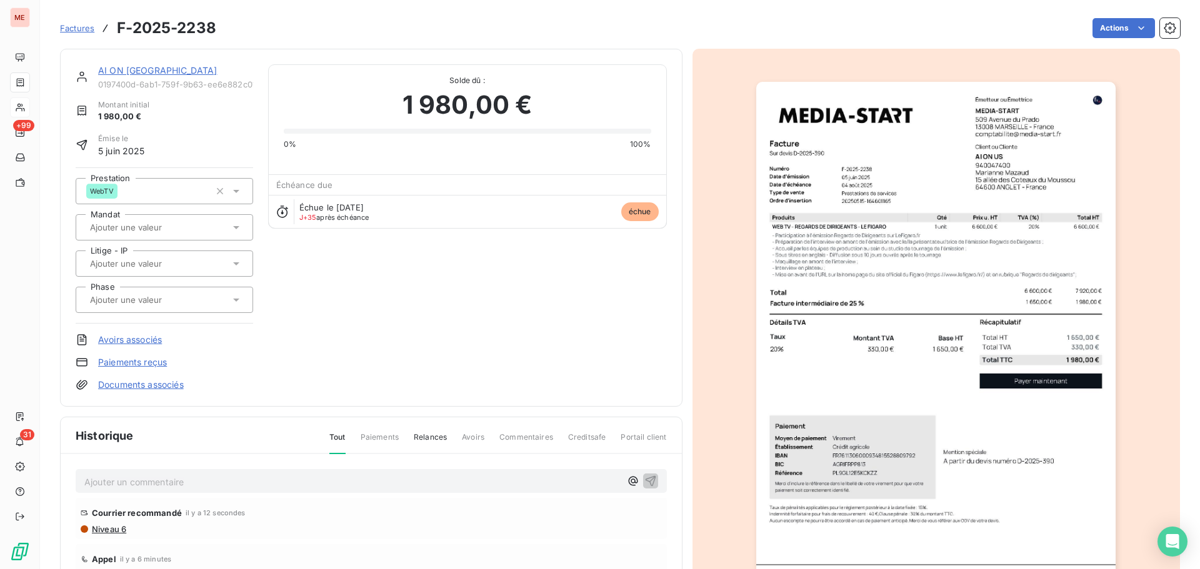
click at [204, 296] on div at bounding box center [158, 300] width 144 height 16
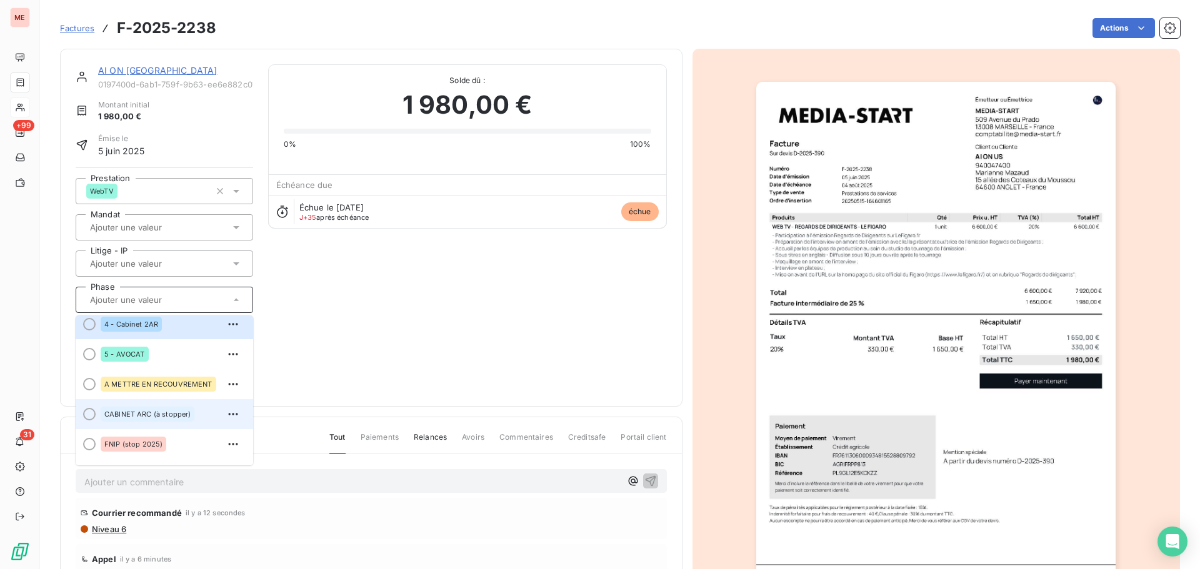
scroll to position [99, 0]
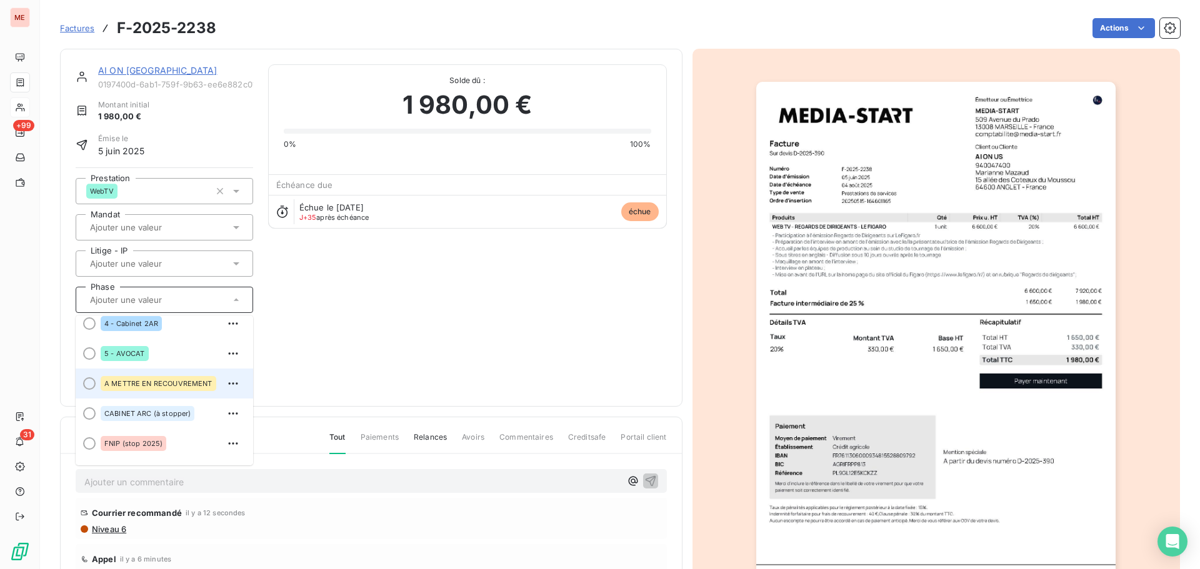
click at [170, 390] on div "A METTRE EN RECOUVREMENT" at bounding box center [159, 383] width 116 height 15
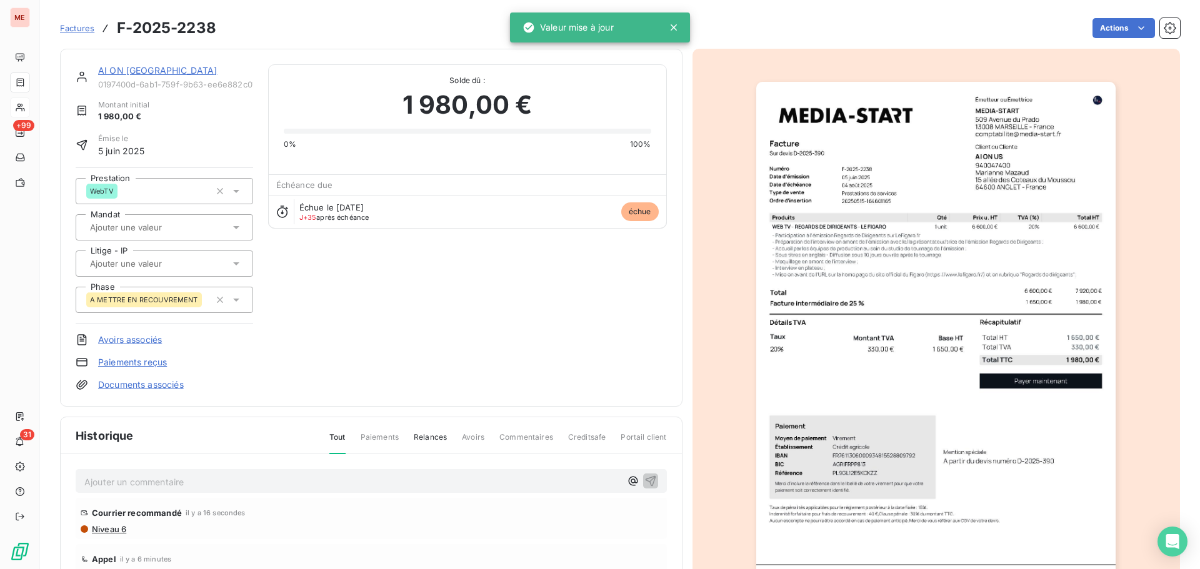
click at [123, 71] on link "AI ON [GEOGRAPHIC_DATA]" at bounding box center [157, 70] width 119 height 11
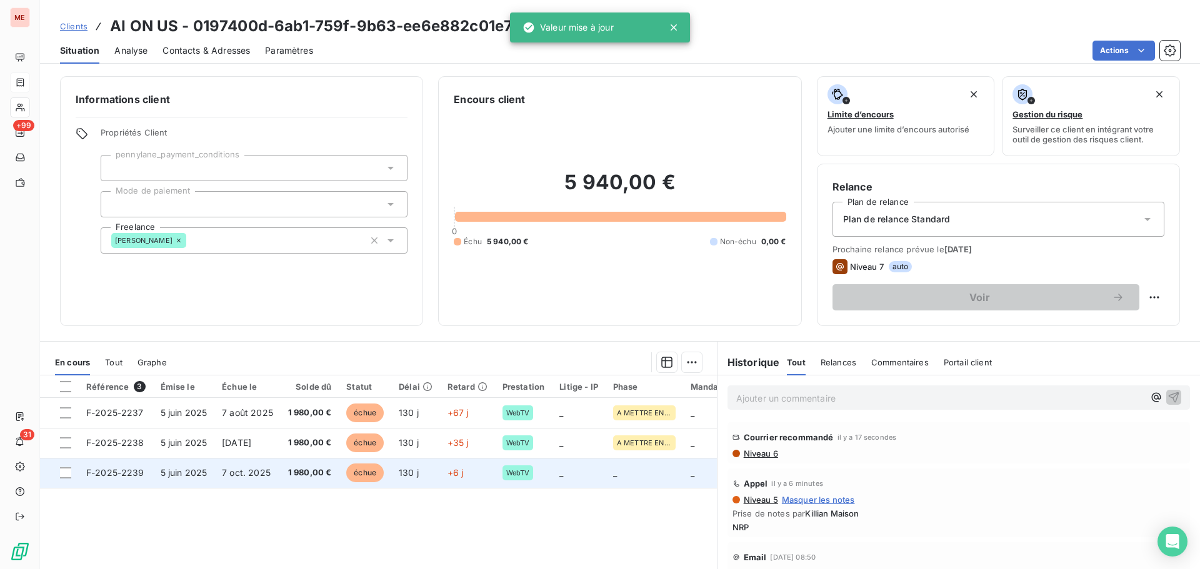
click at [247, 474] on span "7 oct. 2025" at bounding box center [246, 472] width 49 height 11
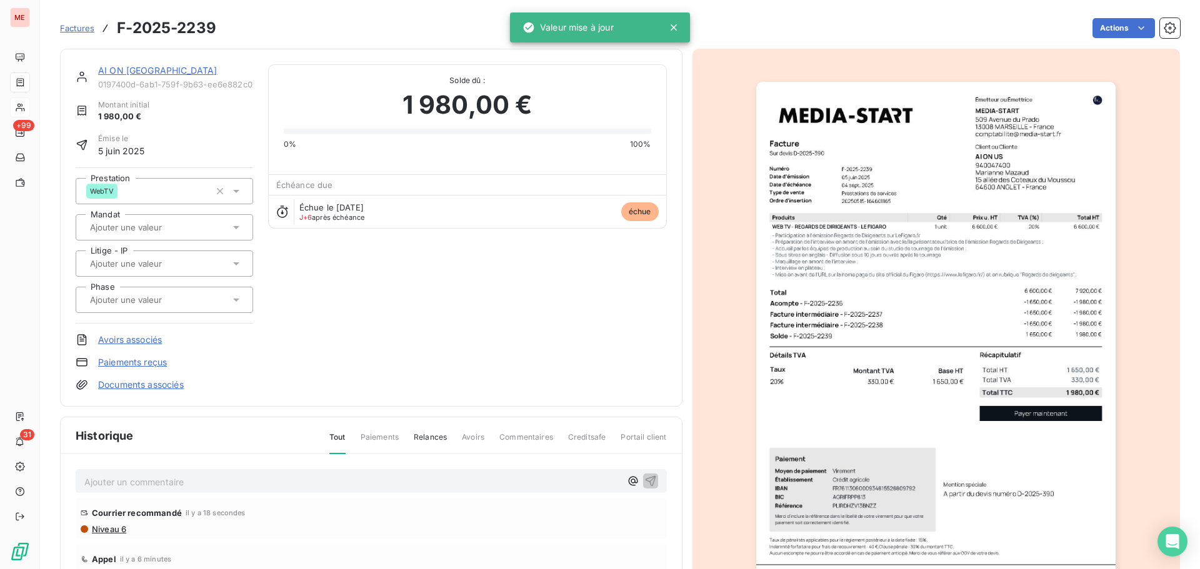
click at [136, 304] on input "text" at bounding box center [152, 299] width 126 height 11
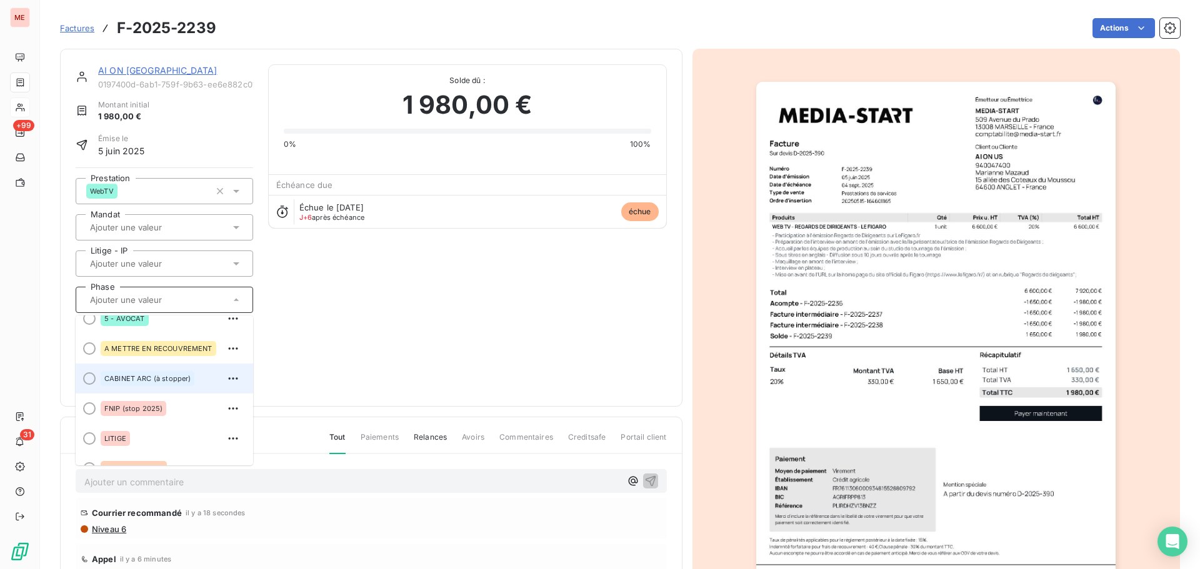
scroll to position [137, 0]
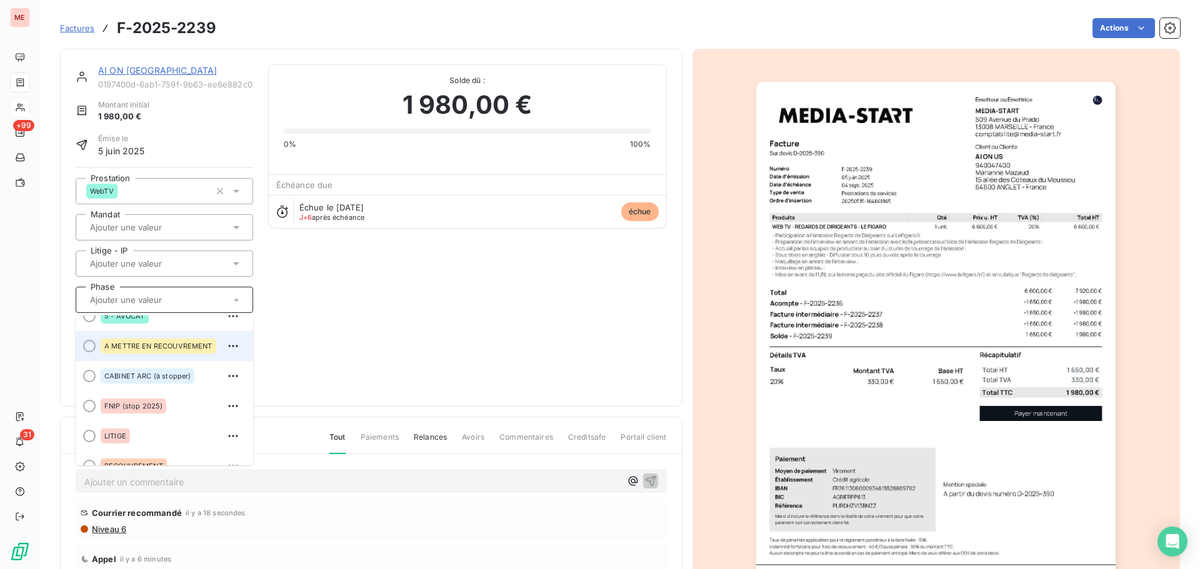
click at [165, 350] on div "A METTRE EN RECOUVREMENT" at bounding box center [159, 346] width 116 height 15
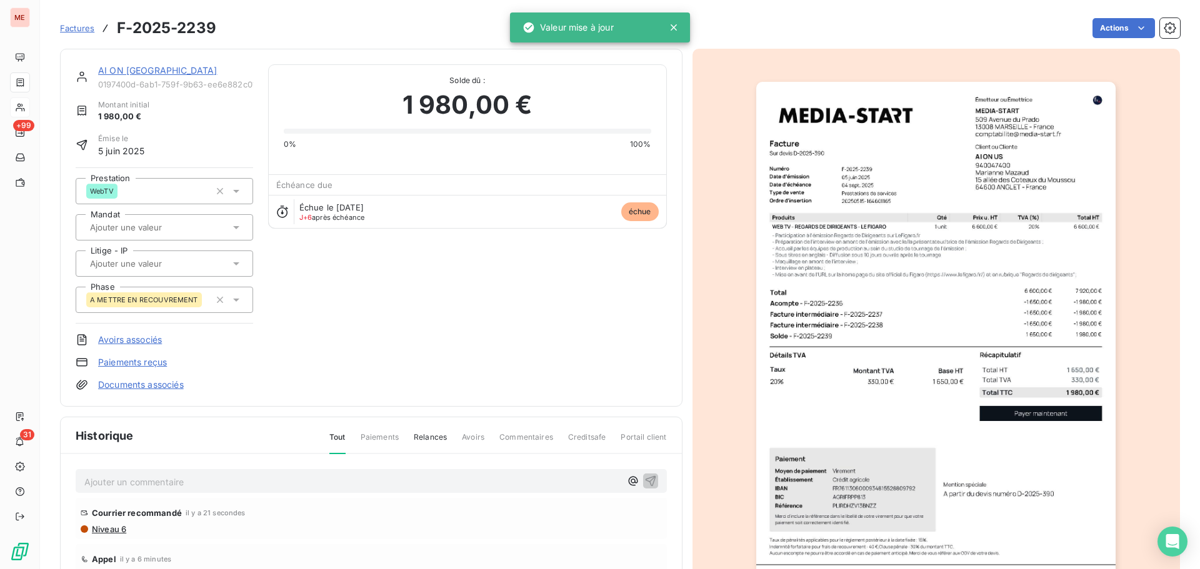
click at [108, 74] on link "AI ON [GEOGRAPHIC_DATA]" at bounding box center [157, 70] width 119 height 11
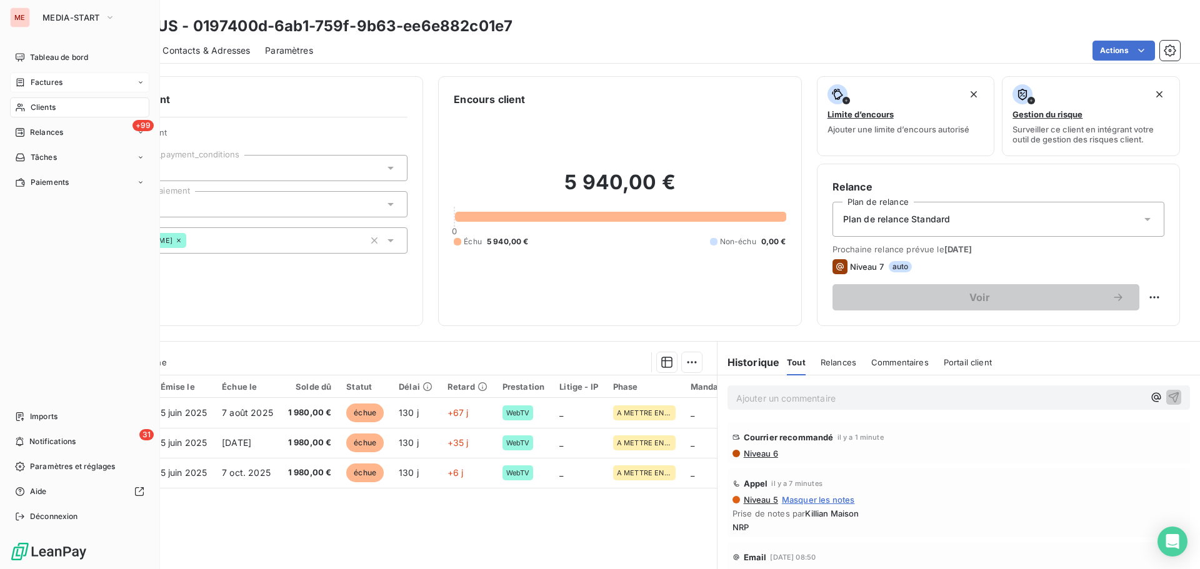
click at [34, 112] on span "Clients" at bounding box center [43, 107] width 25 height 11
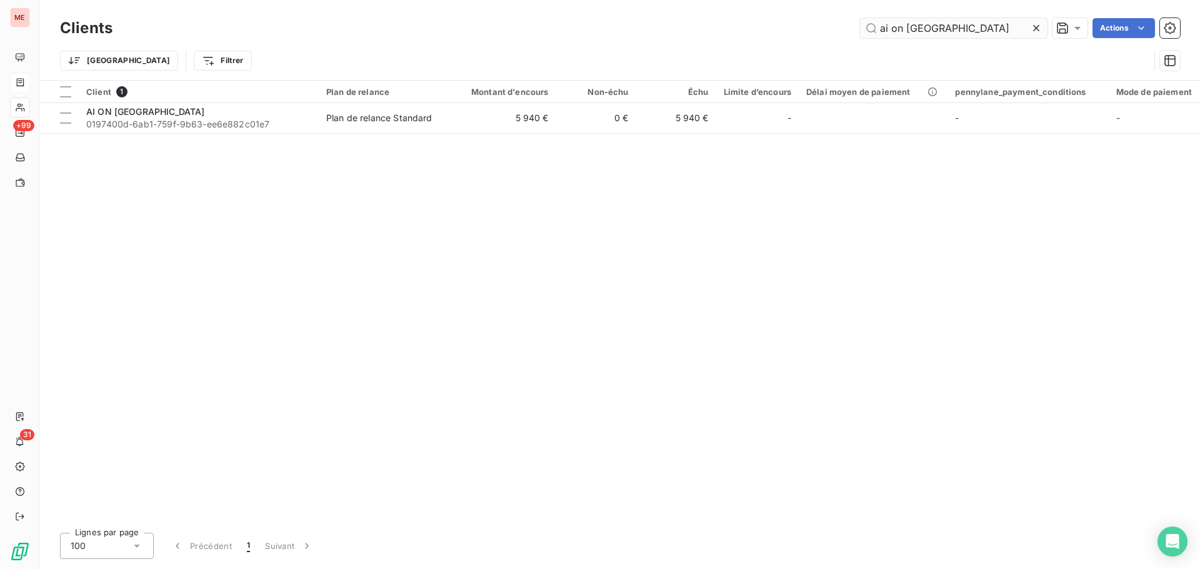
click at [896, 36] on input "ai on [GEOGRAPHIC_DATA]" at bounding box center [953, 28] width 187 height 20
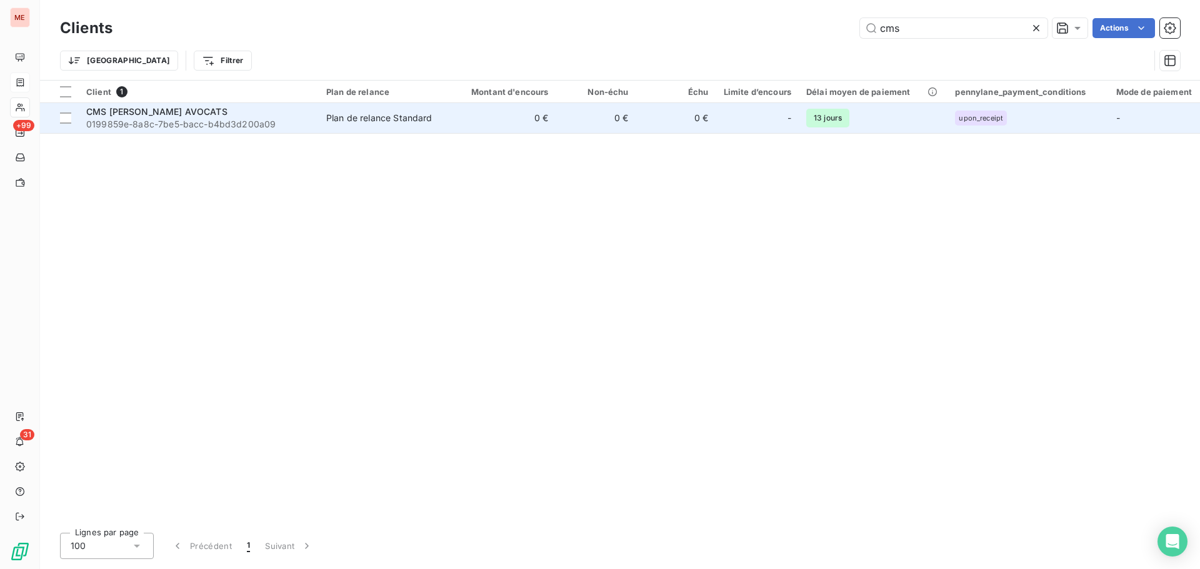
type input "cms"
click at [227, 111] on span "CMS [PERSON_NAME] AVOCATS" at bounding box center [156, 111] width 141 height 11
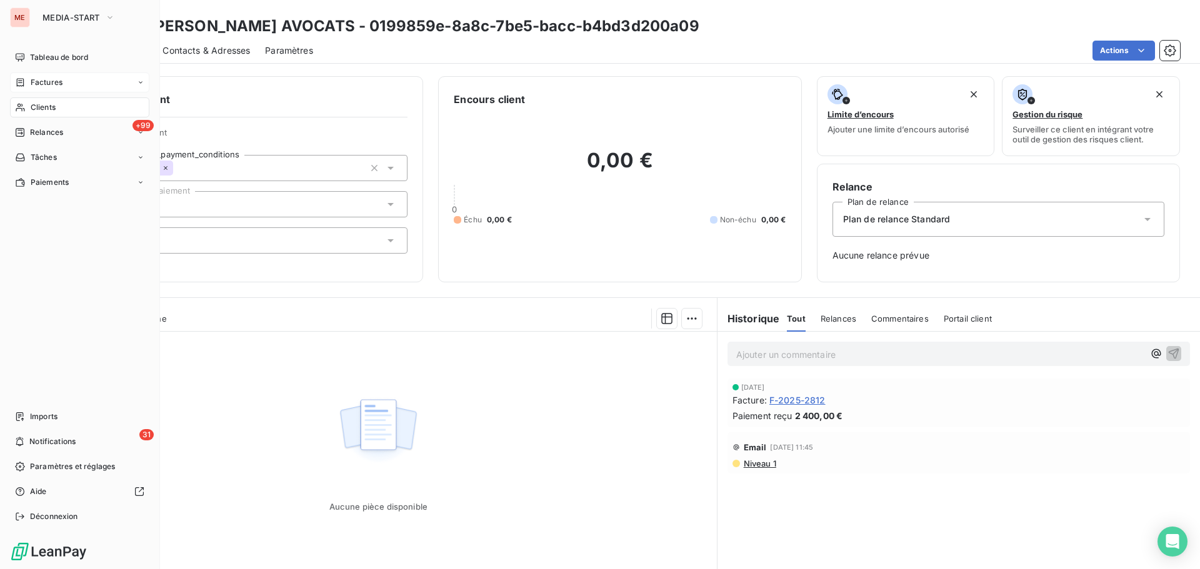
click at [29, 104] on div "Clients" at bounding box center [79, 107] width 139 height 20
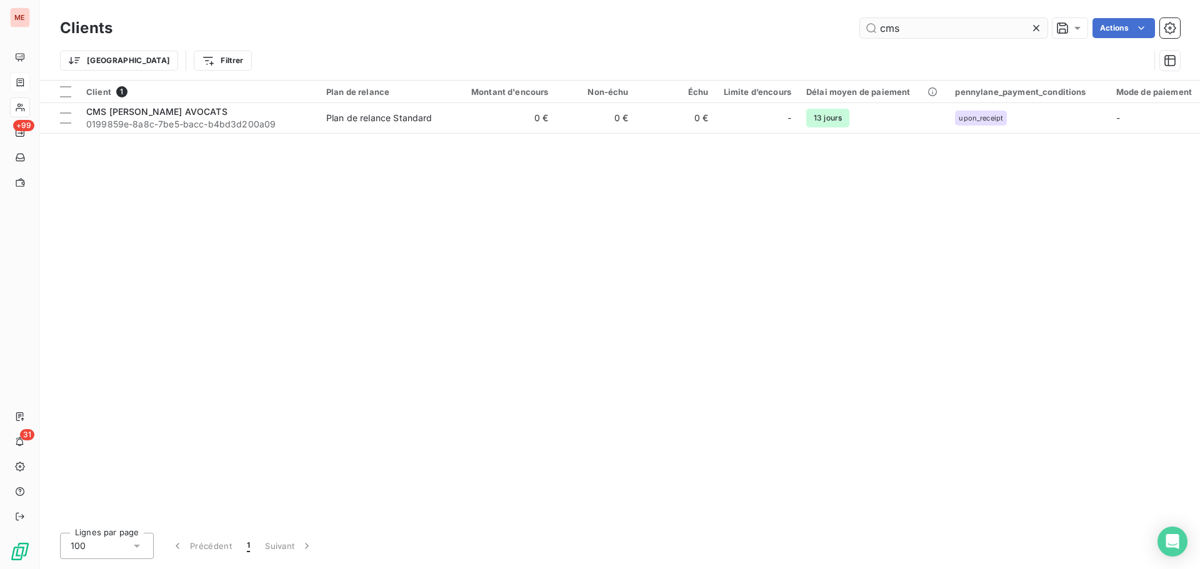
click at [927, 32] on input "cms" at bounding box center [953, 28] width 187 height 20
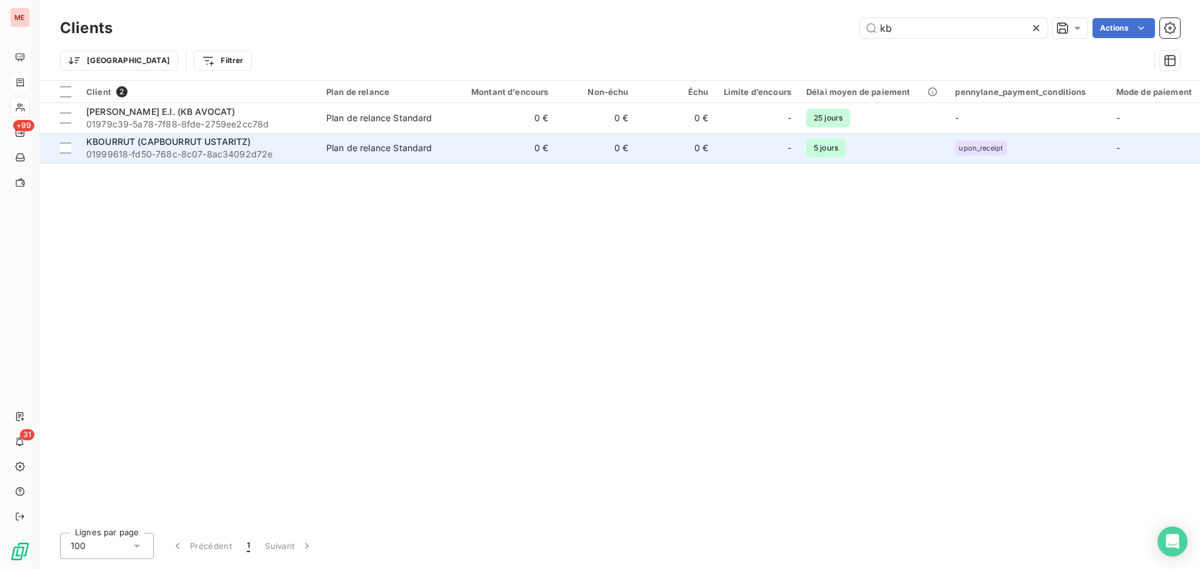
type input "kb"
click at [557, 147] on td "0 €" at bounding box center [596, 148] width 80 height 30
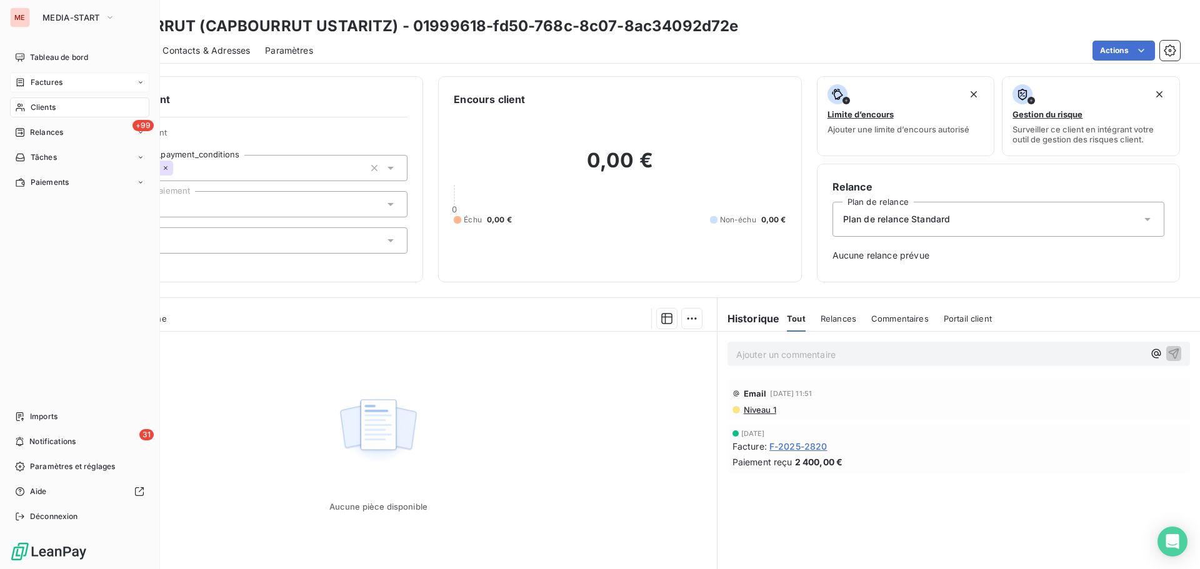
click at [21, 107] on icon at bounding box center [20, 107] width 11 height 10
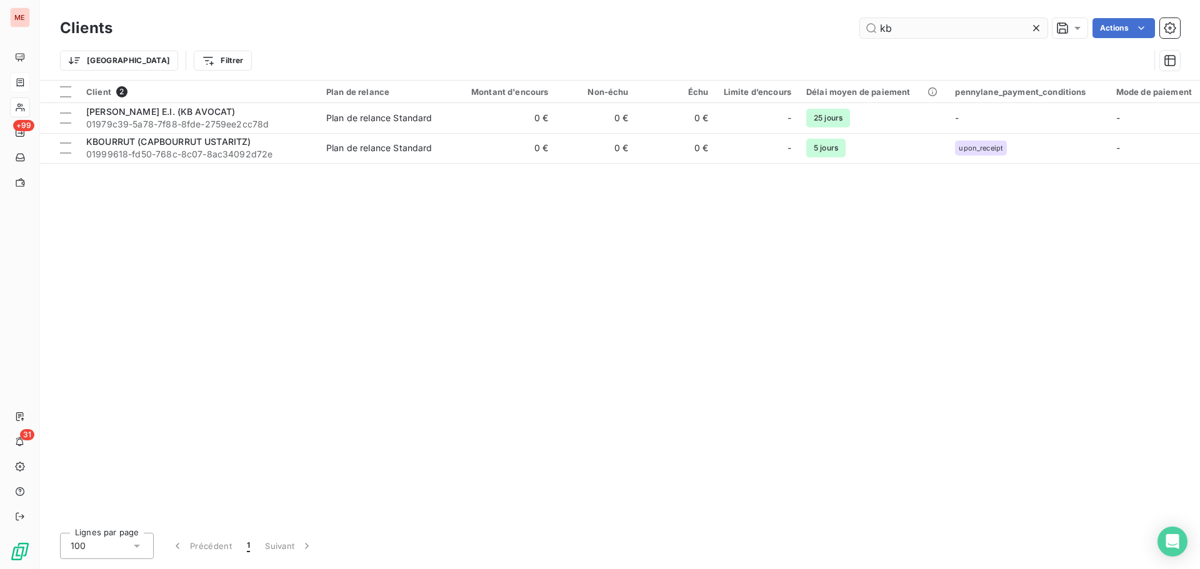
click at [916, 35] on input "kb" at bounding box center [953, 28] width 187 height 20
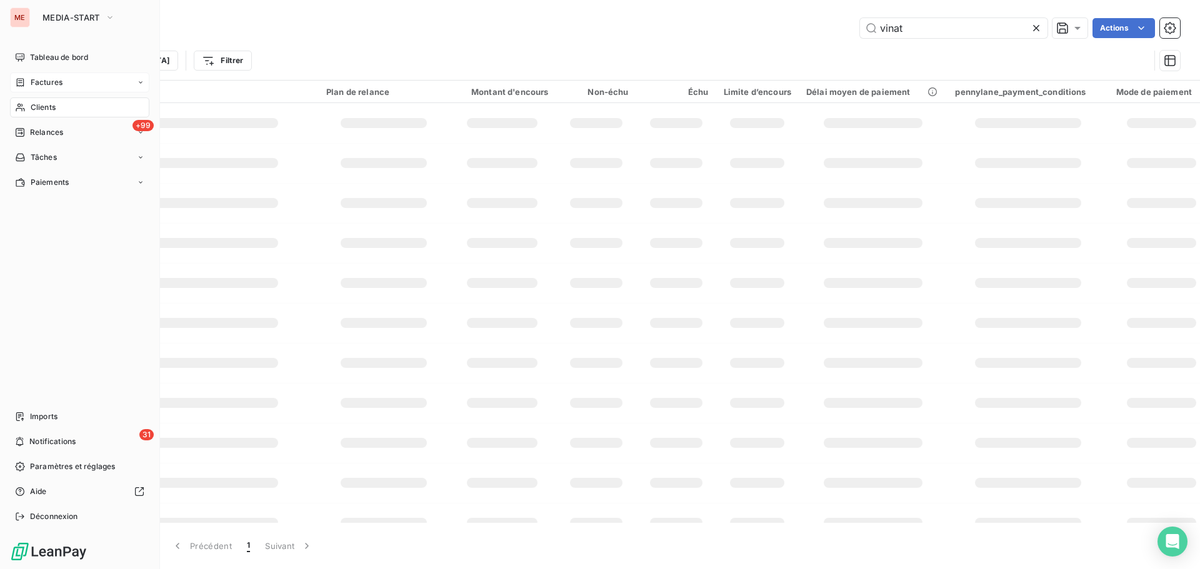
click at [24, 104] on icon at bounding box center [20, 107] width 11 height 10
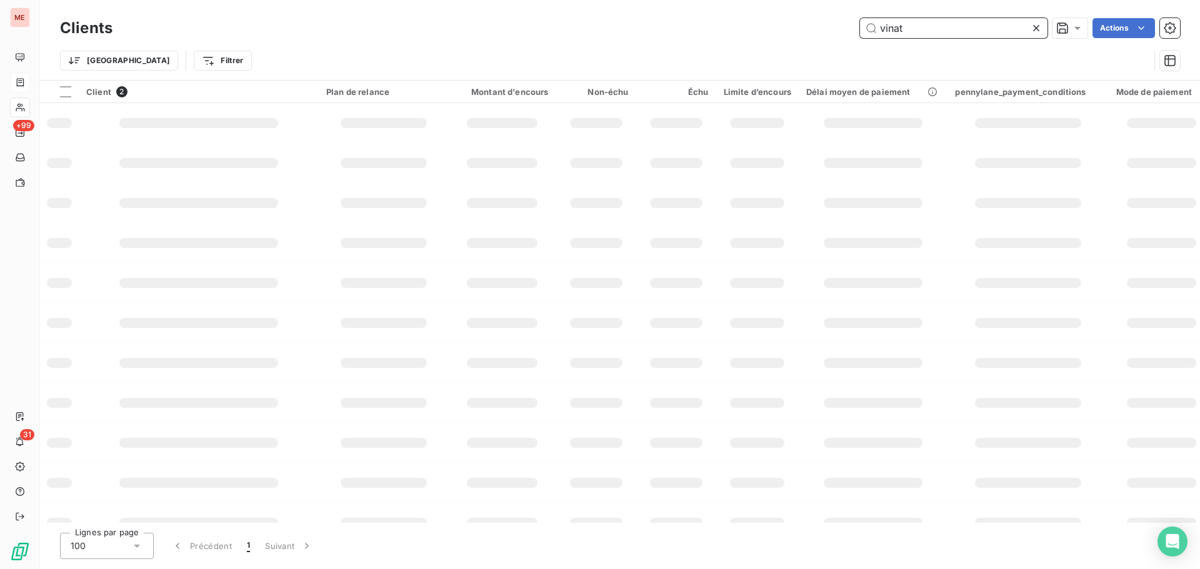
click at [928, 26] on input "vinat" at bounding box center [953, 28] width 187 height 20
type input "v"
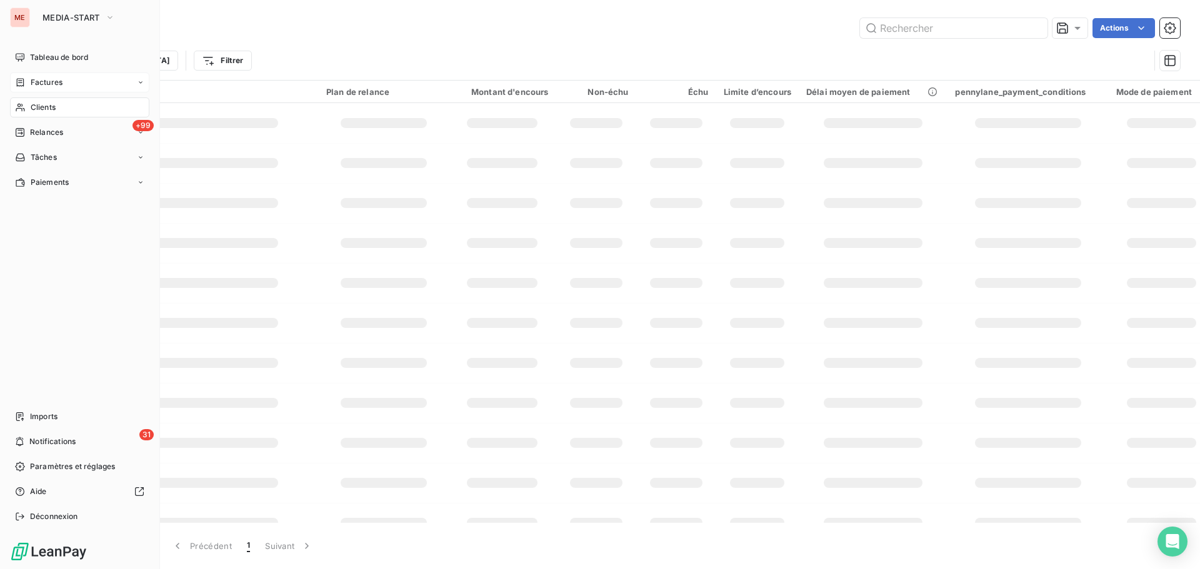
click at [44, 116] on div "Clients" at bounding box center [79, 107] width 139 height 20
click at [47, 130] on span "Relances" at bounding box center [46, 132] width 33 height 11
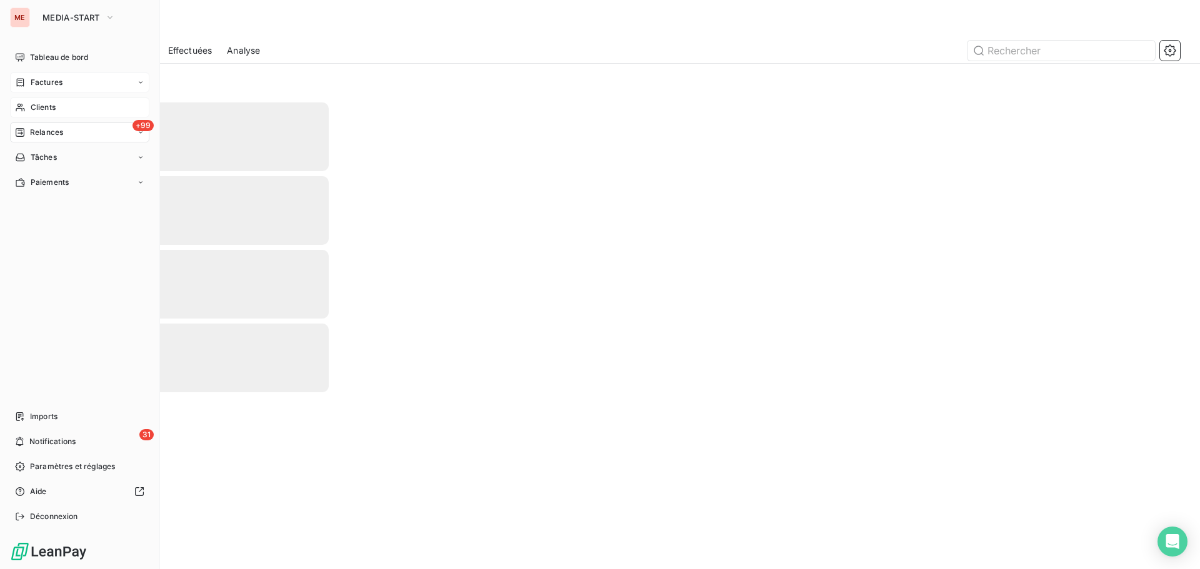
click at [55, 103] on span "Clients" at bounding box center [43, 107] width 25 height 11
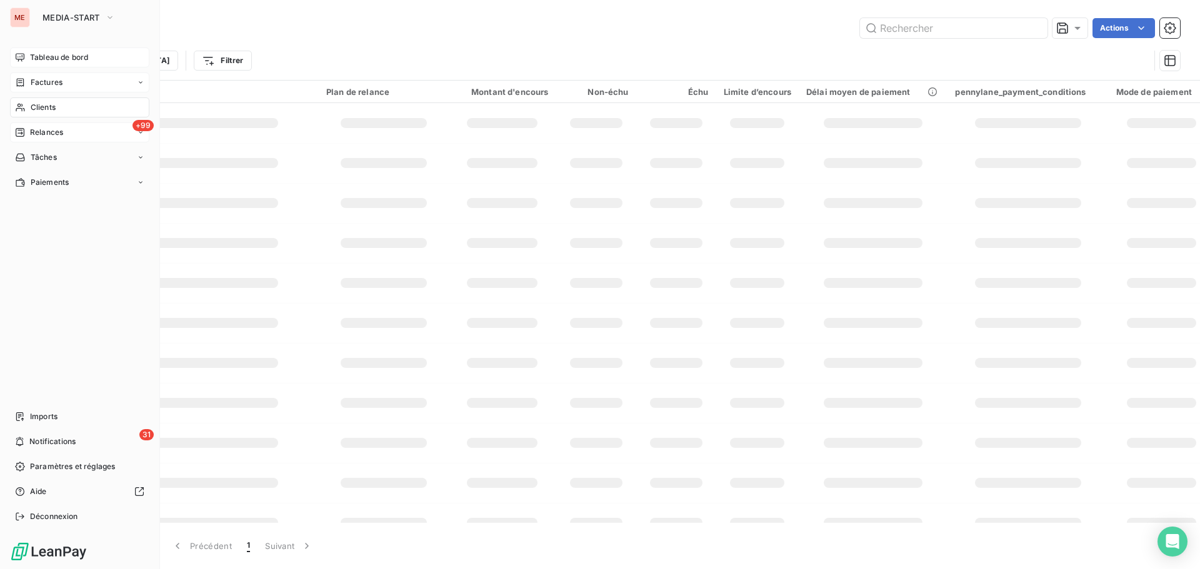
click at [42, 61] on span "Tableau de bord" at bounding box center [59, 57] width 58 height 11
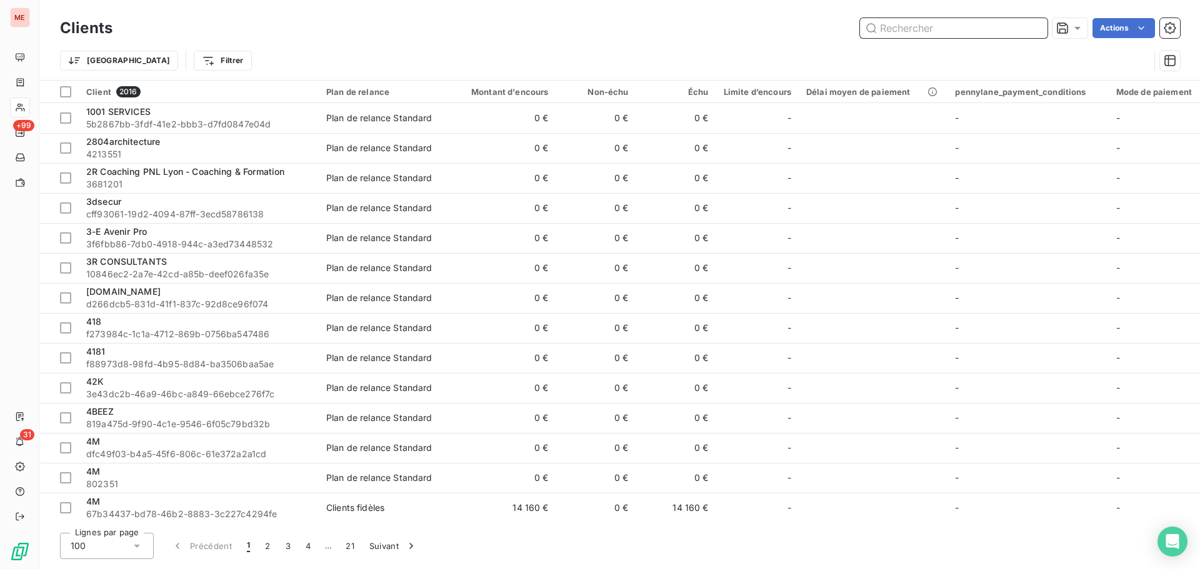
click at [882, 24] on input "text" at bounding box center [953, 28] width 187 height 20
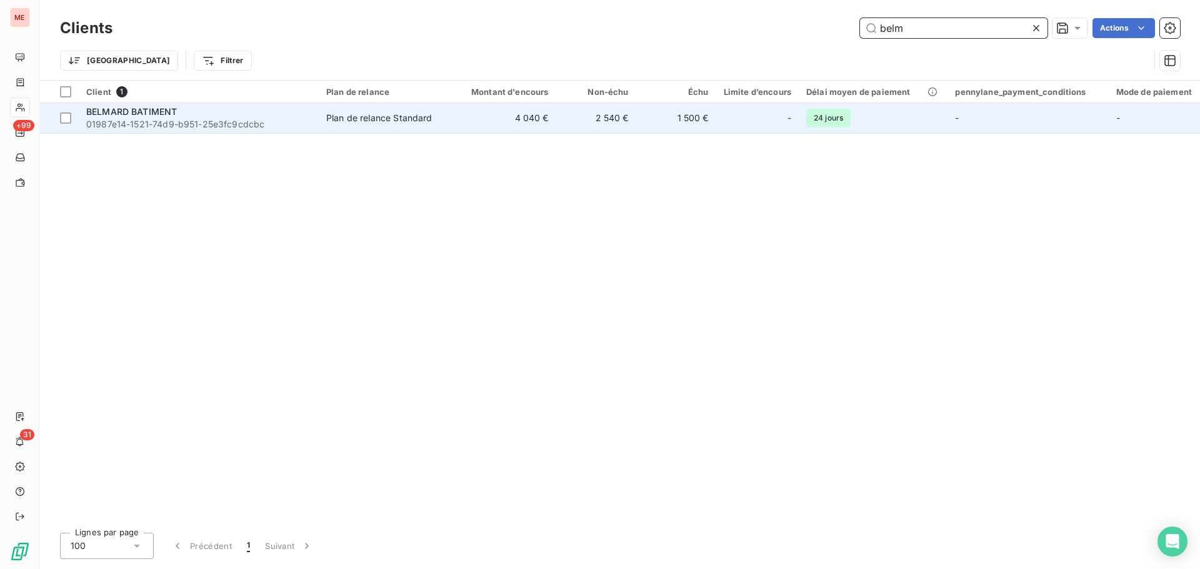
type input "belm"
click at [249, 118] on span "01987e14-1521-74d9-b951-25e3fc9cdcbc" at bounding box center [198, 124] width 225 height 12
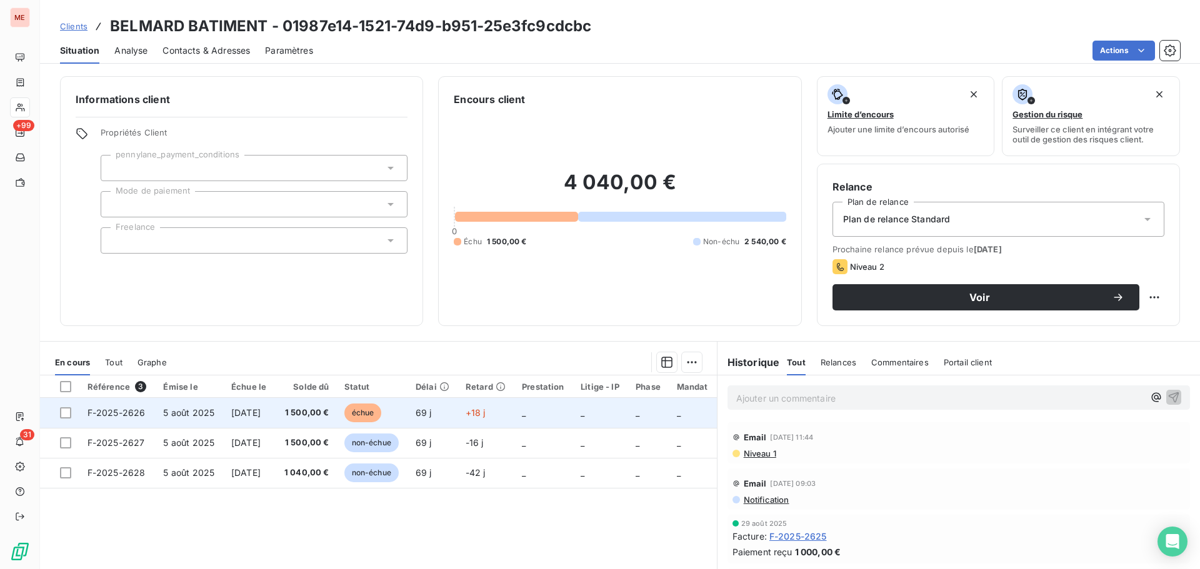
click at [305, 406] on td "1 500,00 €" at bounding box center [305, 413] width 61 height 30
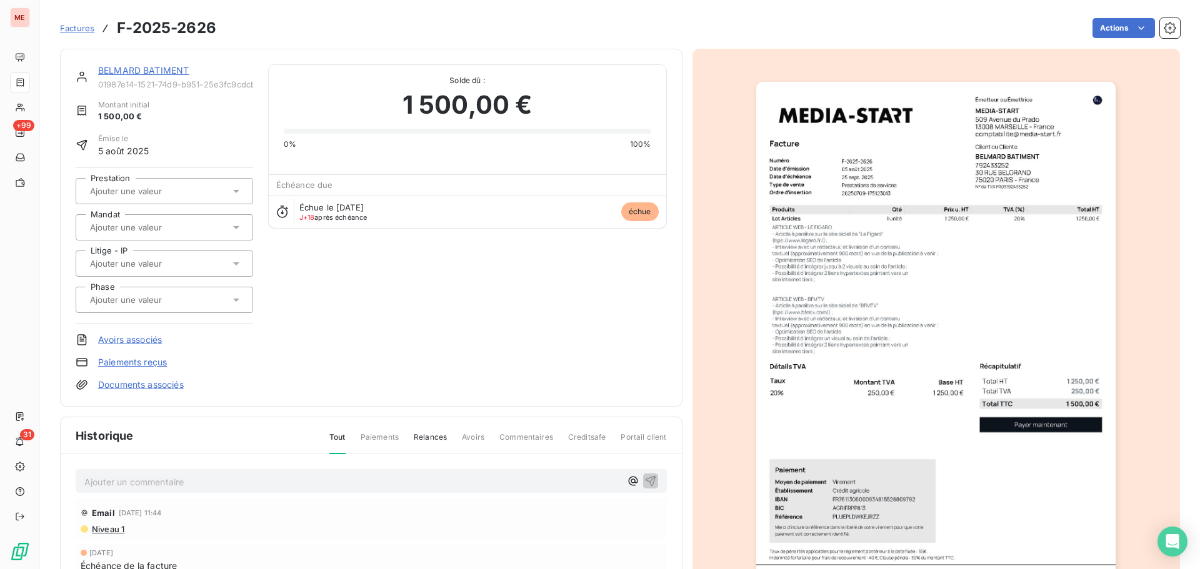
click at [129, 72] on link "BELMARD BATIMENT" at bounding box center [143, 70] width 91 height 11
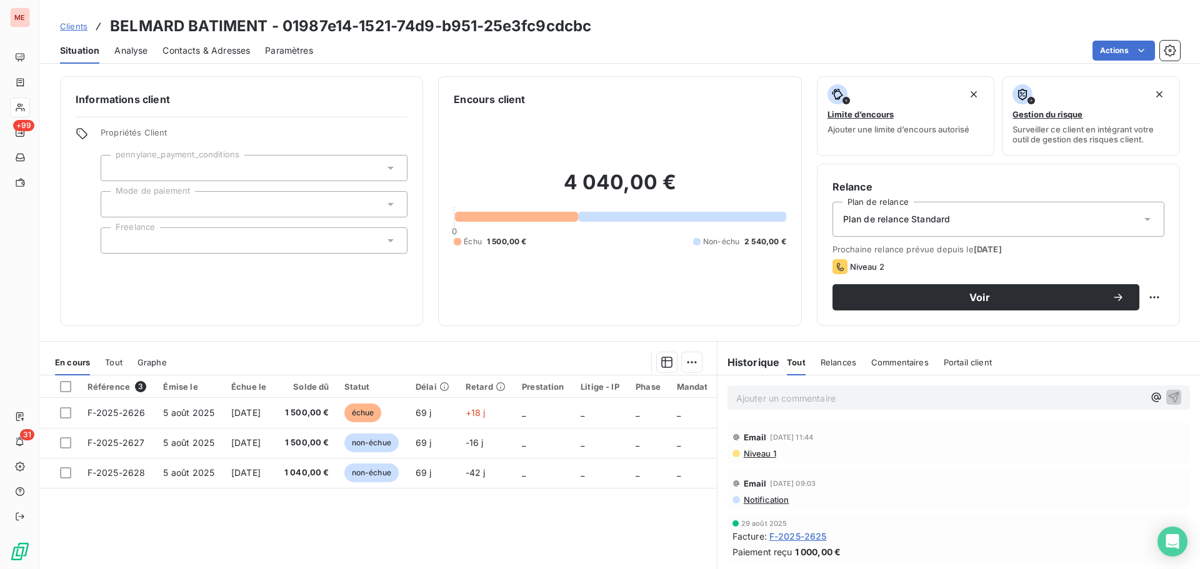
scroll to position [84, 0]
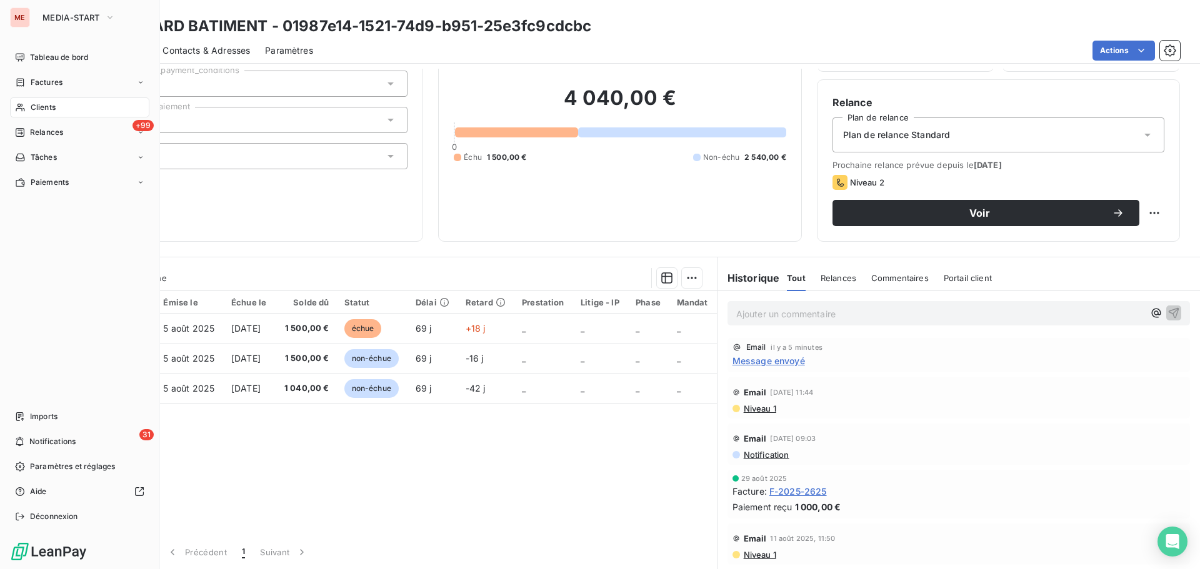
click at [25, 104] on icon at bounding box center [20, 107] width 11 height 10
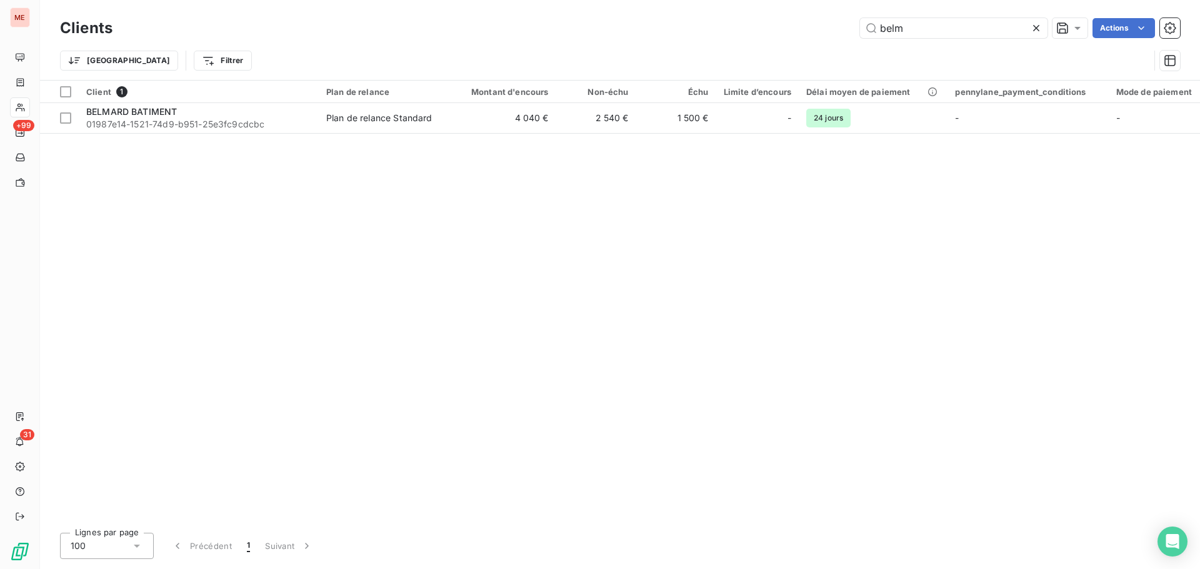
click at [920, 15] on div "Clients belm Actions" at bounding box center [620, 28] width 1120 height 26
click at [907, 27] on input "belm" at bounding box center [953, 28] width 187 height 20
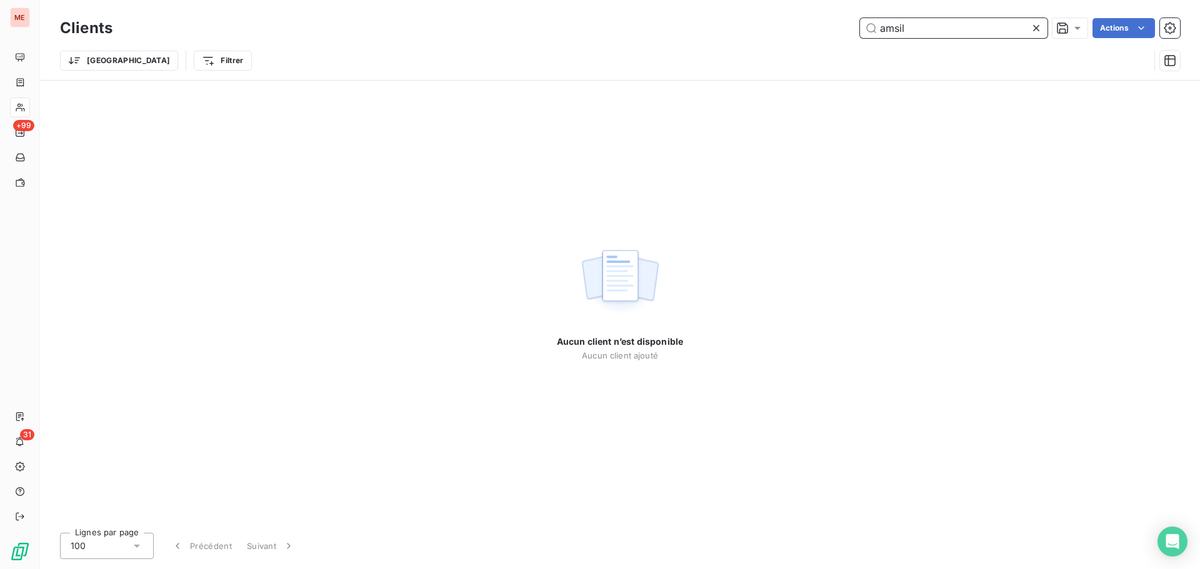
click at [944, 37] on input "amsil" at bounding box center [953, 28] width 187 height 20
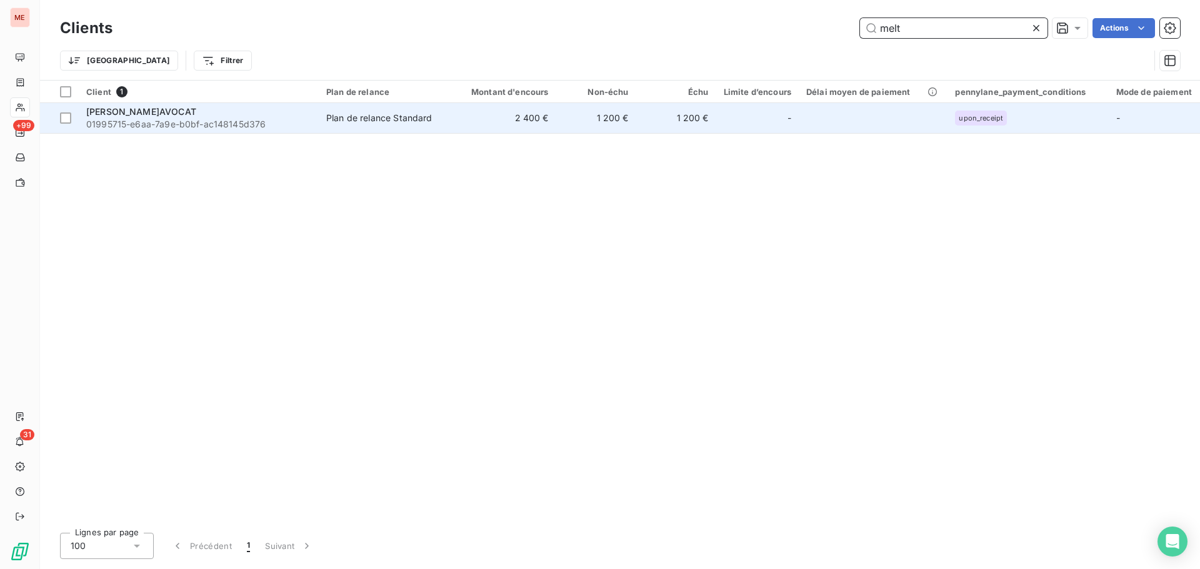
type input "melt"
click at [164, 120] on span "01995715-e6aa-7a9e-b0bf-ac148145d376" at bounding box center [198, 124] width 225 height 12
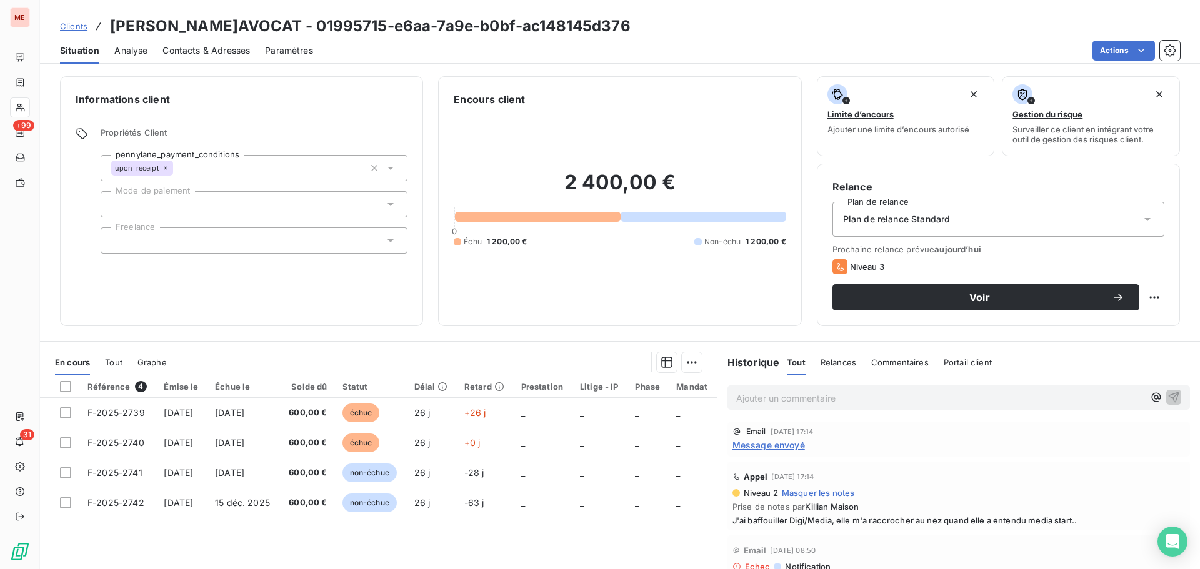
scroll to position [84, 0]
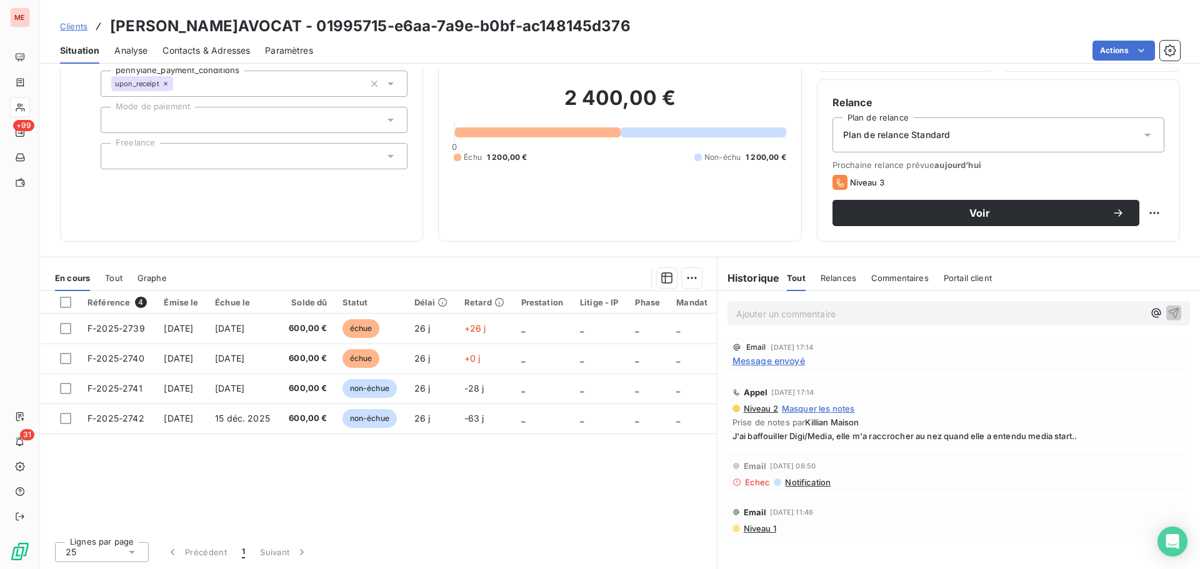
click at [752, 362] on span "Message envoyé" at bounding box center [768, 360] width 72 height 13
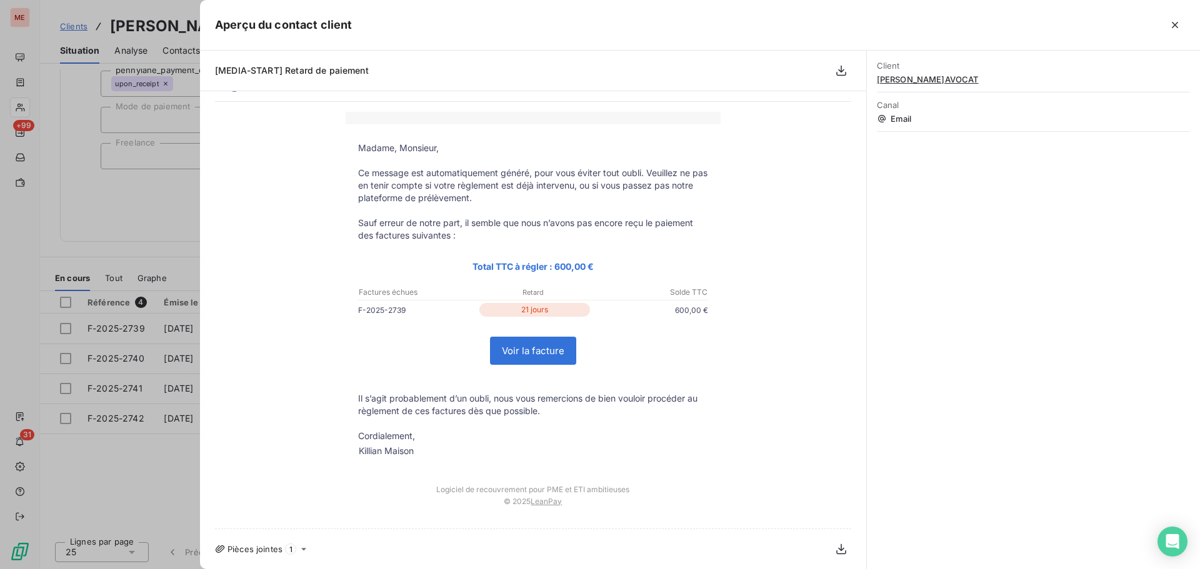
scroll to position [0, 0]
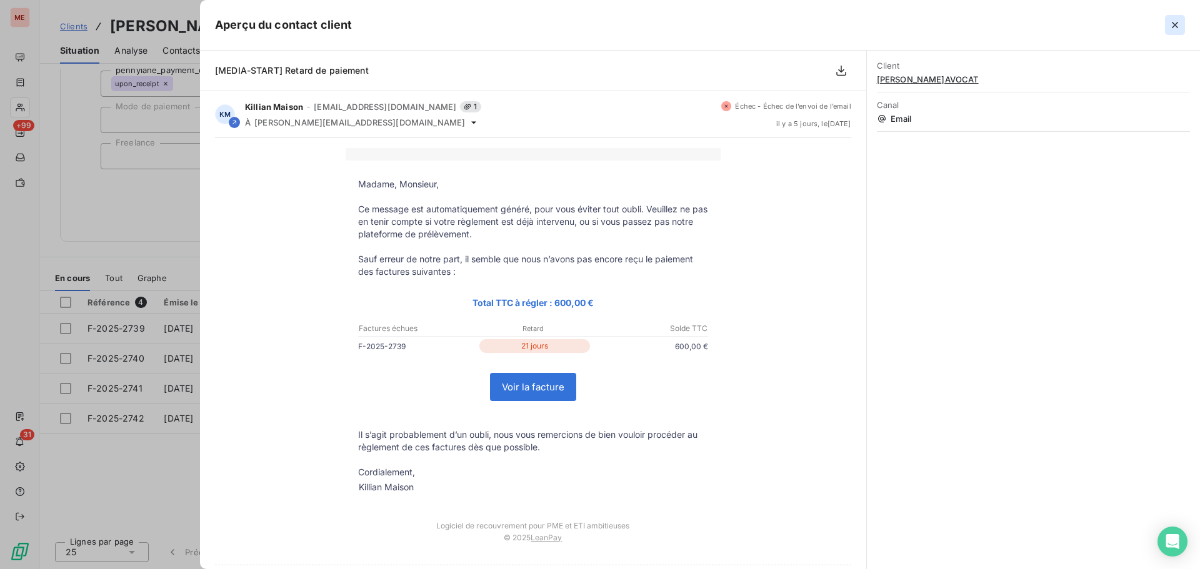
click at [1184, 22] on button "button" at bounding box center [1175, 25] width 20 height 20
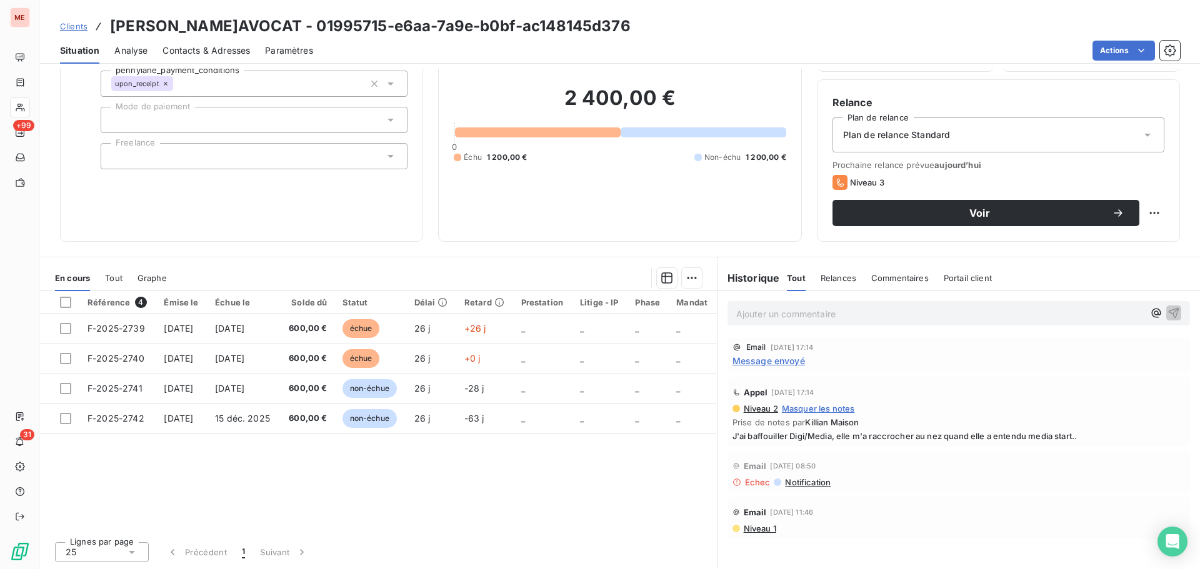
click at [239, 46] on span "Contacts & Adresses" at bounding box center [205, 50] width 87 height 12
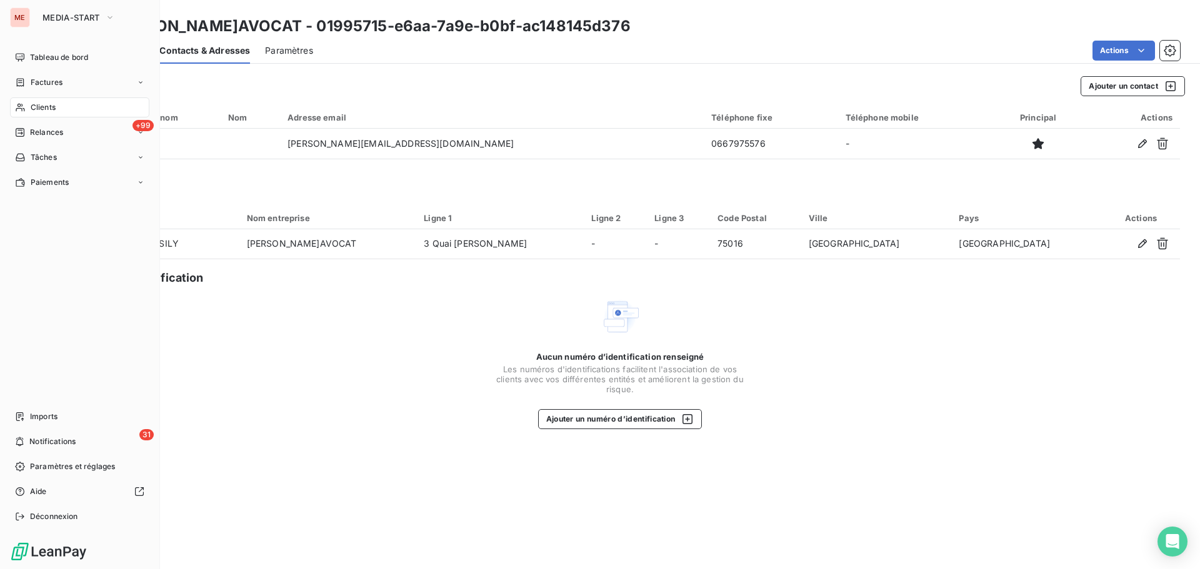
click at [29, 115] on div "Clients" at bounding box center [79, 107] width 139 height 20
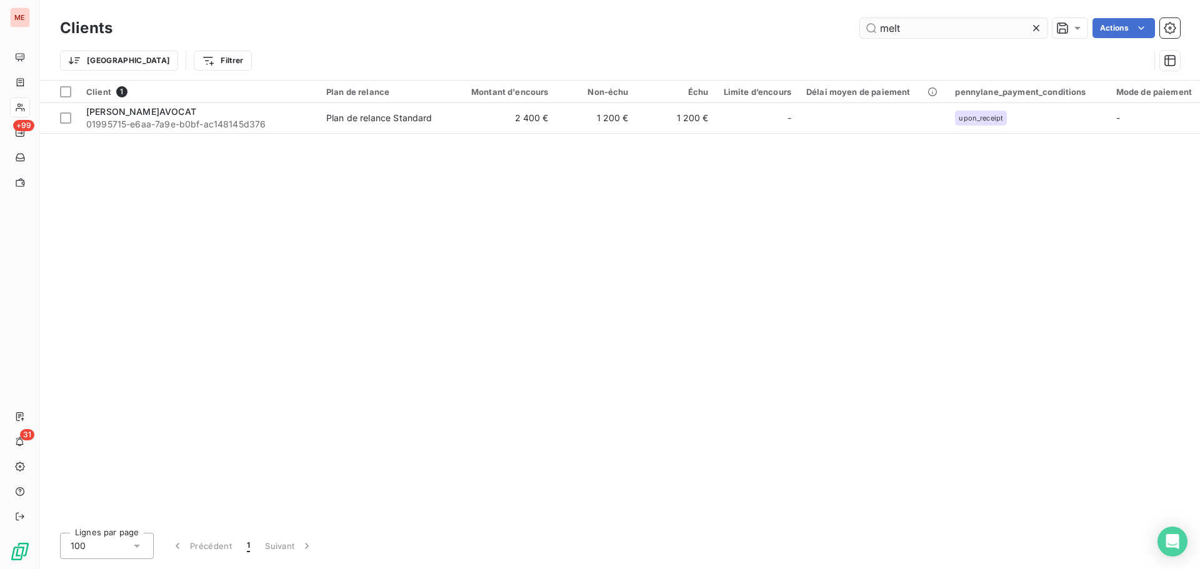
click at [915, 35] on input "melt" at bounding box center [953, 28] width 187 height 20
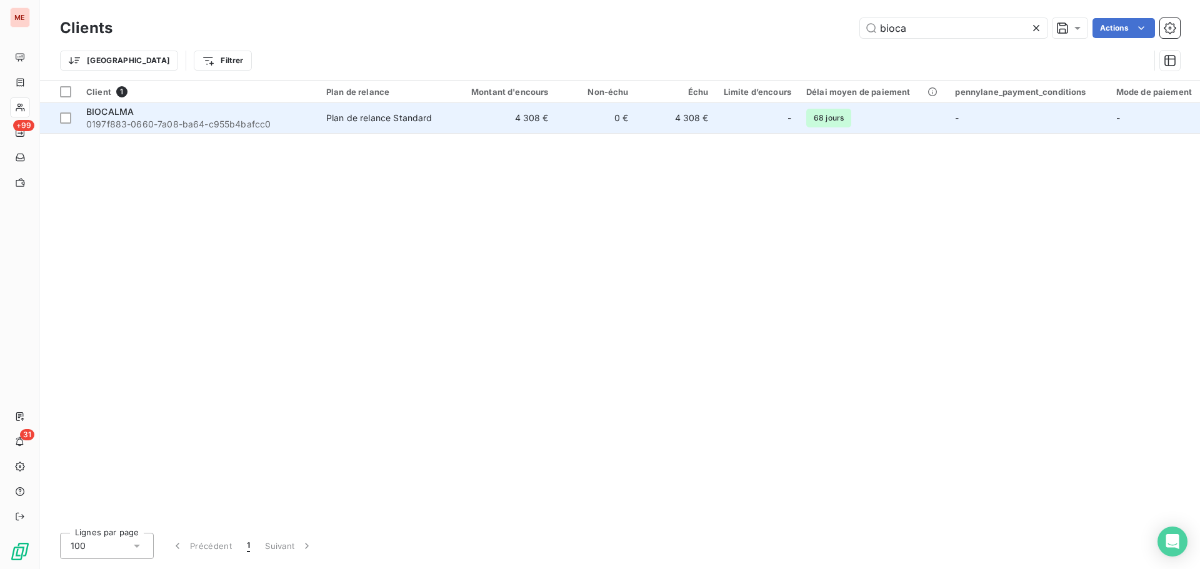
type input "bioca"
click at [346, 114] on div "Plan de relance Standard" at bounding box center [379, 118] width 106 height 12
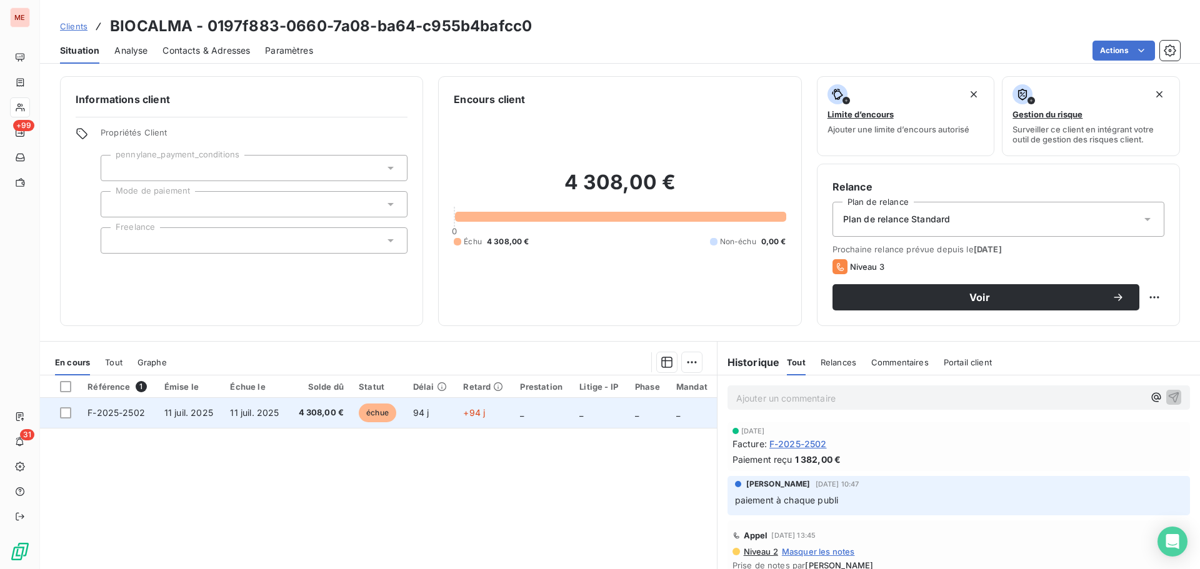
click at [326, 419] on td "4 308,00 €" at bounding box center [320, 413] width 62 height 30
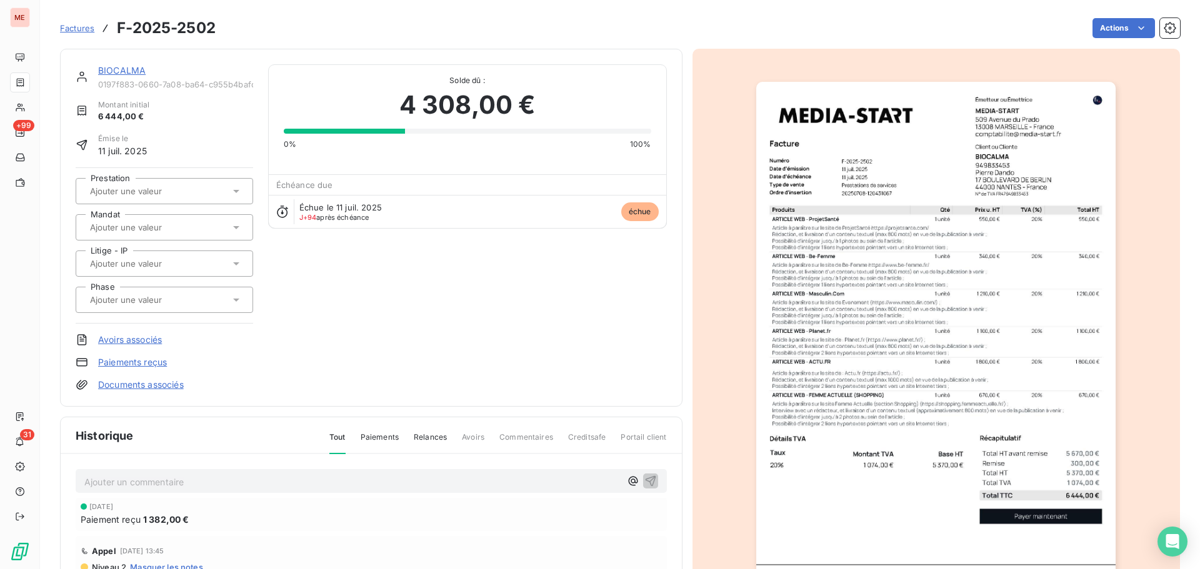
click at [119, 68] on link "BIOCALMA" at bounding box center [121, 70] width 47 height 11
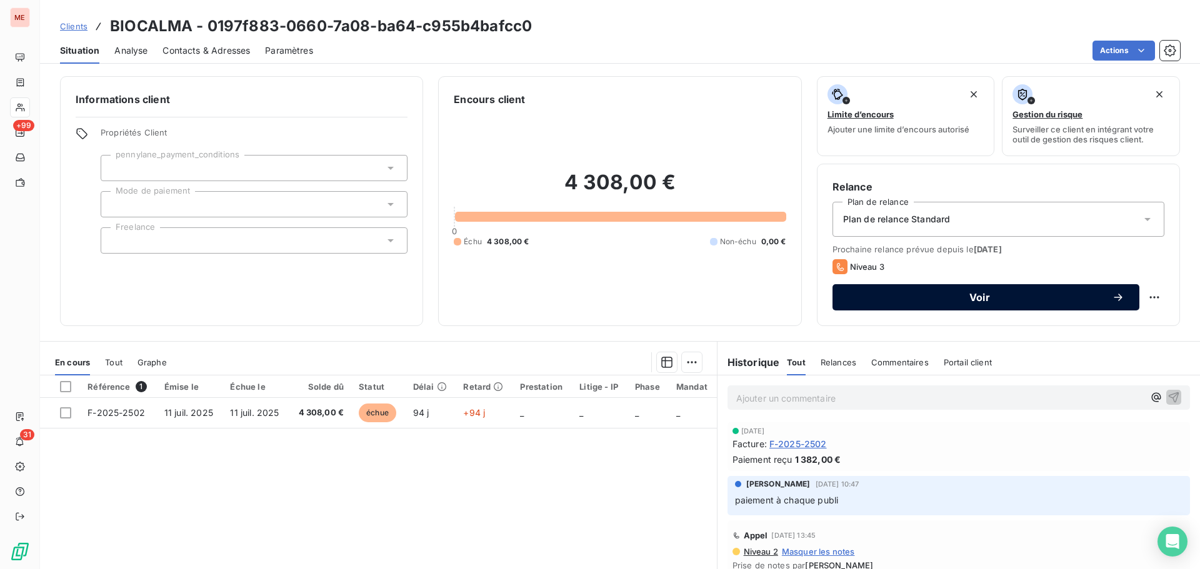
click at [892, 301] on span "Voir" at bounding box center [979, 297] width 264 height 10
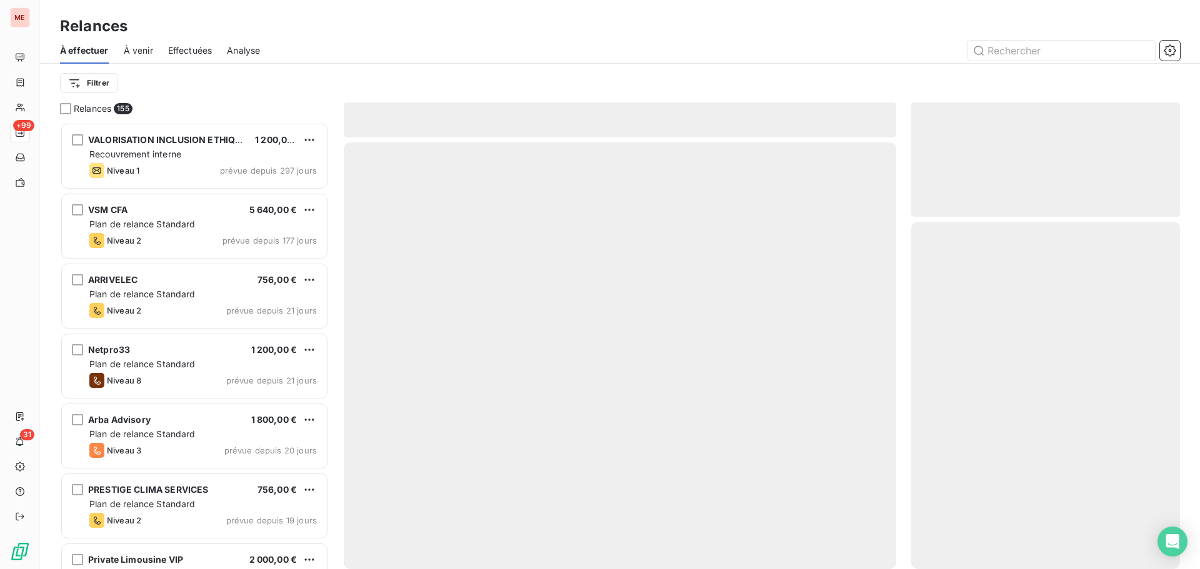
scroll to position [437, 259]
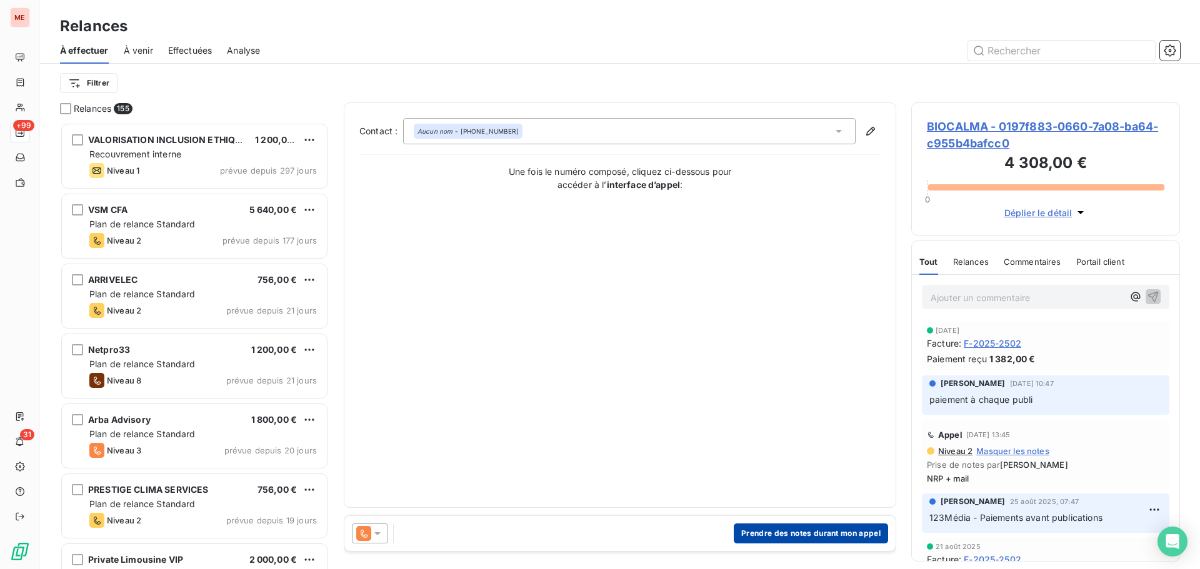
click at [741, 534] on button "Prendre des notes durant mon appel" at bounding box center [811, 534] width 154 height 20
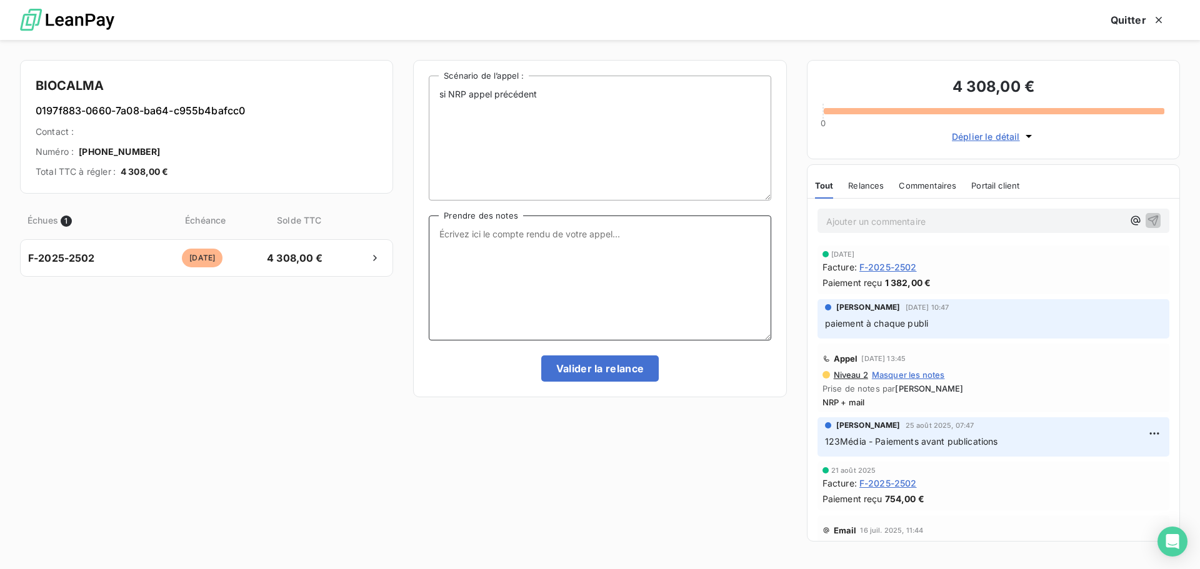
click at [492, 271] on textarea "Prendre des notes" at bounding box center [600, 278] width 342 height 125
type textarea "NRP"
click at [607, 372] on button "Valider la relance" at bounding box center [600, 369] width 118 height 26
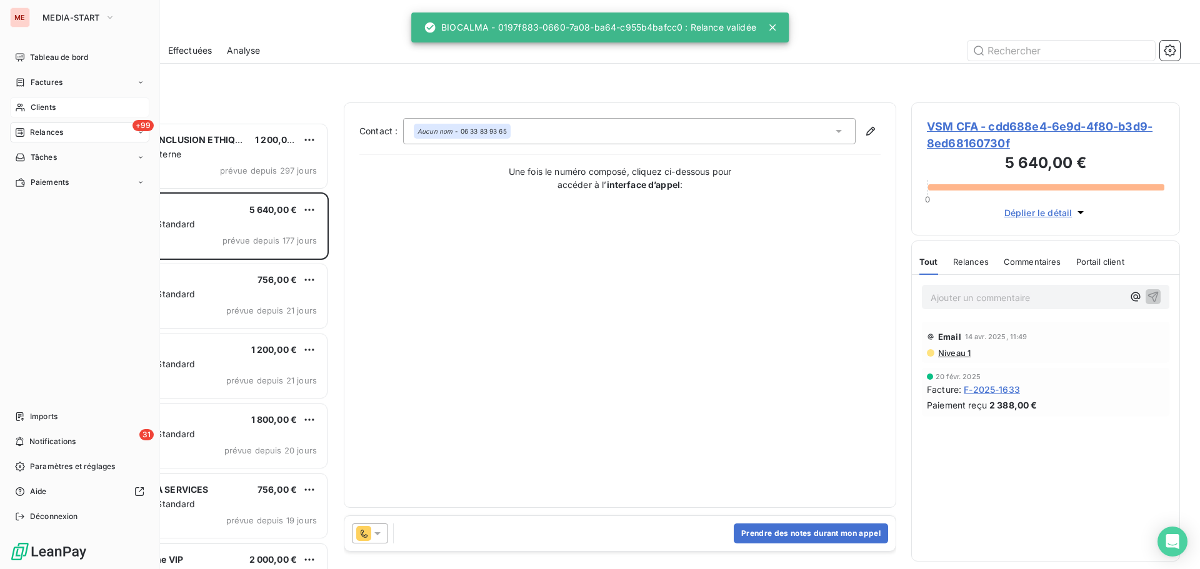
click at [29, 104] on div "Clients" at bounding box center [79, 107] width 139 height 20
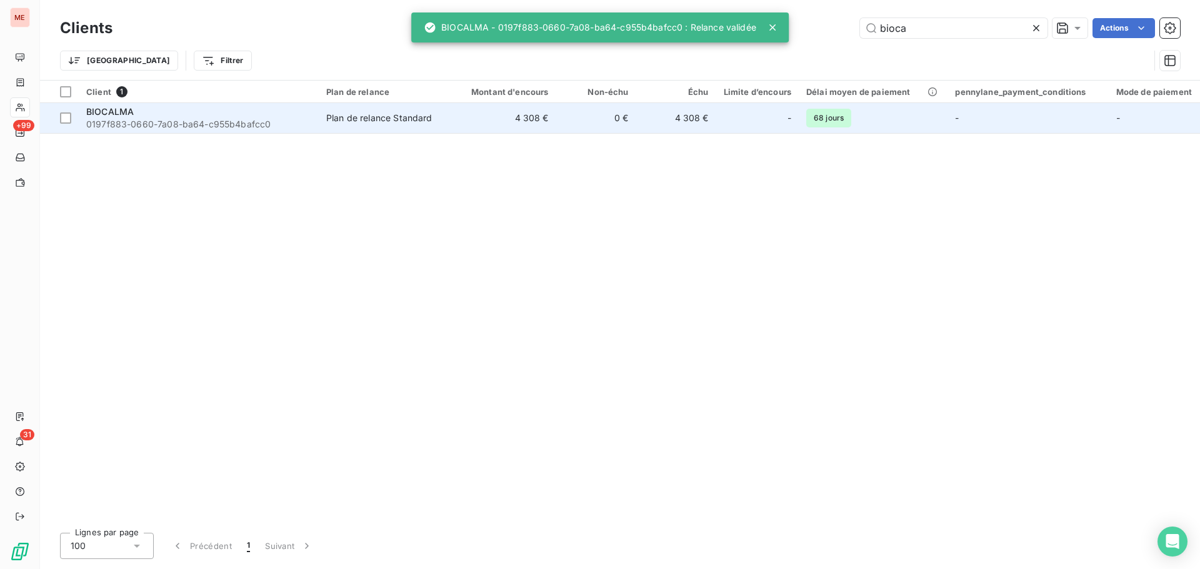
click at [373, 115] on div "Plan de relance Standard" at bounding box center [379, 118] width 106 height 12
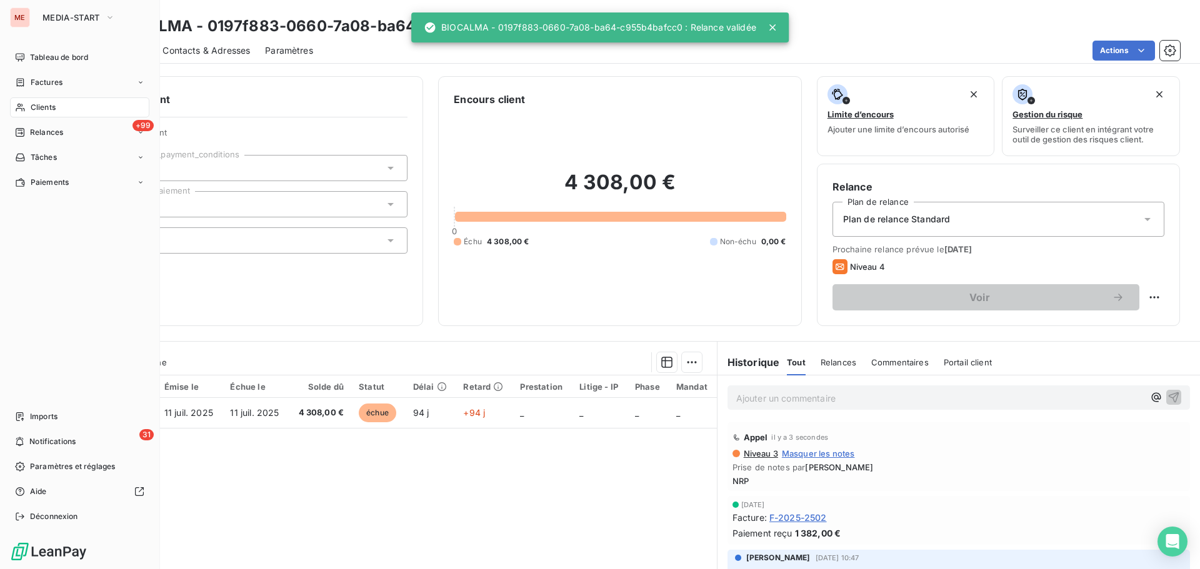
click at [31, 104] on span "Clients" at bounding box center [43, 107] width 25 height 11
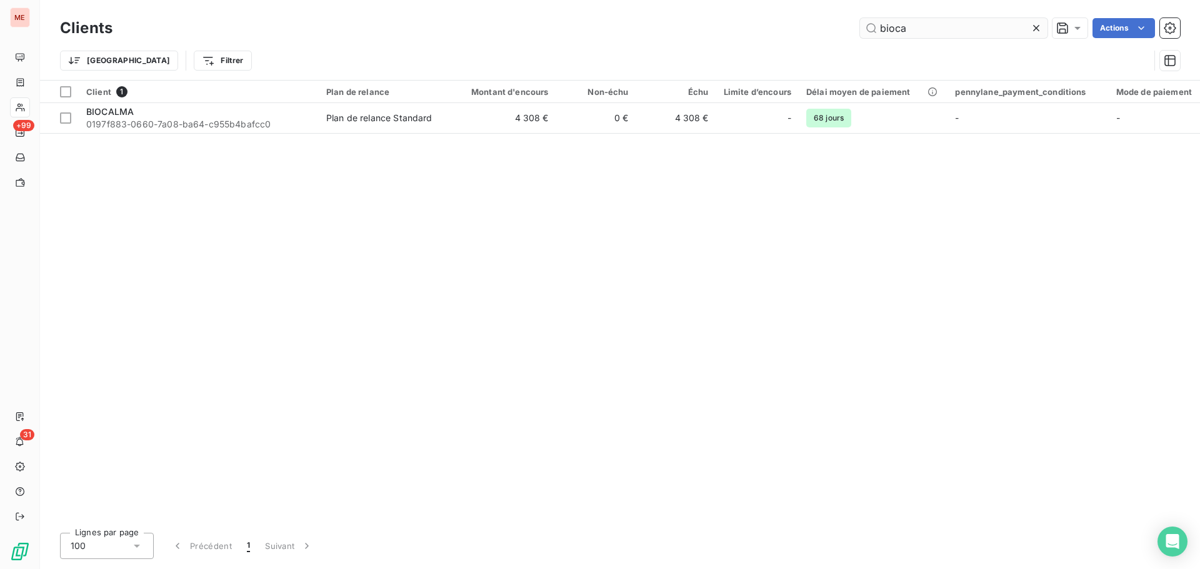
click at [943, 29] on input "bioca" at bounding box center [953, 28] width 187 height 20
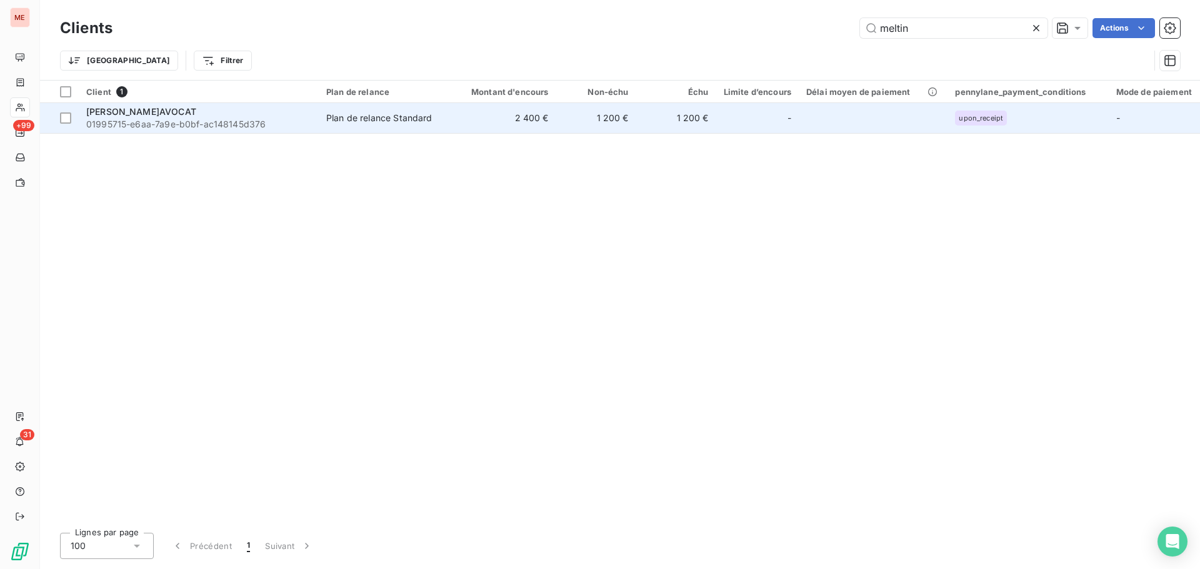
type input "meltin"
click at [427, 119] on div "Plan de relance Standard" at bounding box center [379, 118] width 106 height 12
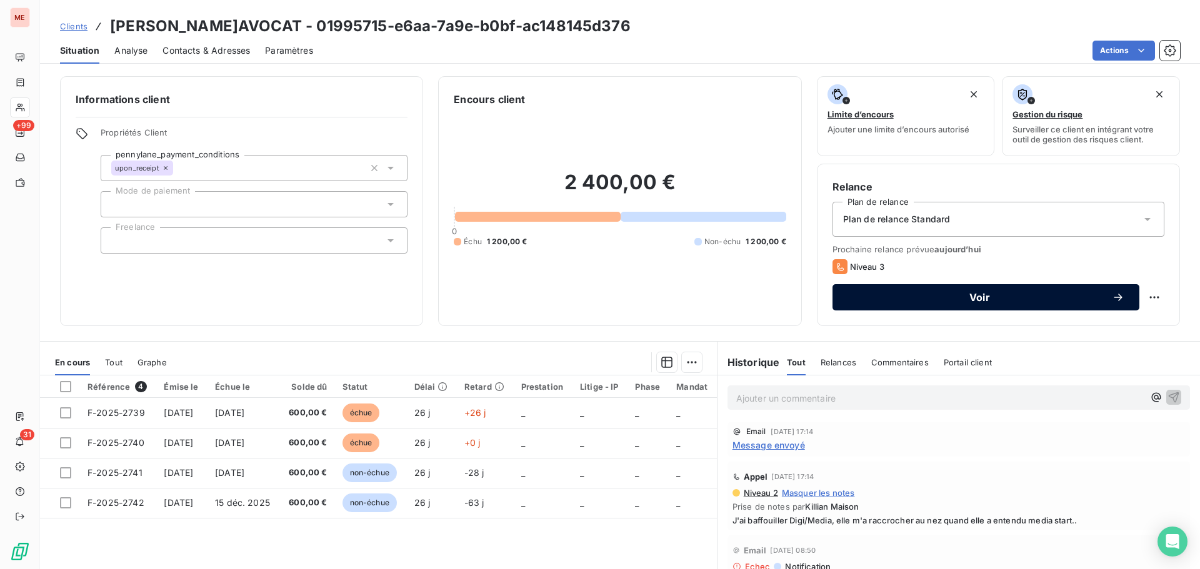
click at [855, 302] on span "Voir" at bounding box center [979, 297] width 264 height 10
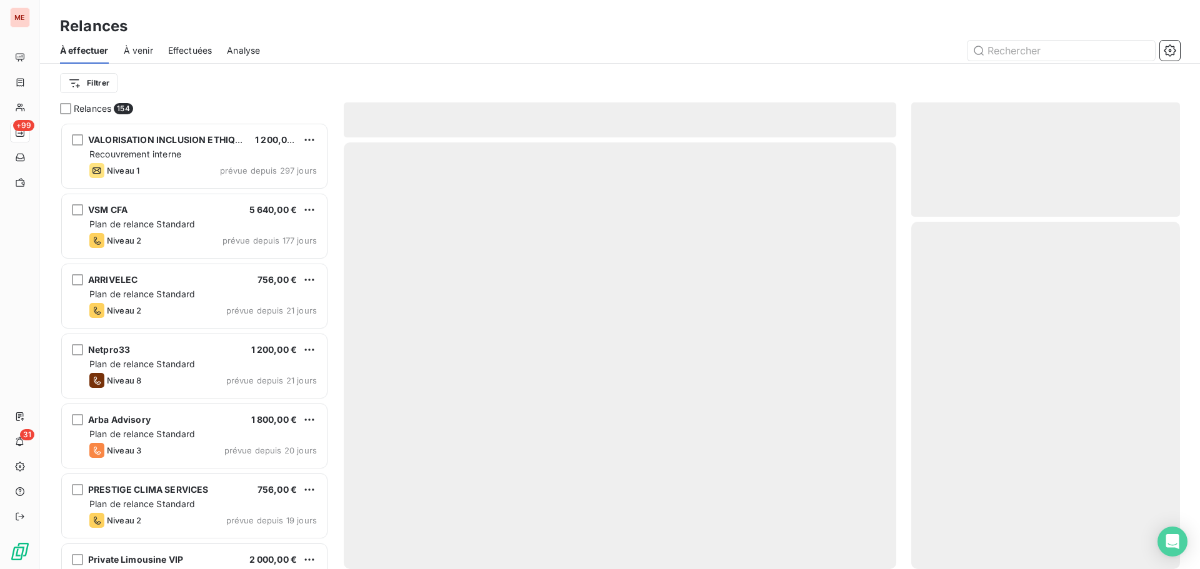
scroll to position [437, 259]
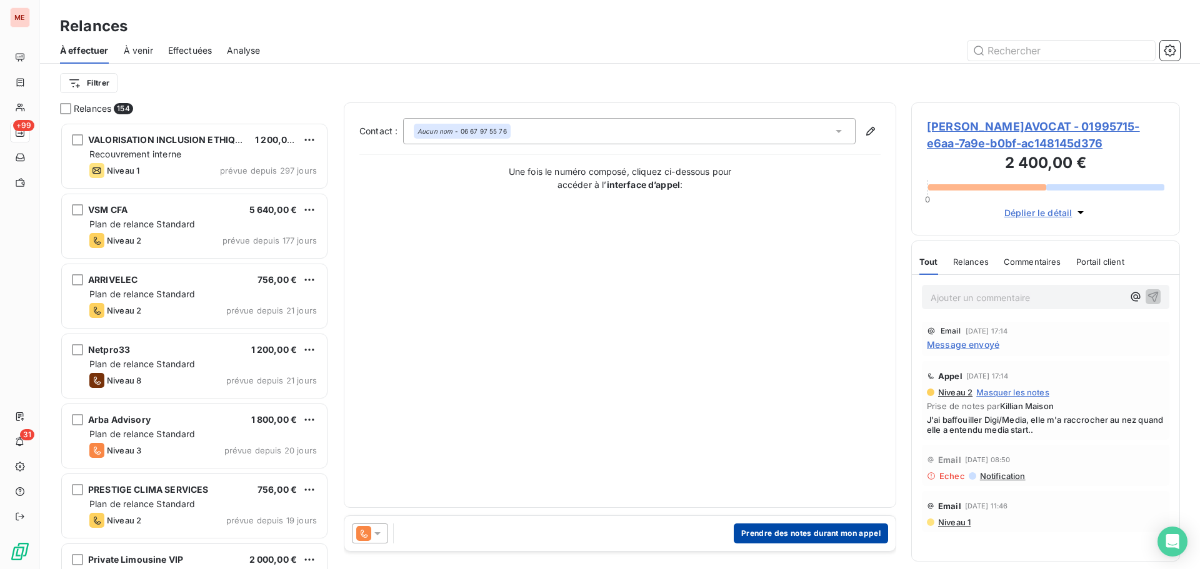
click at [781, 526] on button "Prendre des notes durant mon appel" at bounding box center [811, 534] width 154 height 20
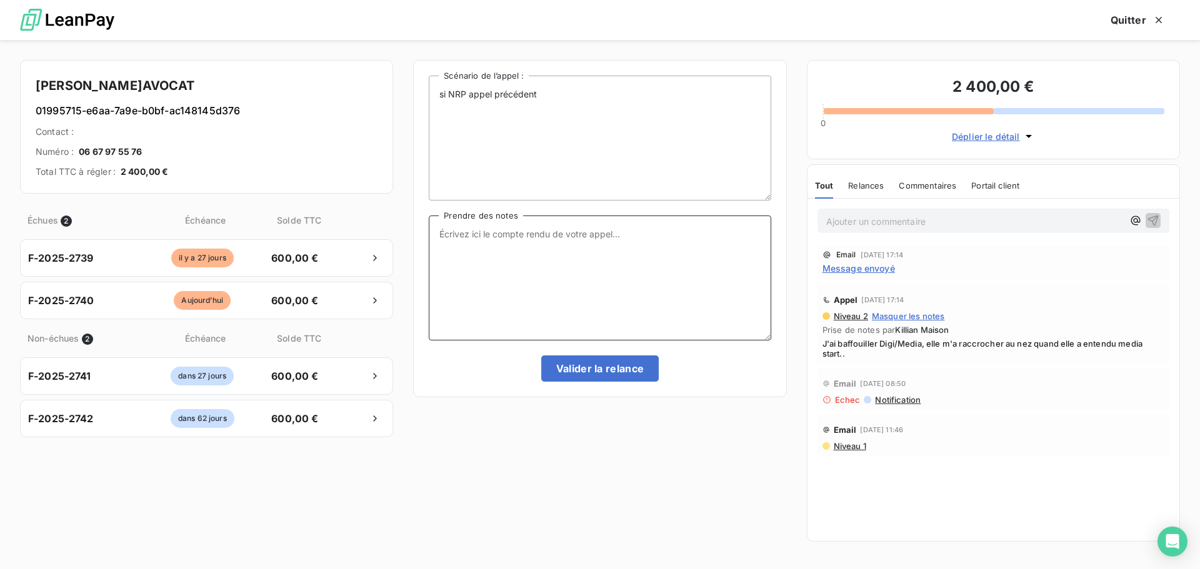
click at [614, 329] on textarea "Prendre des notes" at bounding box center [600, 278] width 342 height 125
type textarea "NRP"
click at [621, 368] on button "Valider la relance" at bounding box center [600, 369] width 118 height 26
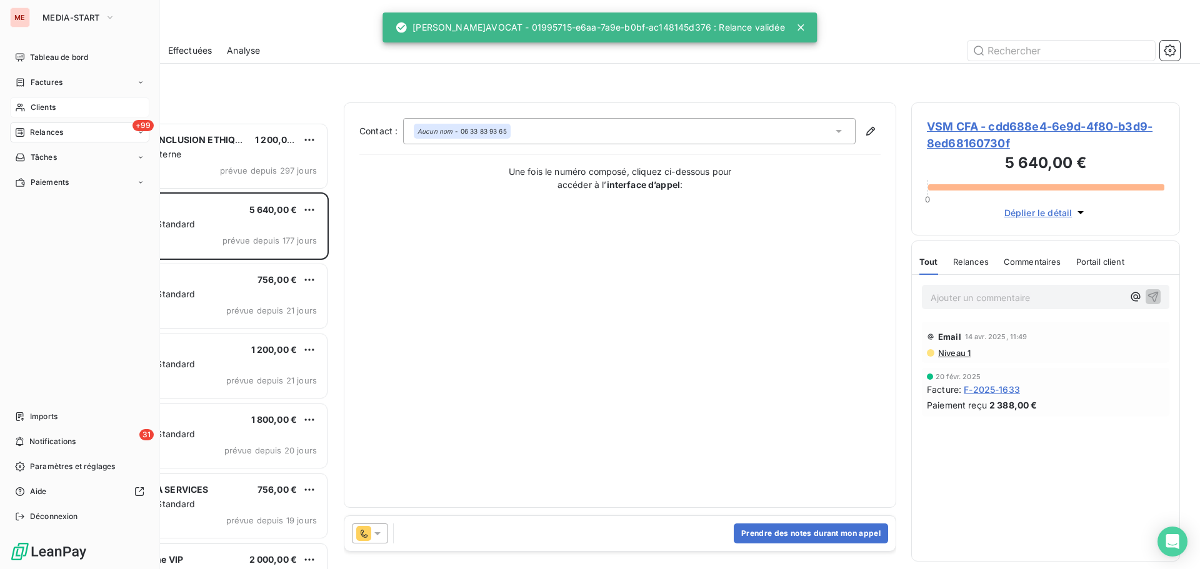
click at [14, 102] on div "Clients" at bounding box center [79, 107] width 139 height 20
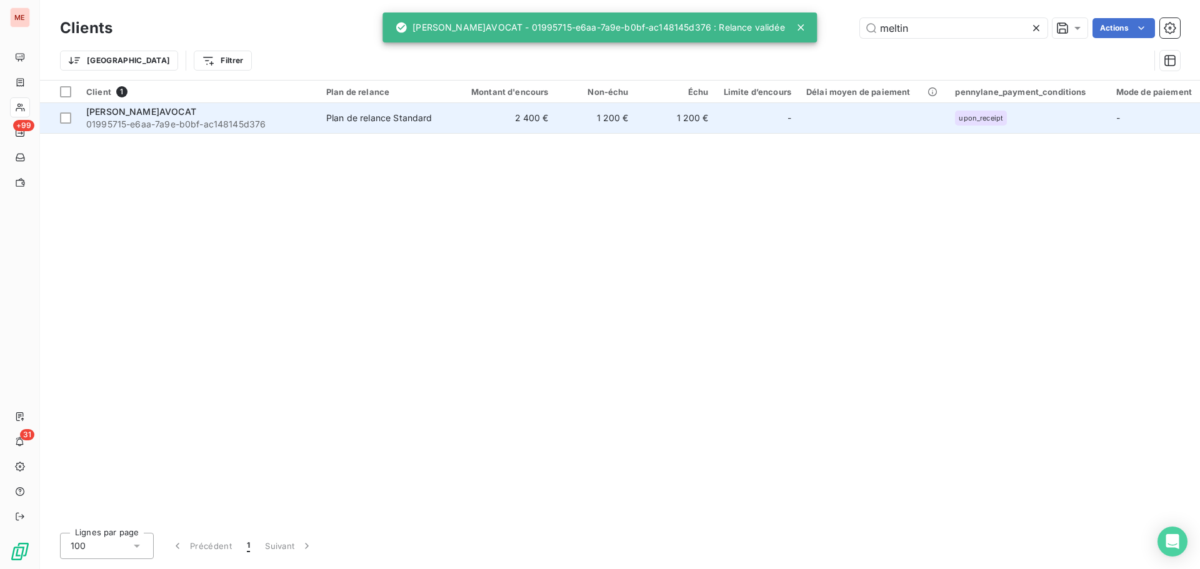
click at [570, 127] on td "1 200 €" at bounding box center [596, 118] width 80 height 30
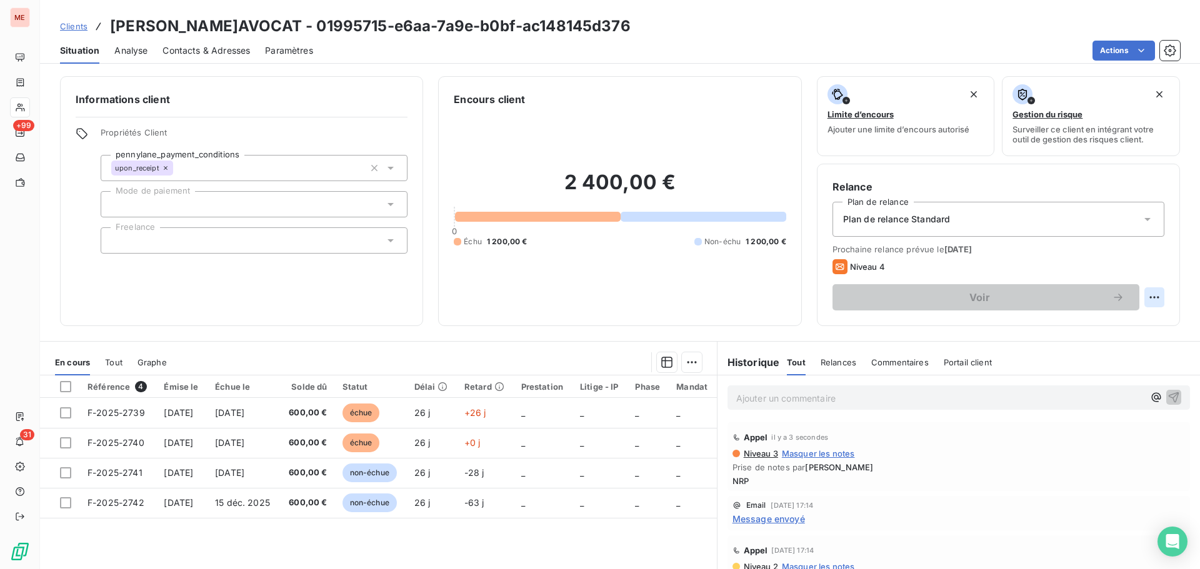
click at [1148, 294] on html "ME +99 31 Clients MELTIN'AVOCAT - 01995715-e6aa-7a9e-b0bf-ac148145d376 Situatio…" at bounding box center [600, 284] width 1200 height 569
click at [1125, 319] on div "Replanifier cette action" at bounding box center [1093, 325] width 112 height 20
select select "9"
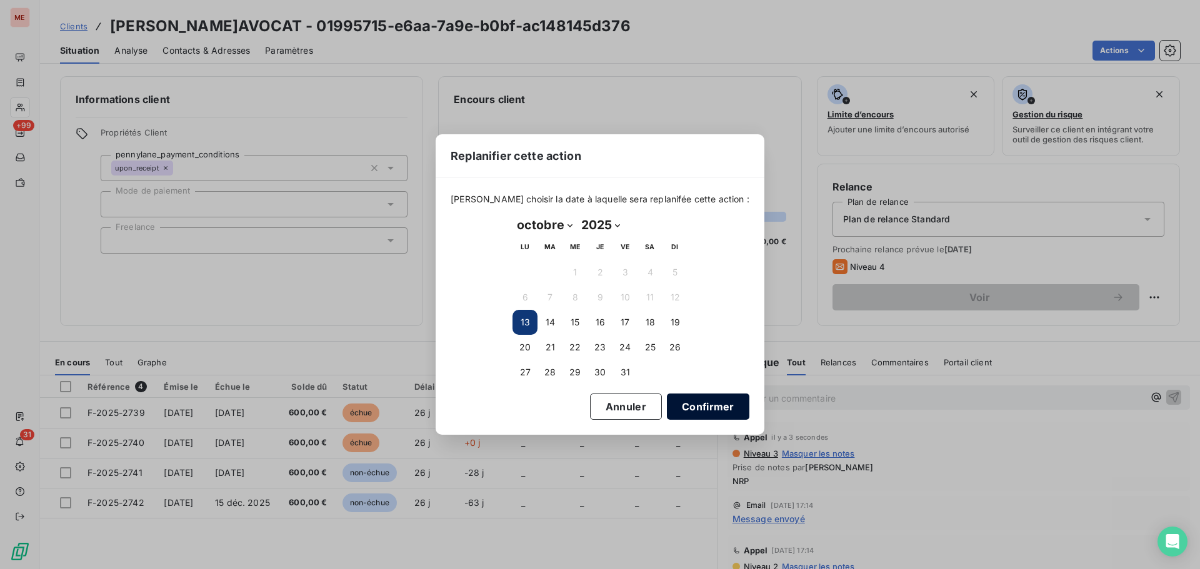
click at [687, 407] on button "Confirmer" at bounding box center [708, 407] width 82 height 26
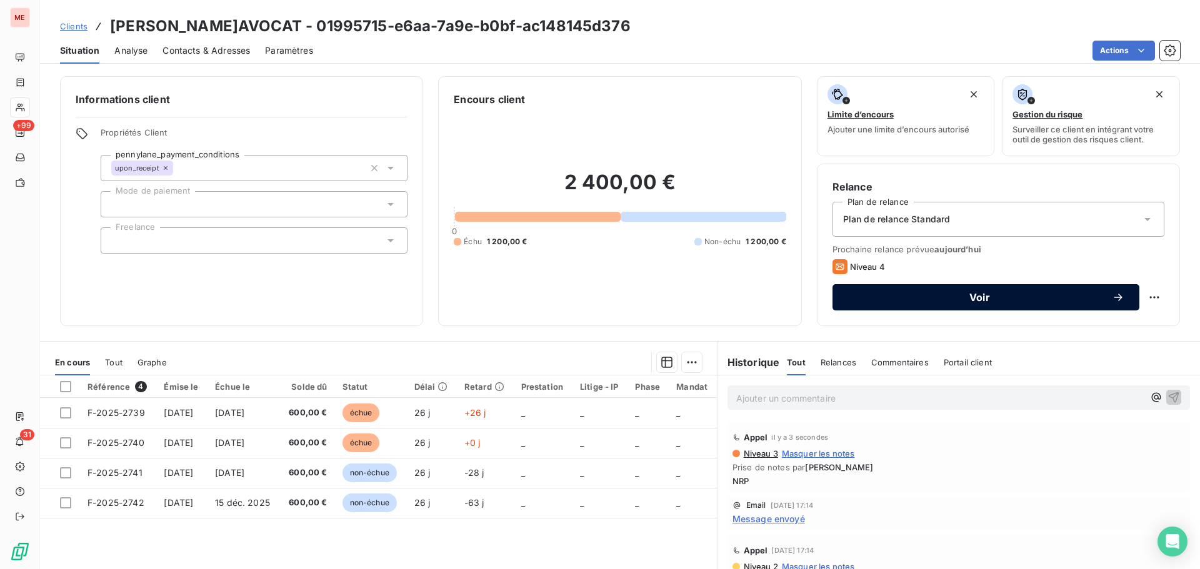
click at [981, 306] on button "Voir" at bounding box center [985, 297] width 307 height 26
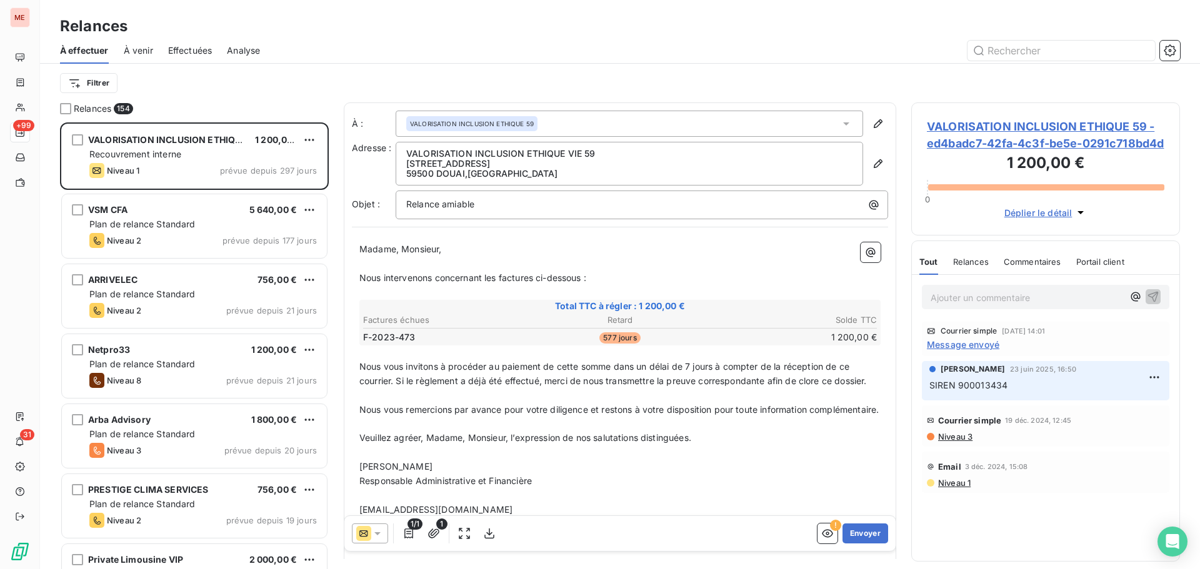
scroll to position [437, 259]
drag, startPoint x: 434, startPoint y: 252, endPoint x: 371, endPoint y: 256, distance: 63.9
click at [371, 256] on p "Madame, Monsieur," at bounding box center [619, 249] width 521 height 14
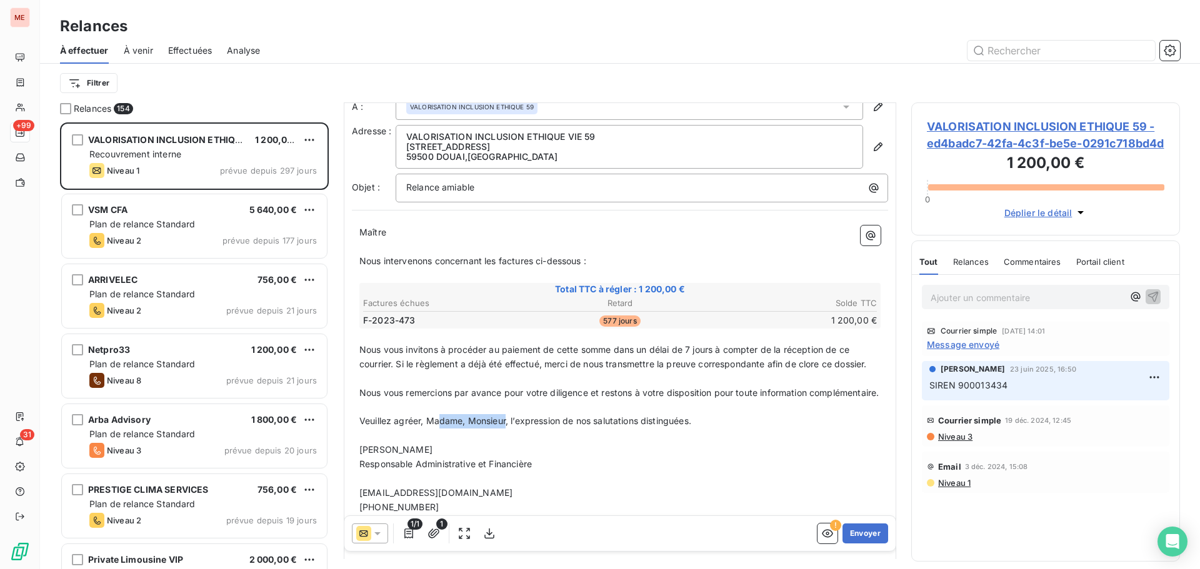
drag, startPoint x: 508, startPoint y: 451, endPoint x: 441, endPoint y: 451, distance: 67.5
click at [441, 426] on span "Veuillez agréer, Madame, Monsieur, l’expression de nos salutations distinguées." at bounding box center [525, 421] width 332 height 11
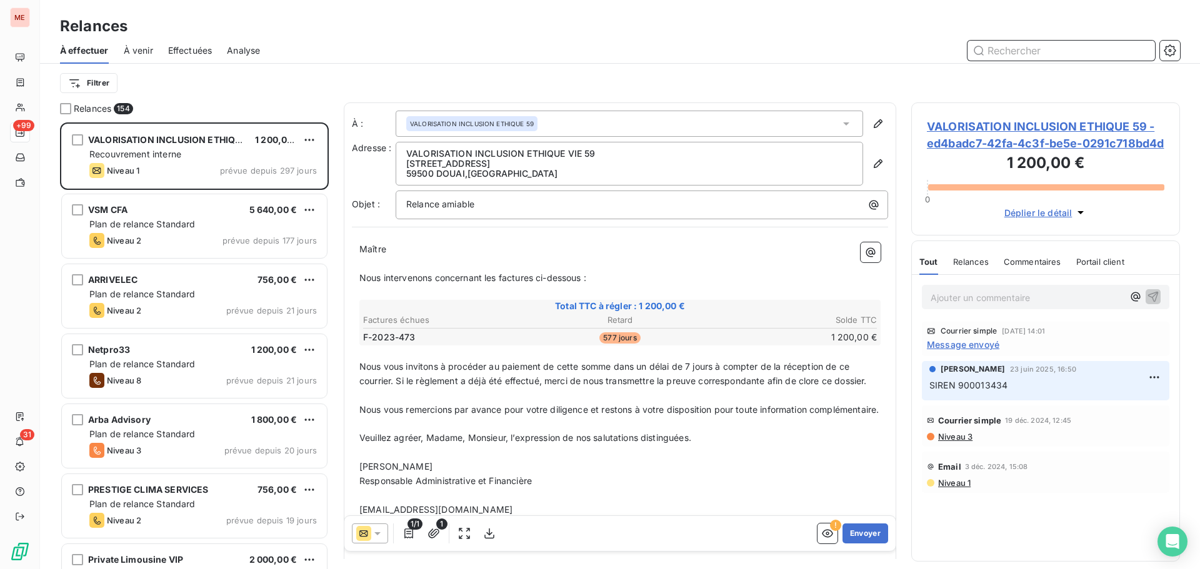
click at [1009, 50] on input "text" at bounding box center [1060, 51] width 187 height 20
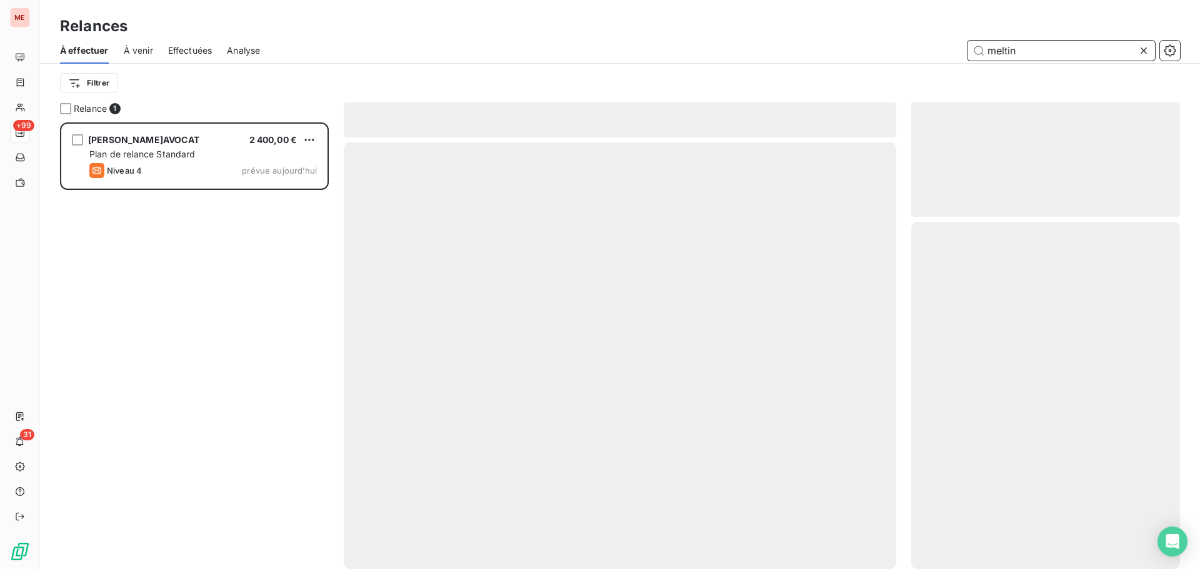
scroll to position [437, 259]
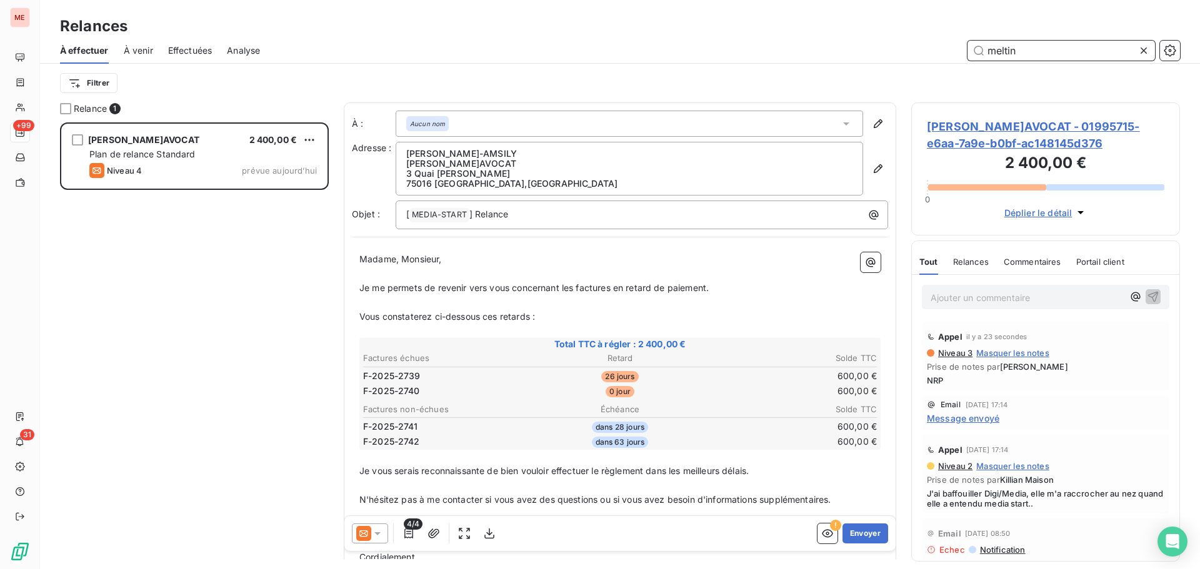
type input "meltin"
drag, startPoint x: 454, startPoint y: 255, endPoint x: 351, endPoint y: 265, distance: 103.6
click at [351, 265] on div "À : Aucun nom Adresse : Emmanuelle BENSOUSSAN-AMSILY MELTIN'AVOCAT 3 Quai Louis…" at bounding box center [620, 476] width 552 height 749
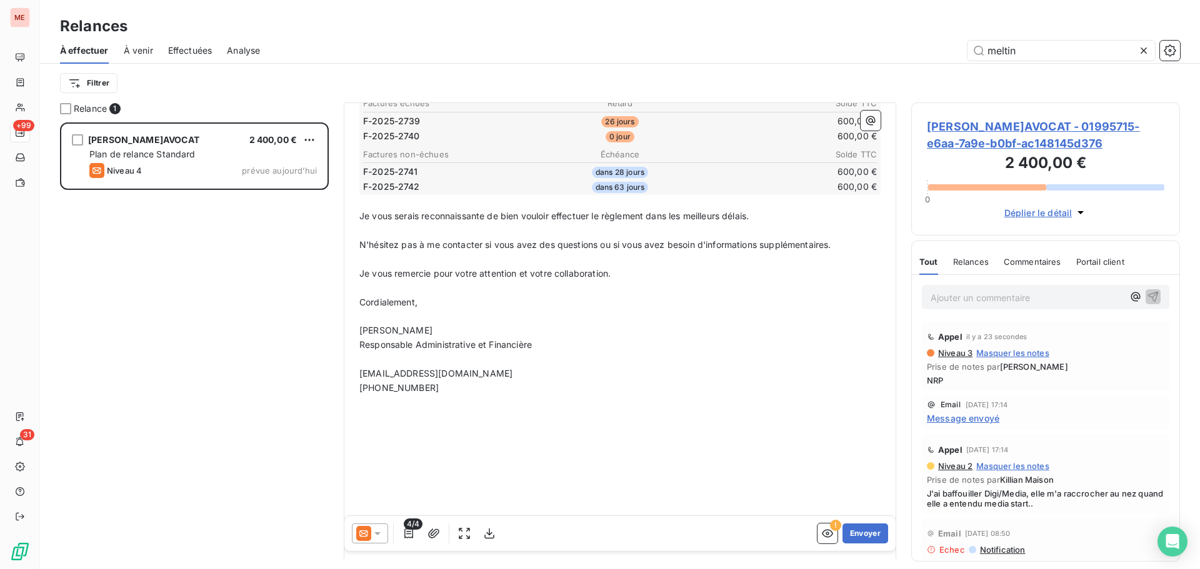
scroll to position [342, 0]
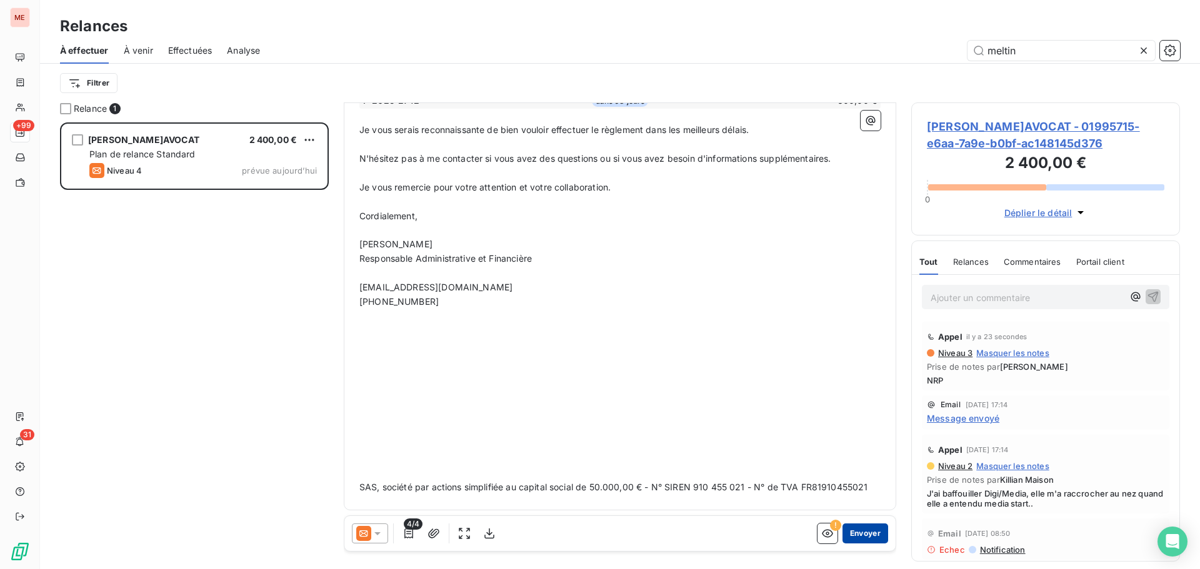
click at [862, 532] on button "Envoyer" at bounding box center [865, 534] width 46 height 20
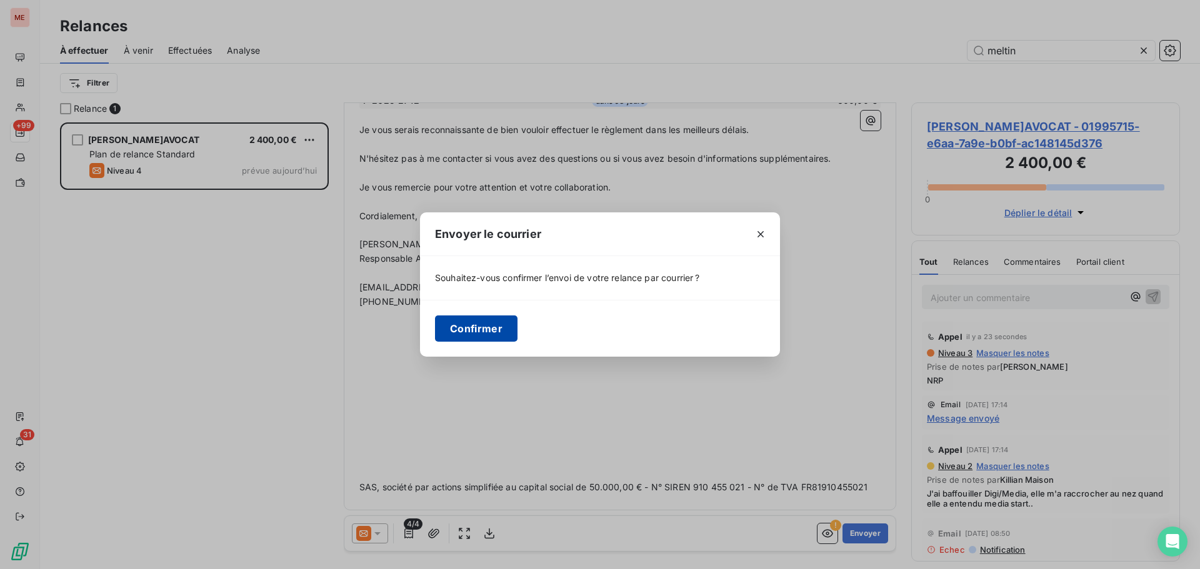
click at [444, 332] on button "Confirmer" at bounding box center [476, 329] width 82 height 26
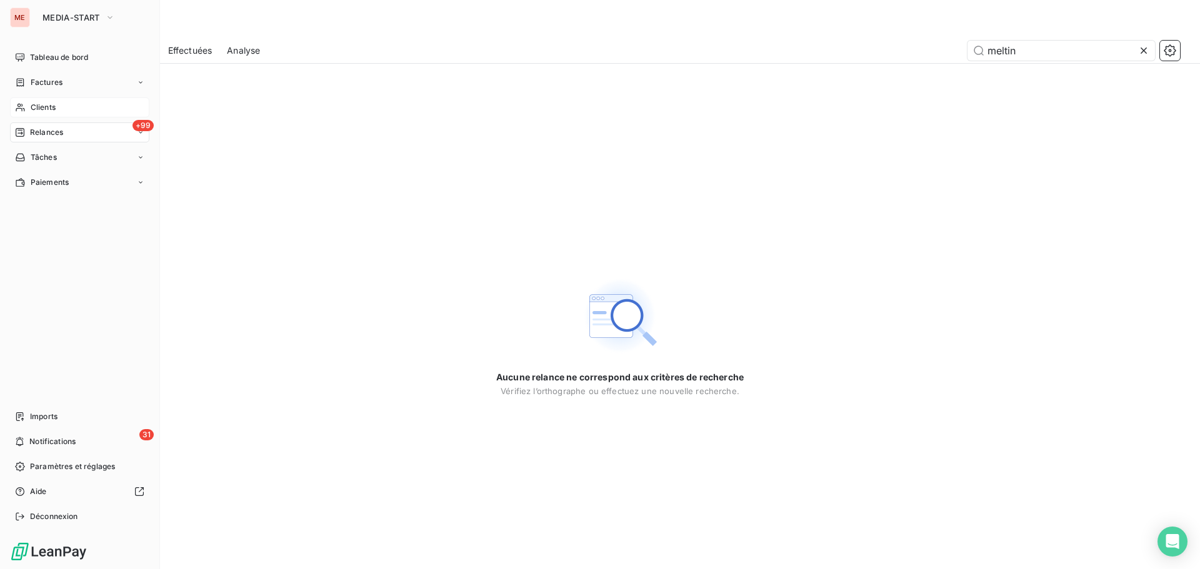
click at [22, 107] on icon at bounding box center [20, 107] width 11 height 10
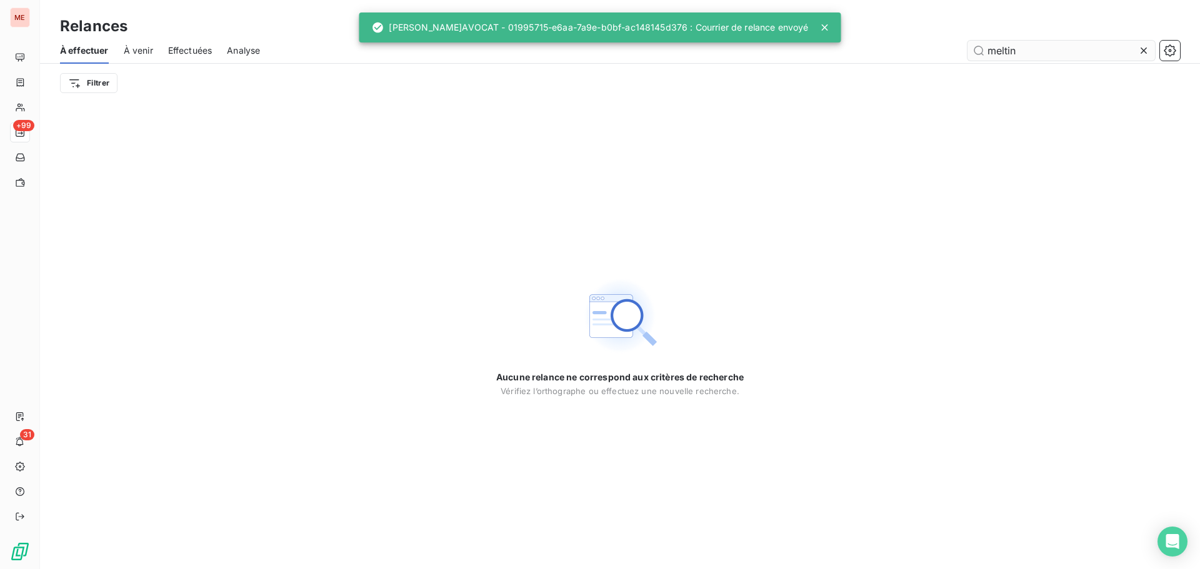
click at [1041, 54] on input "meltin" at bounding box center [1060, 51] width 187 height 20
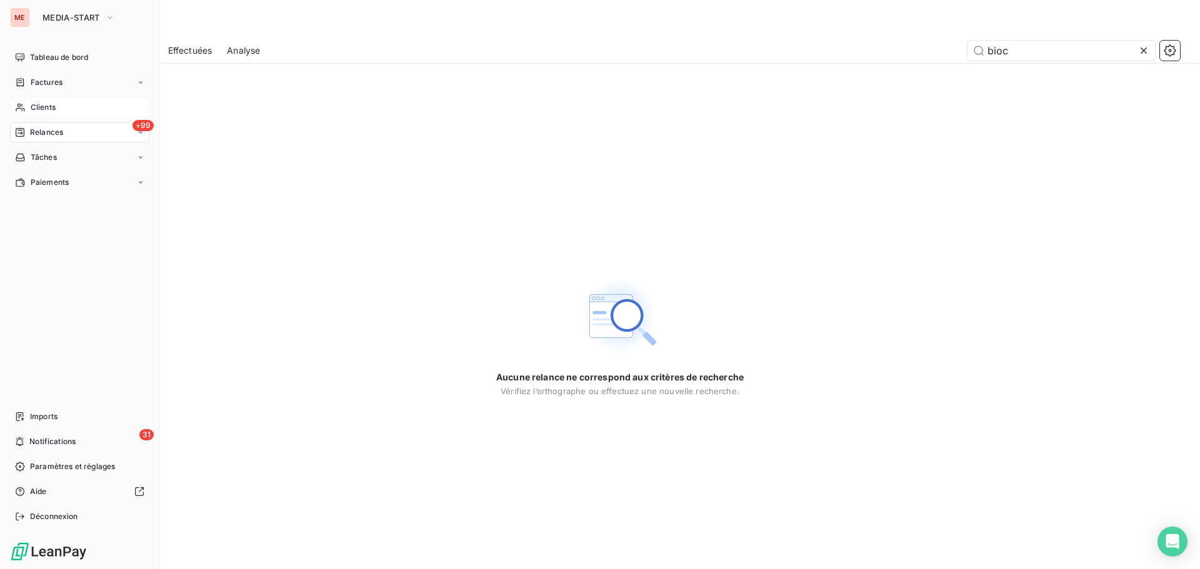
type input "bioc"
click at [17, 101] on div "Clients" at bounding box center [79, 107] width 139 height 20
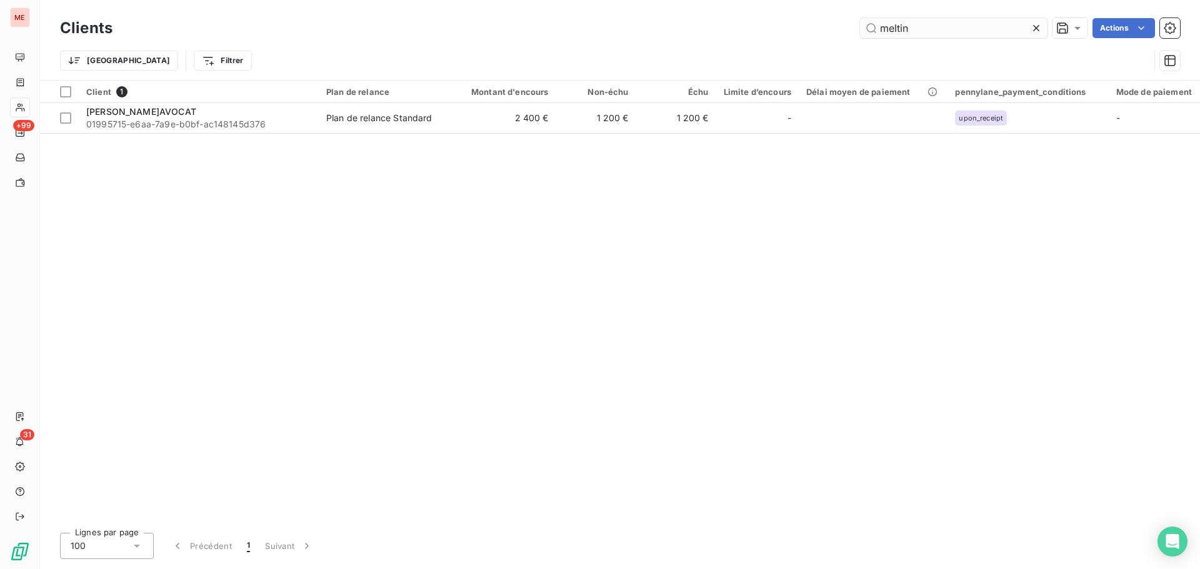
click at [897, 21] on input "meltin" at bounding box center [953, 28] width 187 height 20
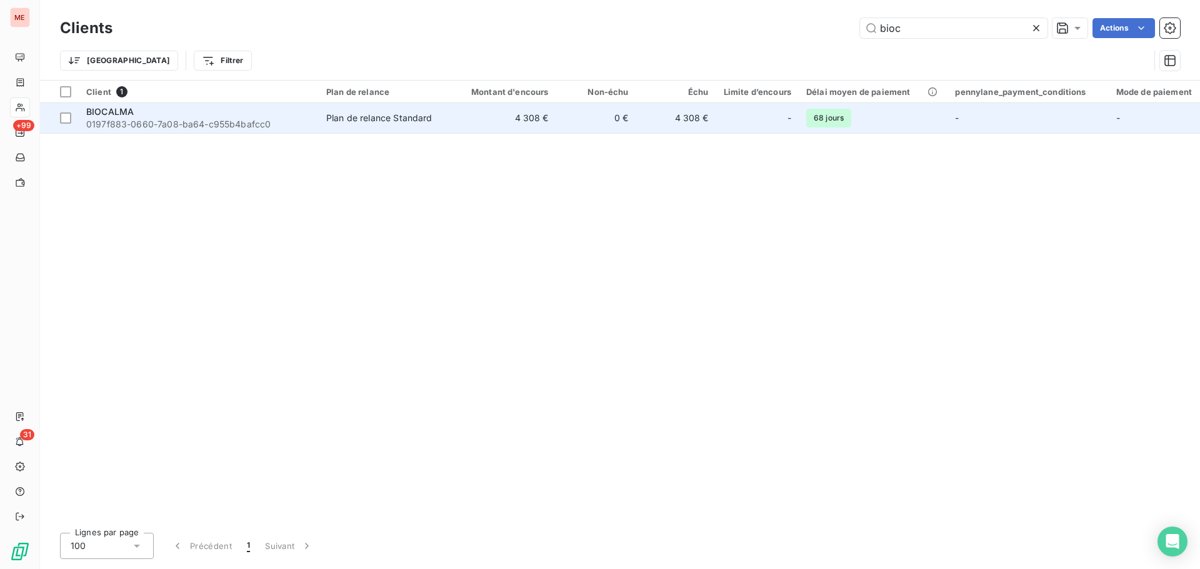
type input "bioc"
click at [299, 122] on span "0197f883-0660-7a08-ba64-c955b4bafcc0" at bounding box center [198, 124] width 225 height 12
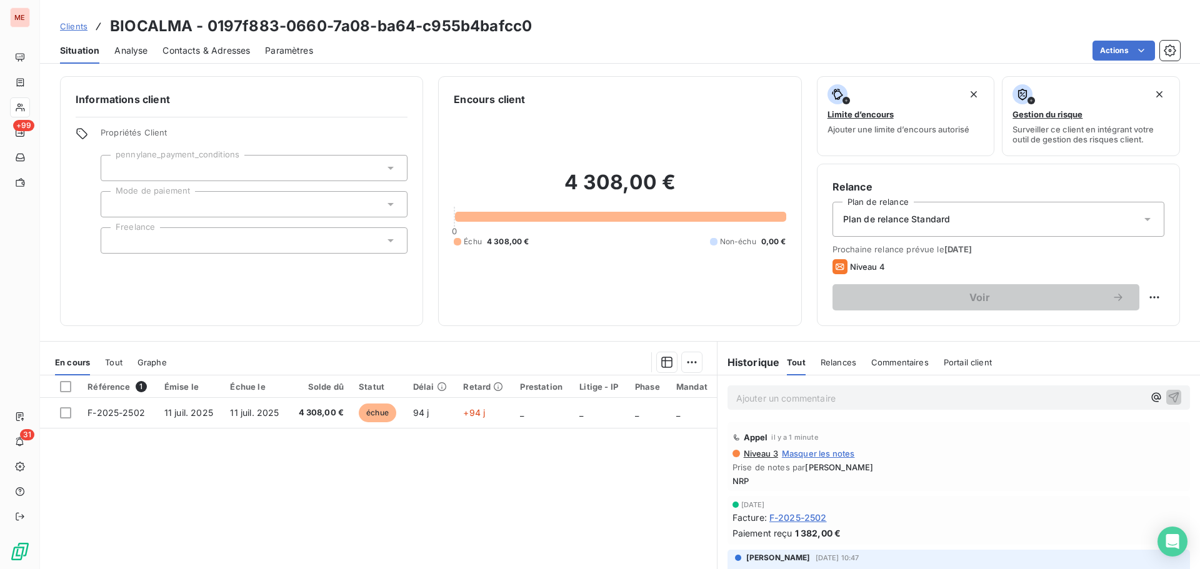
click at [1085, 461] on div "Niveau 3 Masquer les notes Prise de notes par Emma Delcey NRP" at bounding box center [958, 467] width 452 height 37
click at [800, 454] on span "Masquer les notes" at bounding box center [818, 454] width 73 height 10
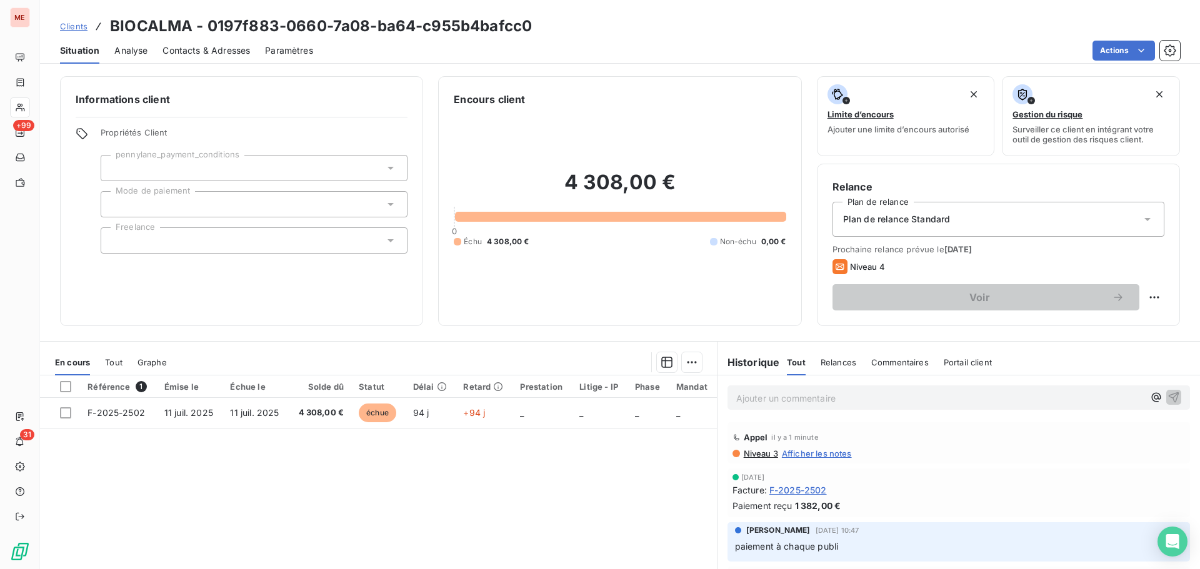
click at [800, 454] on span "Afficher les notes" at bounding box center [817, 454] width 70 height 10
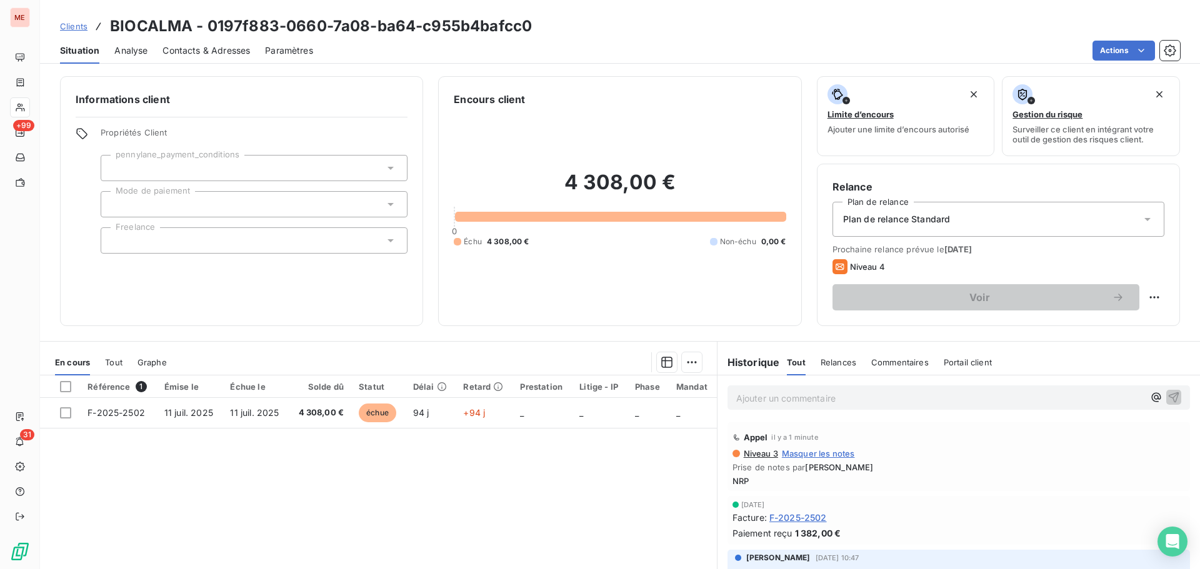
click at [860, 457] on div "Niveau 3 Masquer les notes" at bounding box center [958, 454] width 452 height 10
click at [756, 477] on span "NRP" at bounding box center [958, 481] width 452 height 10
click at [732, 479] on span "NRP" at bounding box center [958, 481] width 452 height 10
click at [744, 386] on div "Ajouter un commentaire ﻿" at bounding box center [958, 398] width 462 height 24
click at [741, 392] on p "Ajouter un commentaire ﻿" at bounding box center [939, 399] width 407 height 16
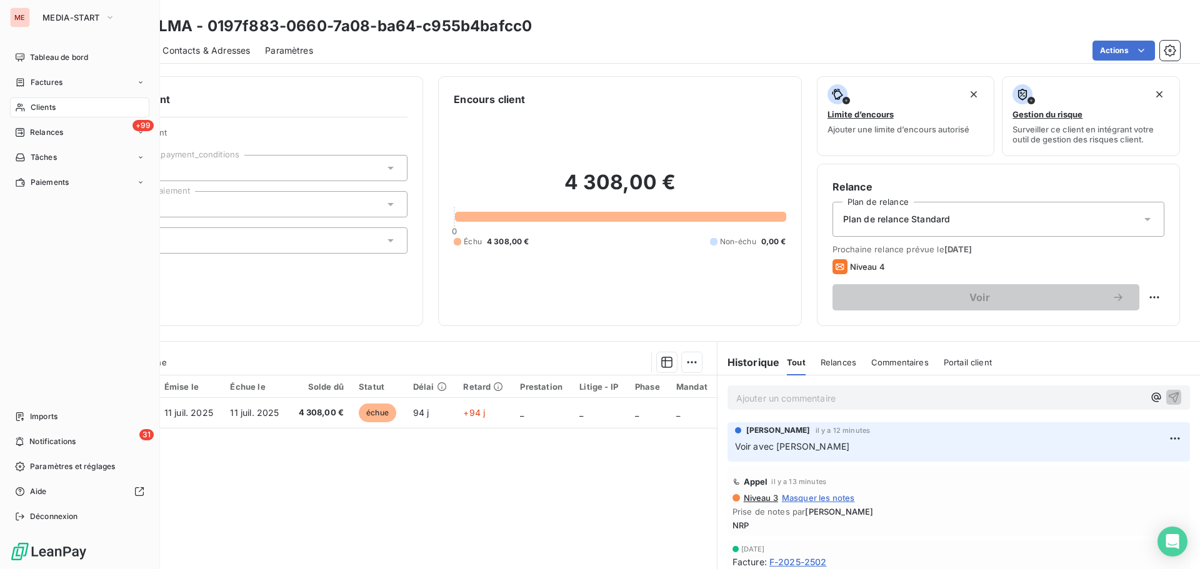
click at [26, 106] on div "Clients" at bounding box center [79, 107] width 139 height 20
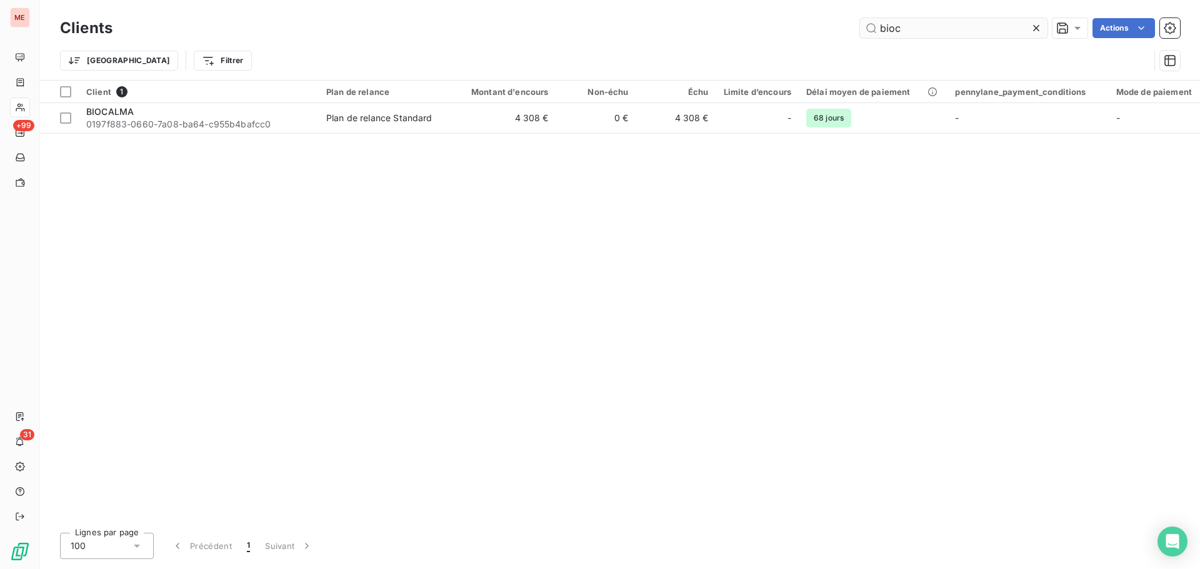
click at [929, 32] on input "bioc" at bounding box center [953, 28] width 187 height 20
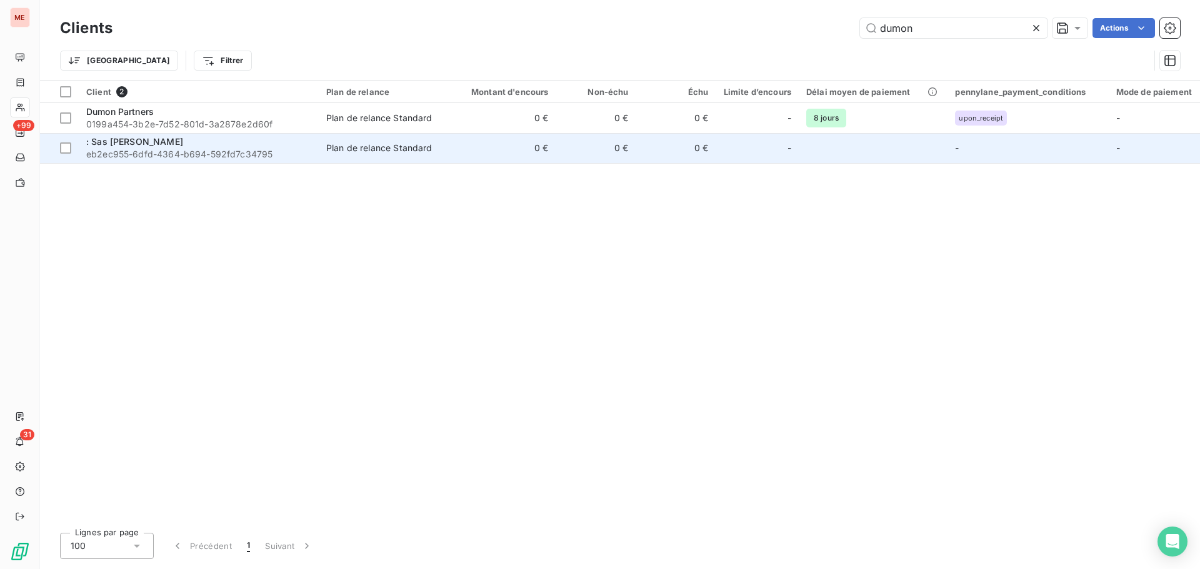
type input "dumon"
click at [237, 133] on td ": Sas aubert Dumond eb2ec955-6dfd-4364-b694-592fd7c34795" at bounding box center [199, 148] width 240 height 30
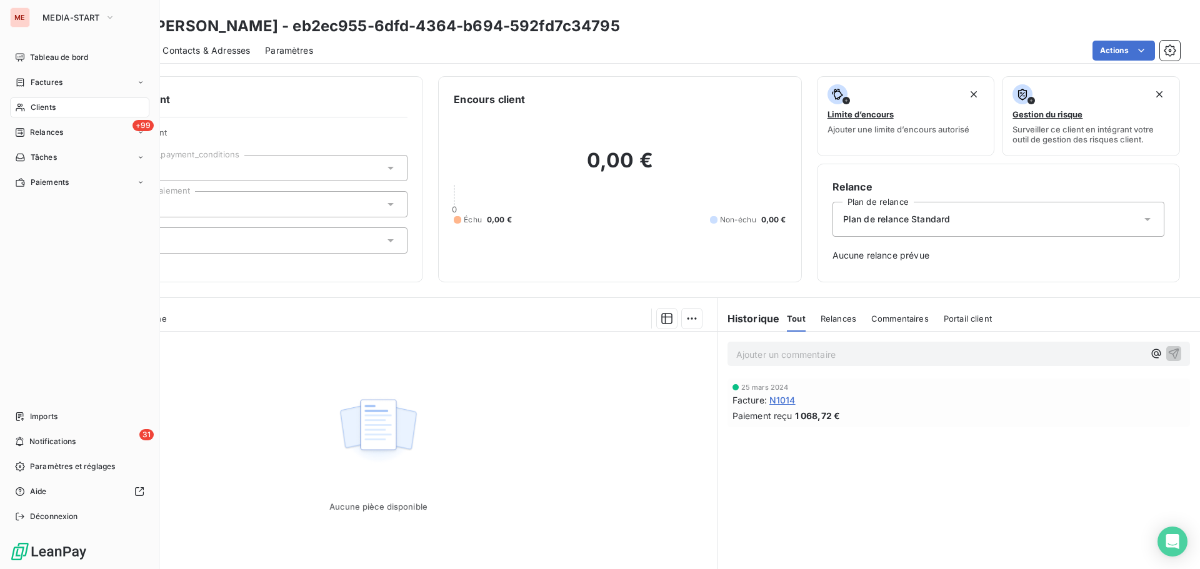
click at [19, 104] on icon at bounding box center [20, 108] width 9 height 8
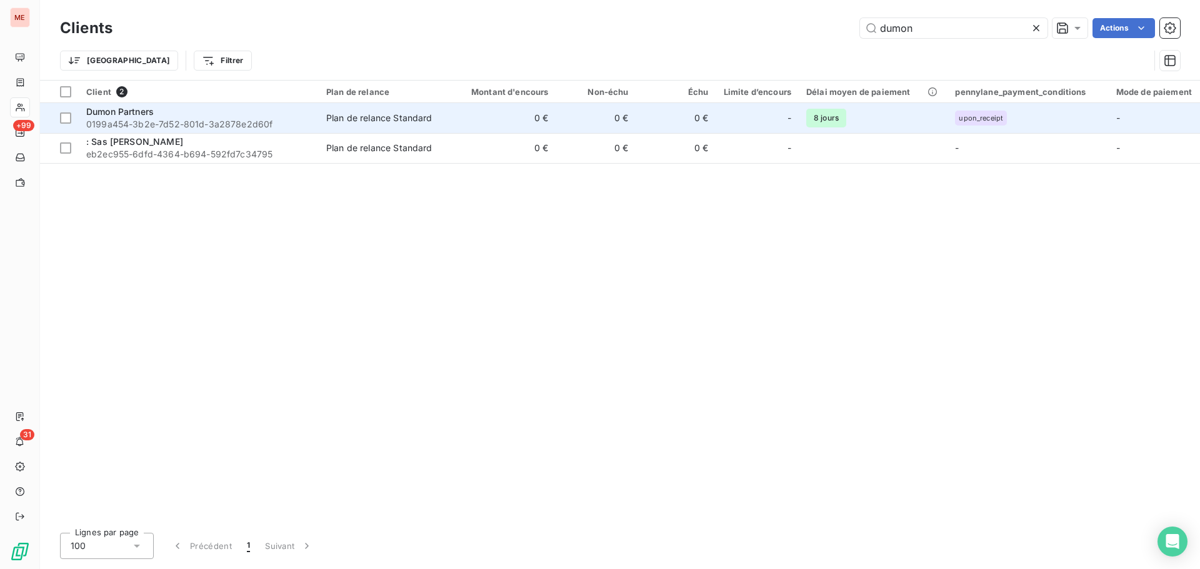
click at [540, 113] on td "0 €" at bounding box center [502, 118] width 107 height 30
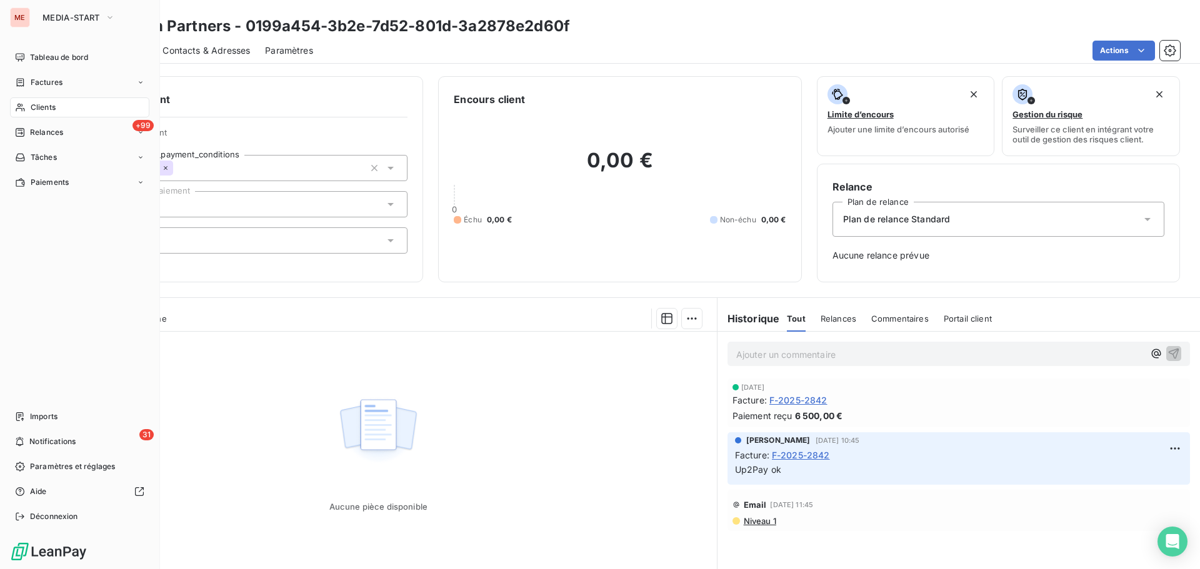
click at [31, 112] on span "Clients" at bounding box center [43, 107] width 25 height 11
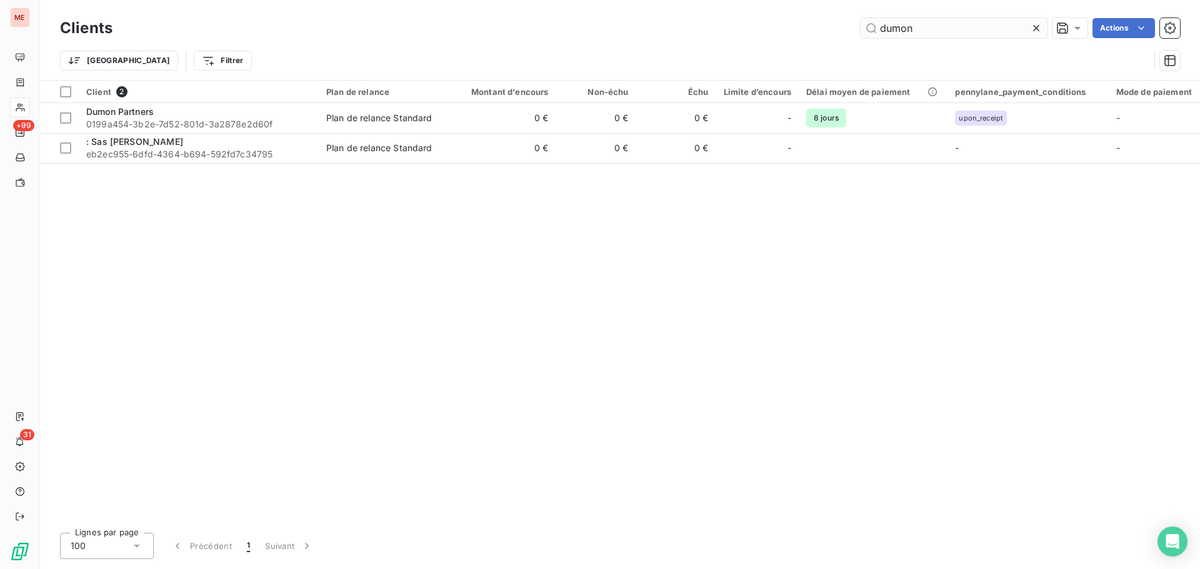
click at [972, 26] on input "dumon" at bounding box center [953, 28] width 187 height 20
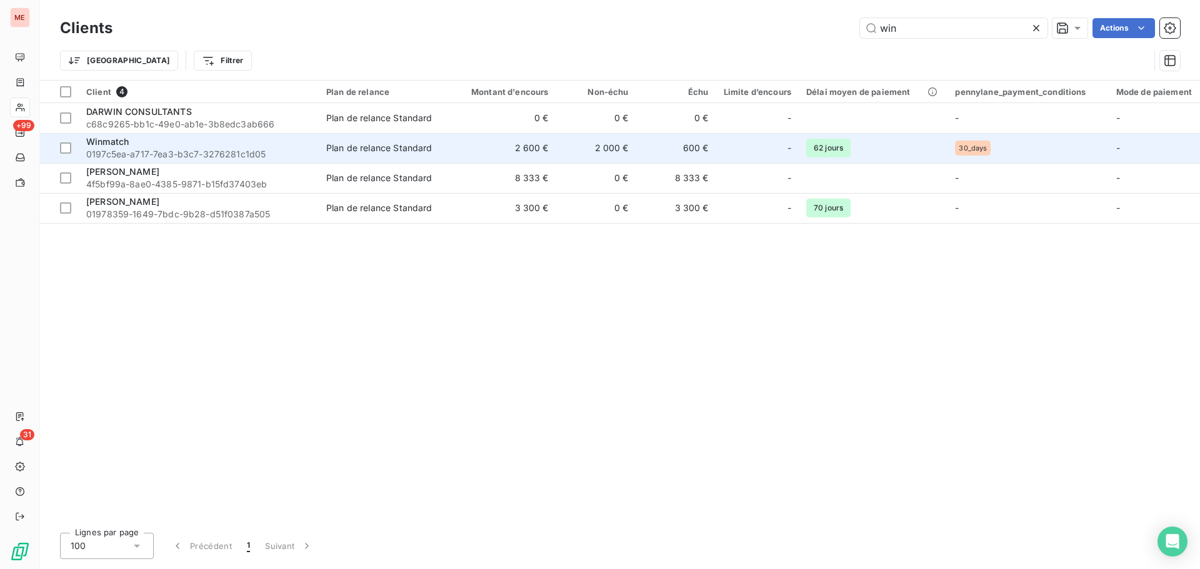
type input "win"
click at [276, 141] on div "Winmatch" at bounding box center [198, 142] width 225 height 12
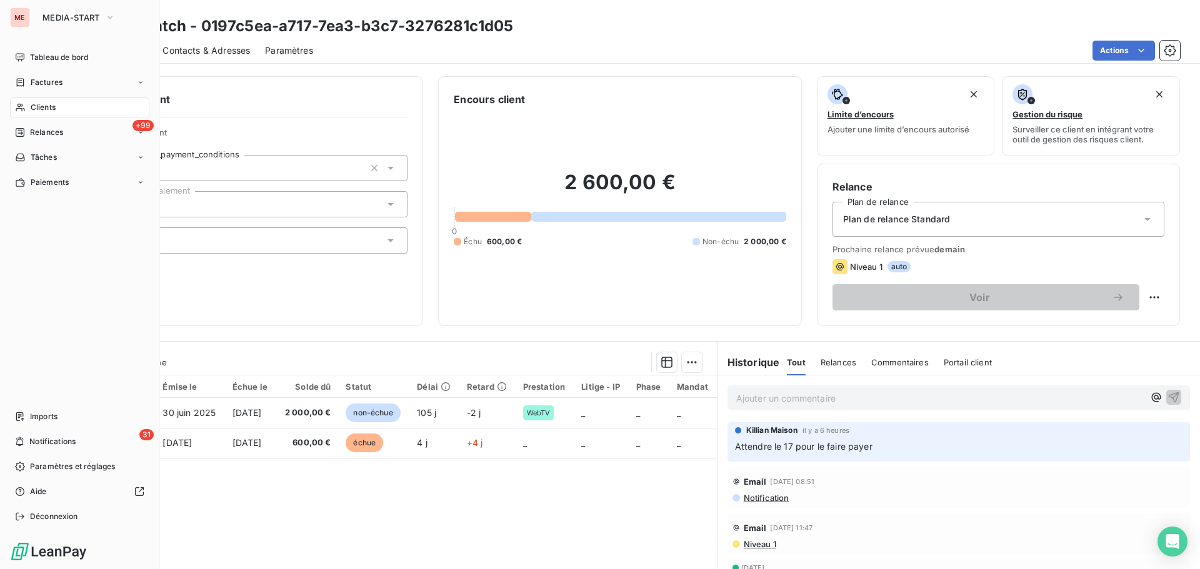
click at [36, 107] on span "Clients" at bounding box center [43, 107] width 25 height 11
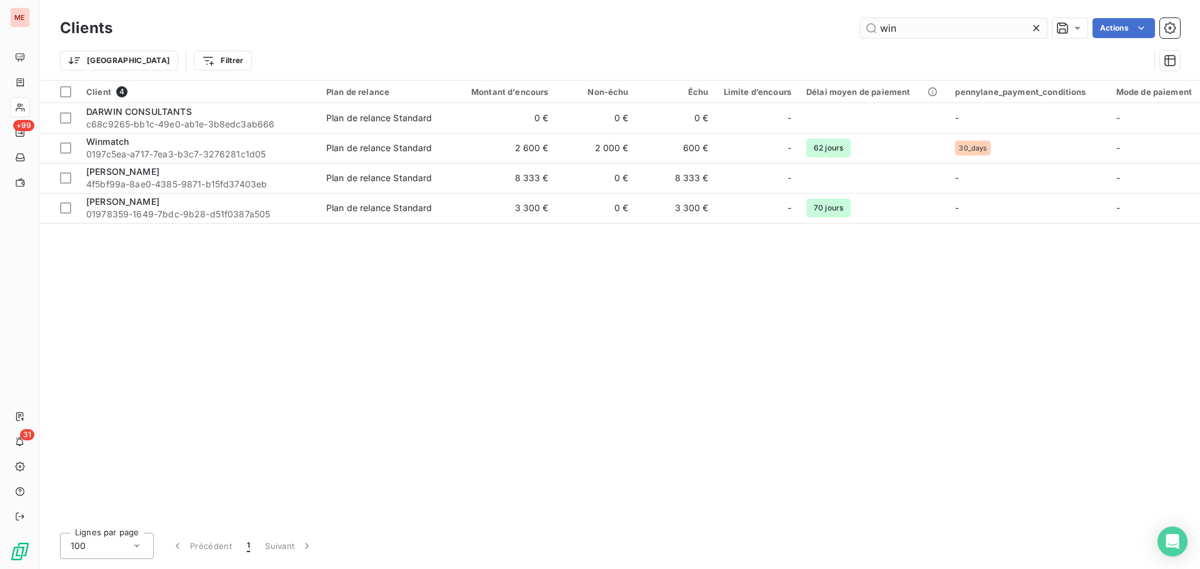
click at [917, 37] on input "win" at bounding box center [953, 28] width 187 height 20
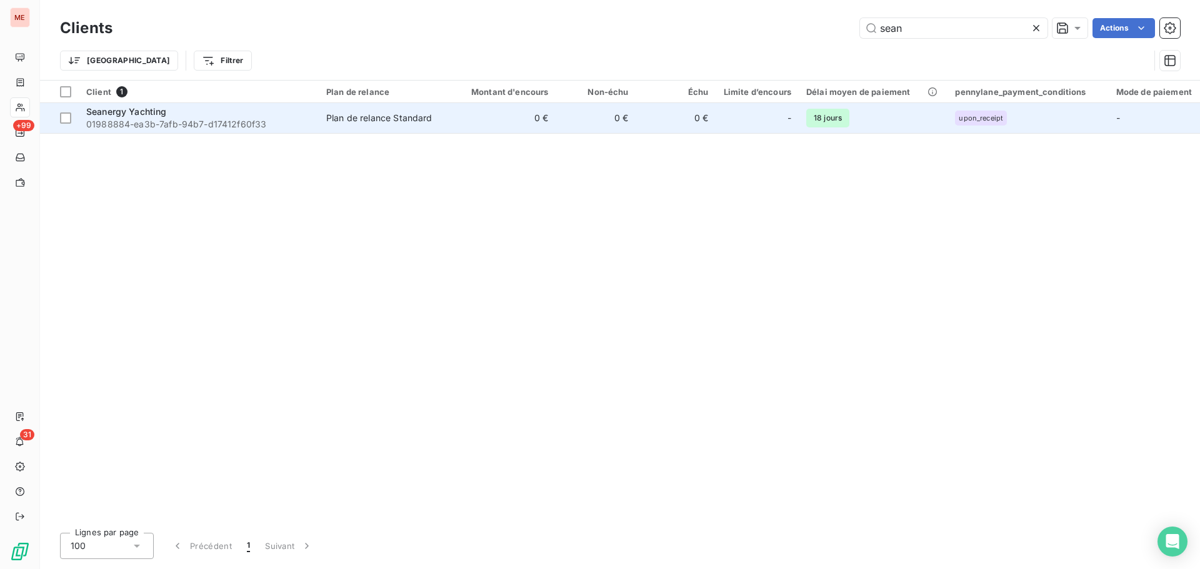
type input "sean"
click at [238, 126] on span "01988884-ea3b-7afb-94b7-d17412f60f33" at bounding box center [198, 124] width 225 height 12
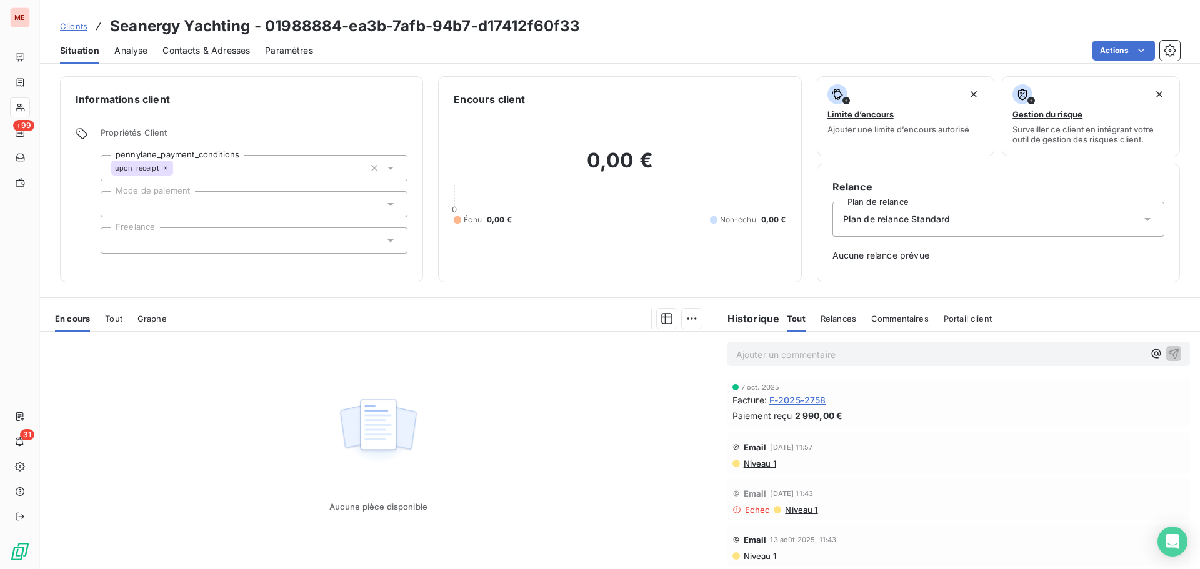
scroll to position [41, 0]
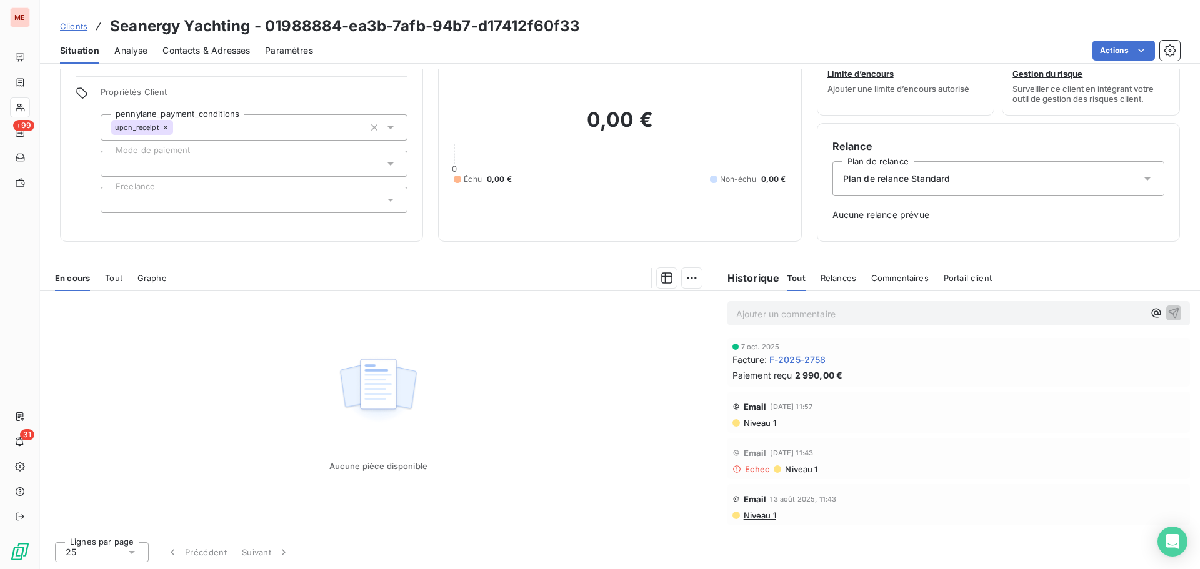
click at [217, 54] on span "Contacts & Adresses" at bounding box center [205, 50] width 87 height 12
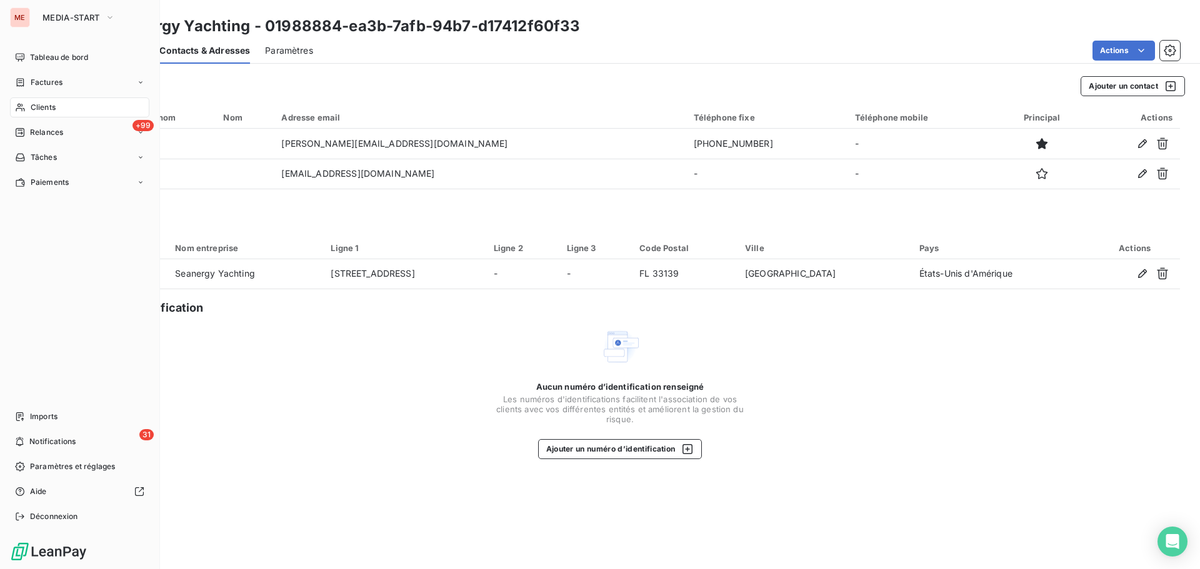
click at [24, 108] on icon at bounding box center [20, 107] width 11 height 10
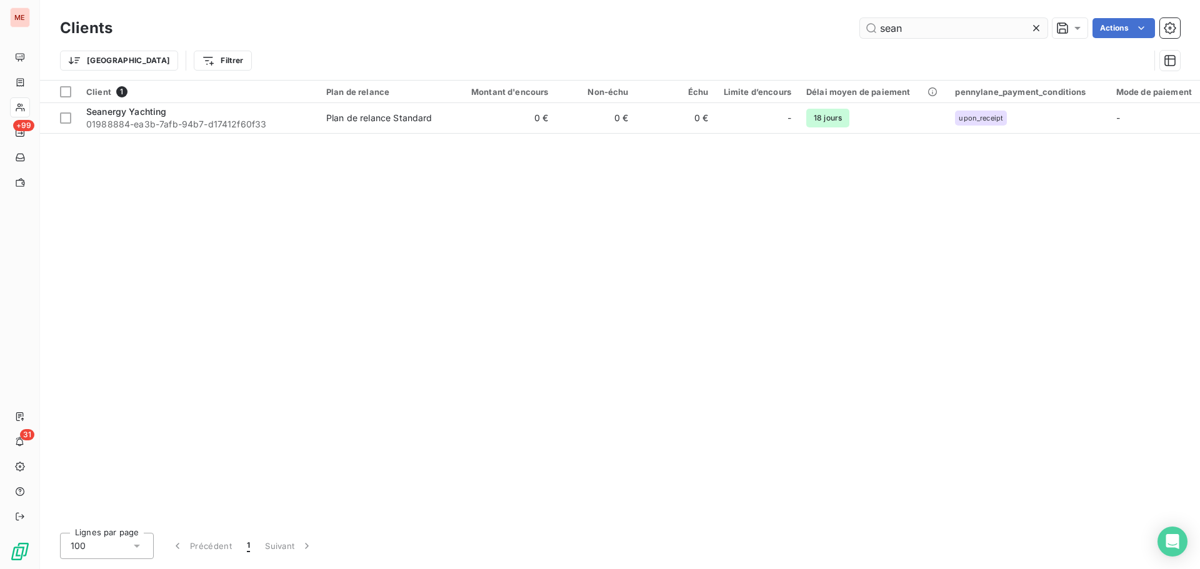
click at [919, 36] on input "sean" at bounding box center [953, 28] width 187 height 20
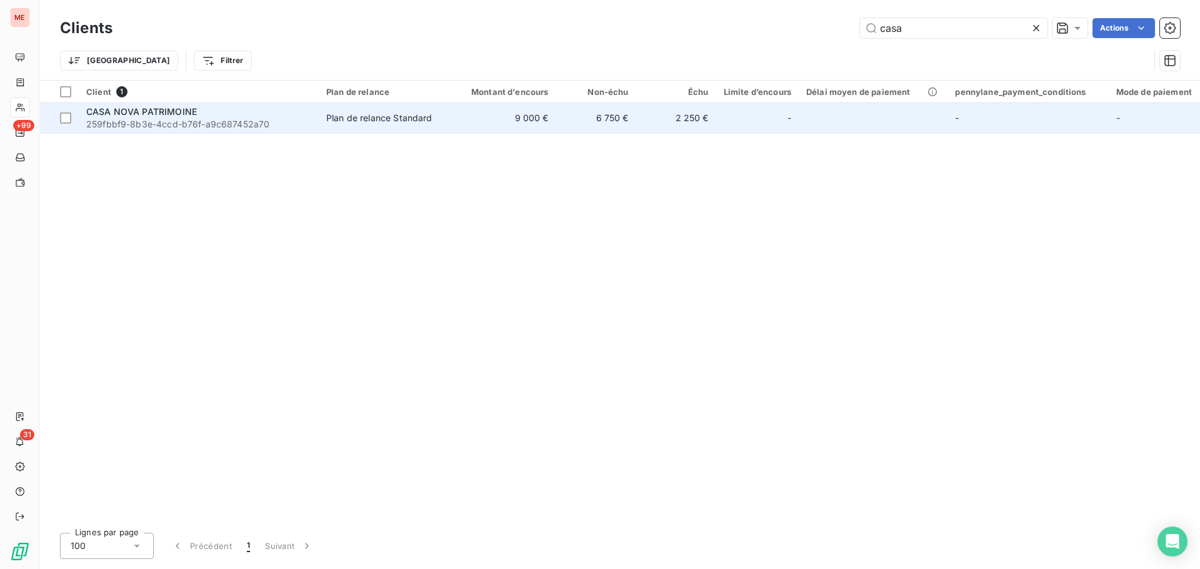
type input "casa"
click at [376, 124] on td "Plan de relance Standard" at bounding box center [384, 118] width 130 height 30
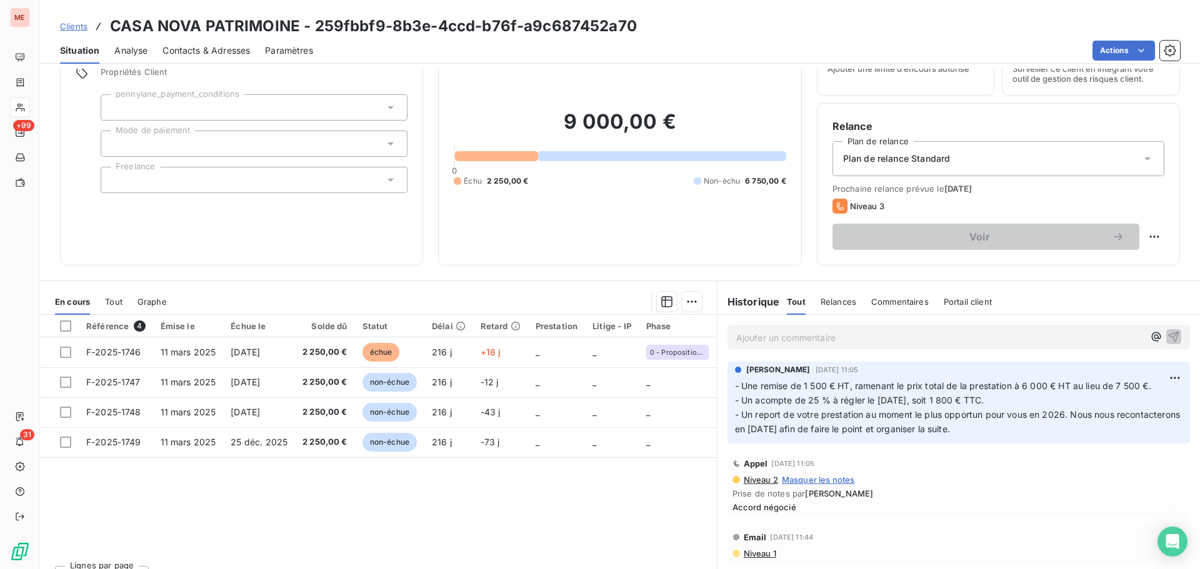
scroll to position [84, 0]
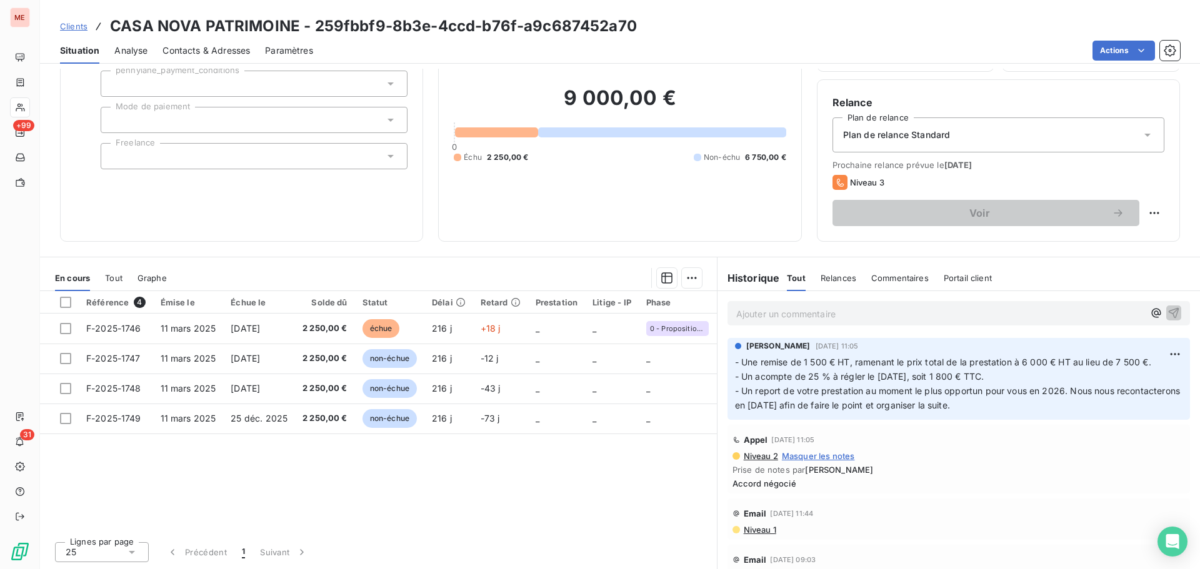
drag, startPoint x: 1037, startPoint y: 407, endPoint x: 732, endPoint y: 392, distance: 306.0
click at [735, 392] on p "- Une remise de 1 500 € HT, ramenant le prix total de la prestation à 6 000 € H…" at bounding box center [958, 384] width 447 height 57
copy span "Un report de votre prestation au moment le plus opportun pour vous en 2026. Nou…"
click at [305, 225] on div "Informations client Propriétés Client pennylane_payment_conditions Mode de paie…" at bounding box center [241, 117] width 363 height 250
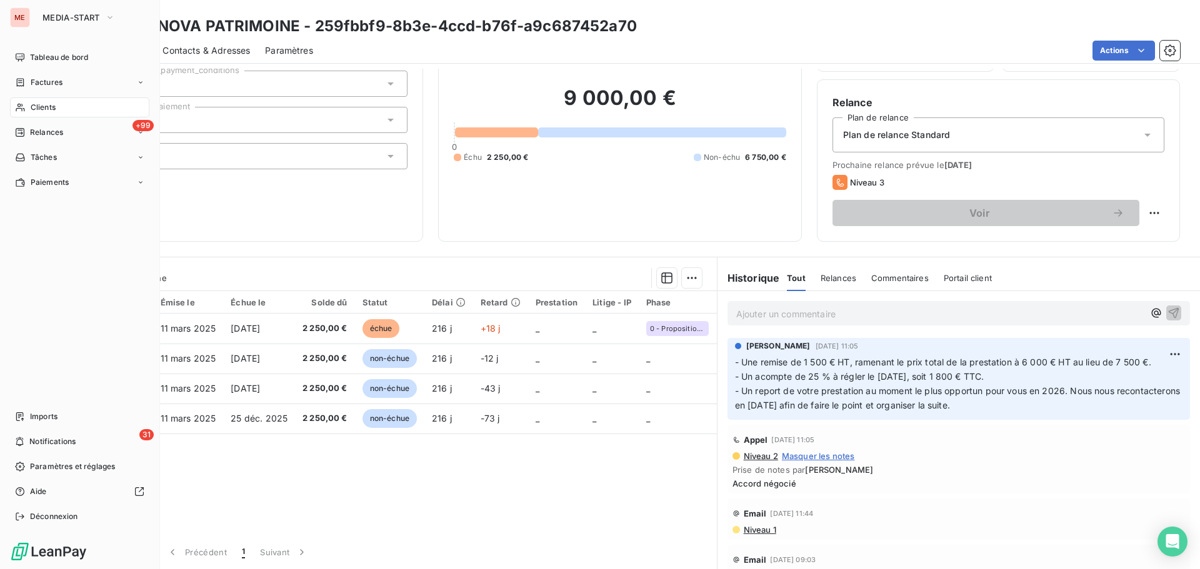
click at [24, 111] on icon at bounding box center [20, 107] width 11 height 10
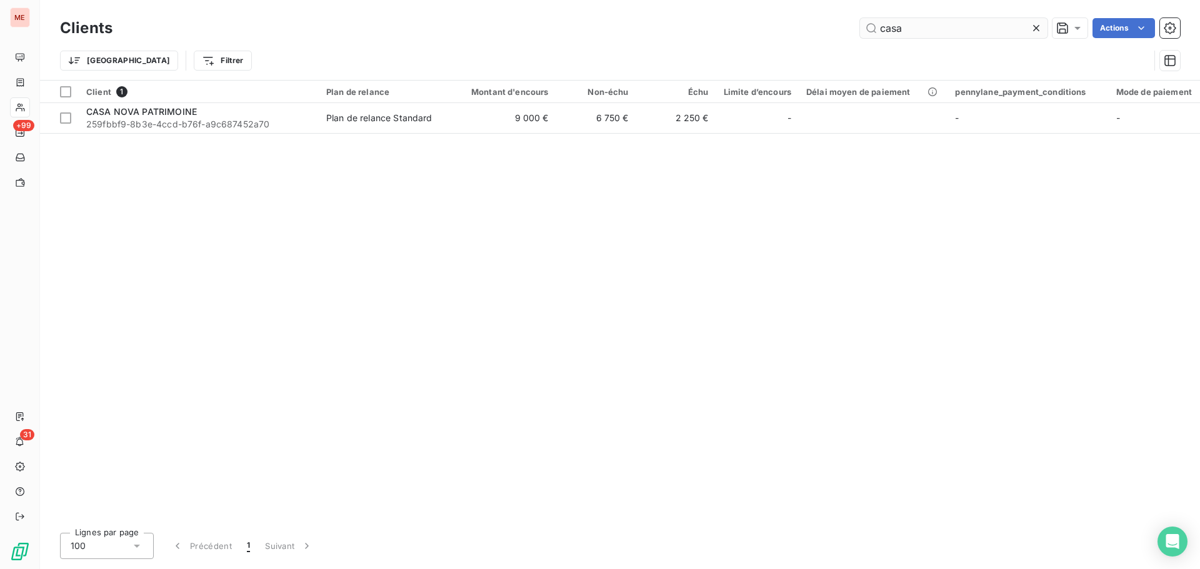
click at [879, 29] on input "casa" at bounding box center [953, 28] width 187 height 20
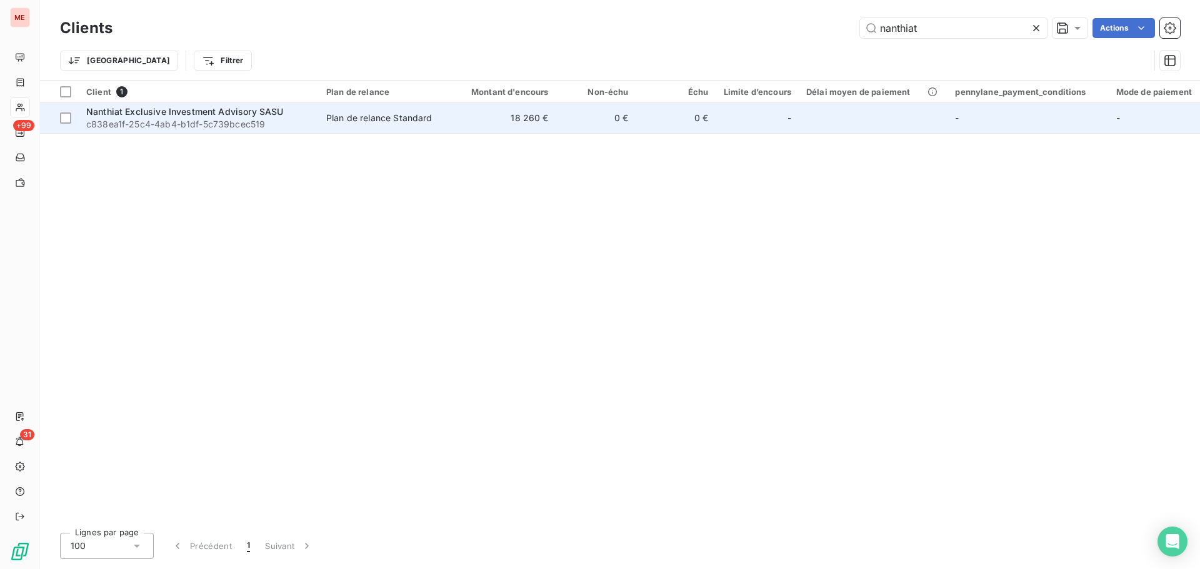
type input "nanthiat"
click at [226, 123] on span "c838ea1f-25c4-4ab4-b1df-5c739bcec519" at bounding box center [198, 124] width 225 height 12
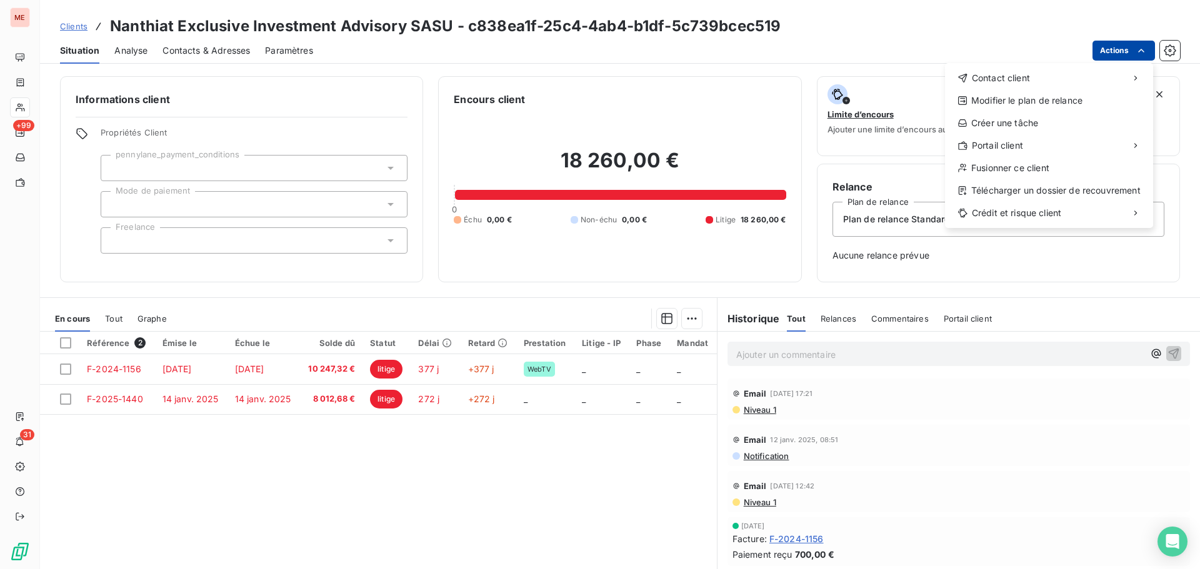
click at [1124, 49] on html "ME +99 31 Clients Nanthiat Exclusive Investment Advisory SASU - c838ea1f-25c4-4…" at bounding box center [600, 284] width 1200 height 569
click at [859, 106] on div "Envoyer un courrier" at bounding box center [851, 106] width 167 height 20
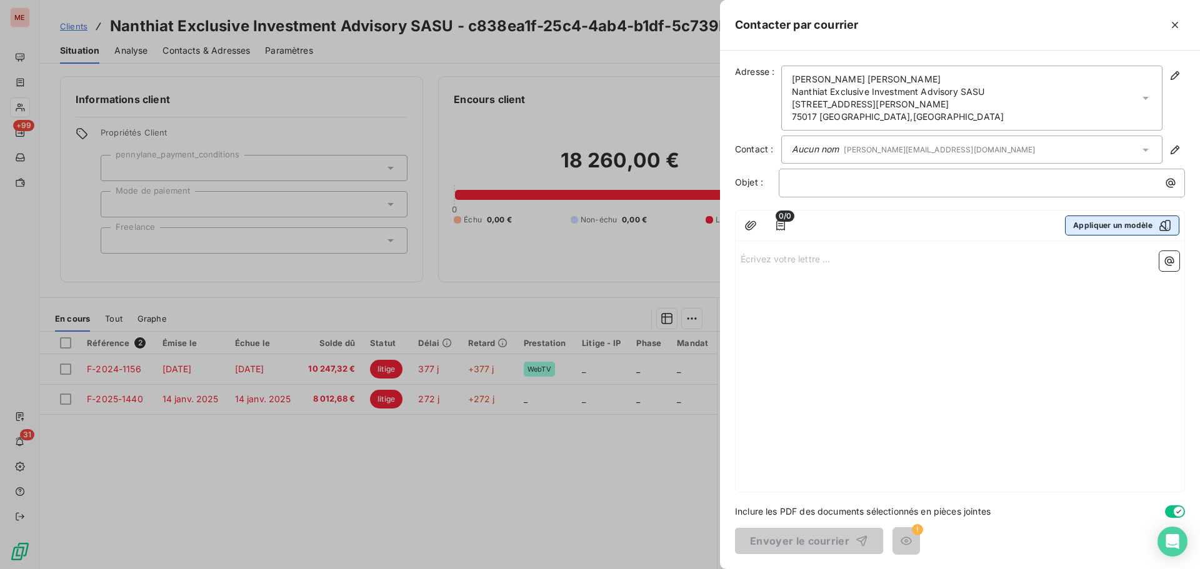
click at [1134, 226] on button "Appliquer un modèle" at bounding box center [1122, 226] width 114 height 20
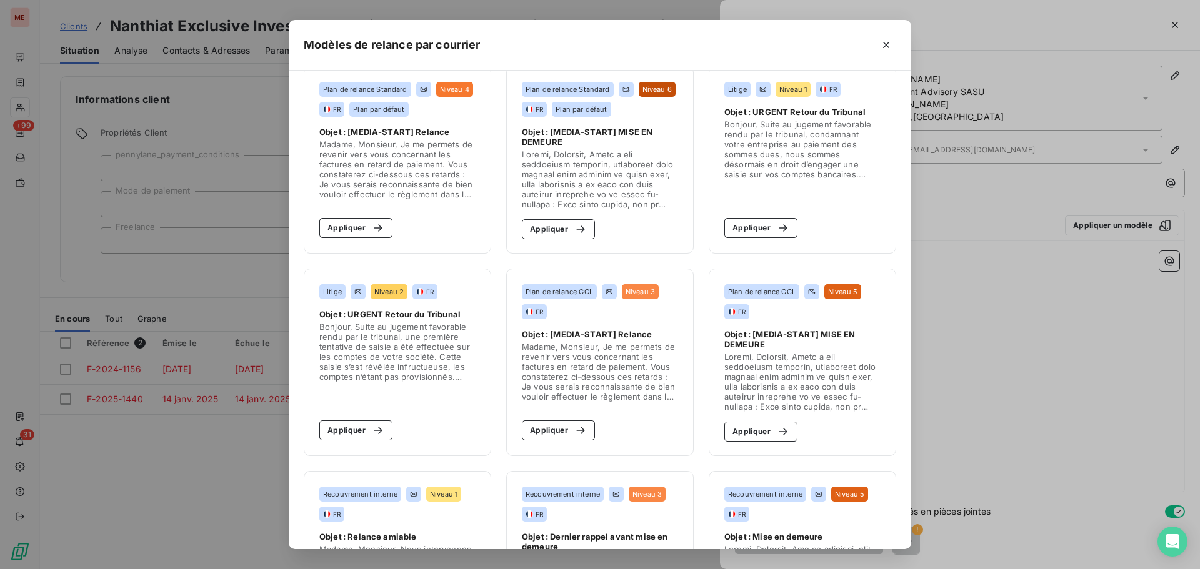
scroll to position [19, 0]
click at [568, 231] on div "button" at bounding box center [577, 229] width 19 height 12
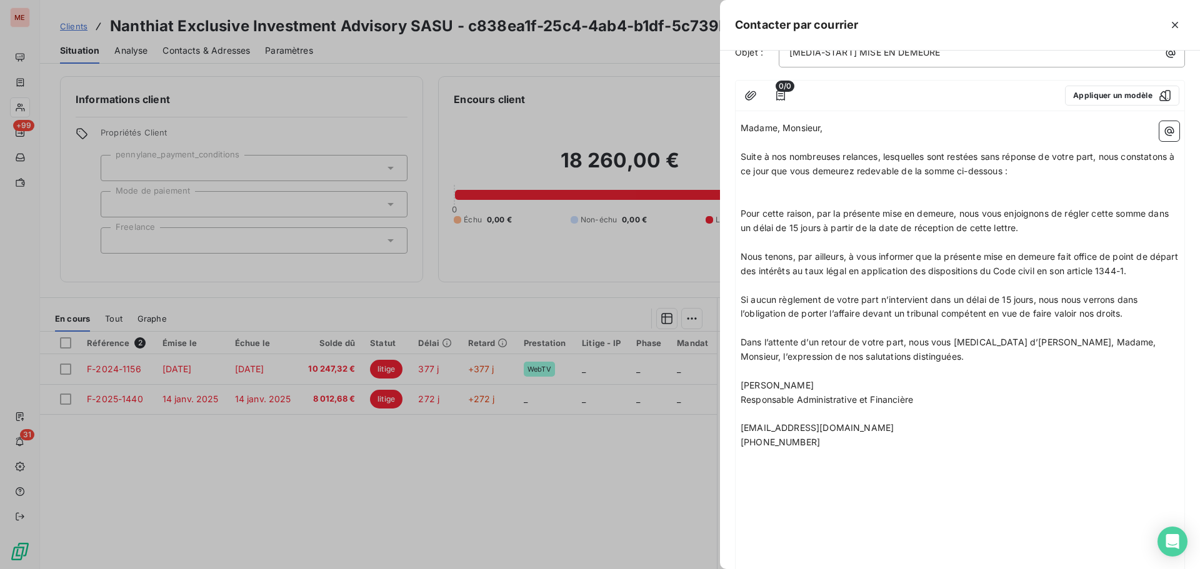
scroll to position [81, 0]
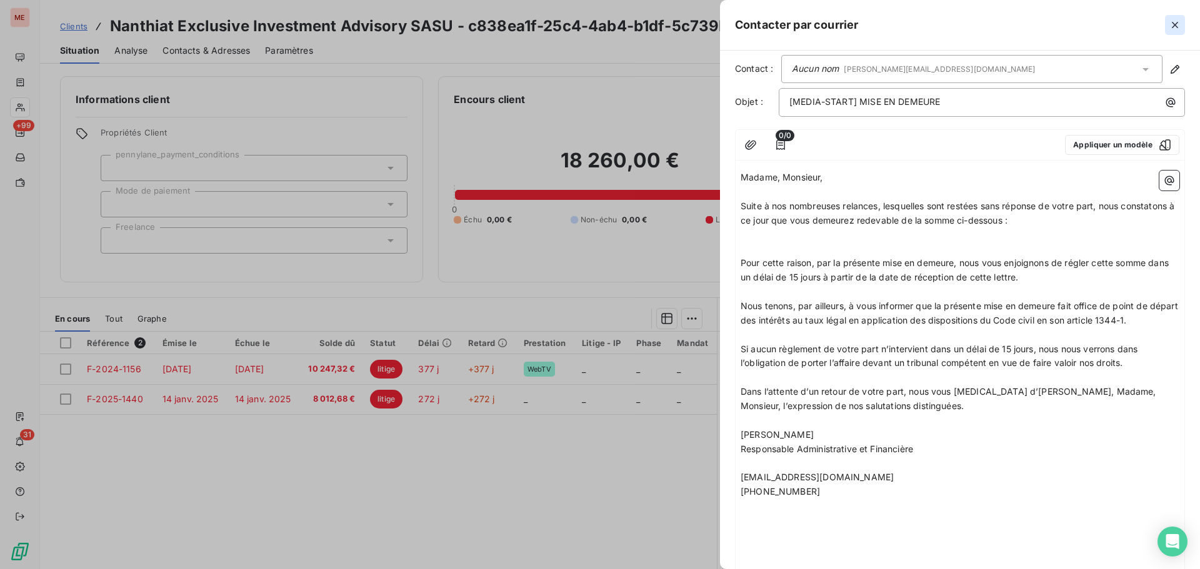
click at [1177, 24] on icon "button" at bounding box center [1175, 25] width 12 height 12
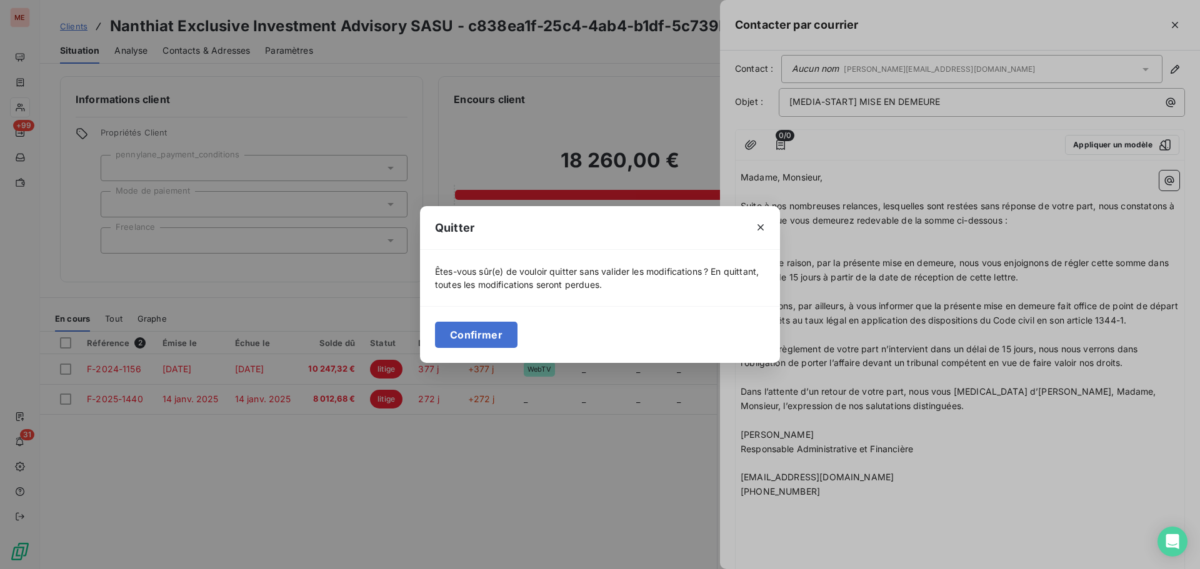
click at [760, 215] on div at bounding box center [760, 227] width 39 height 43
click at [760, 219] on button "button" at bounding box center [761, 227] width 20 height 20
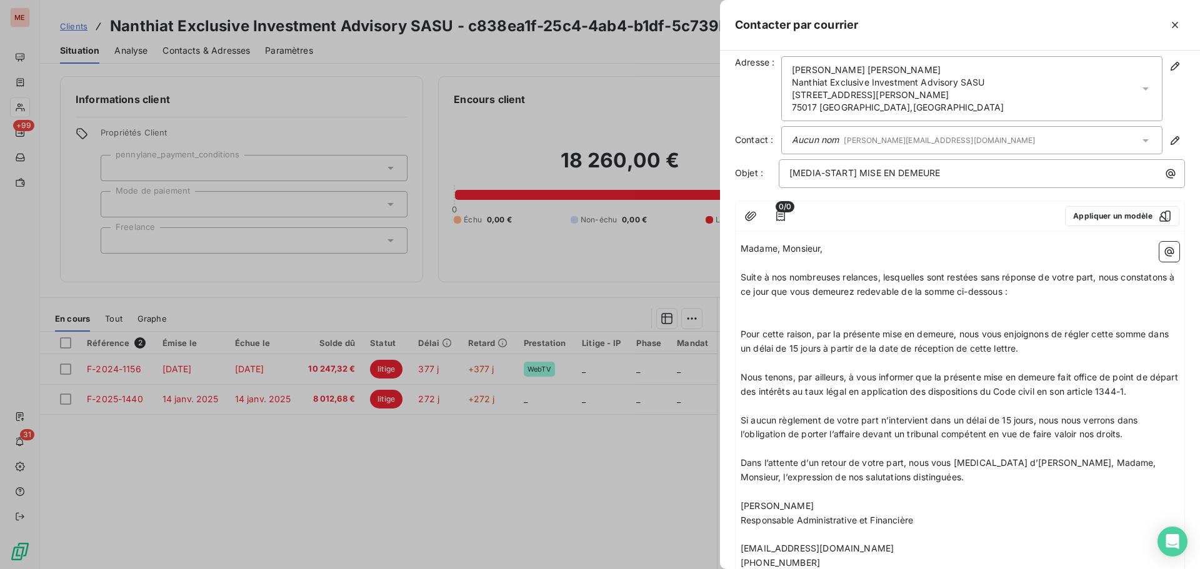
scroll to position [0, 0]
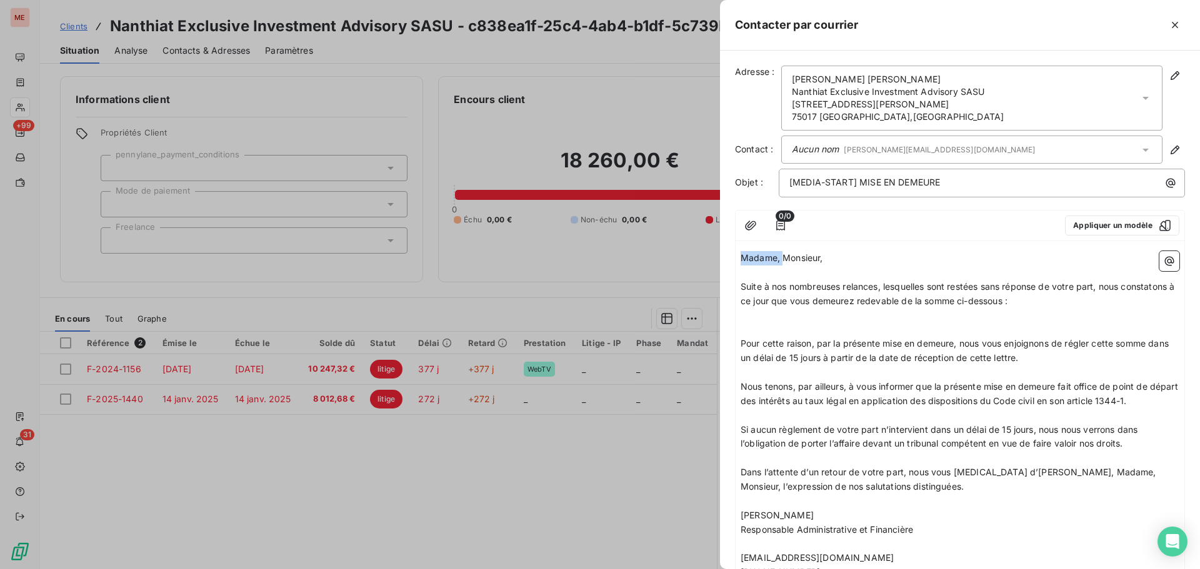
drag, startPoint x: 786, startPoint y: 256, endPoint x: 721, endPoint y: 253, distance: 65.1
click at [721, 253] on div "Adresse : Quentin Devars Du Mayne Nanthiat Exclusive Investment Advisory SASU 4…" at bounding box center [960, 310] width 480 height 519
click at [882, 327] on p "﻿" at bounding box center [960, 329] width 439 height 14
click at [742, 326] on span "18 260 €" at bounding box center [759, 329] width 37 height 11
click at [794, 327] on p "18 260 €" at bounding box center [960, 329] width 439 height 14
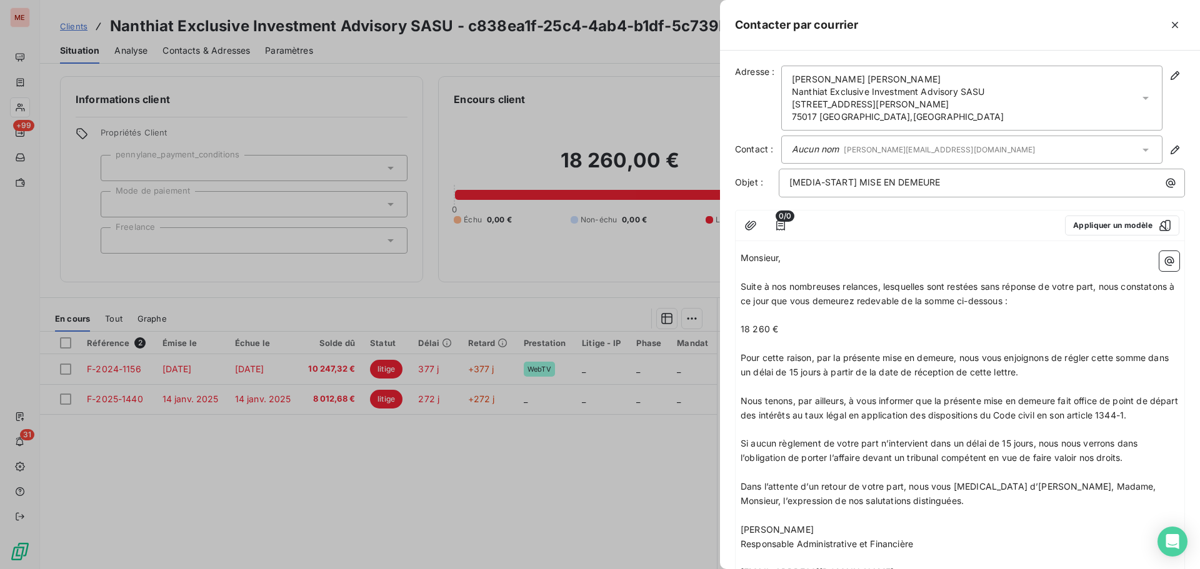
click at [801, 326] on p "18 260 €" at bounding box center [960, 329] width 439 height 14
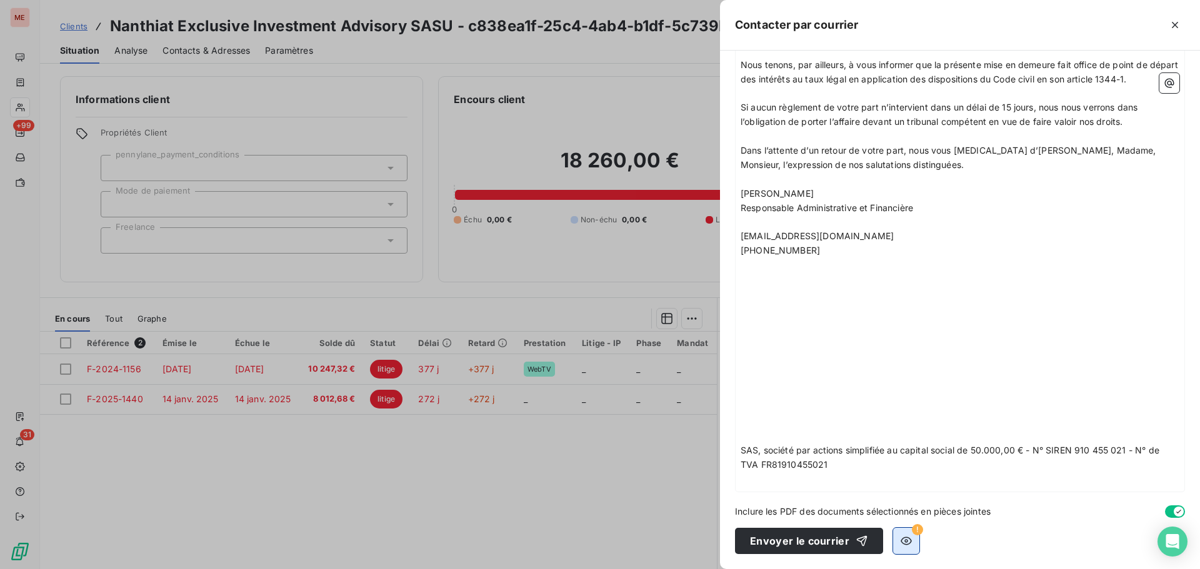
click at [901, 538] on icon "button" at bounding box center [906, 541] width 11 height 8
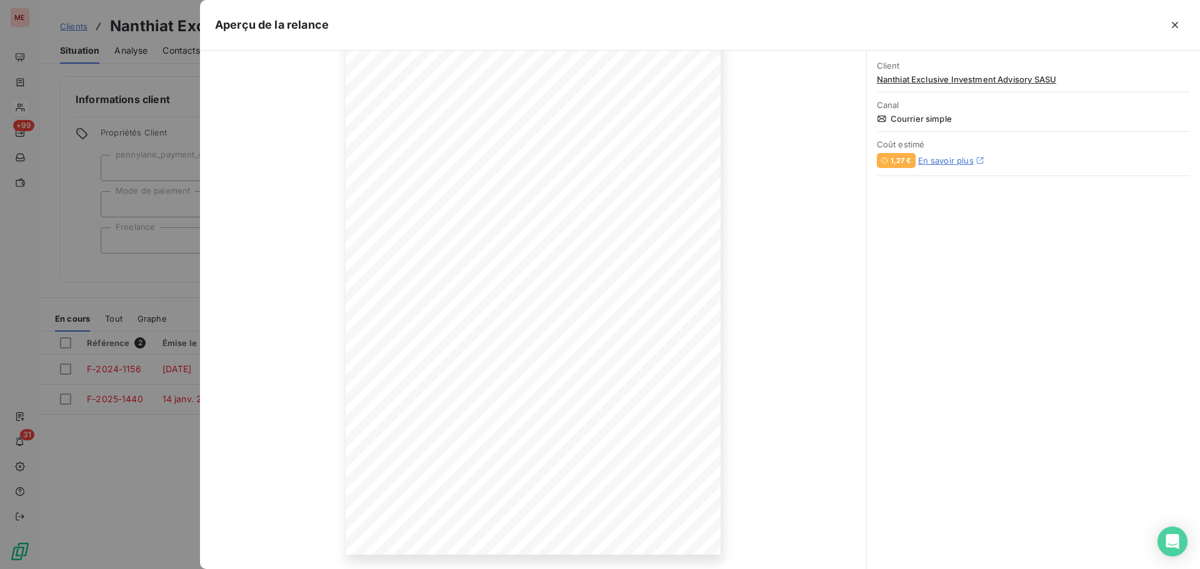
scroll to position [82, 0]
click at [1174, 26] on icon "button" at bounding box center [1175, 25] width 6 height 6
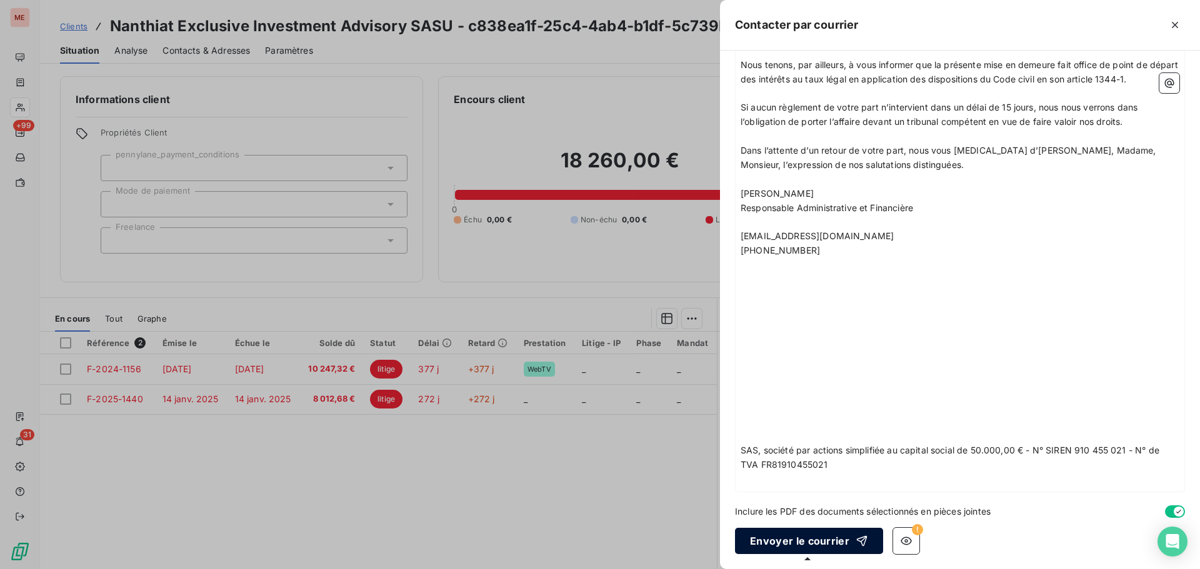
click at [811, 547] on button "Envoyer le courrier" at bounding box center [809, 541] width 148 height 26
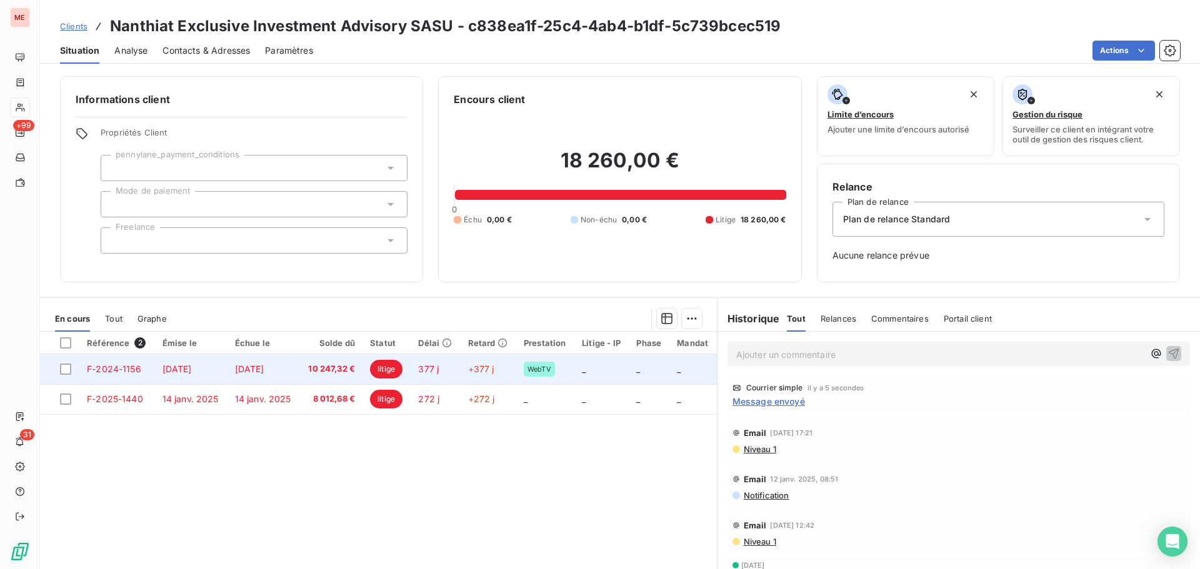
click at [292, 374] on td "1 oct. 2024" at bounding box center [263, 369] width 72 height 30
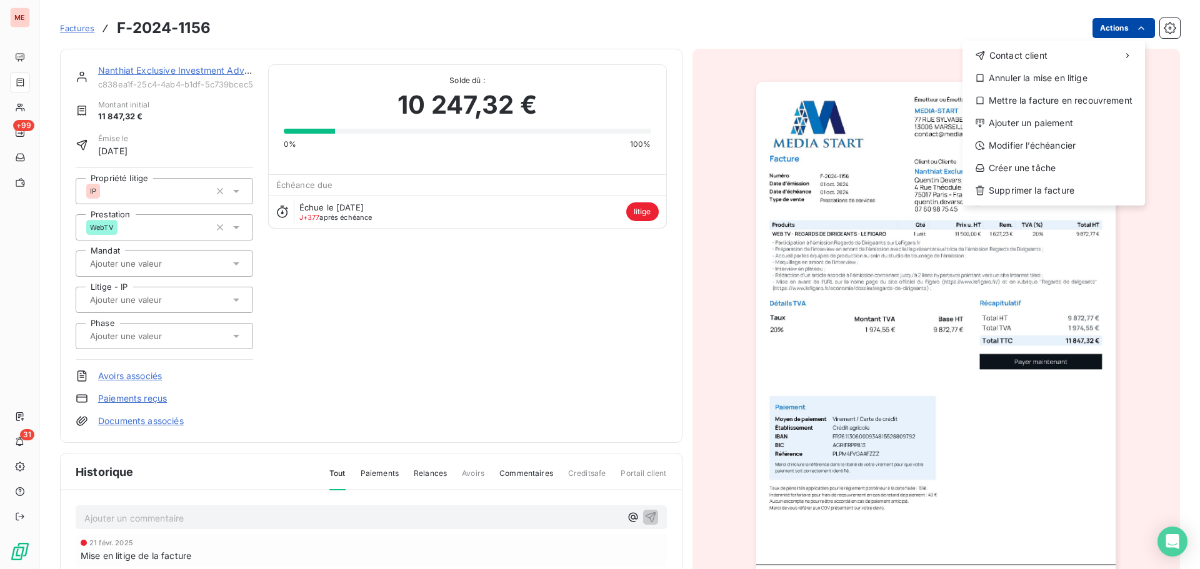
click at [1118, 27] on html "ME +99 31 Factures F-2024-1156 Actions Contact client Annuler la mise en litige…" at bounding box center [600, 284] width 1200 height 569
click at [1054, 77] on div "Annuler la mise en litige" at bounding box center [1053, 78] width 172 height 20
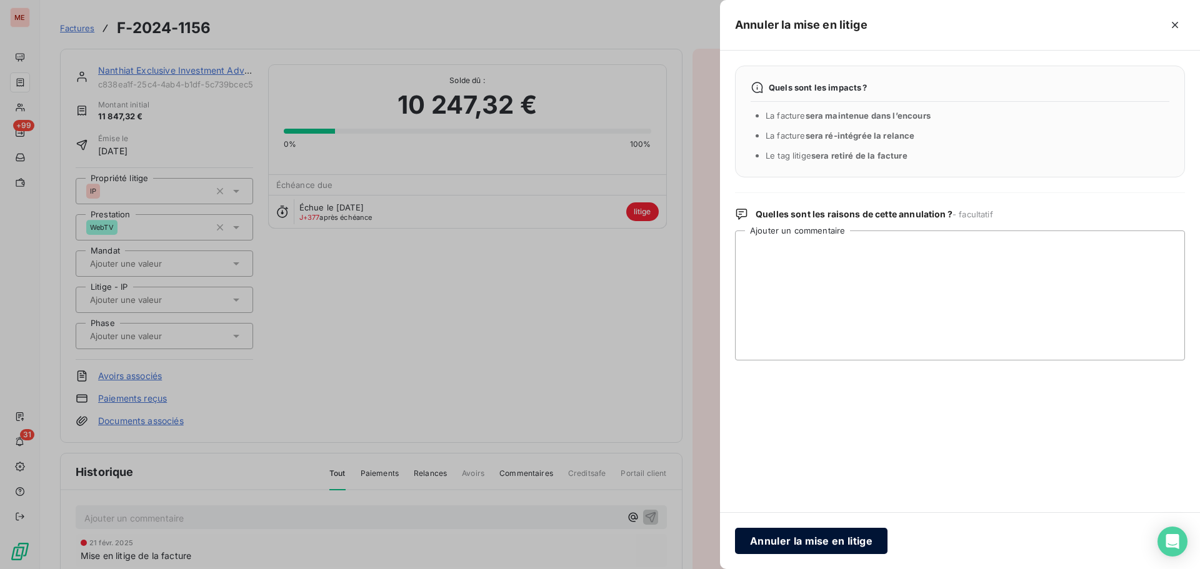
click at [779, 534] on button "Annuler la mise en litige" at bounding box center [811, 541] width 152 height 26
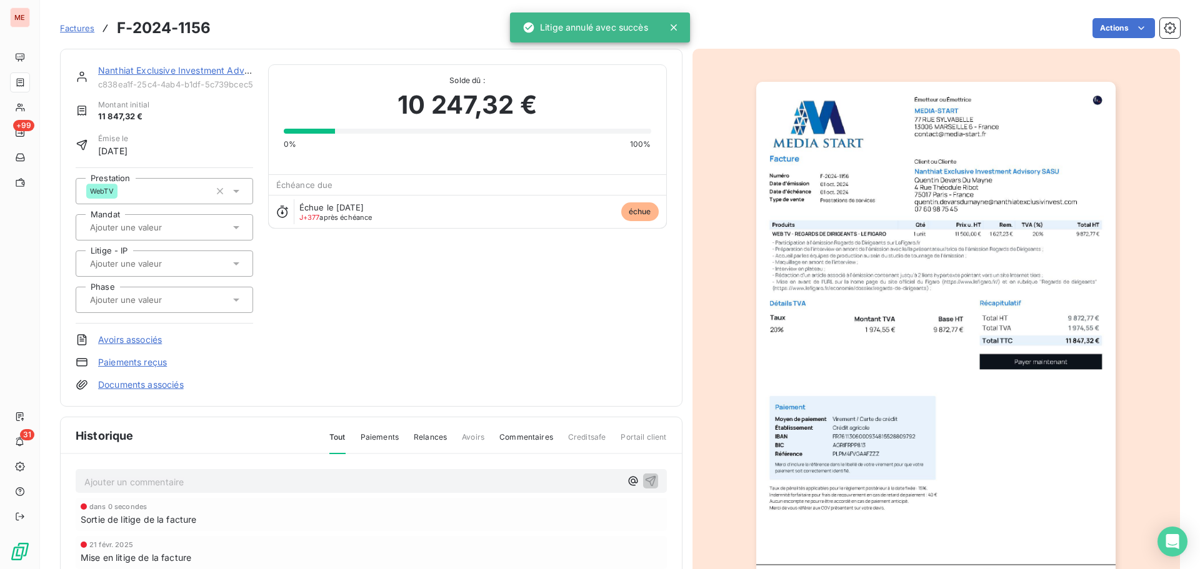
click at [217, 302] on div at bounding box center [158, 300] width 144 height 16
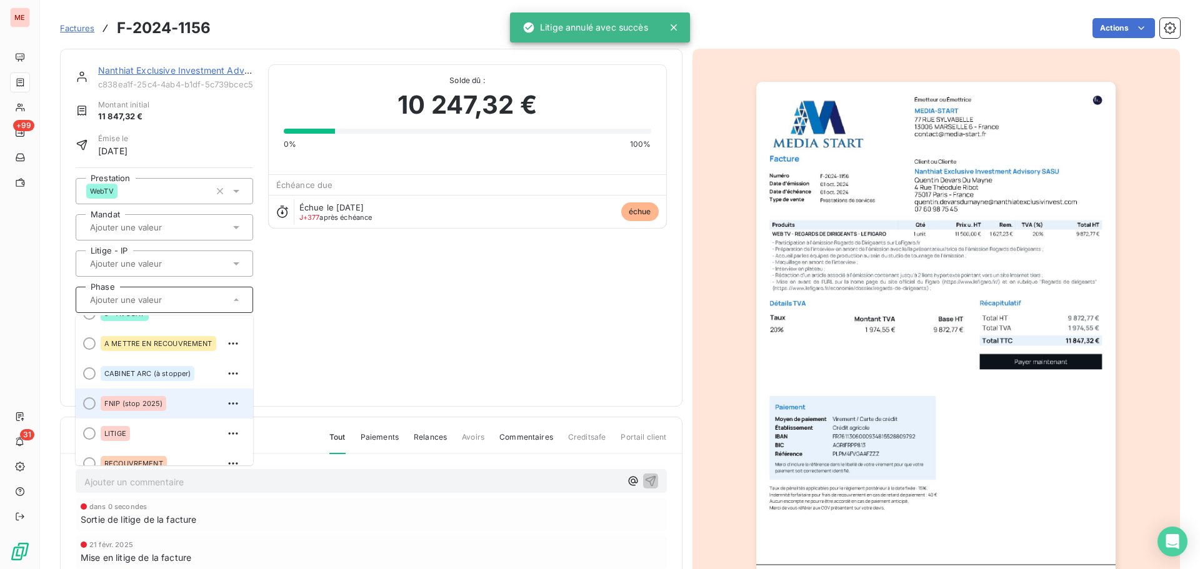
scroll to position [140, 0]
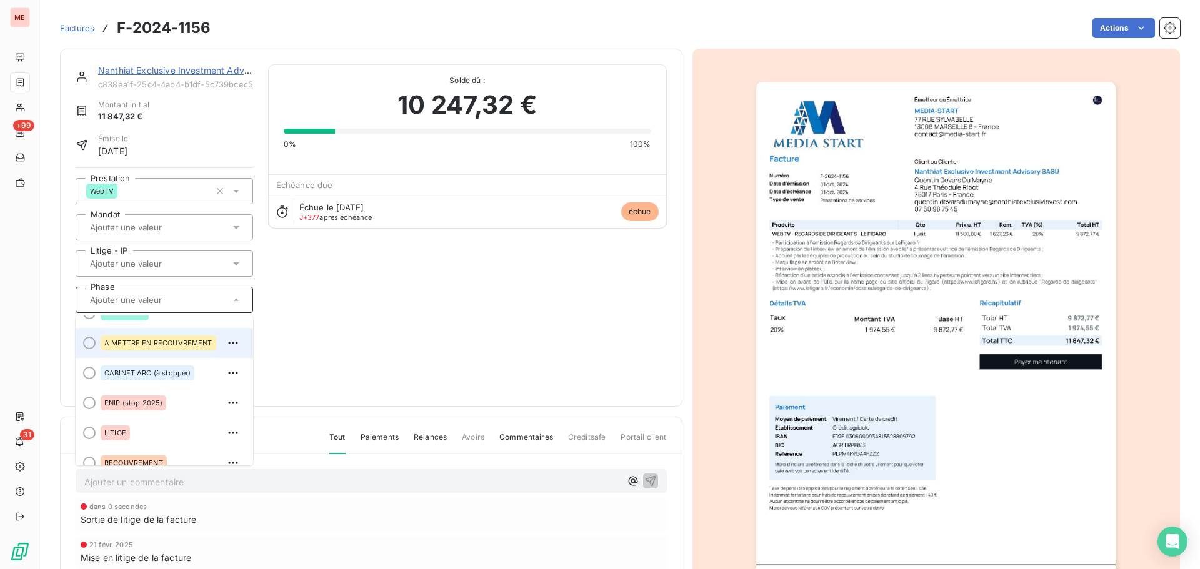
click at [151, 337] on div "A METTRE EN RECOUVREMENT" at bounding box center [159, 343] width 116 height 15
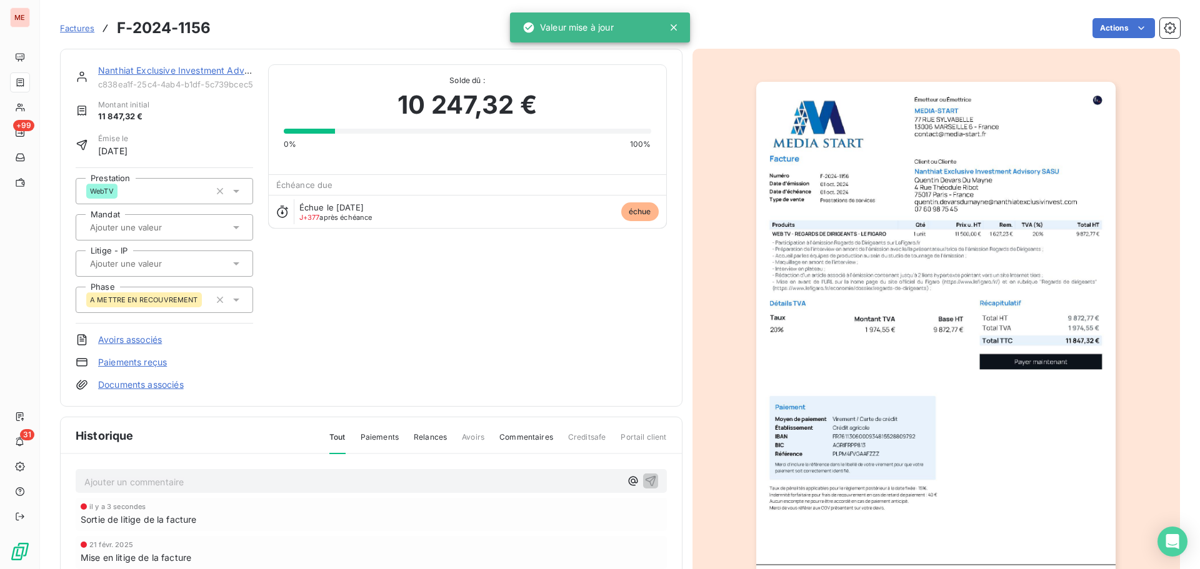
click at [122, 71] on link "Nanthiat Exclusive Investment Advisory SASU" at bounding box center [194, 70] width 192 height 11
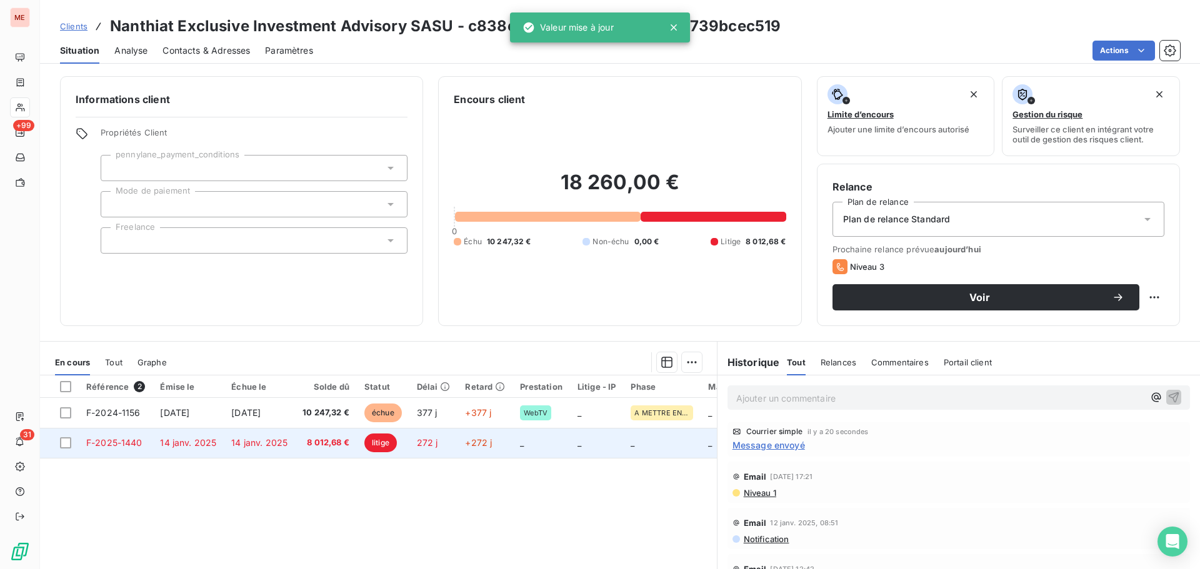
click at [414, 444] on td "272 j" at bounding box center [433, 443] width 49 height 30
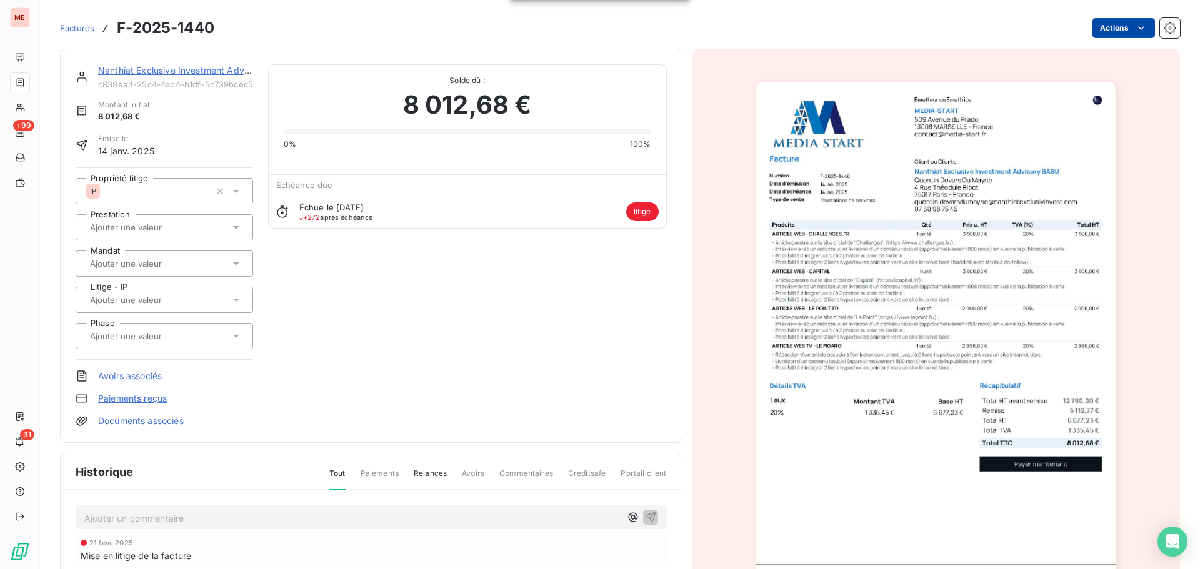
click at [1115, 30] on html "ME +99 31 Factures F-2025-1440 Actions Nanthiat Exclusive Investment Advisory S…" at bounding box center [600, 284] width 1200 height 569
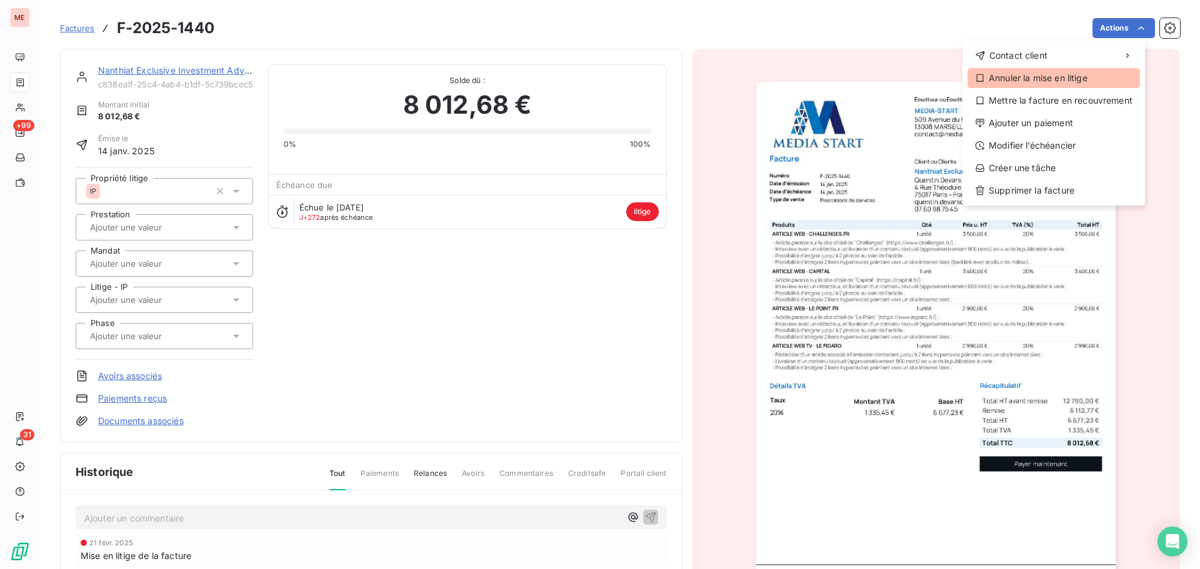
click at [1056, 81] on div "Annuler la mise en litige" at bounding box center [1053, 78] width 172 height 20
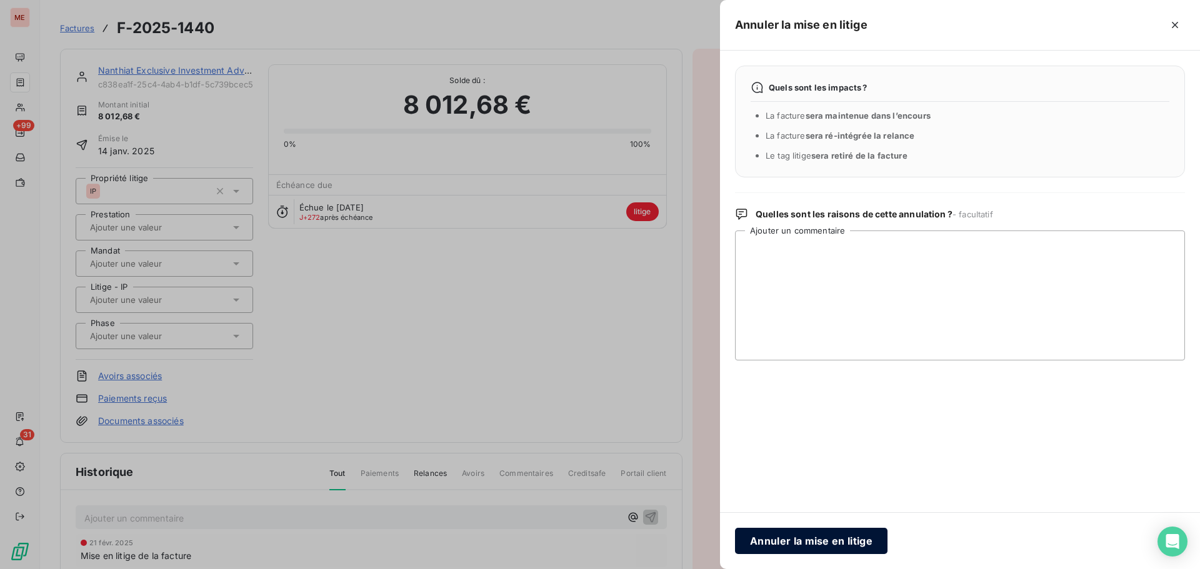
click at [839, 541] on button "Annuler la mise en litige" at bounding box center [811, 541] width 152 height 26
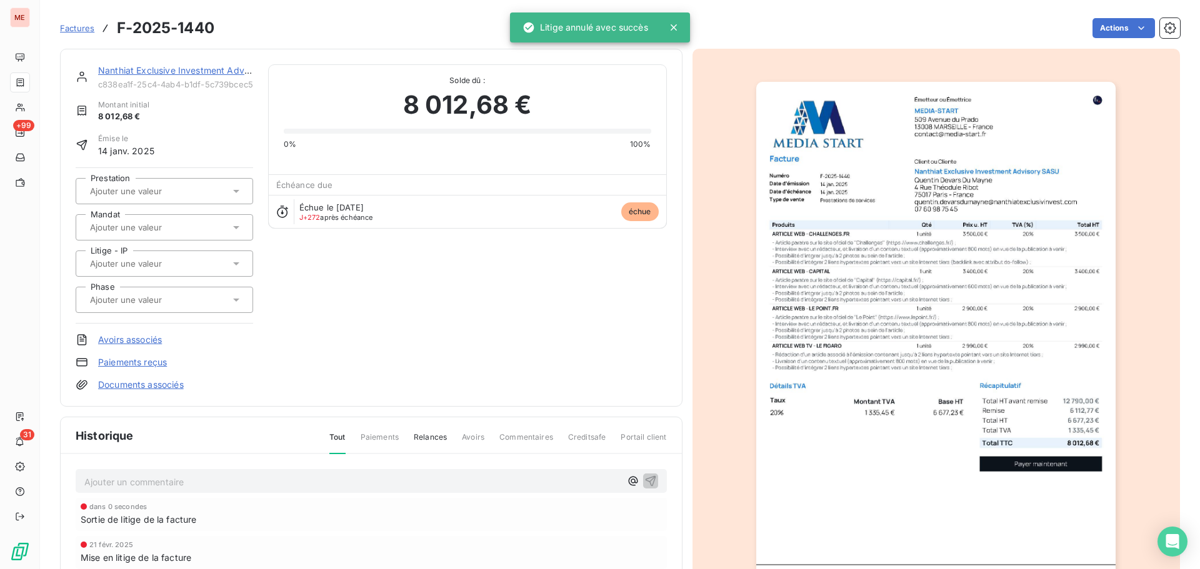
click at [194, 304] on div at bounding box center [158, 300] width 144 height 16
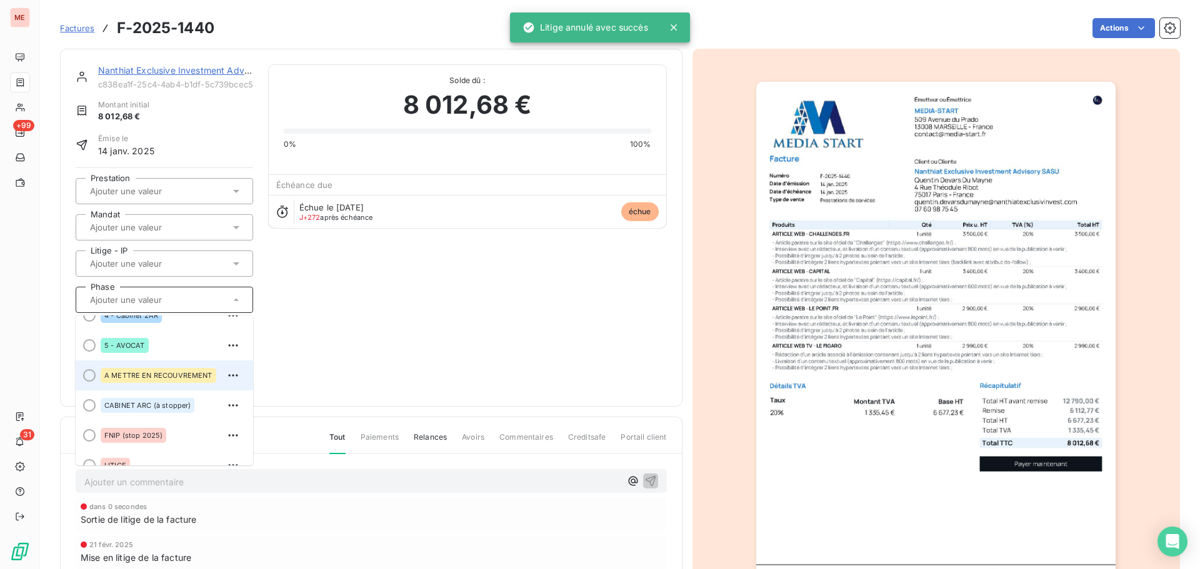
scroll to position [108, 0]
click at [166, 372] on span "A METTRE EN RECOUVREMENT" at bounding box center [158, 374] width 108 height 7
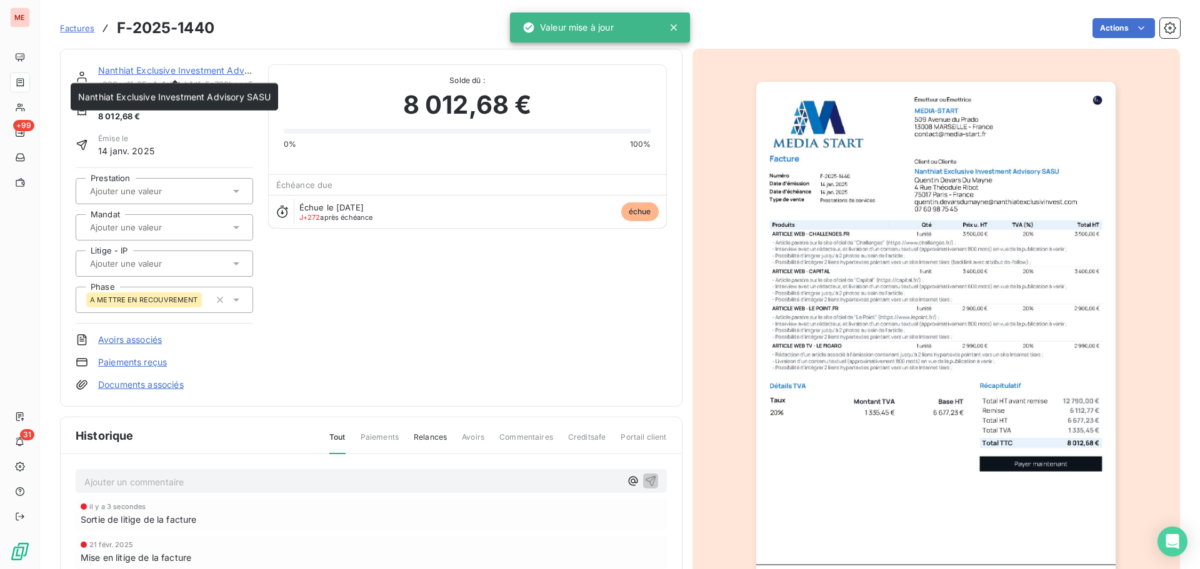
click at [142, 76] on div "Nanthiat Exclusive Investment Advisory SASU" at bounding box center [175, 70] width 155 height 12
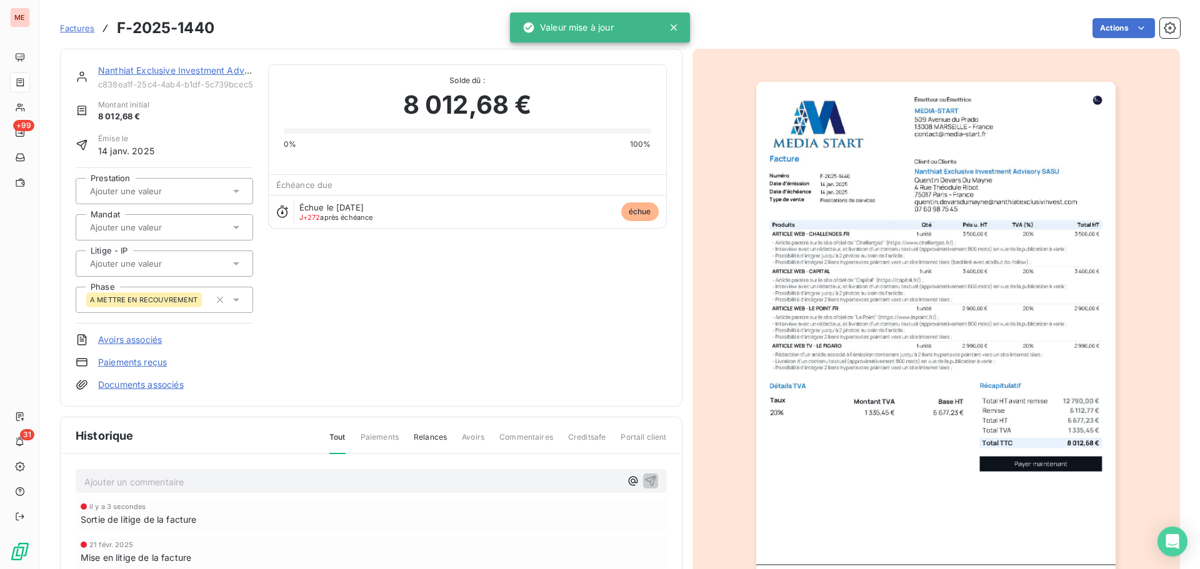
click at [145, 72] on link "Nanthiat Exclusive Investment Advisory SASU" at bounding box center [194, 70] width 192 height 11
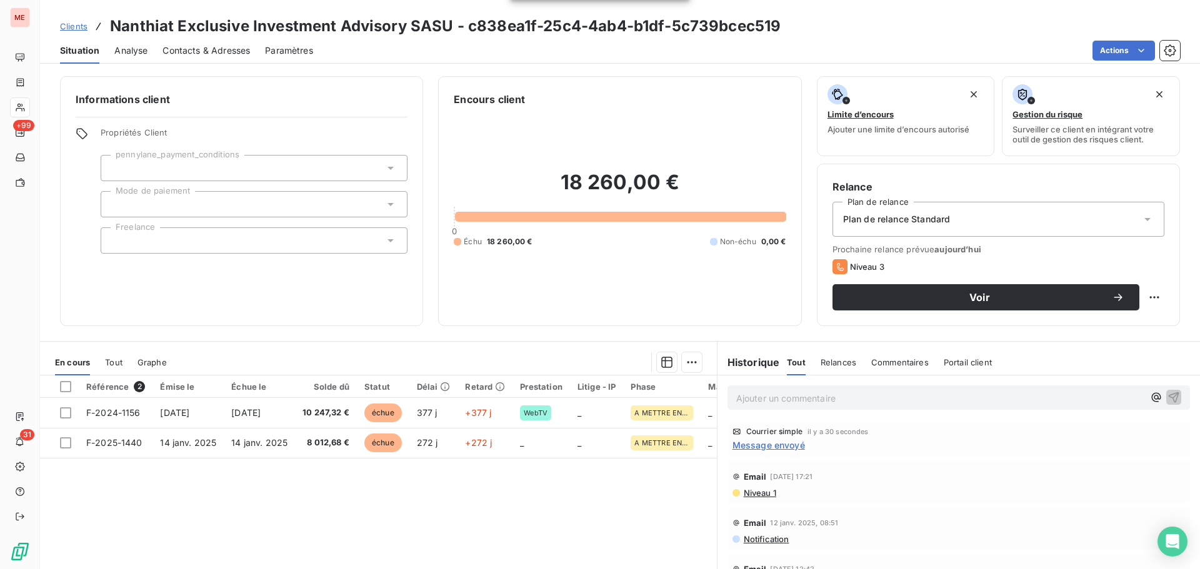
click at [900, 212] on div "Plan de relance Standard" at bounding box center [998, 219] width 332 height 35
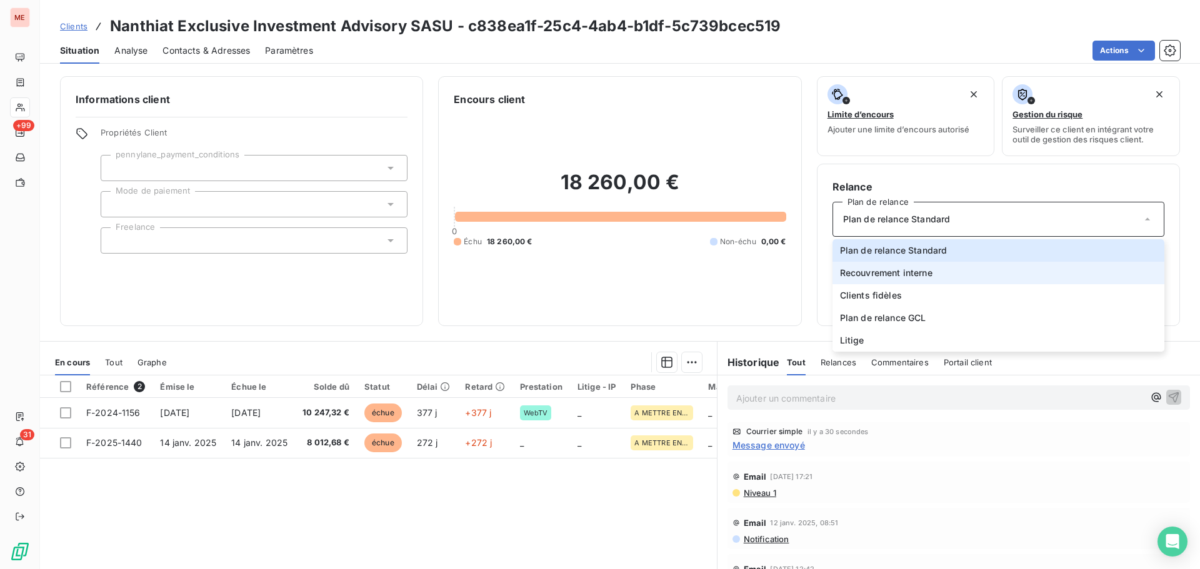
click at [897, 272] on span "Recouvrement interne" at bounding box center [886, 273] width 92 height 12
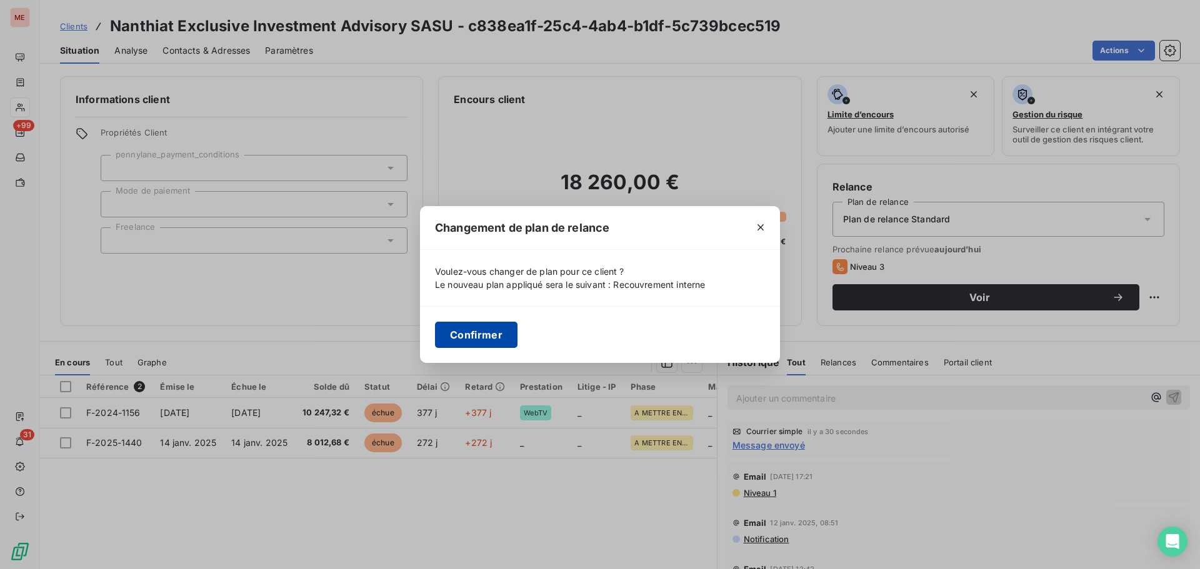
click at [495, 336] on button "Confirmer" at bounding box center [476, 335] width 82 height 26
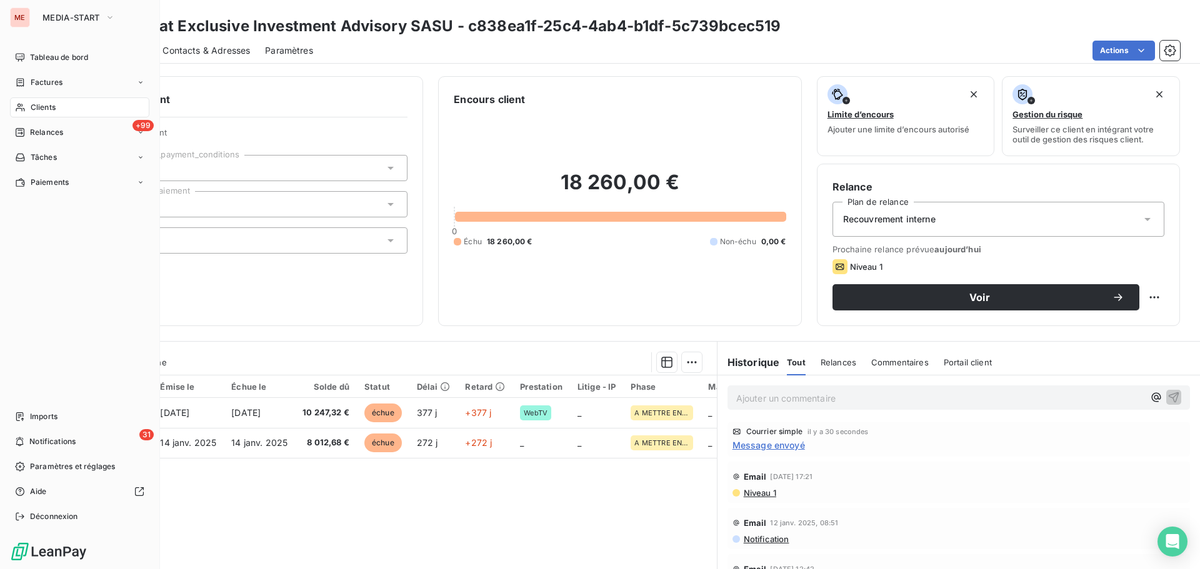
click at [66, 107] on div "Clients" at bounding box center [79, 107] width 139 height 20
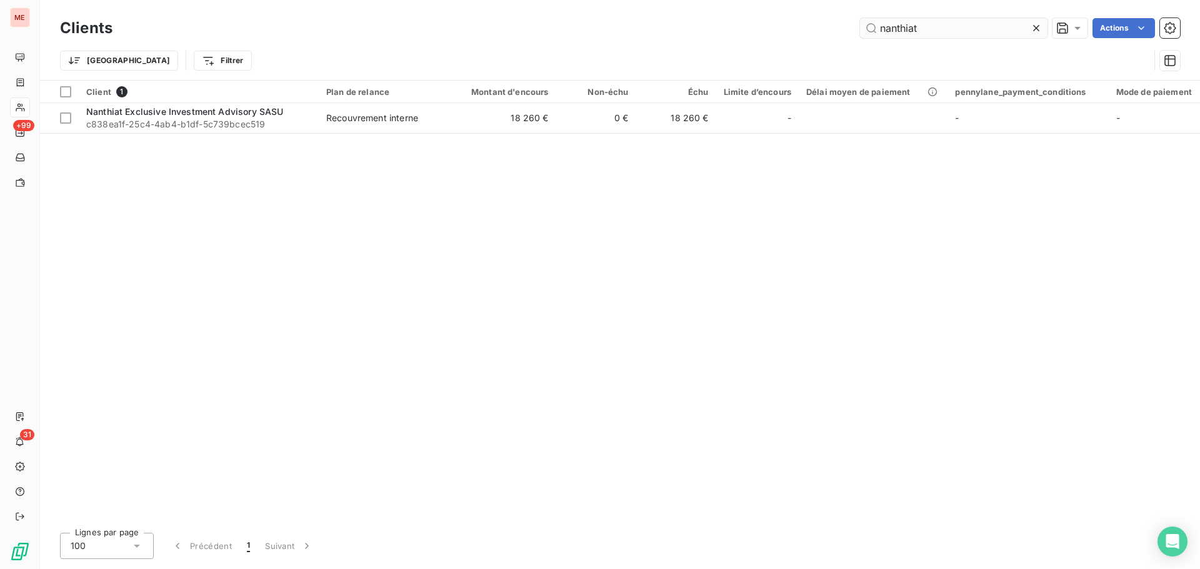
click at [921, 30] on input "nanthiat" at bounding box center [953, 28] width 187 height 20
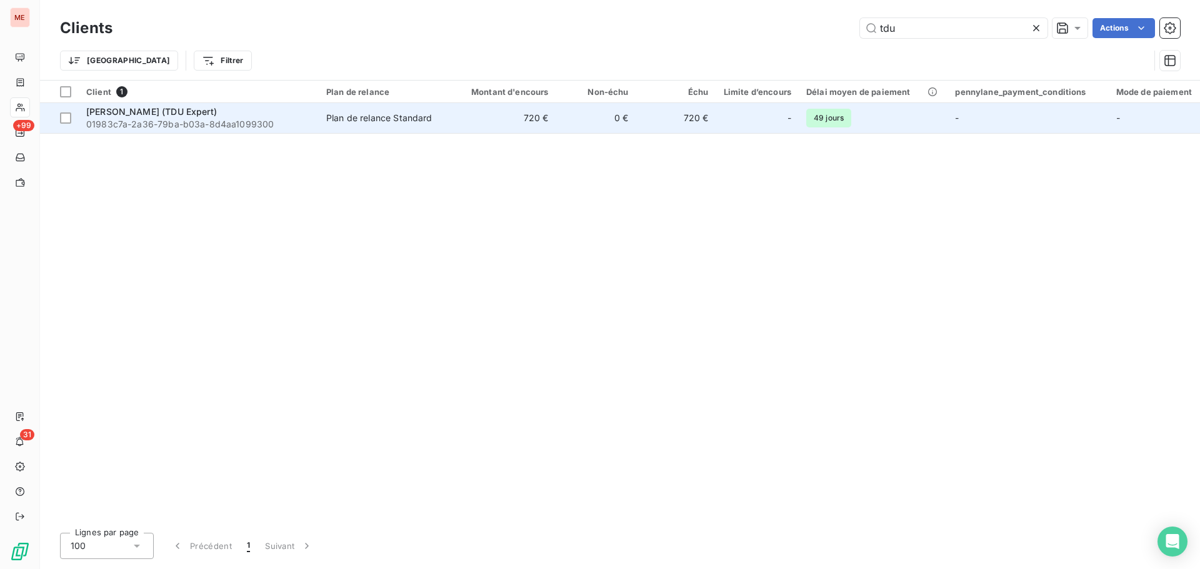
type input "tdu"
click at [339, 113] on div "Plan de relance Standard" at bounding box center [379, 118] width 106 height 12
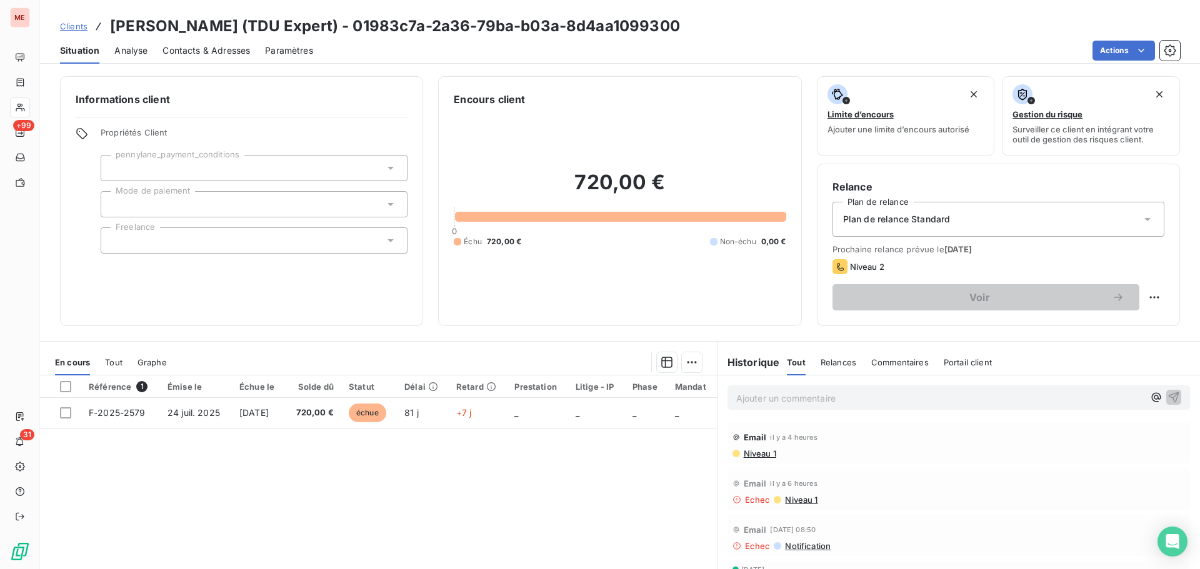
click at [753, 453] on span "Niveau 1" at bounding box center [759, 454] width 34 height 10
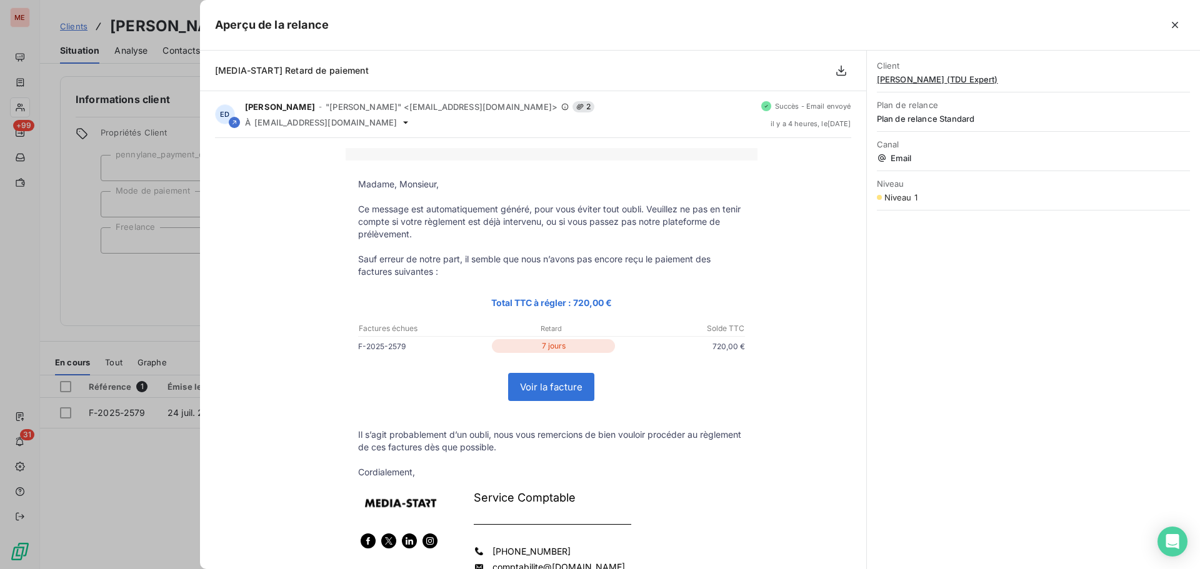
click at [132, 234] on div at bounding box center [600, 284] width 1200 height 569
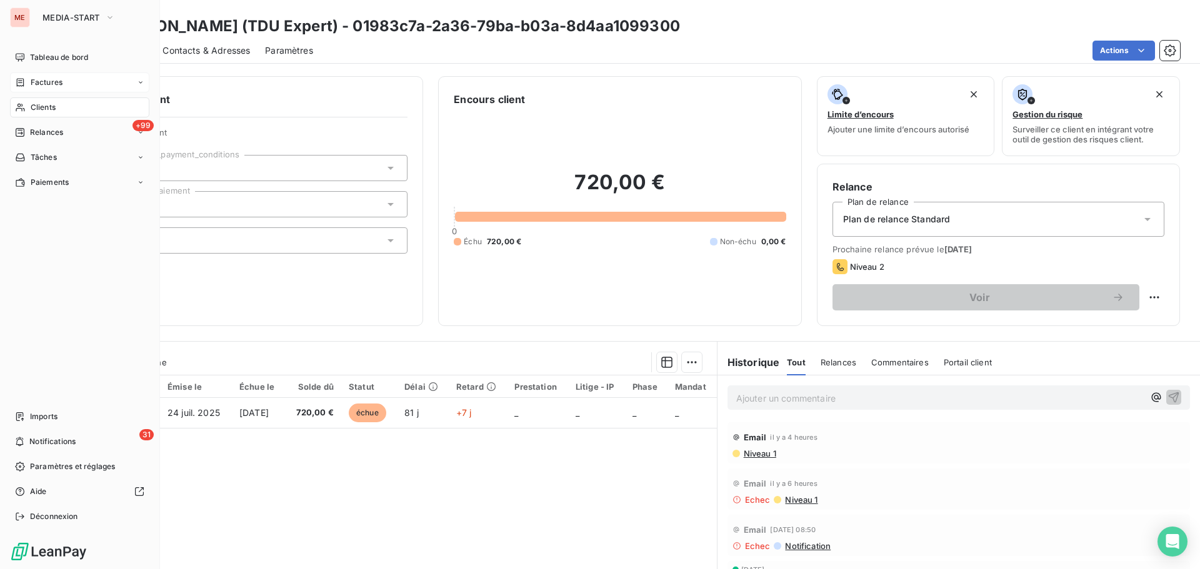
click at [21, 88] on div "Factures" at bounding box center [79, 82] width 139 height 20
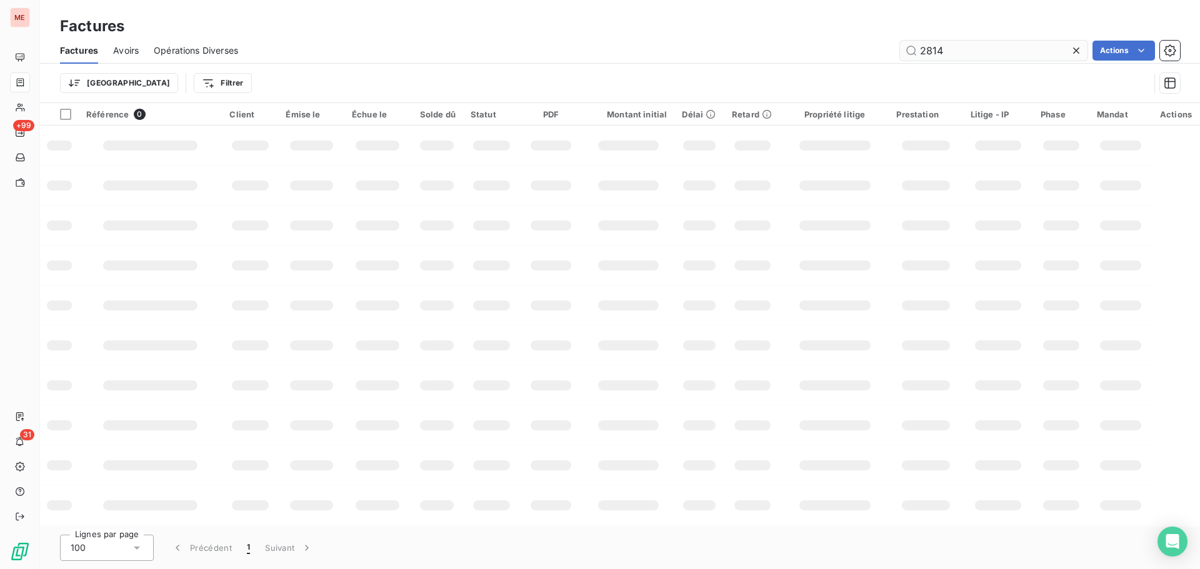
click at [977, 52] on input "2814" at bounding box center [993, 51] width 187 height 20
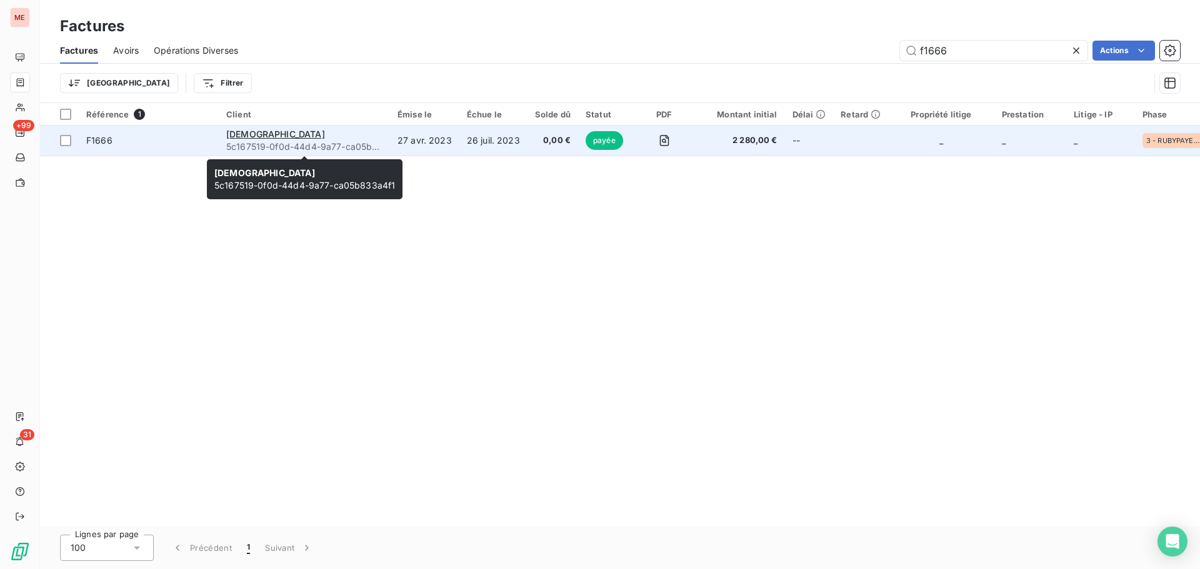
type input "f1666"
click at [334, 141] on span "5c167519-0f0d-44d4-9a77-ca05b833a4f1" at bounding box center [304, 147] width 156 height 12
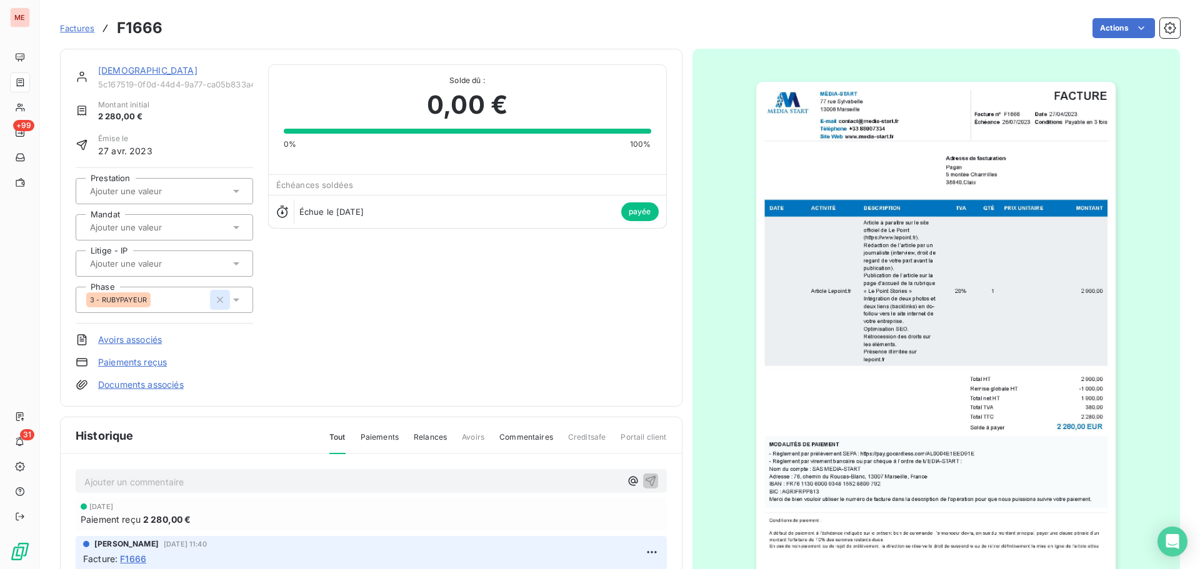
click at [217, 299] on icon "button" at bounding box center [220, 300] width 12 height 12
